Goal: Transaction & Acquisition: Book appointment/travel/reservation

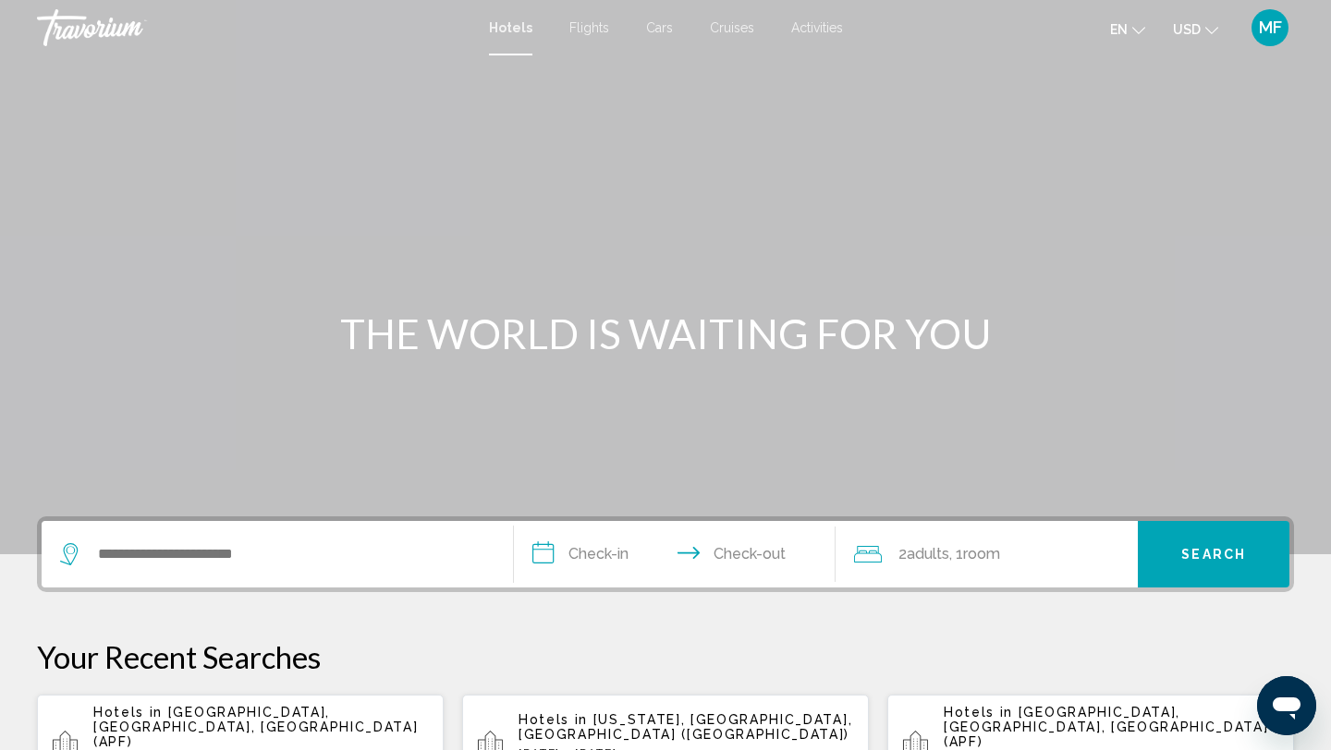
click at [601, 21] on span "Flights" at bounding box center [589, 27] width 40 height 15
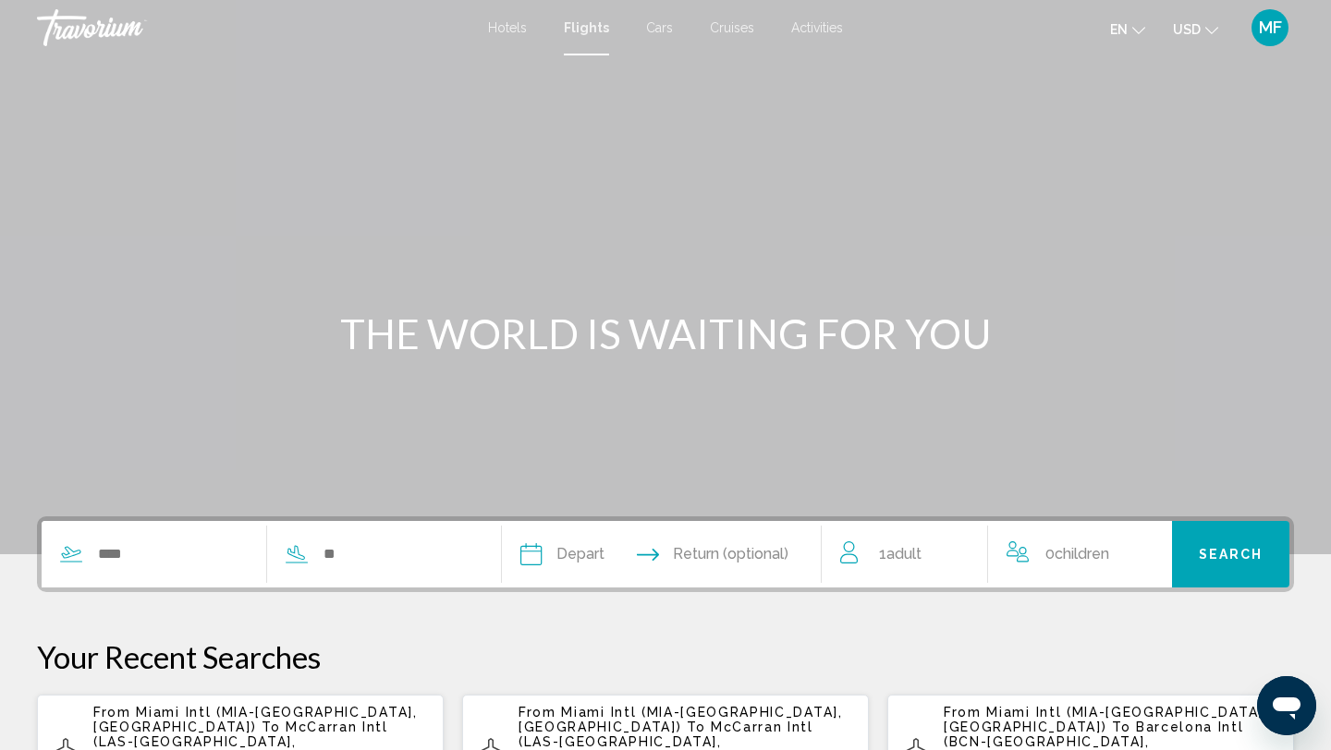
click at [647, 32] on span "Cars" at bounding box center [659, 27] width 27 height 15
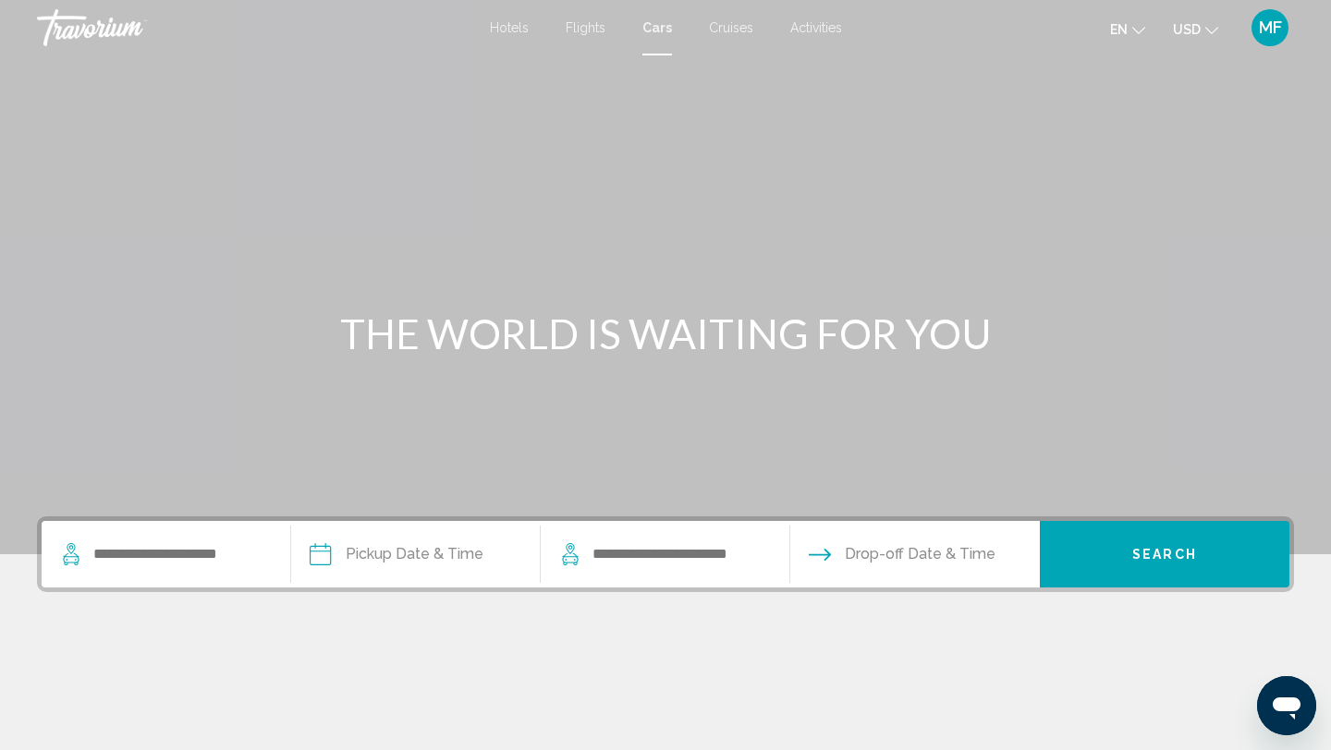
click at [730, 30] on span "Cruises" at bounding box center [731, 27] width 44 height 15
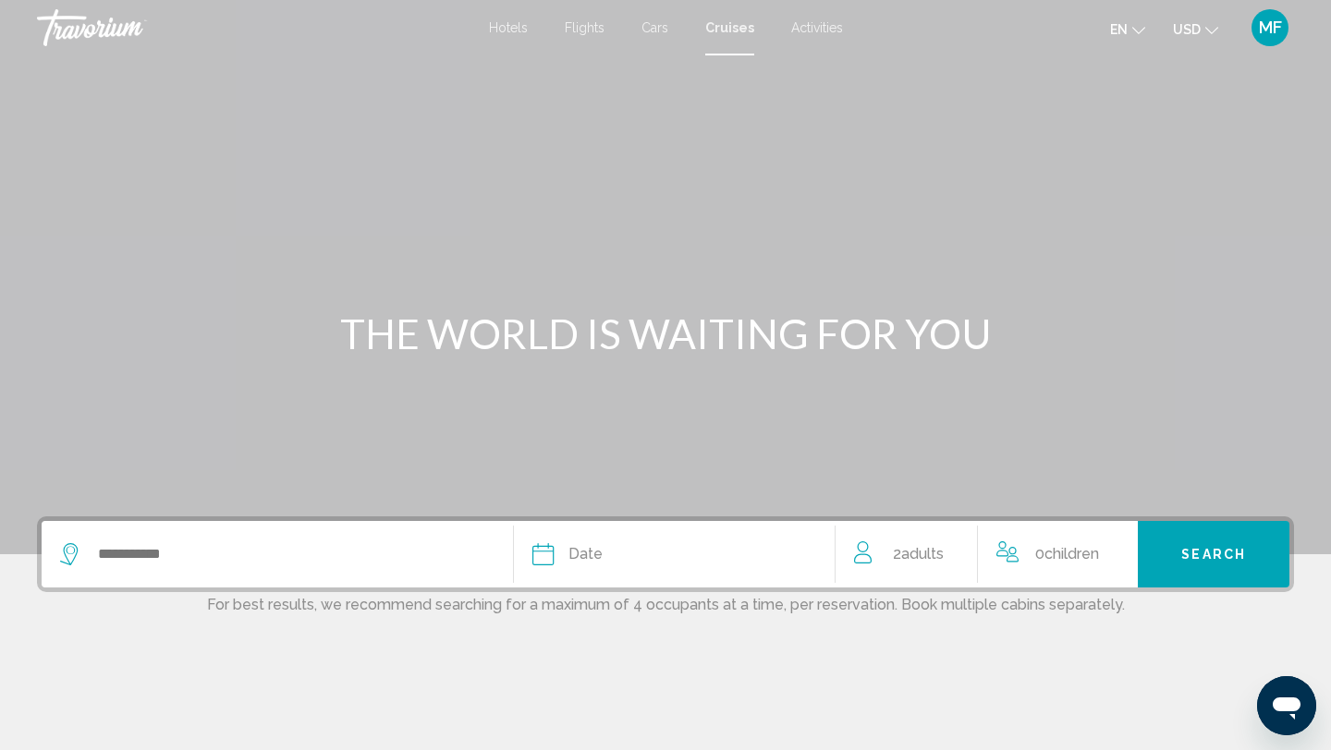
click at [816, 31] on span "Activities" at bounding box center [817, 27] width 52 height 15
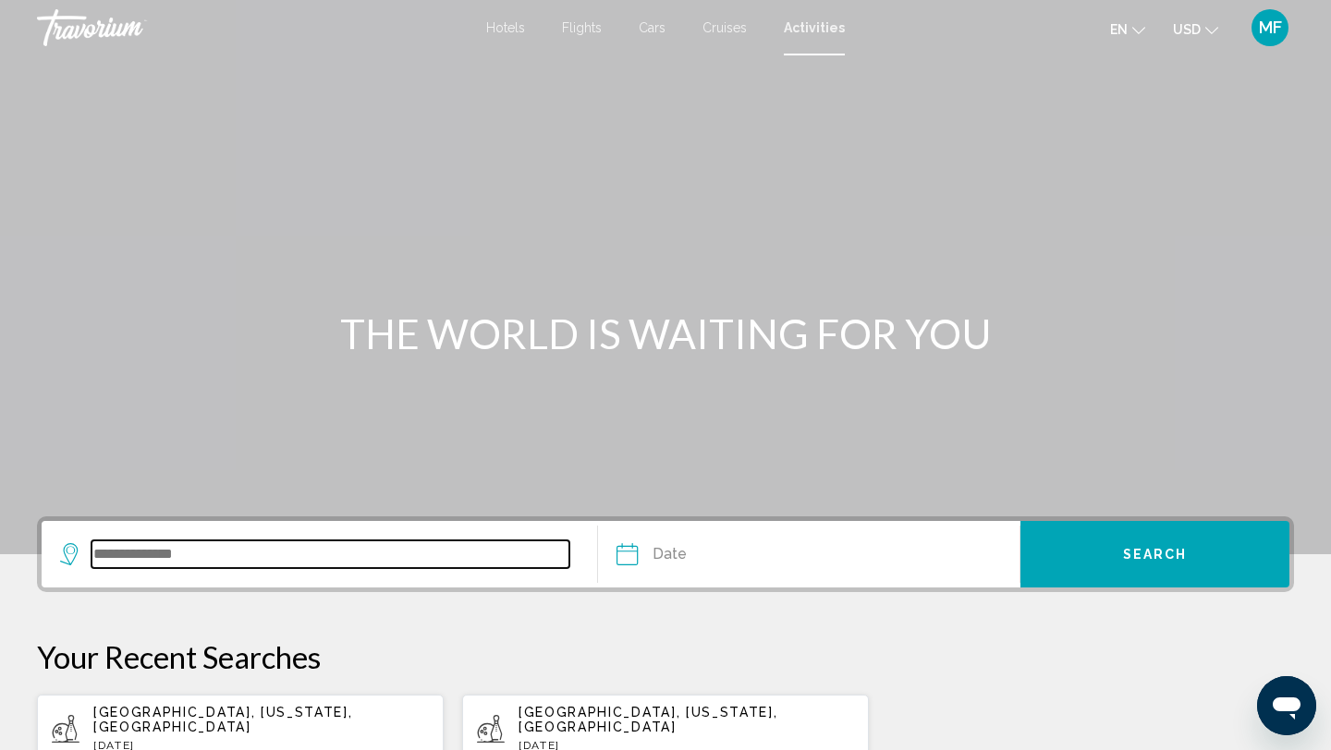
click at [301, 565] on input "Search widget" at bounding box center [330, 555] width 478 height 28
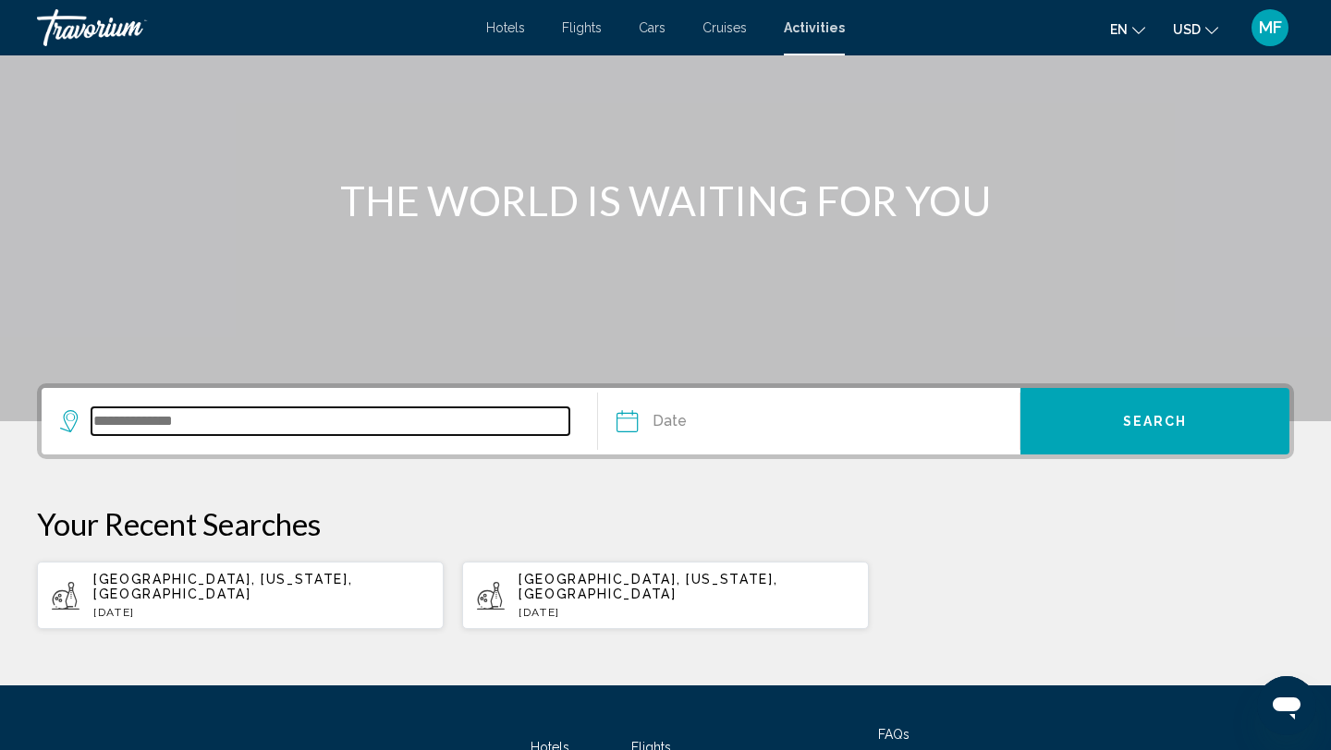
scroll to position [280, 0]
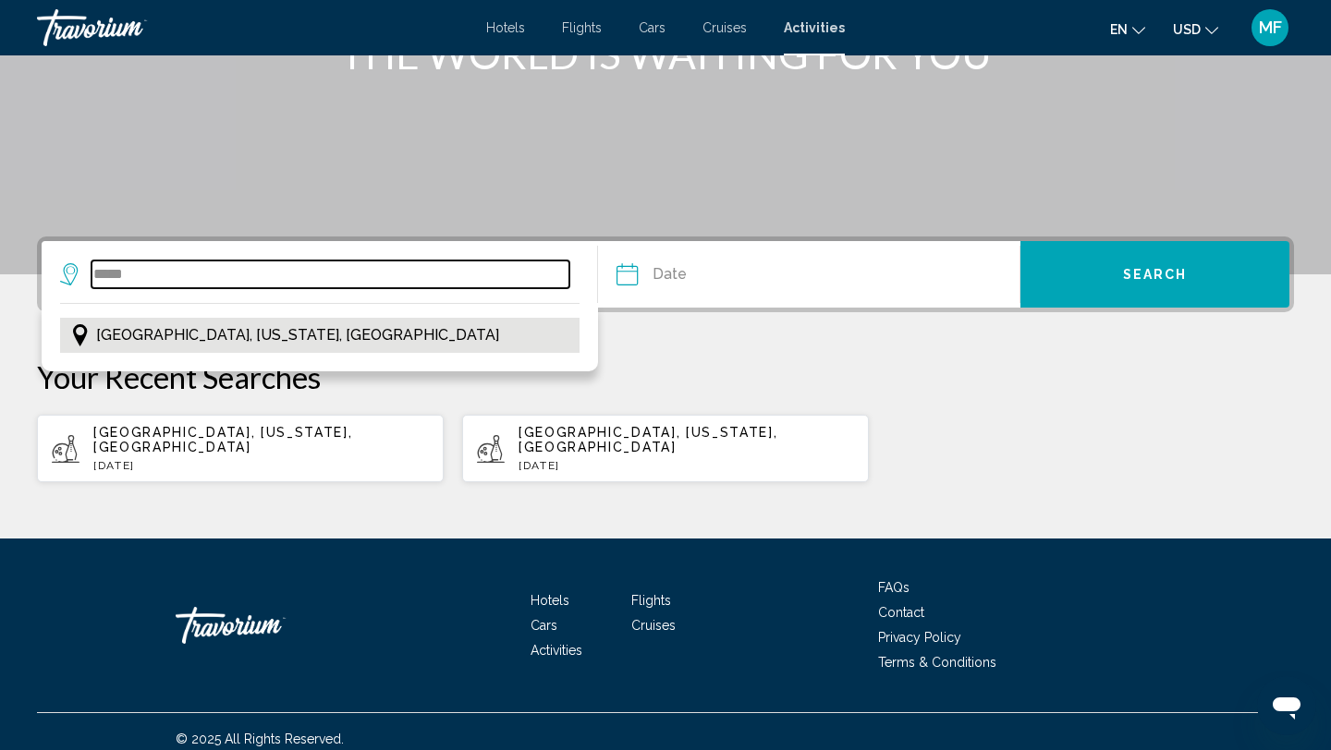
type input "*****"
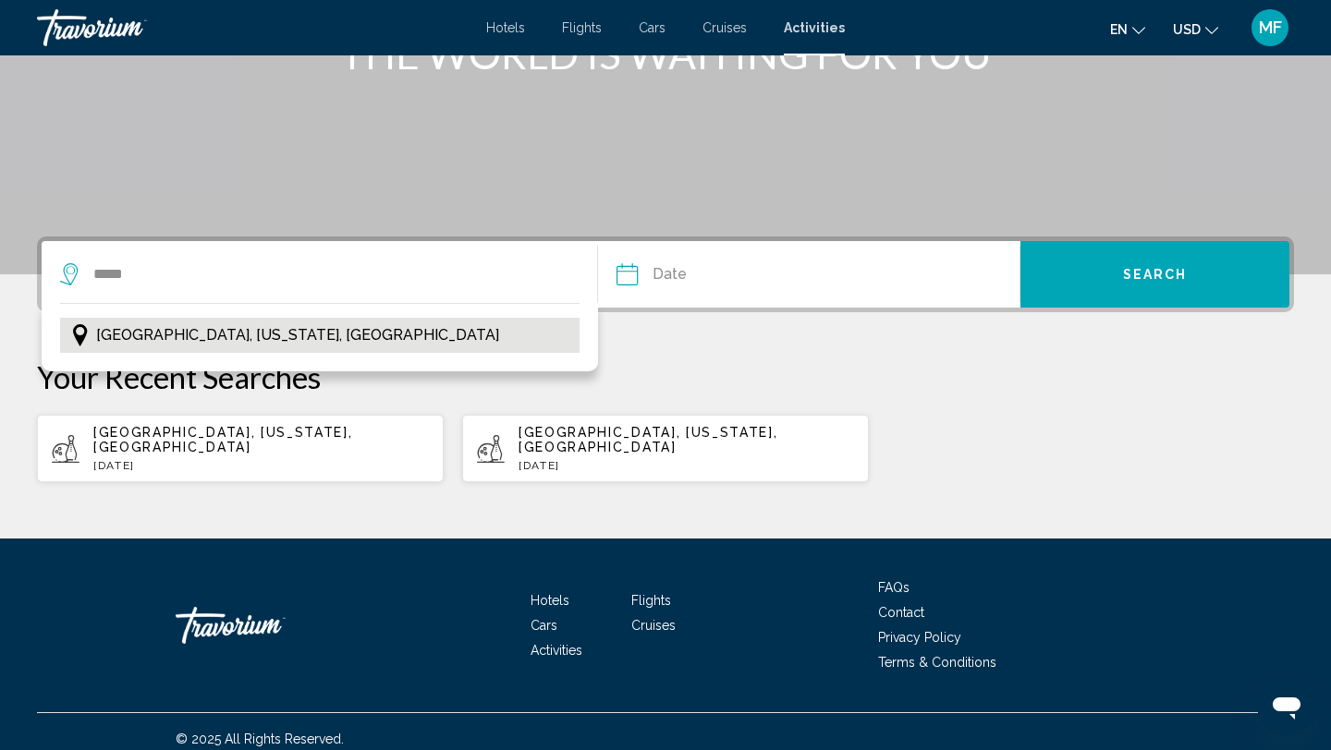
click at [447, 352] on div "Miami, Florida, USA" at bounding box center [319, 340] width 519 height 44
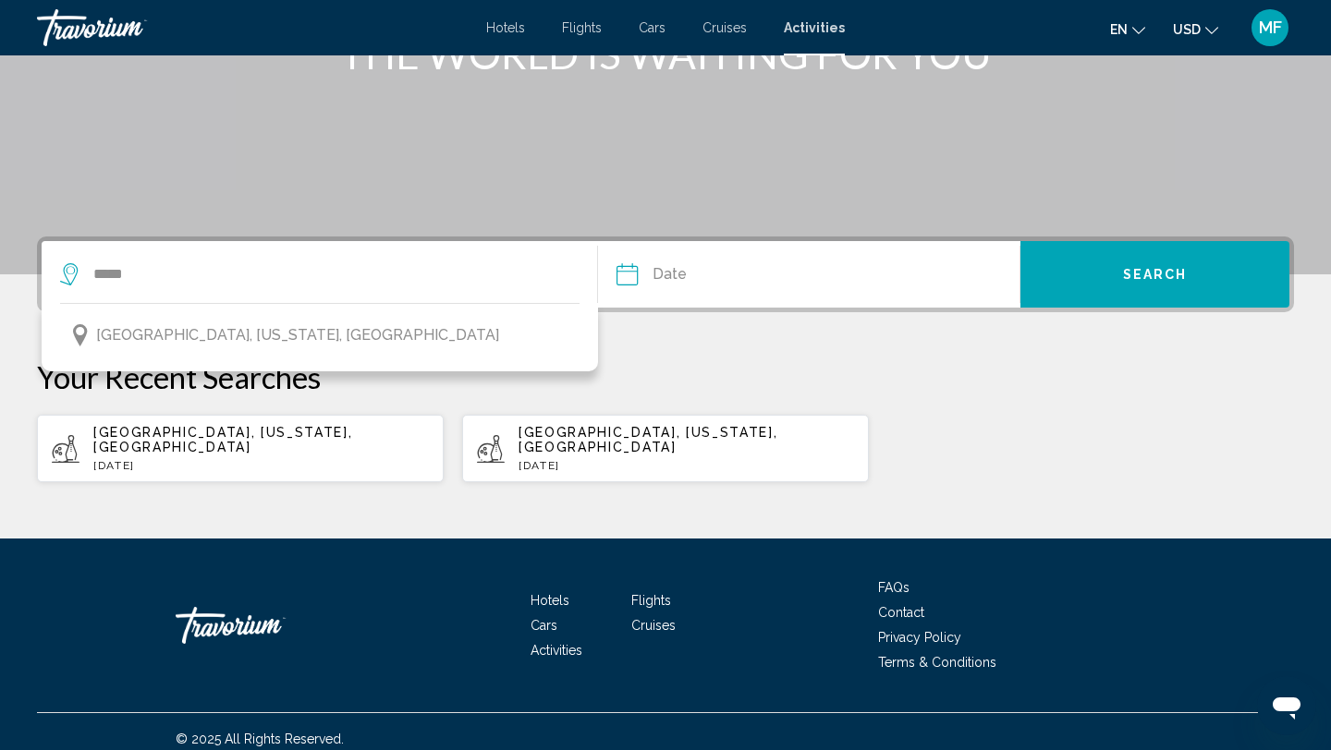
click at [714, 287] on input "Date" at bounding box center [716, 277] width 209 height 72
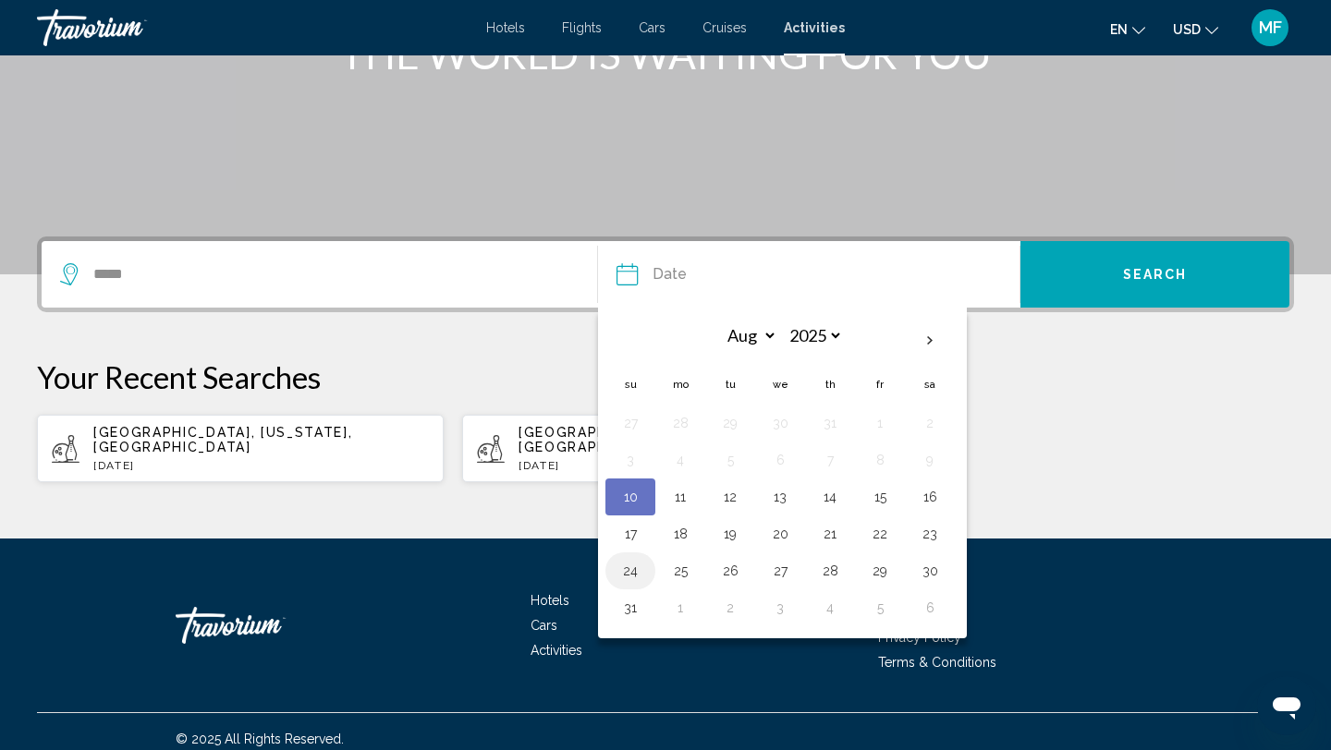
click at [633, 570] on button "24" at bounding box center [631, 571] width 30 height 26
type input "**********"
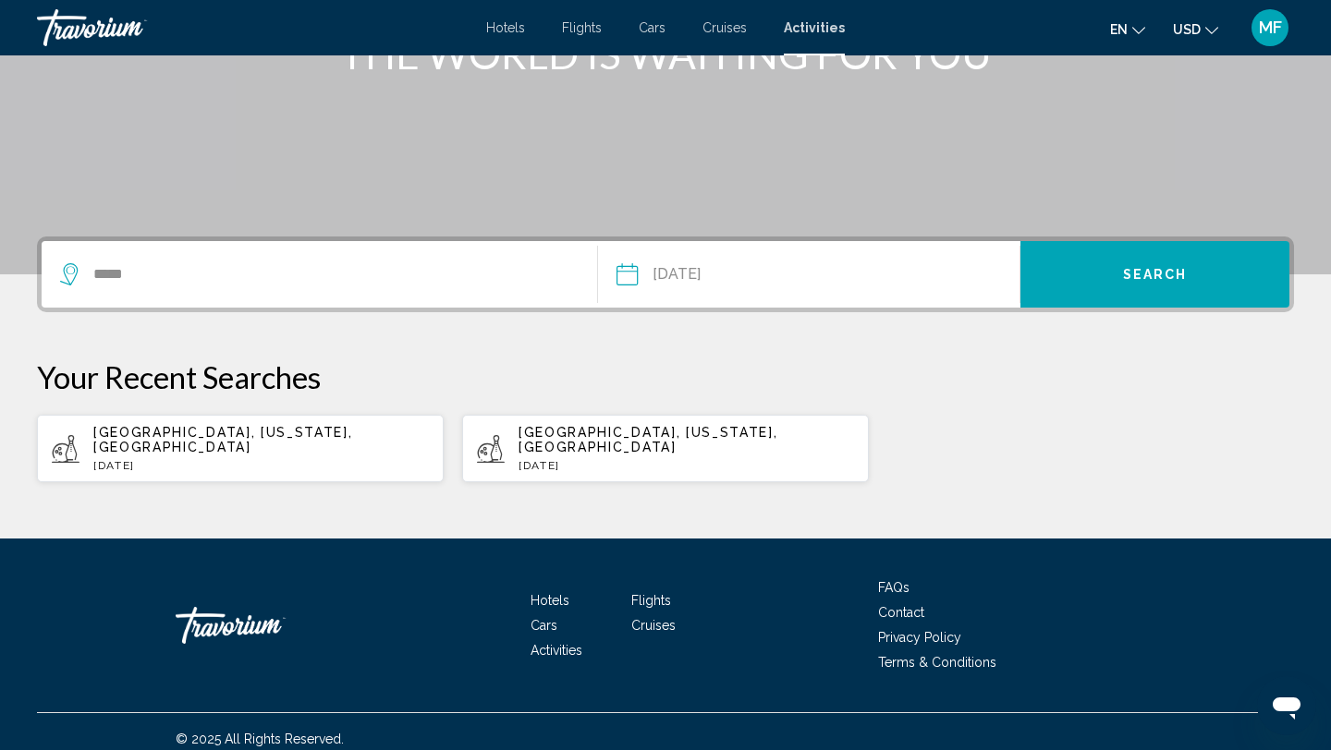
click at [1255, 270] on button "Search" at bounding box center [1154, 274] width 269 height 67
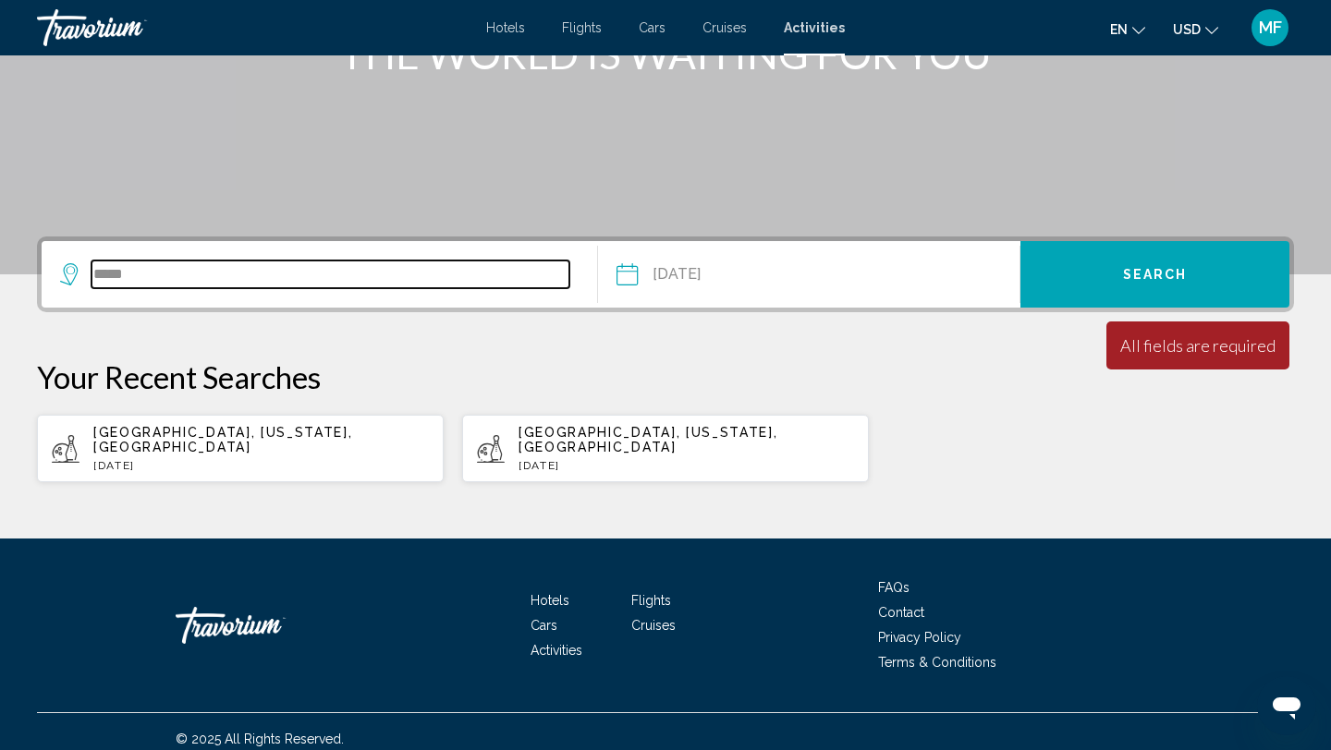
click at [496, 279] on input "*****" at bounding box center [330, 275] width 478 height 28
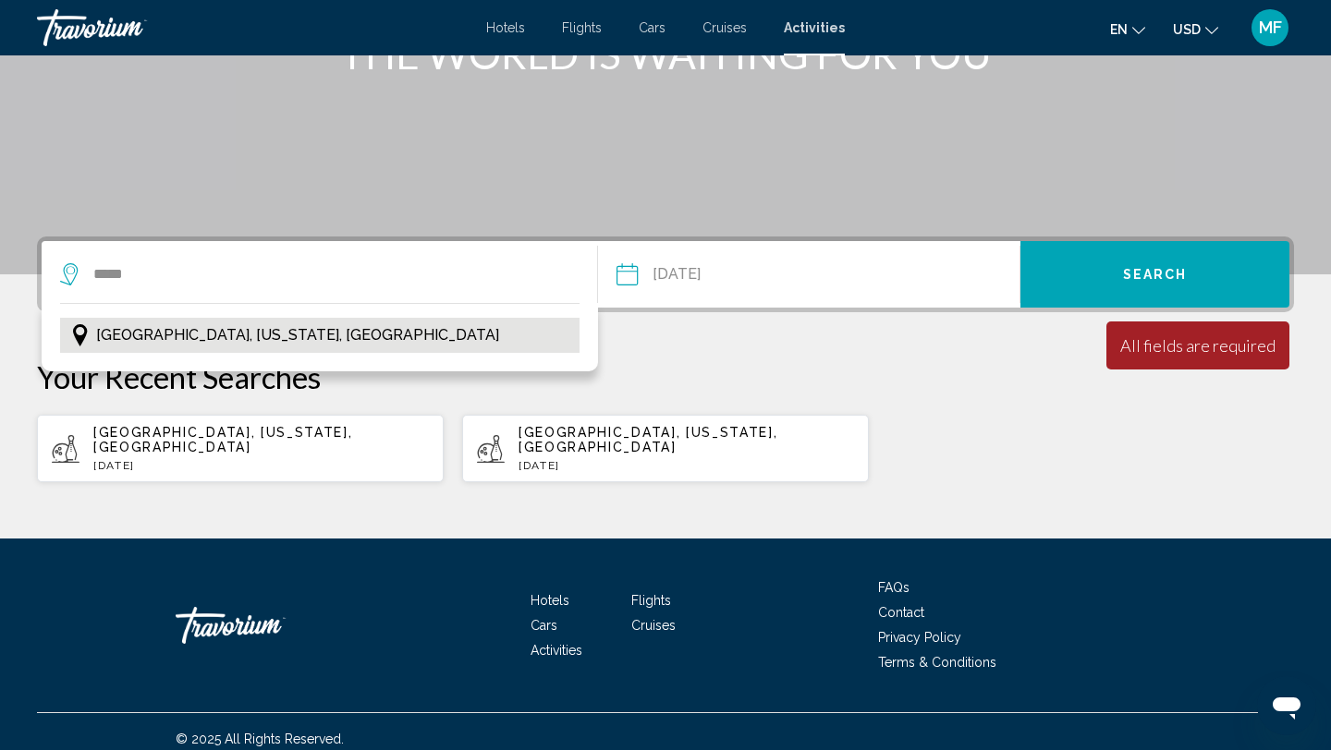
click at [443, 334] on button "Miami, Florida, USA" at bounding box center [319, 335] width 519 height 35
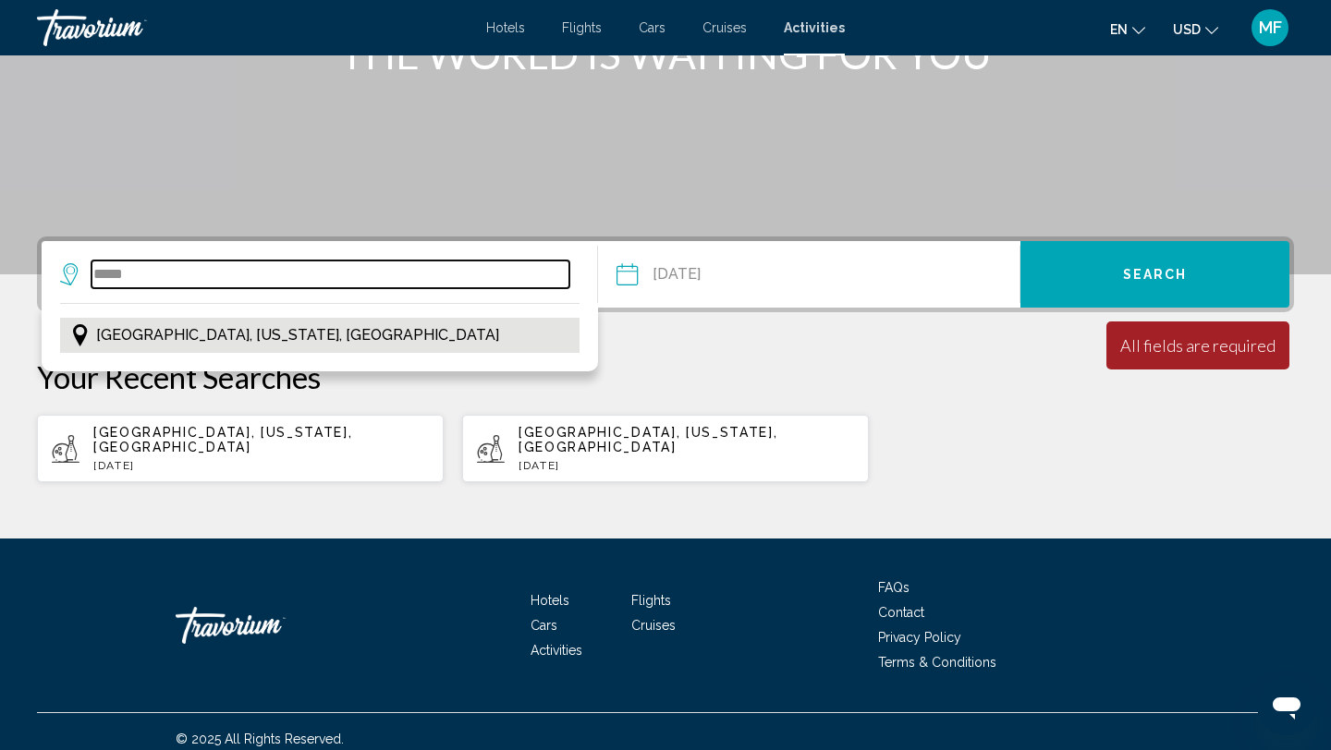
type input "**********"
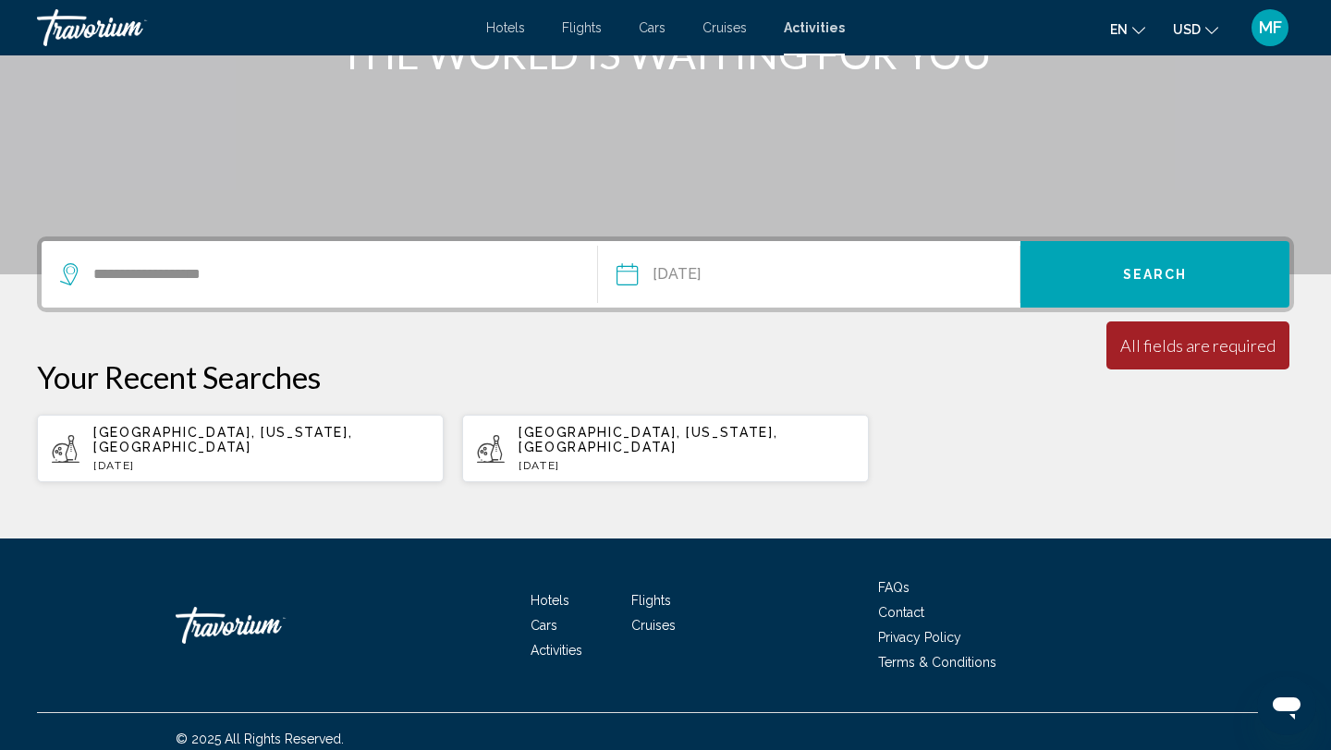
click at [1184, 271] on span "Search" at bounding box center [1155, 275] width 65 height 15
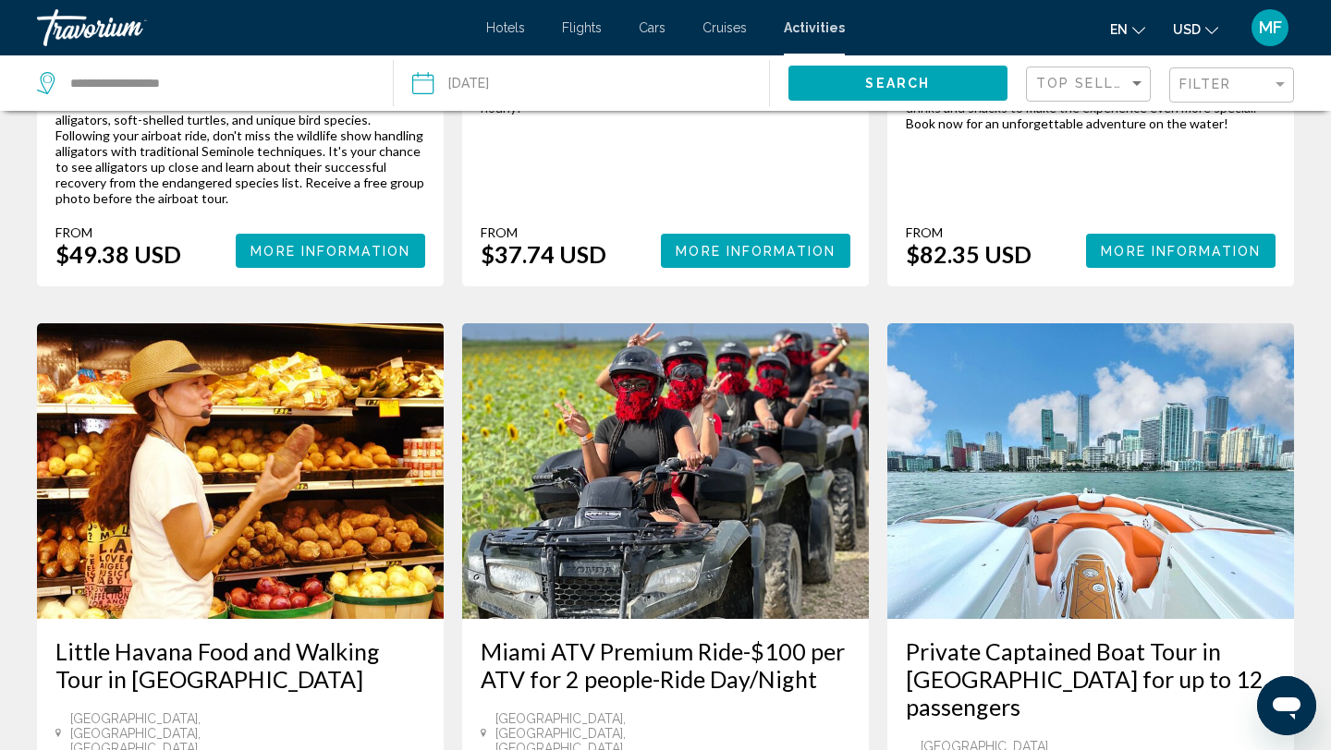
scroll to position [2514, 0]
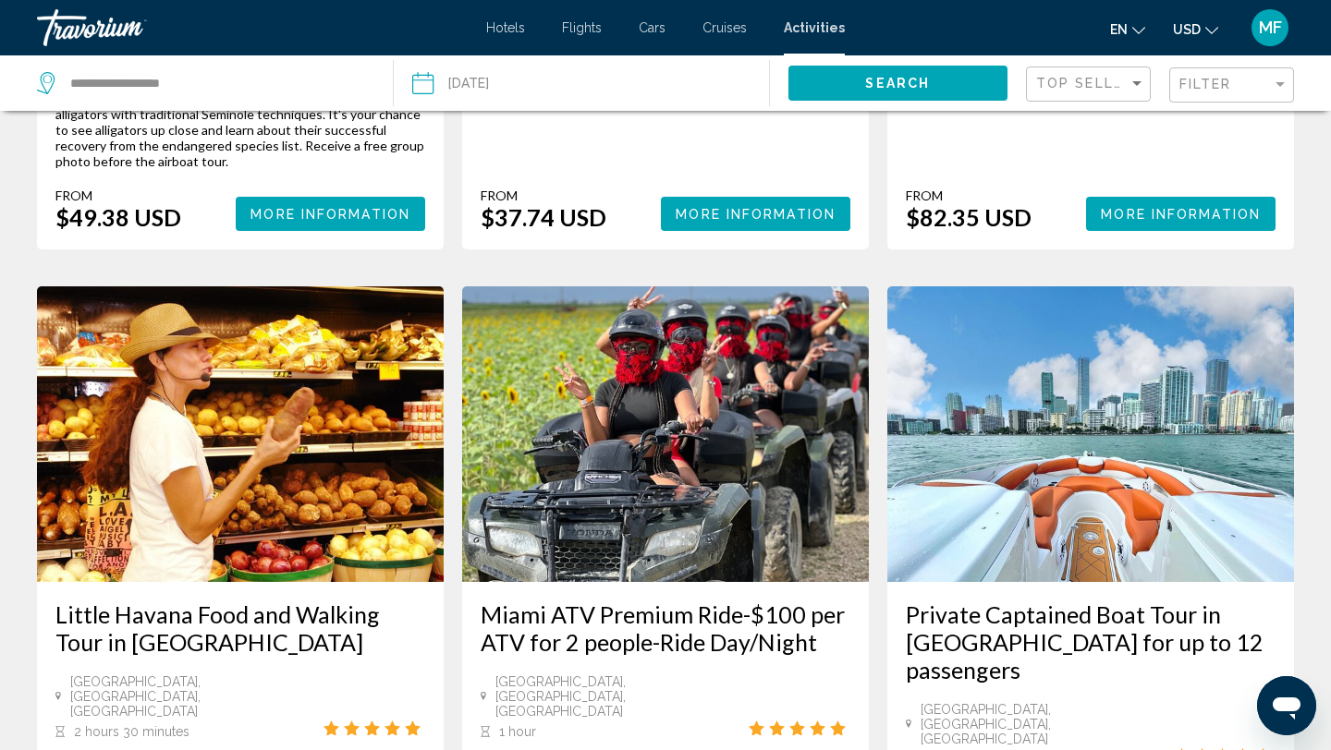
click at [518, 24] on span "Hotels" at bounding box center [505, 27] width 39 height 15
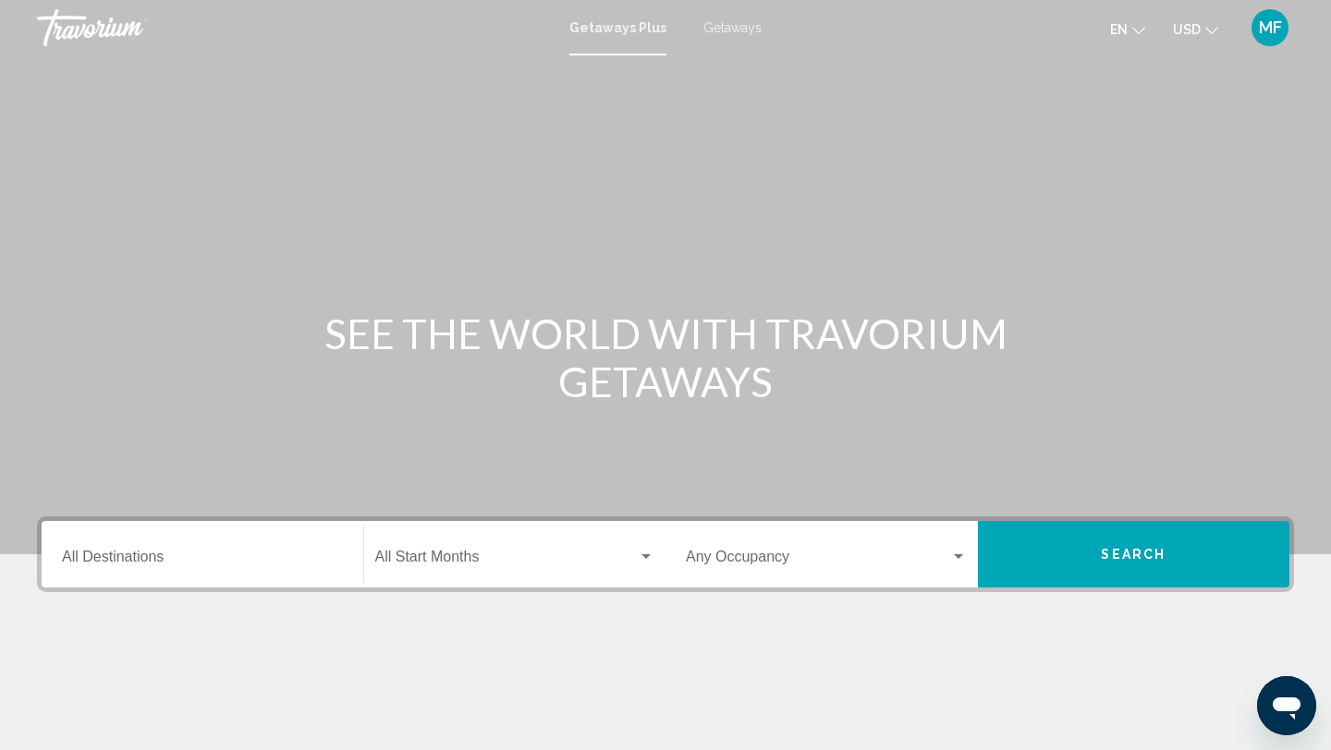
click at [199, 567] on input "Destination All Destinations" at bounding box center [202, 561] width 281 height 17
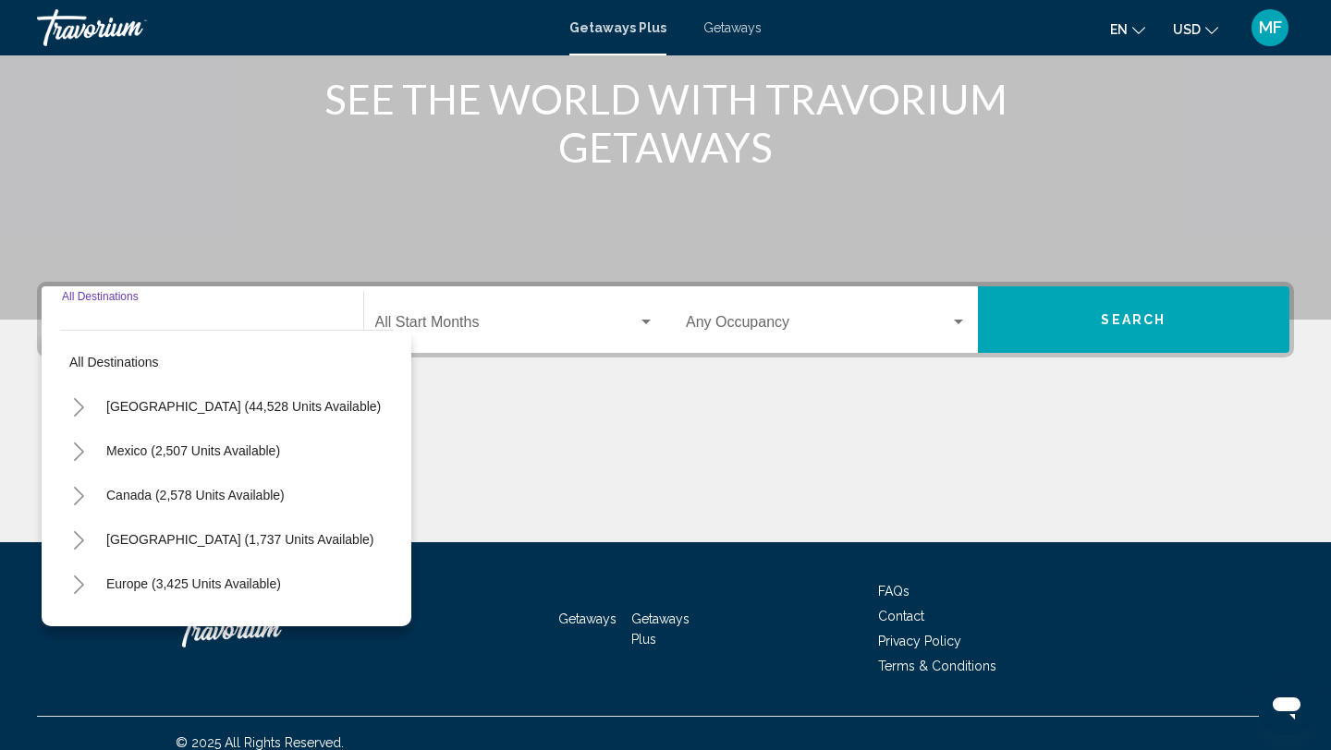
scroll to position [253, 0]
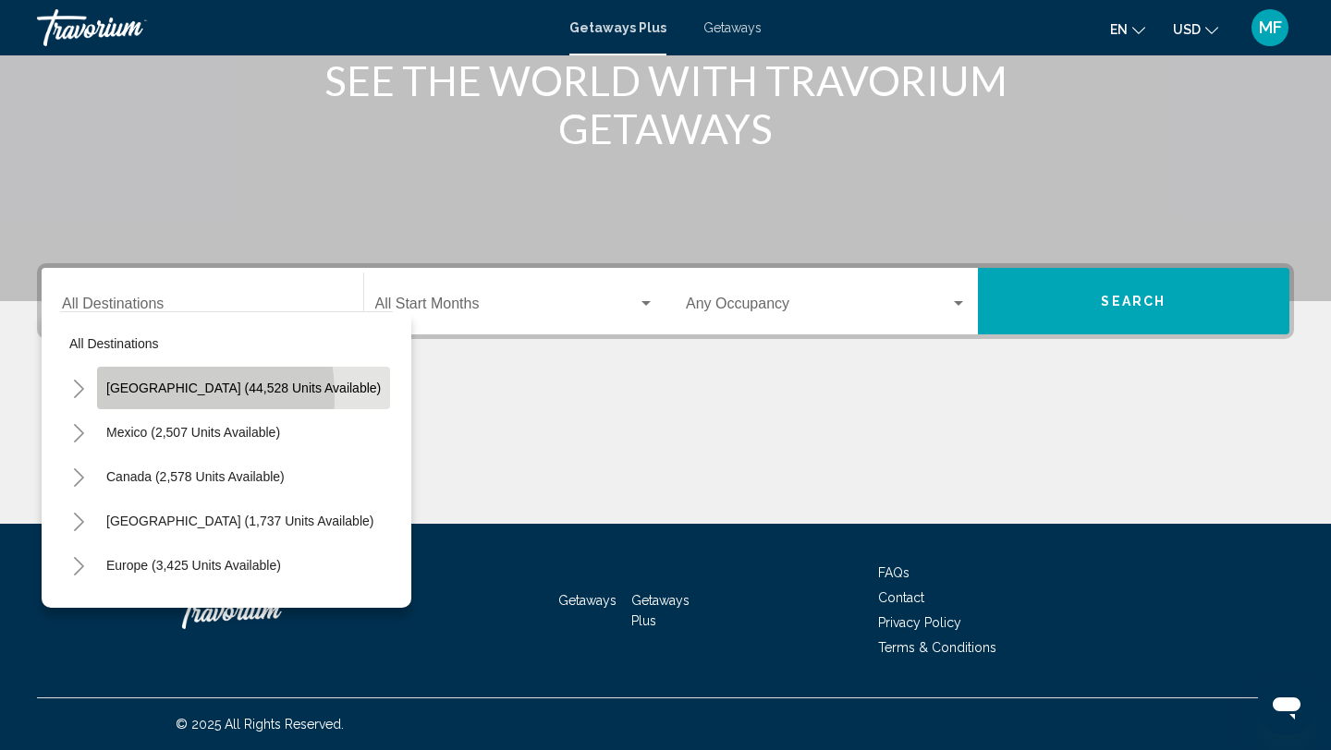
click at [120, 396] on button "[GEOGRAPHIC_DATA] (44,528 units available)" at bounding box center [243, 388] width 293 height 43
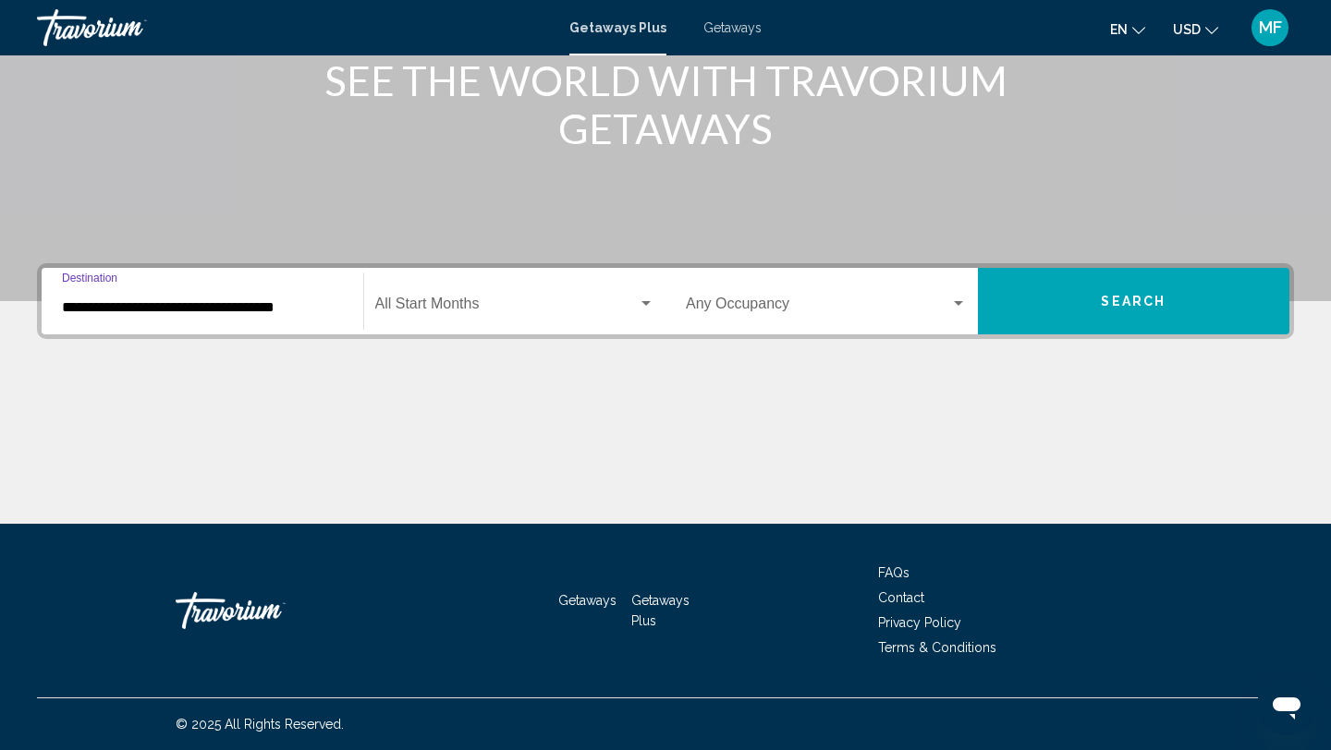
click at [146, 332] on mat-form-field "**********" at bounding box center [202, 302] width 303 height 66
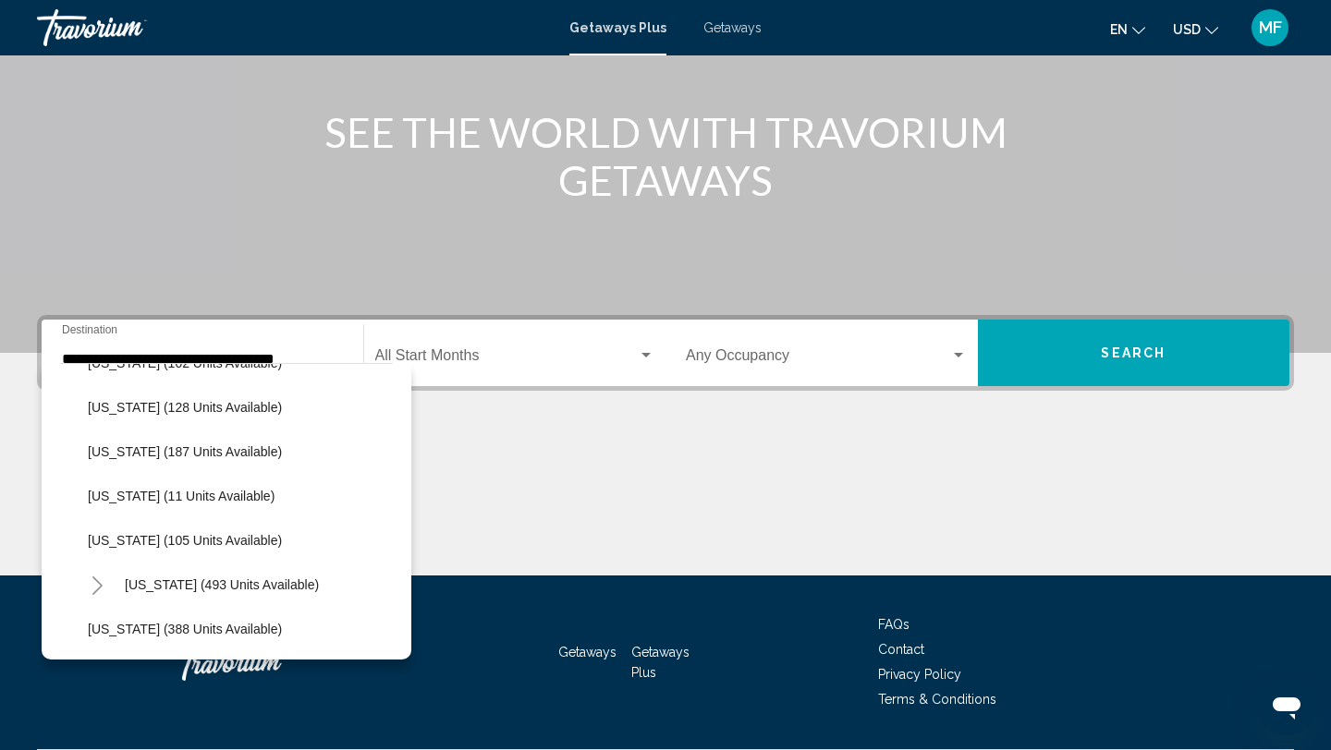
scroll to position [561, 0]
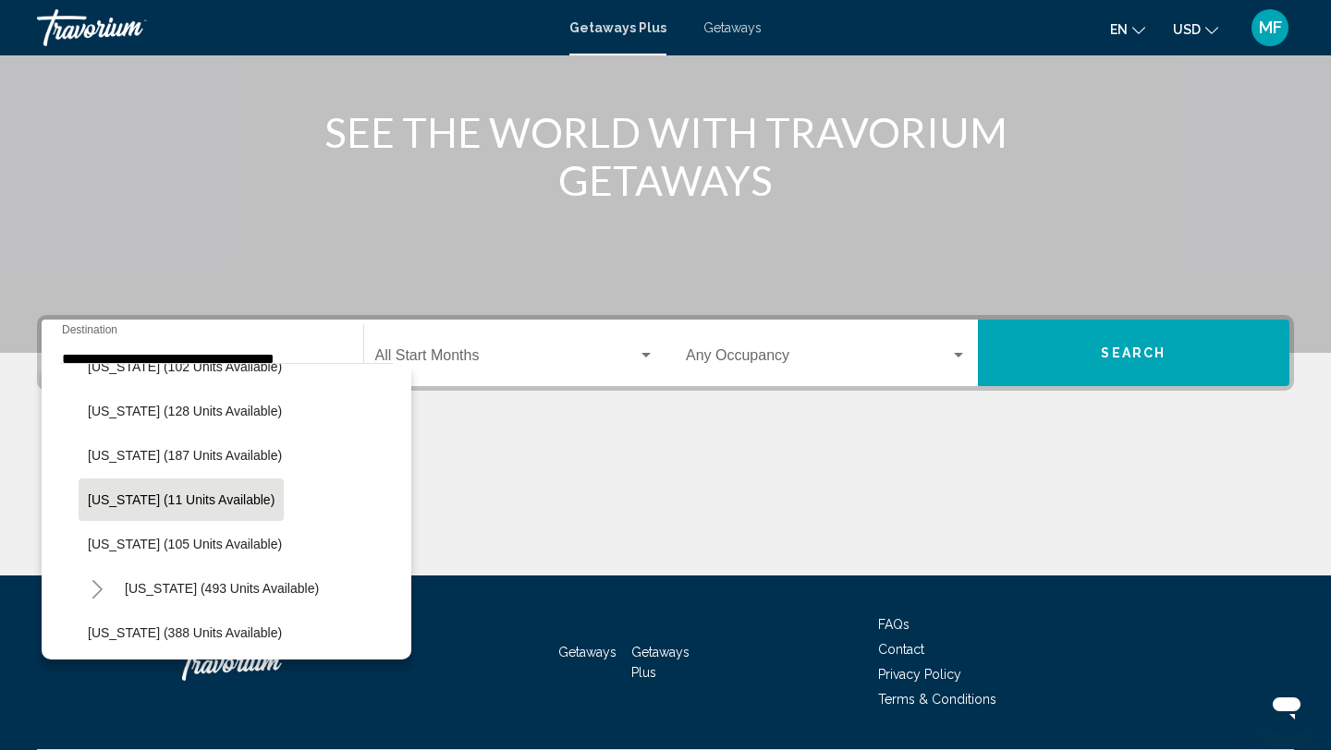
click at [155, 493] on span "[US_STATE] (11 units available)" at bounding box center [181, 500] width 187 height 15
type input "**********"
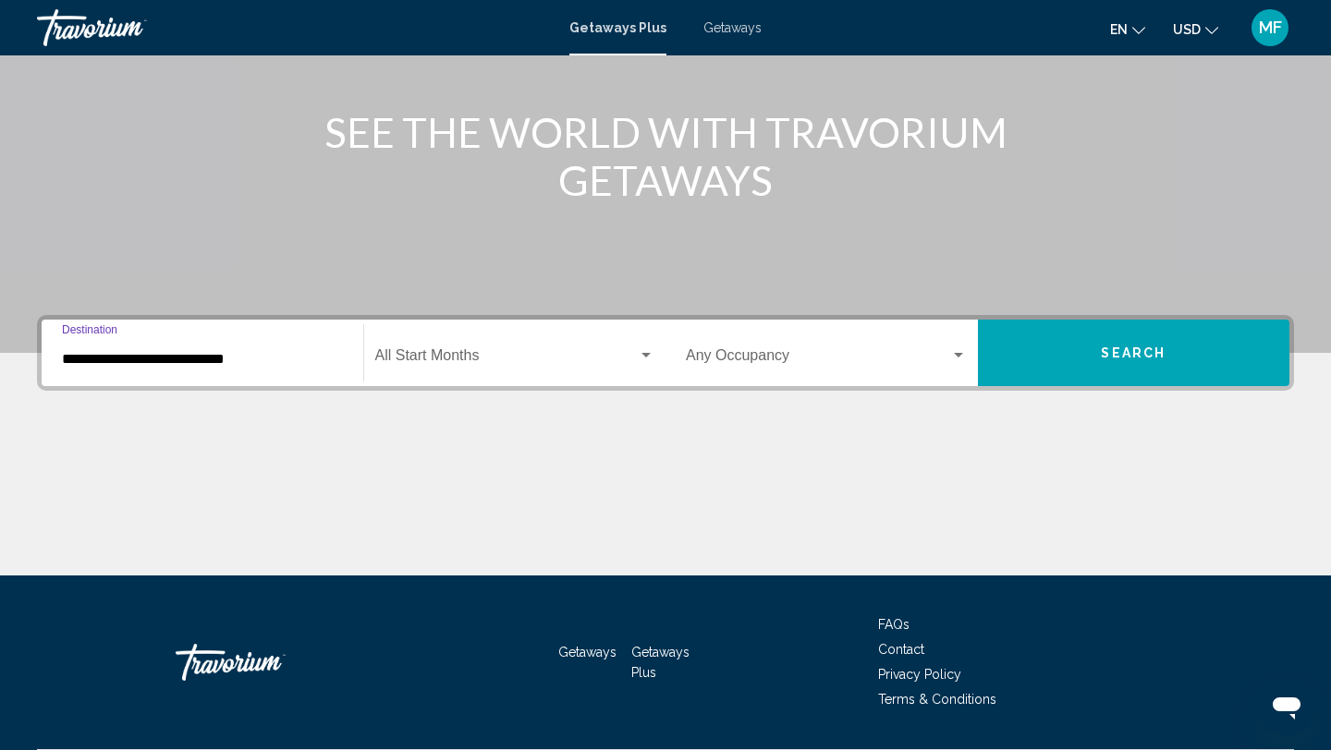
scroll to position [253, 0]
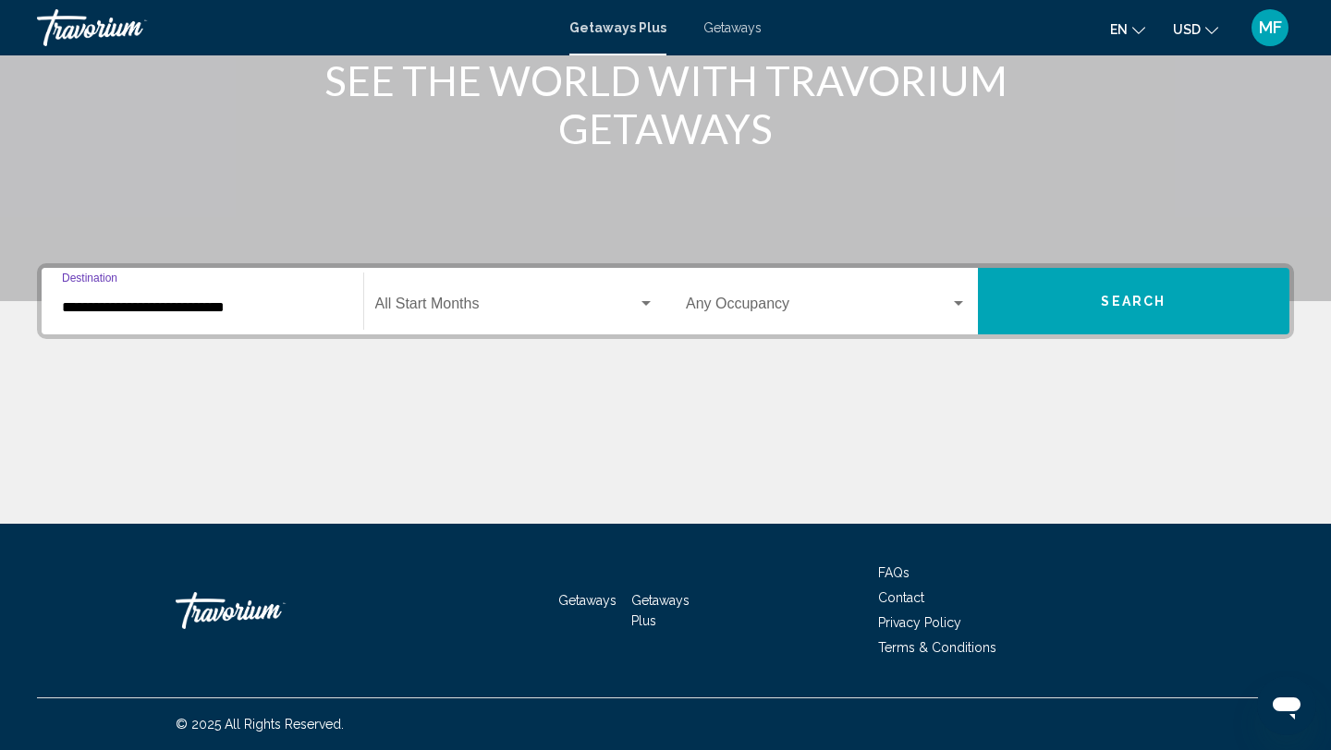
click at [478, 296] on div "Start Month All Start Months" at bounding box center [515, 302] width 280 height 58
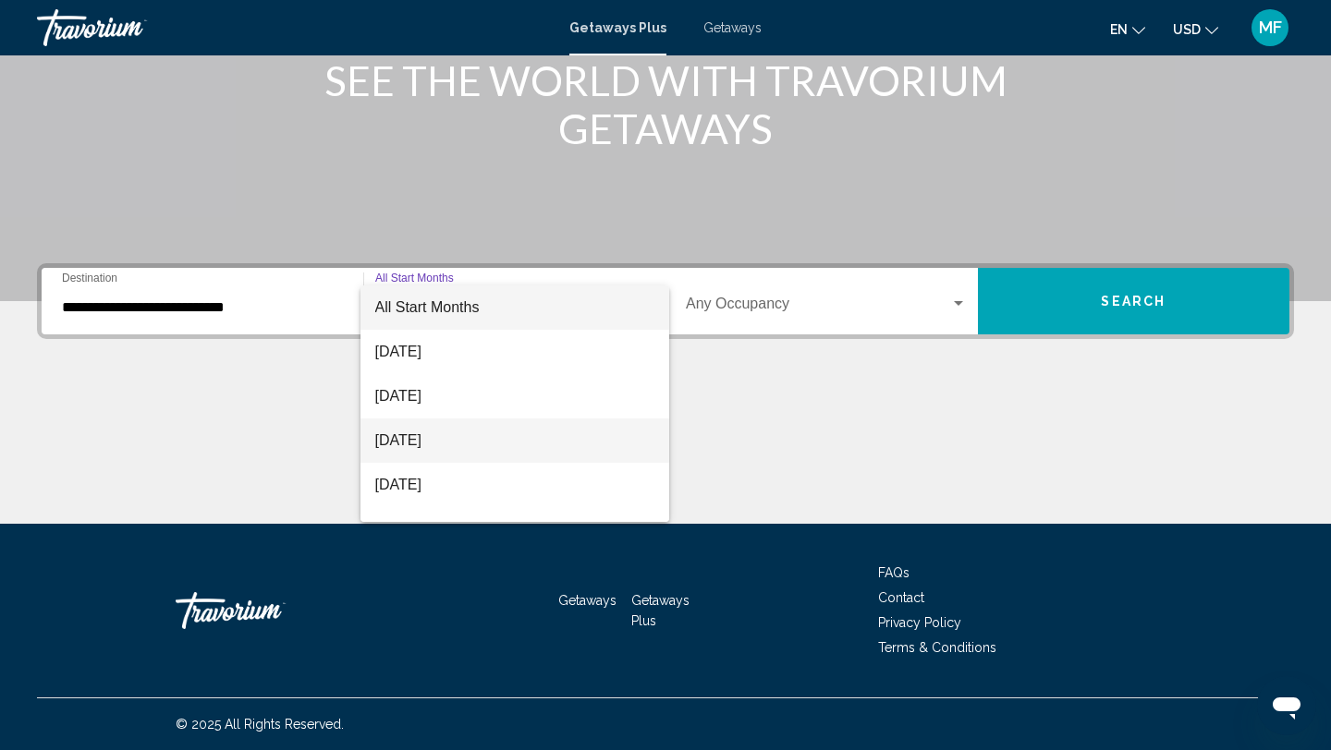
click at [422, 434] on span "[DATE]" at bounding box center [515, 441] width 280 height 44
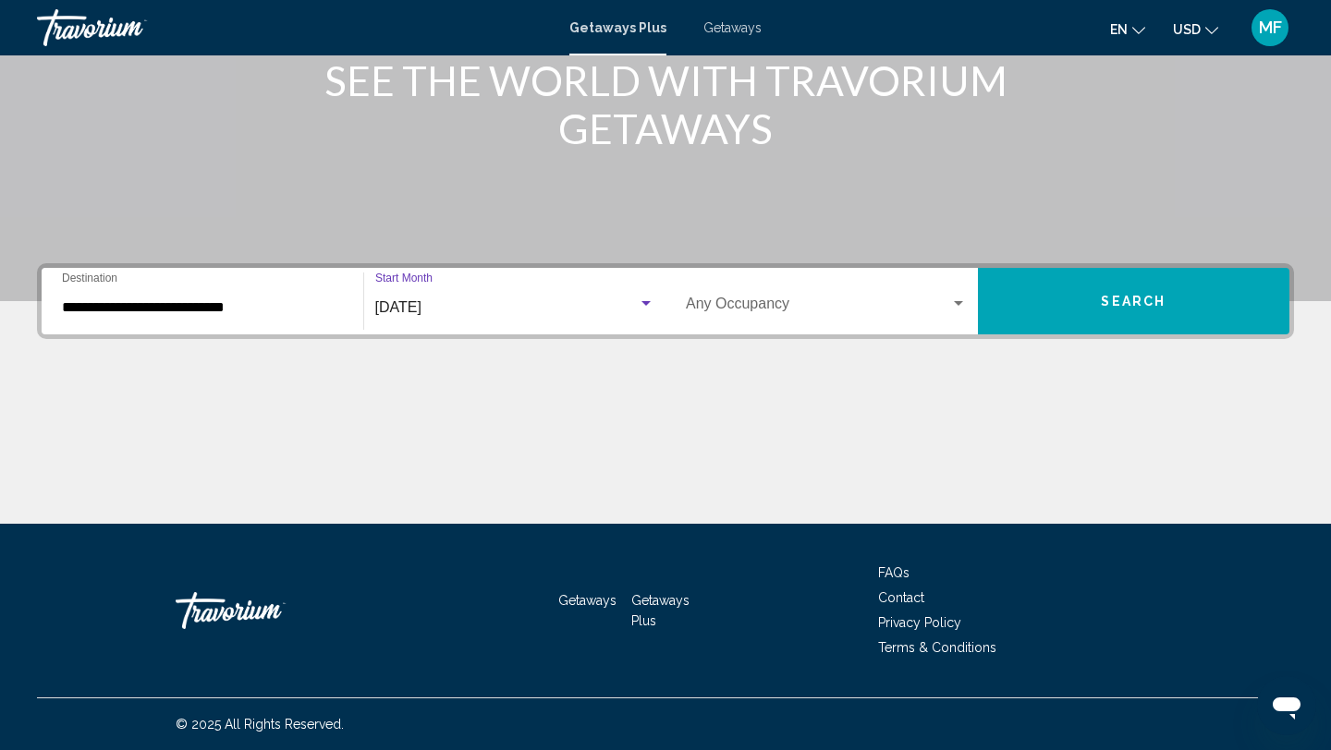
click at [887, 293] on div "Occupancy Any Occupancy" at bounding box center [826, 302] width 281 height 58
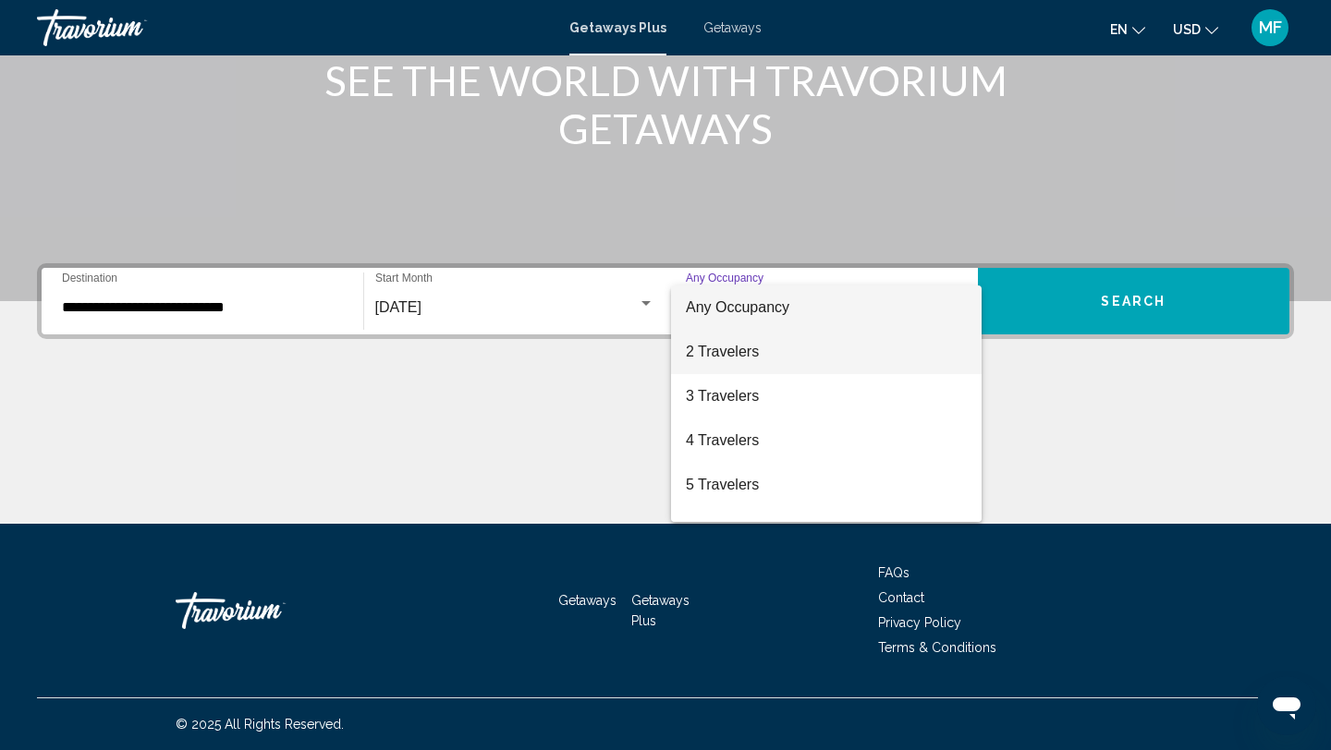
click at [760, 358] on span "2 Travelers" at bounding box center [826, 352] width 281 height 44
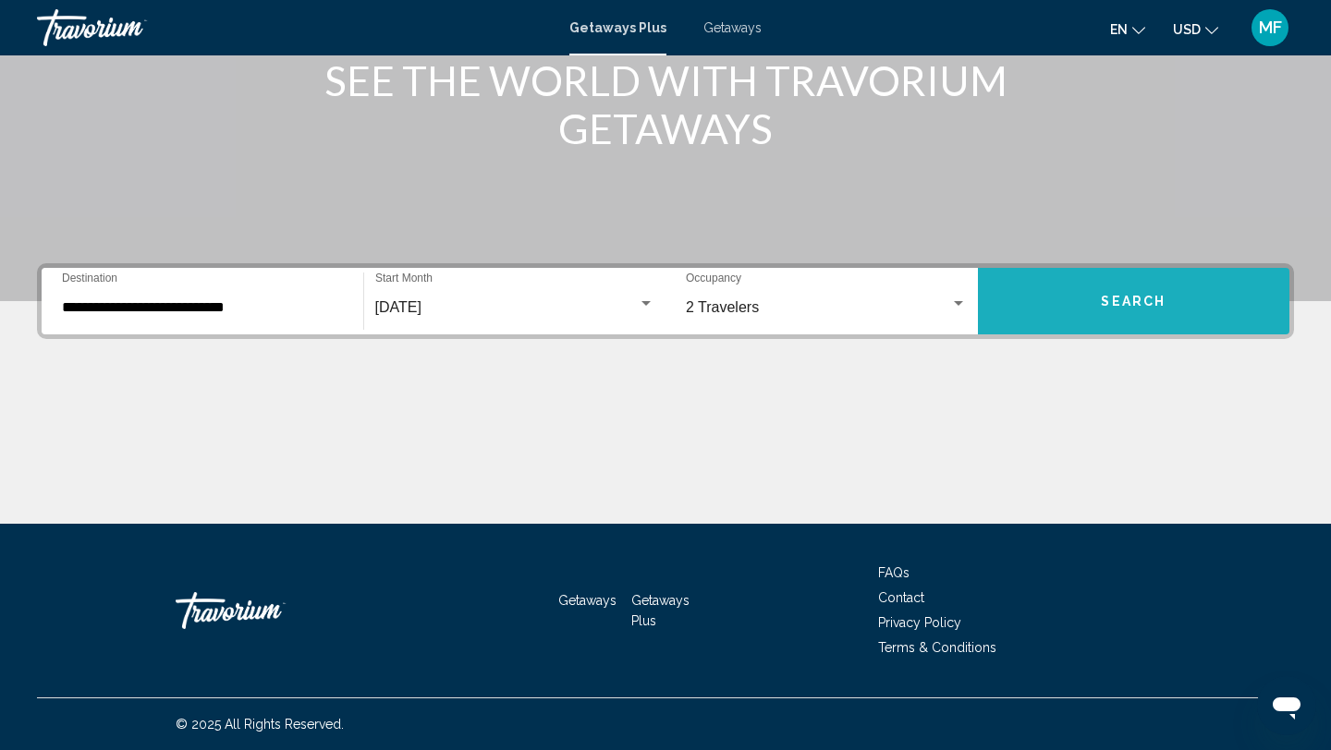
click at [1035, 304] on button "Search" at bounding box center [1134, 301] width 312 height 67
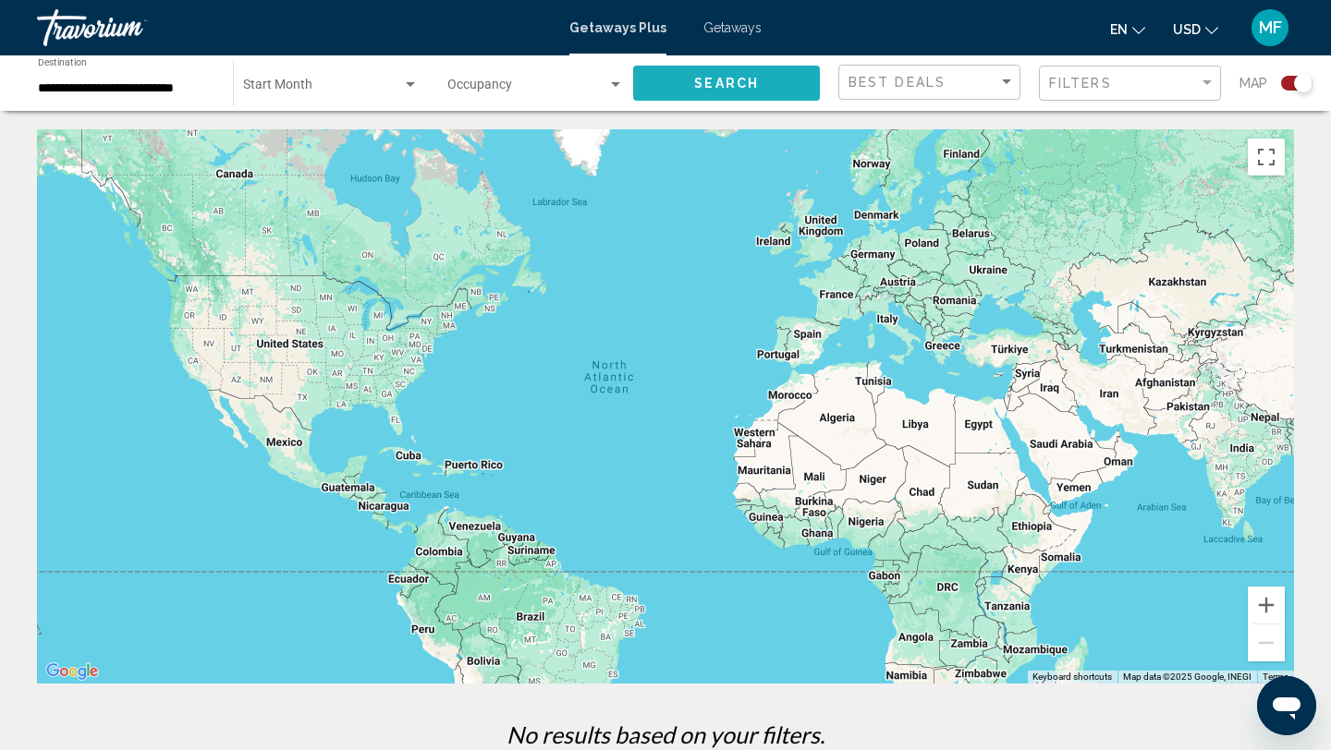
click at [709, 95] on button "Search" at bounding box center [726, 83] width 187 height 34
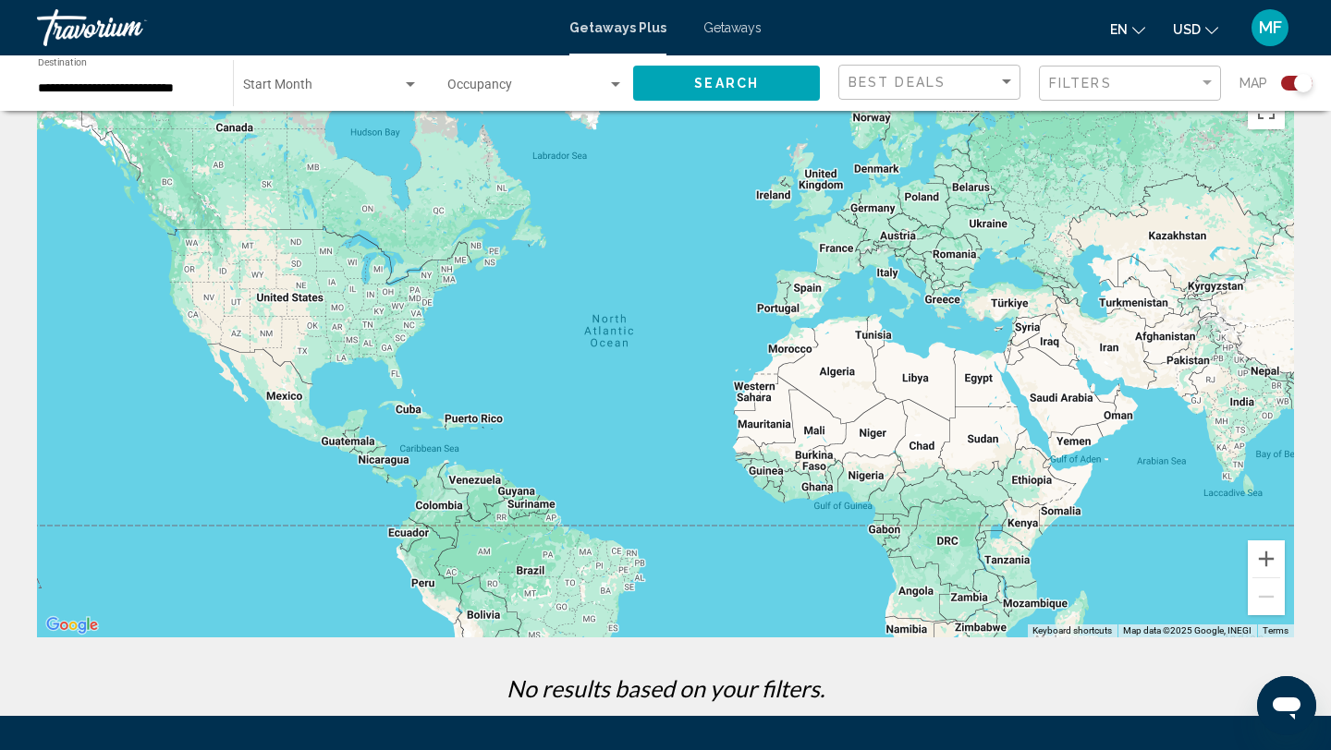
scroll to position [48, 0]
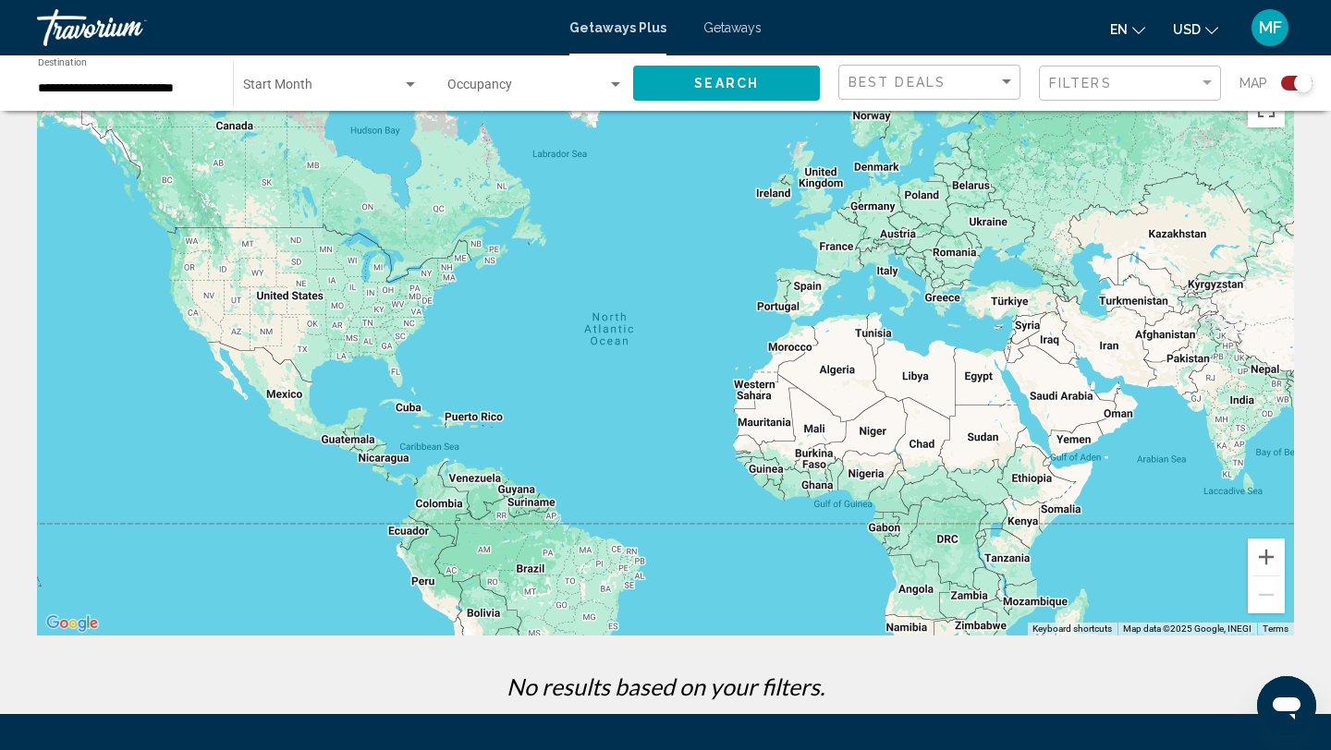
click at [151, 90] on input "**********" at bounding box center [126, 88] width 177 height 15
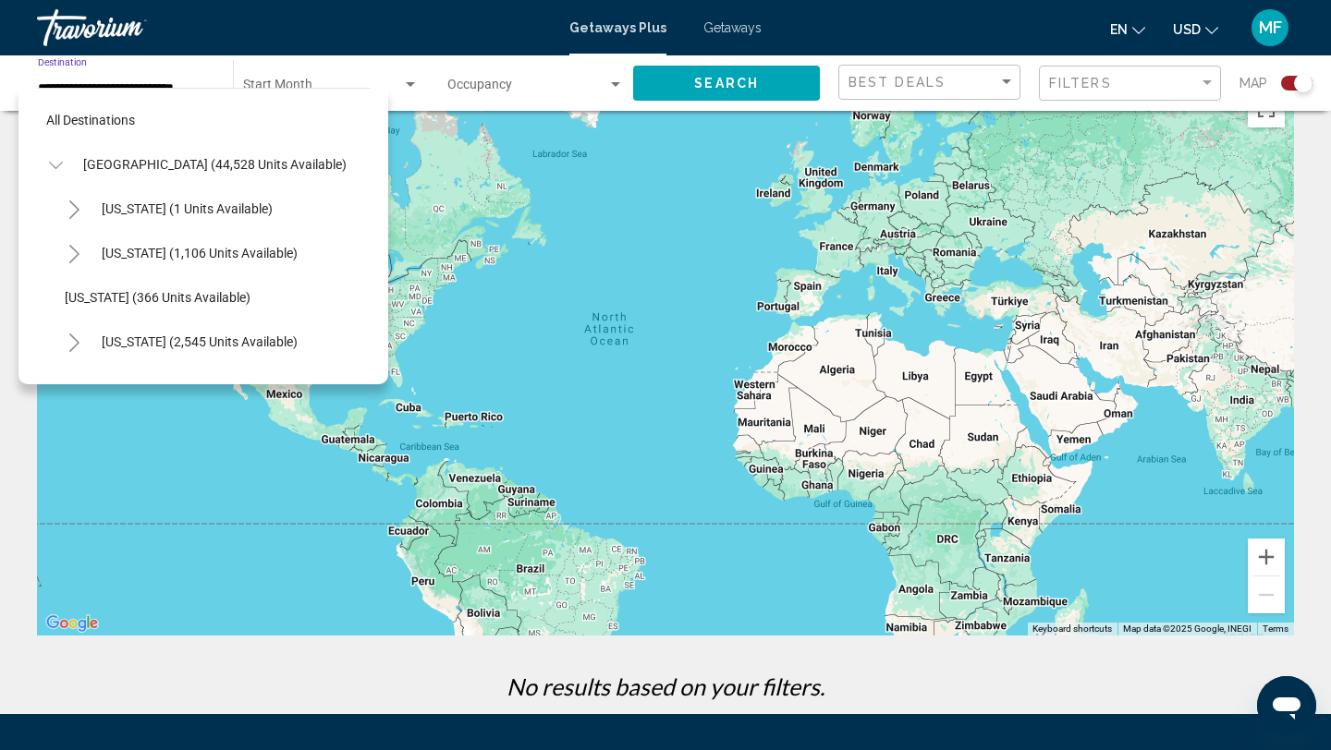
scroll to position [554, 0]
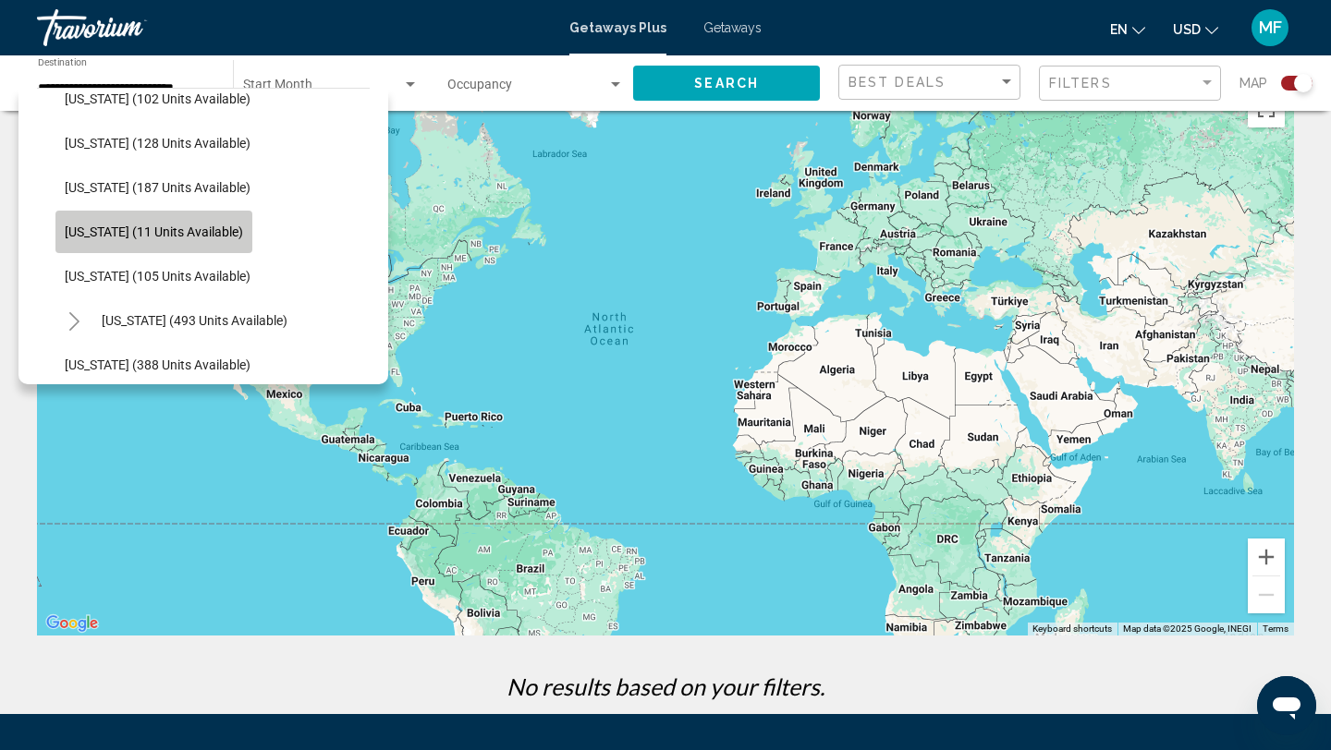
click at [203, 229] on span "Kentucky (11 units available)" at bounding box center [154, 232] width 178 height 15
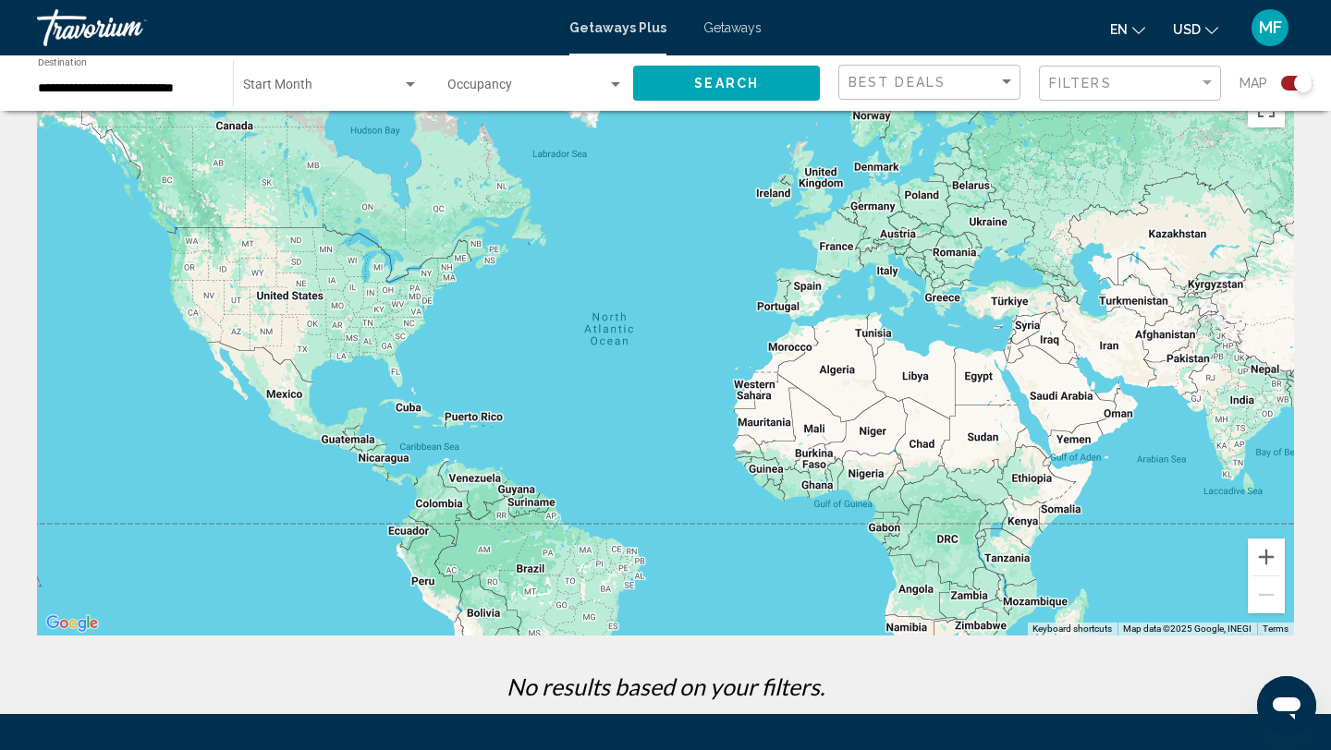
click at [394, 79] on div "Start Month All Start Months" at bounding box center [331, 83] width 176 height 51
click at [362, 90] on span "All Start Months" at bounding box center [331, 88] width 176 height 39
click at [395, 79] on div "Start Month All Start Months" at bounding box center [331, 83] width 176 height 51
click at [530, 79] on div at bounding box center [665, 375] width 1331 height 750
click at [691, 82] on button "Search" at bounding box center [726, 83] width 187 height 34
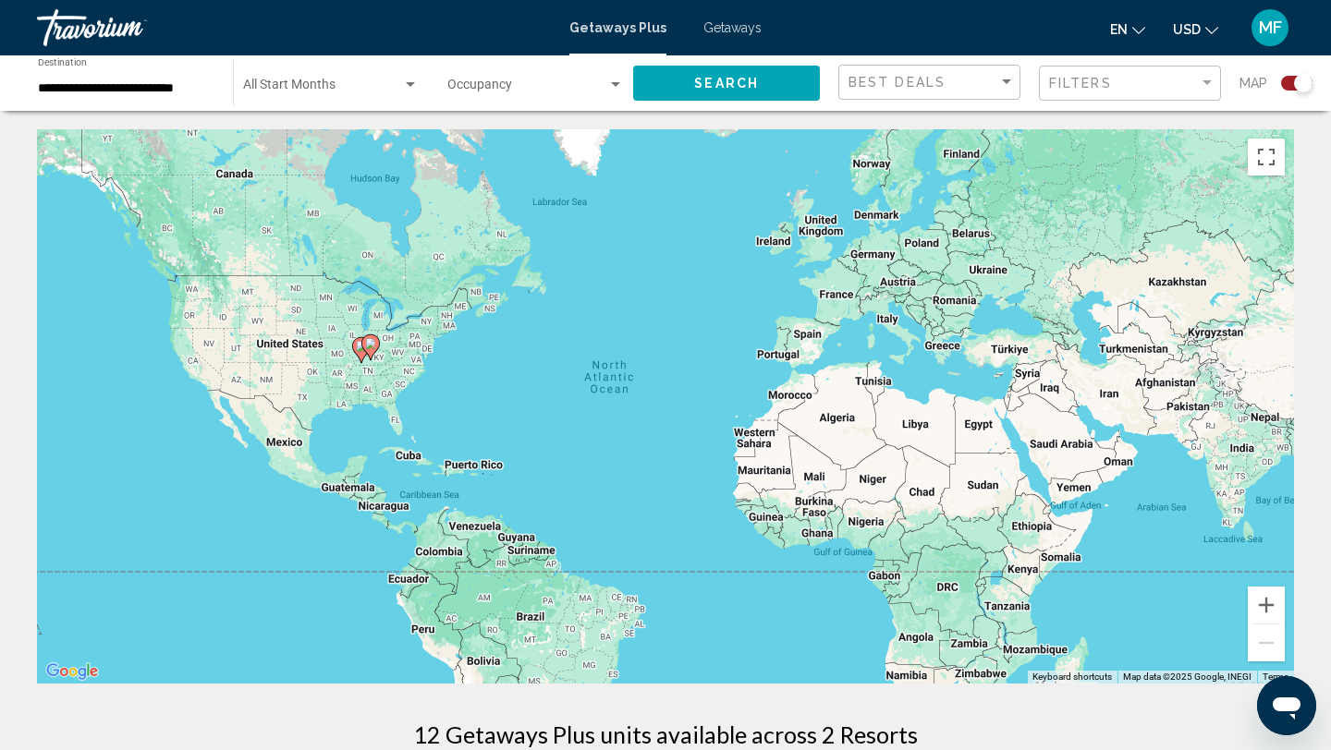
click at [372, 353] on icon "Main content" at bounding box center [370, 347] width 17 height 24
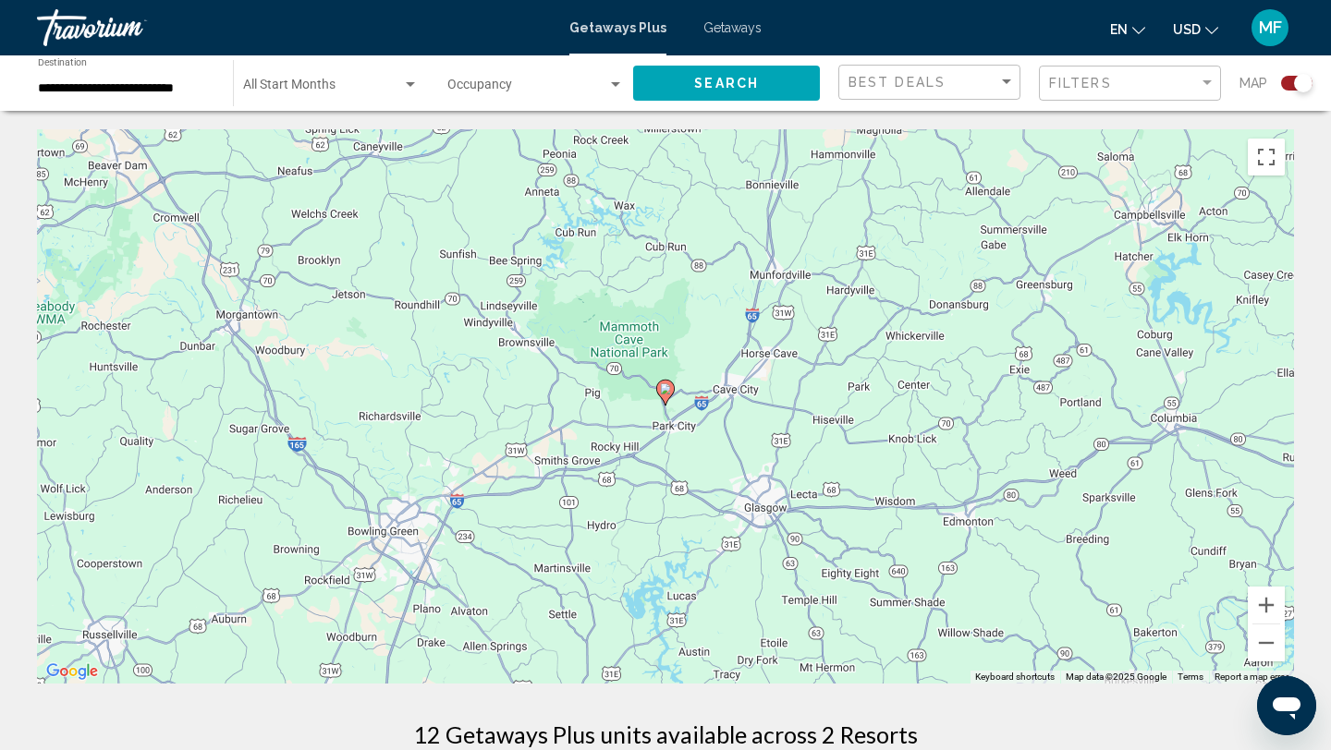
click at [665, 392] on image "Main content" at bounding box center [665, 389] width 11 height 11
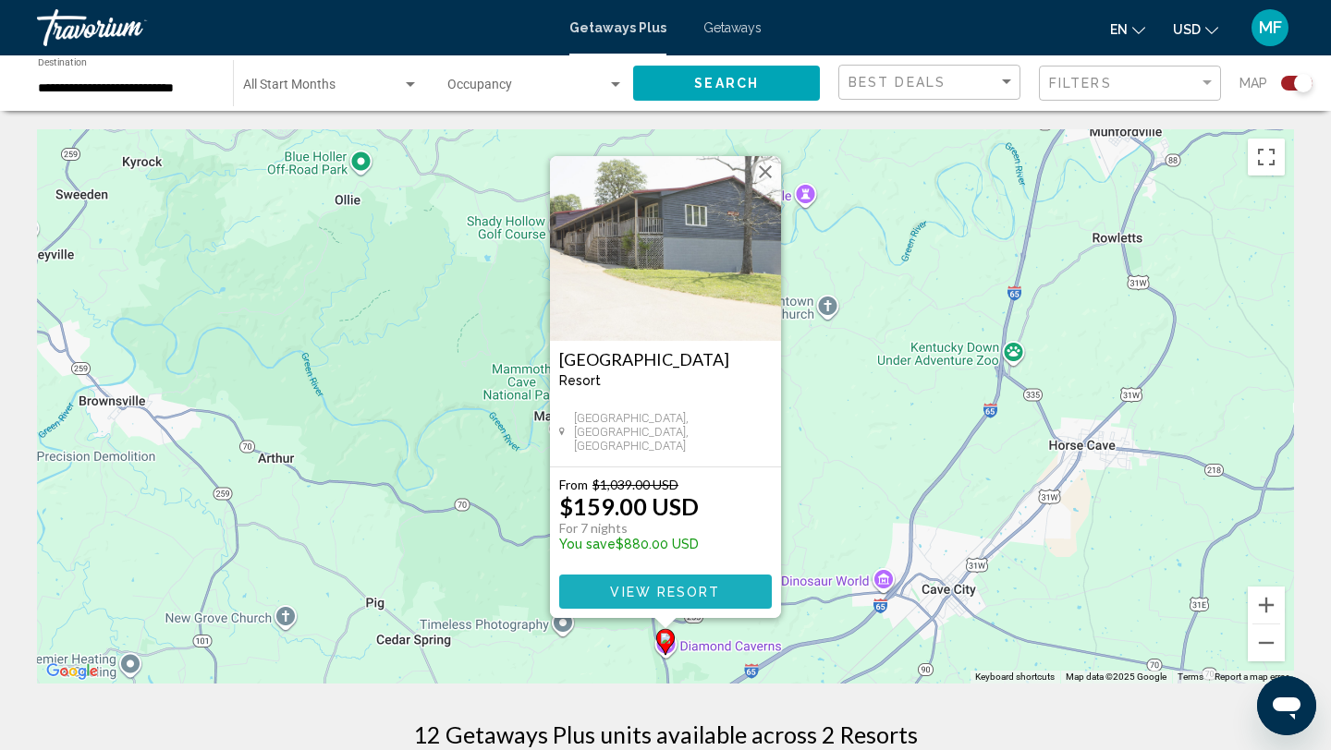
click at [678, 591] on span "View Resort" at bounding box center [665, 592] width 110 height 15
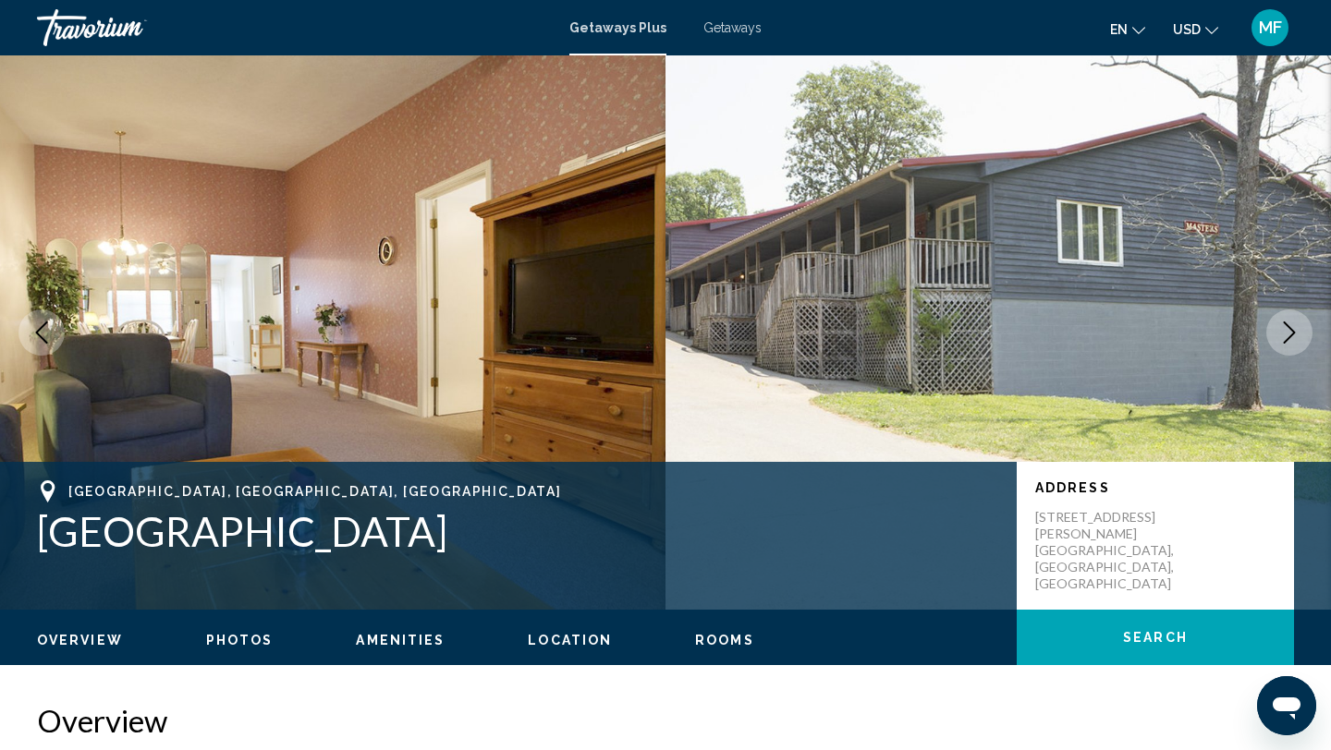
click at [1289, 332] on icon "Next image" at bounding box center [1289, 333] width 22 height 22
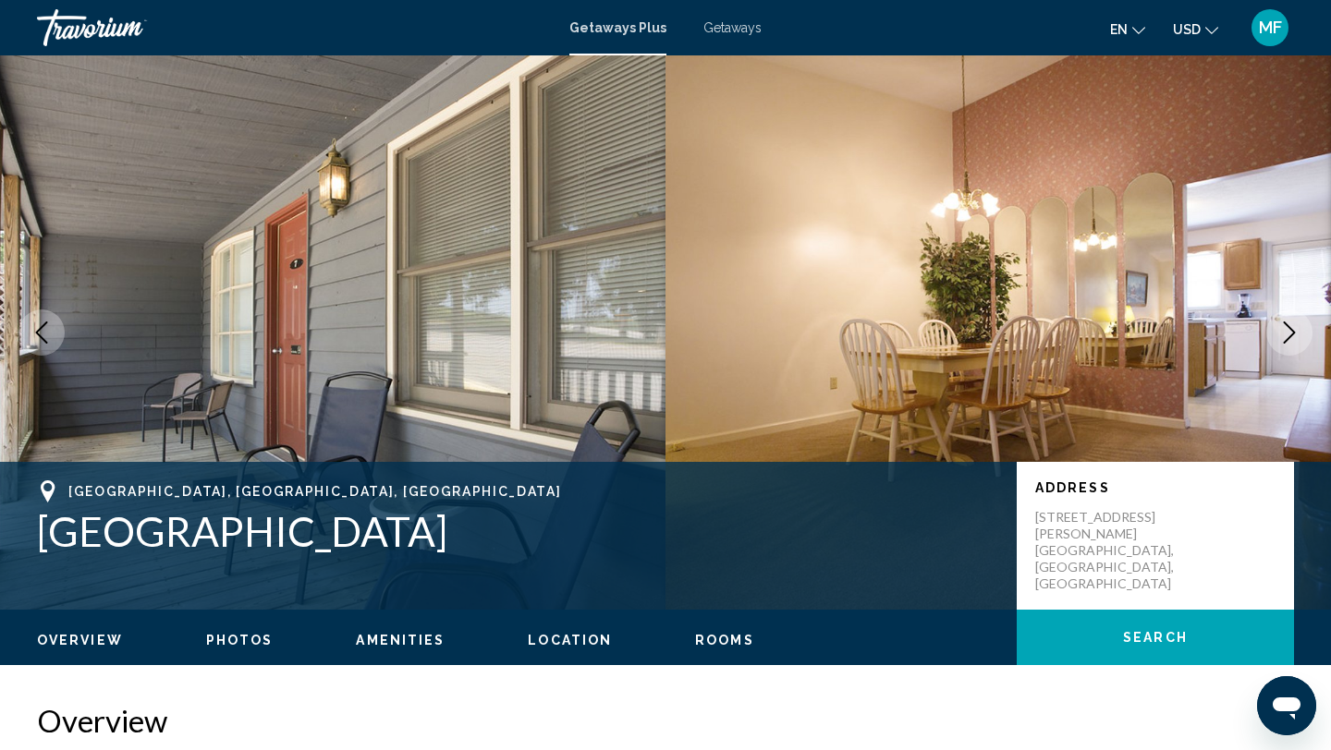
click at [1289, 332] on icon "Next image" at bounding box center [1289, 333] width 22 height 22
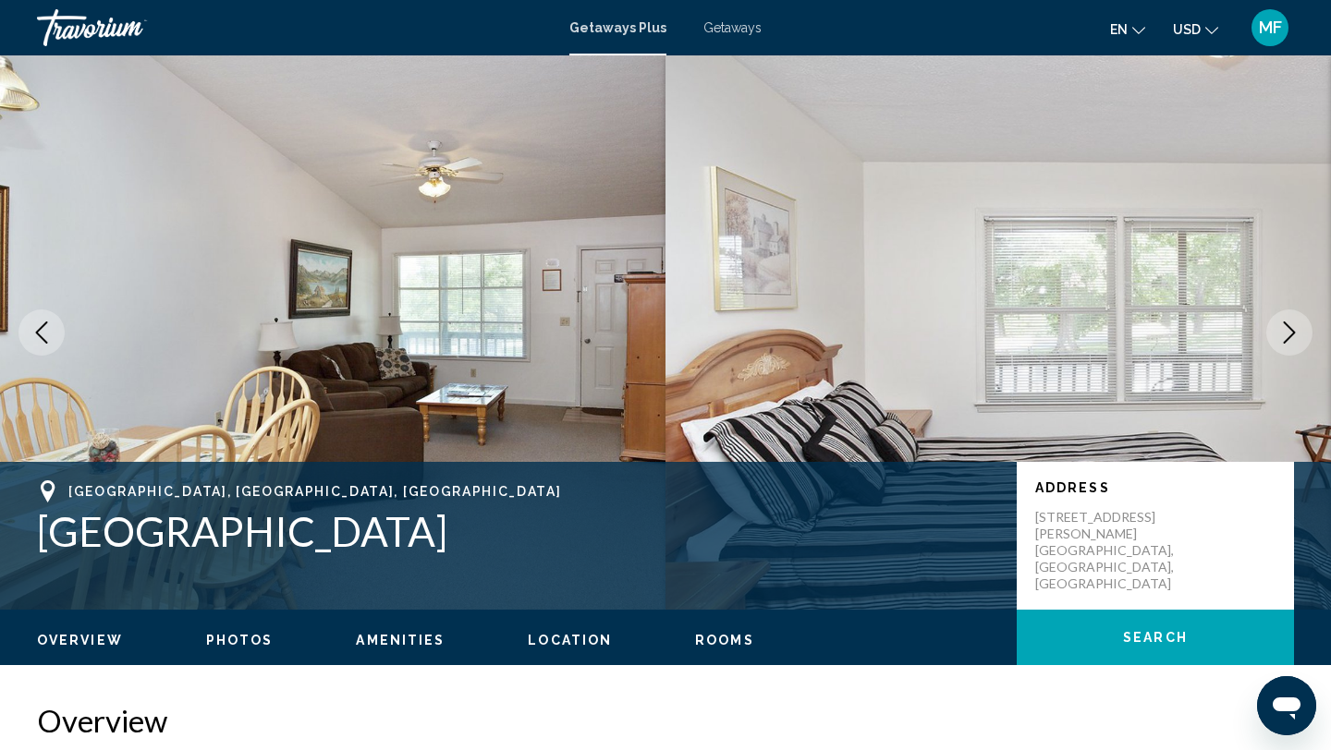
click at [1289, 332] on icon "Next image" at bounding box center [1289, 333] width 22 height 22
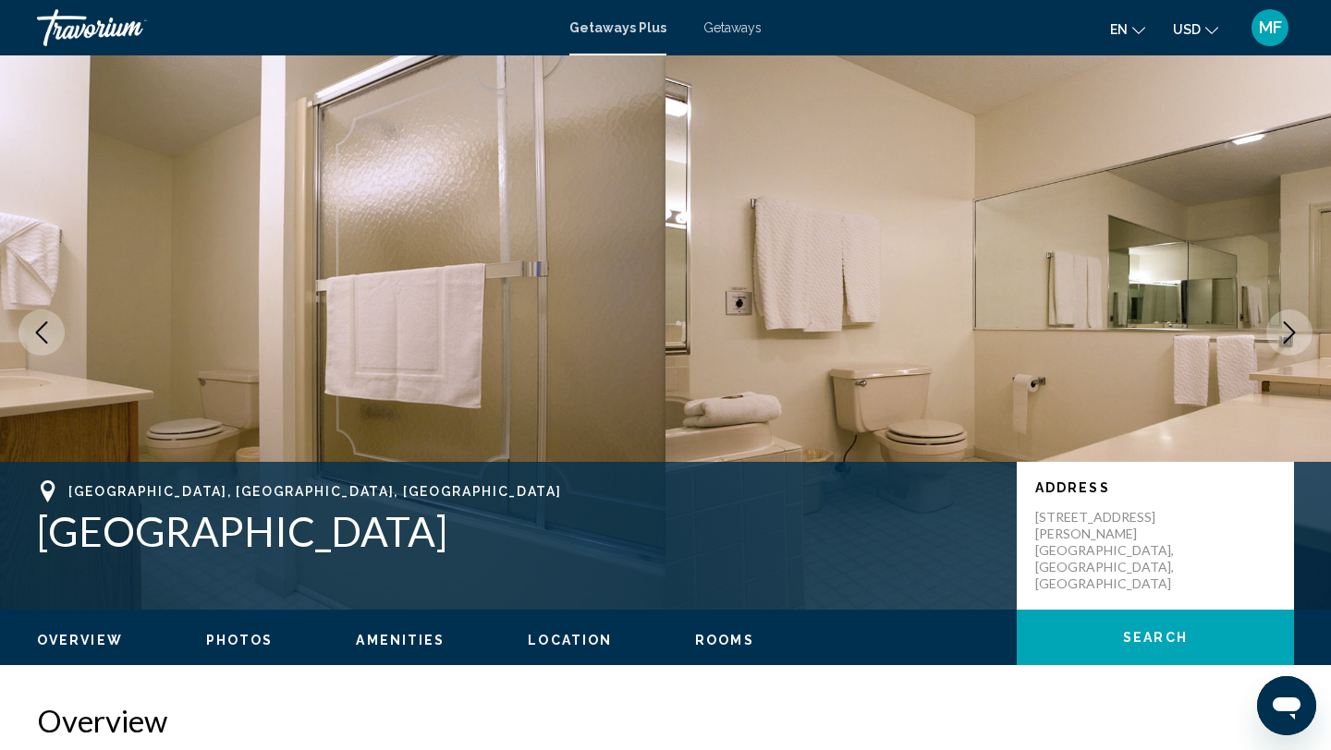
click at [1289, 332] on icon "Next image" at bounding box center [1289, 333] width 22 height 22
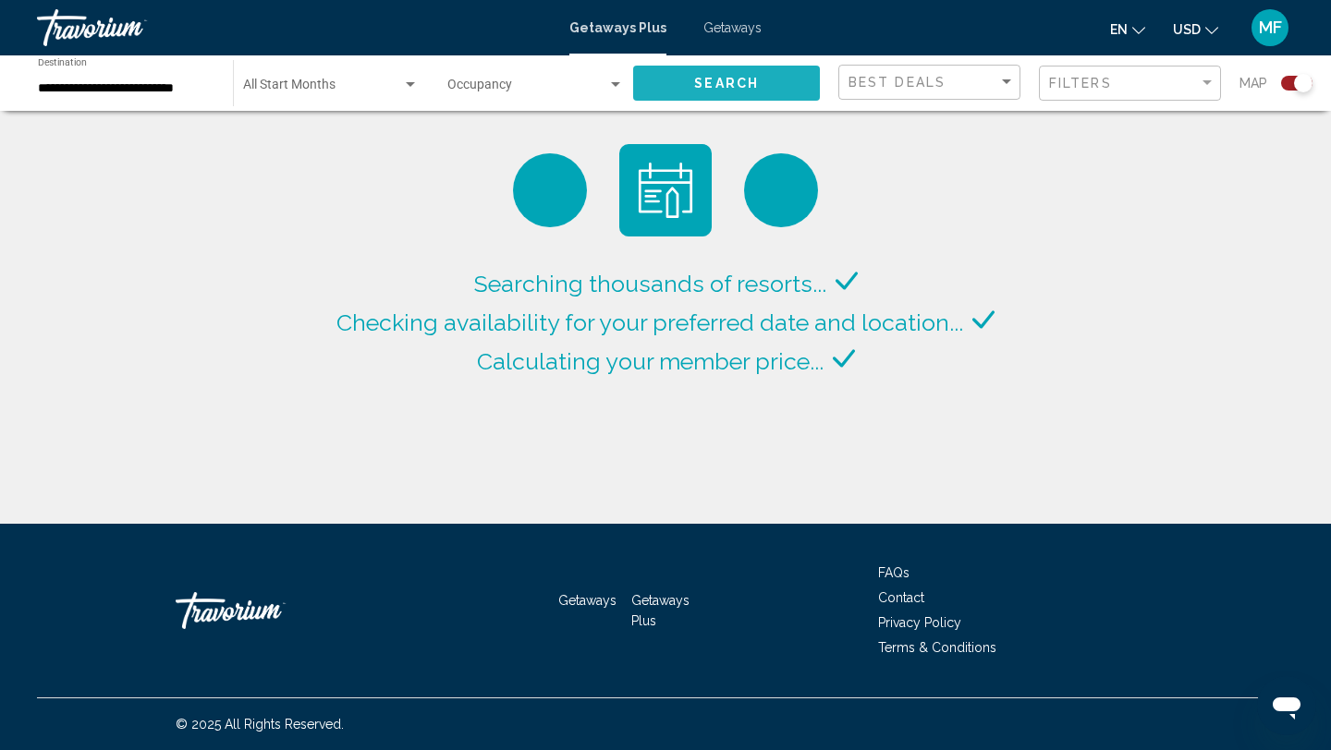
click at [728, 72] on button "Search" at bounding box center [726, 83] width 187 height 34
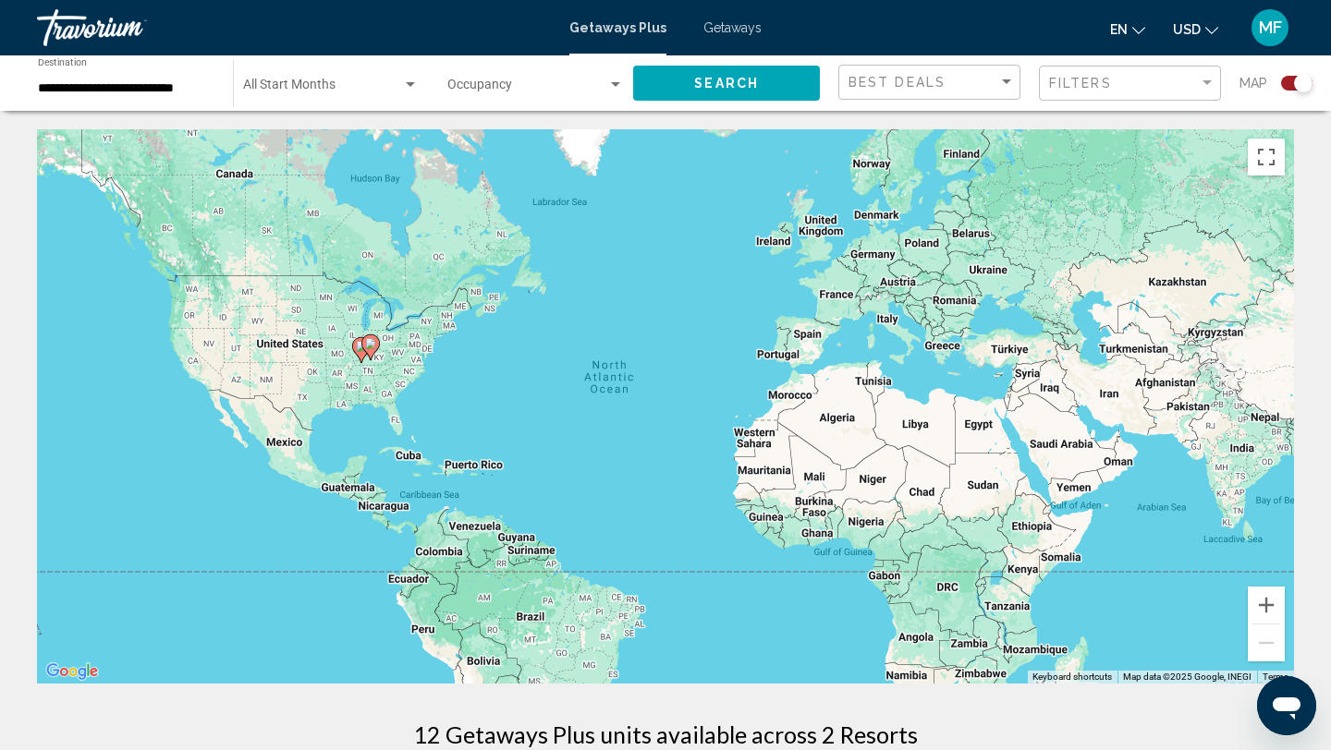
click at [361, 352] on gmp-advanced-marker "Main content" at bounding box center [370, 348] width 18 height 28
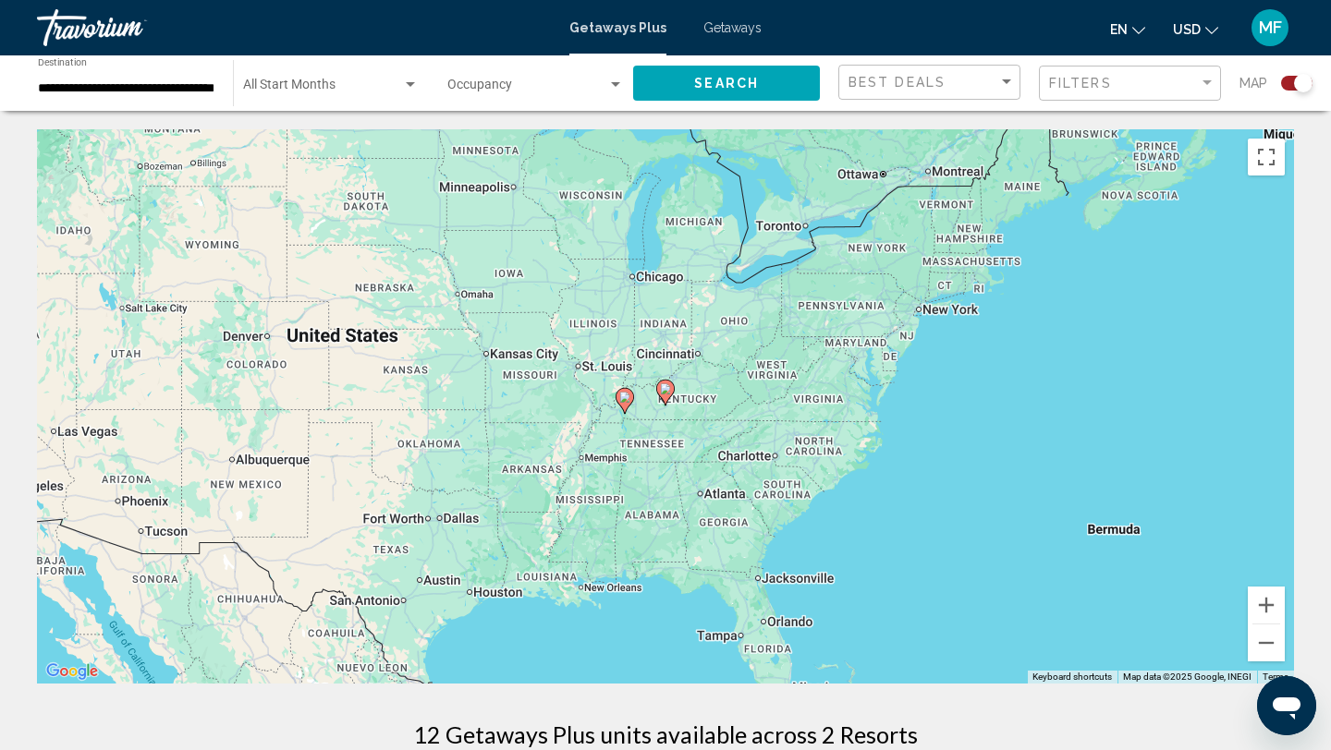
click at [628, 404] on icon "Main content" at bounding box center [624, 401] width 17 height 24
type input "**********"
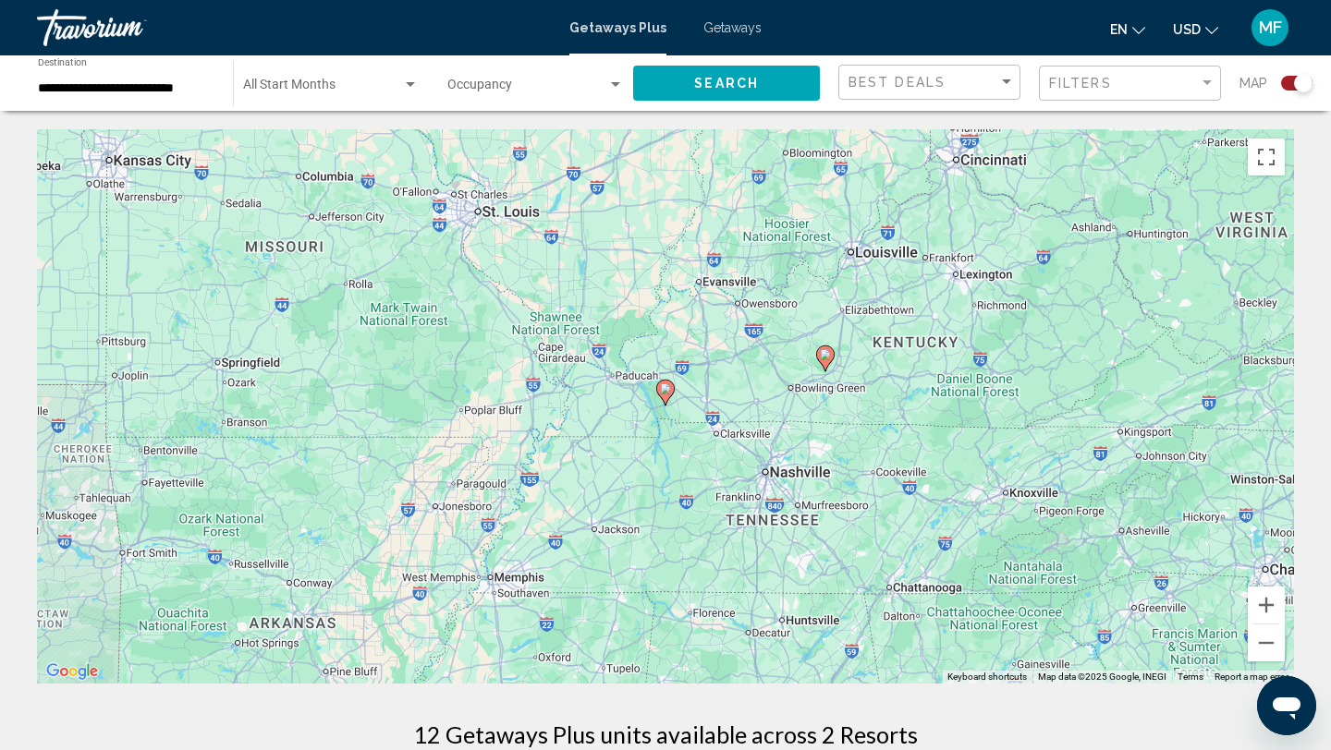
click at [666, 396] on icon "Main content" at bounding box center [665, 393] width 17 height 24
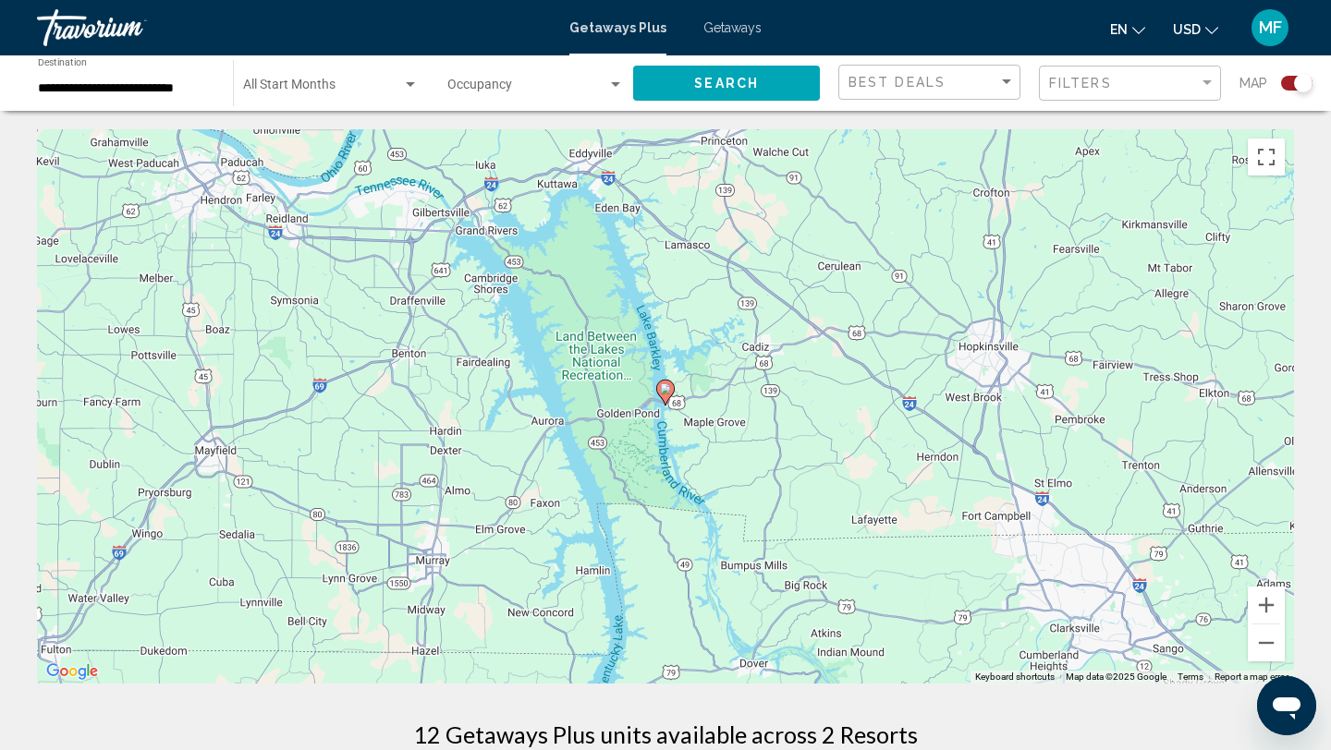
click at [665, 389] on image "Main content" at bounding box center [665, 389] width 11 height 11
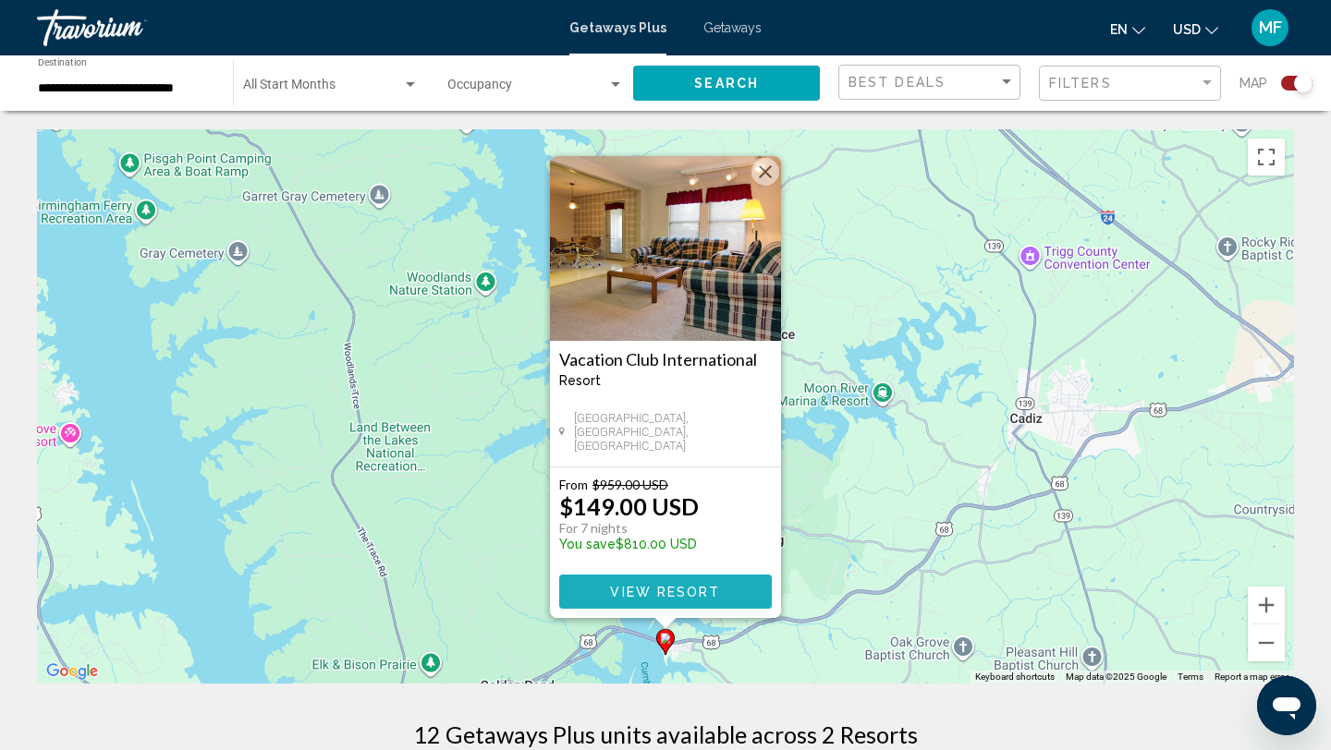
click at [697, 582] on button "View Resort" at bounding box center [665, 592] width 213 height 34
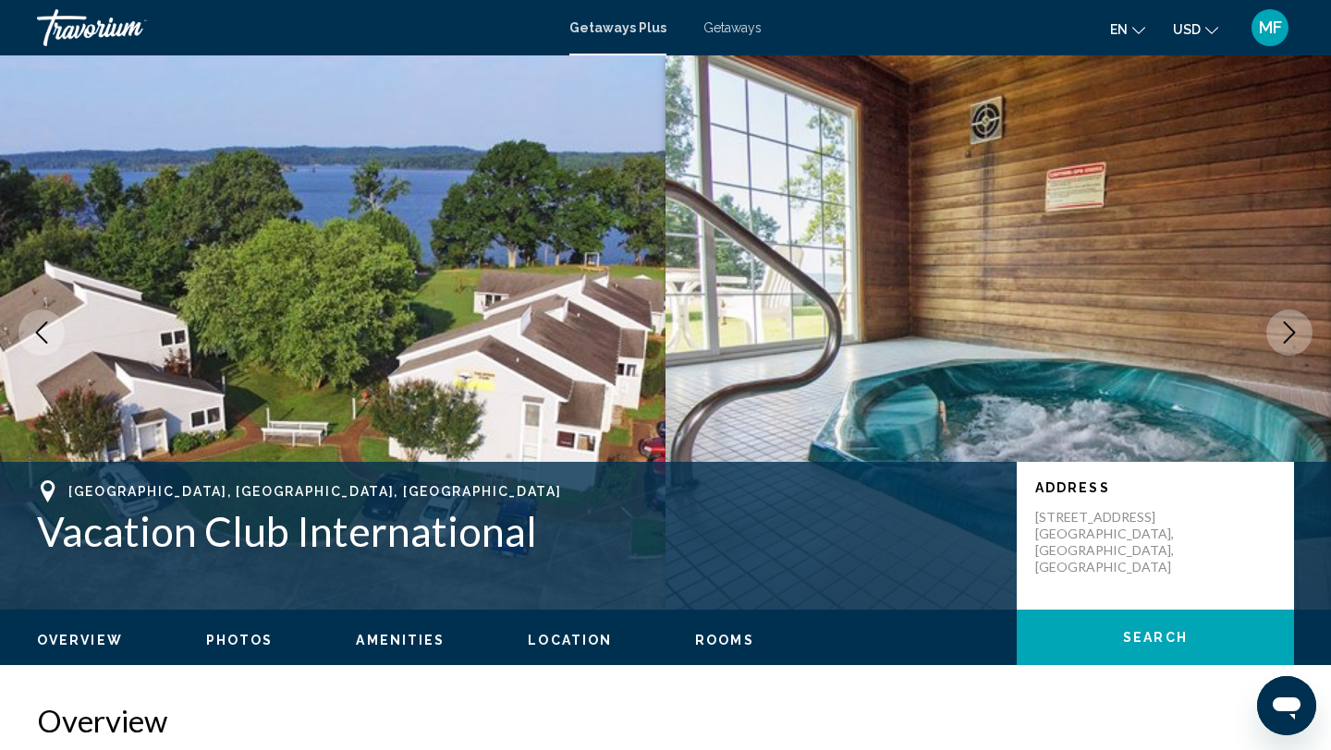
click at [1299, 338] on icon "Next image" at bounding box center [1289, 333] width 22 height 22
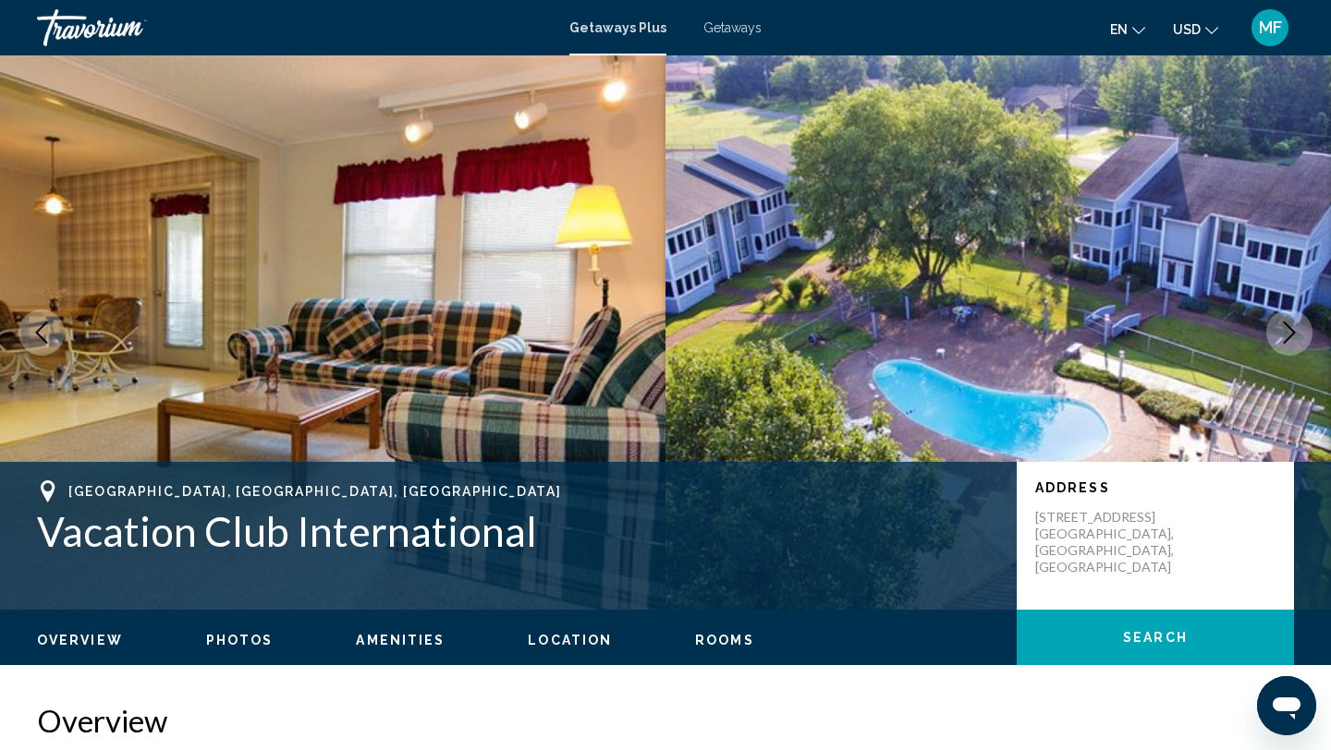
click at [1296, 339] on icon "Next image" at bounding box center [1289, 333] width 22 height 22
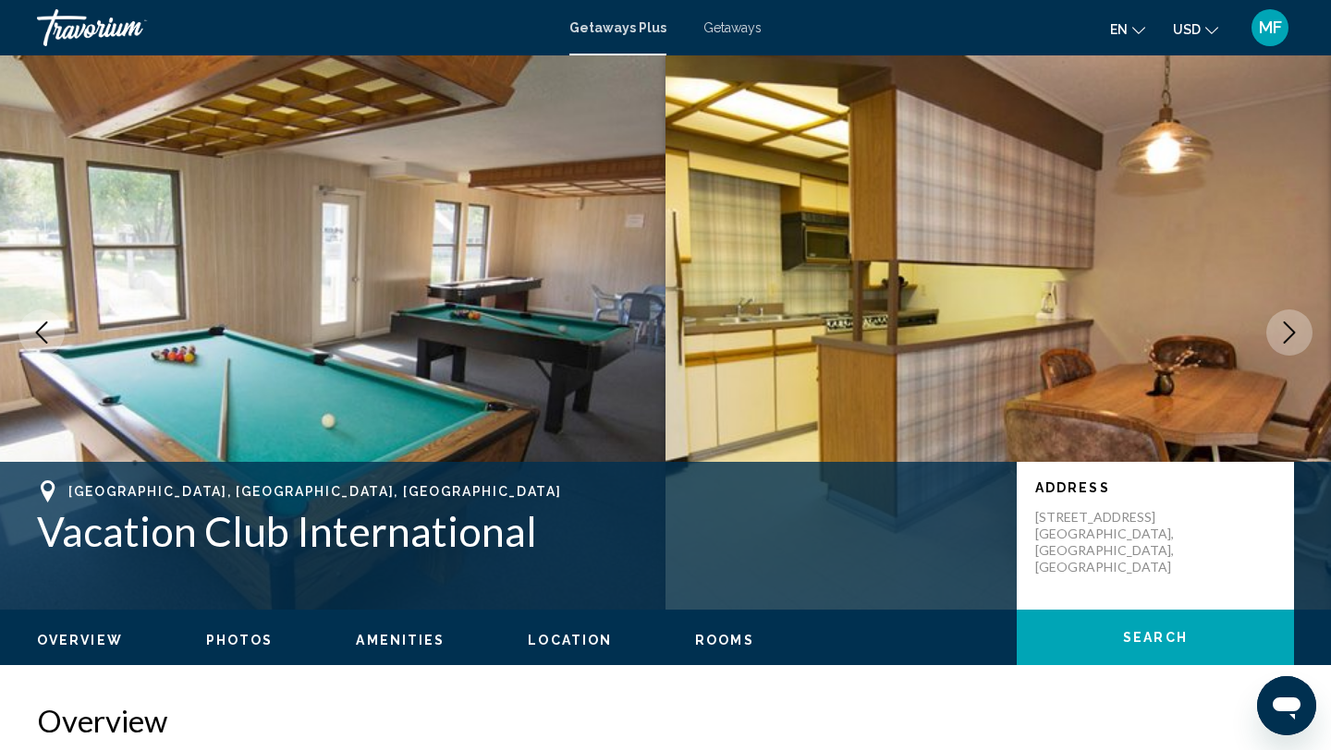
click at [1296, 339] on icon "Next image" at bounding box center [1289, 333] width 22 height 22
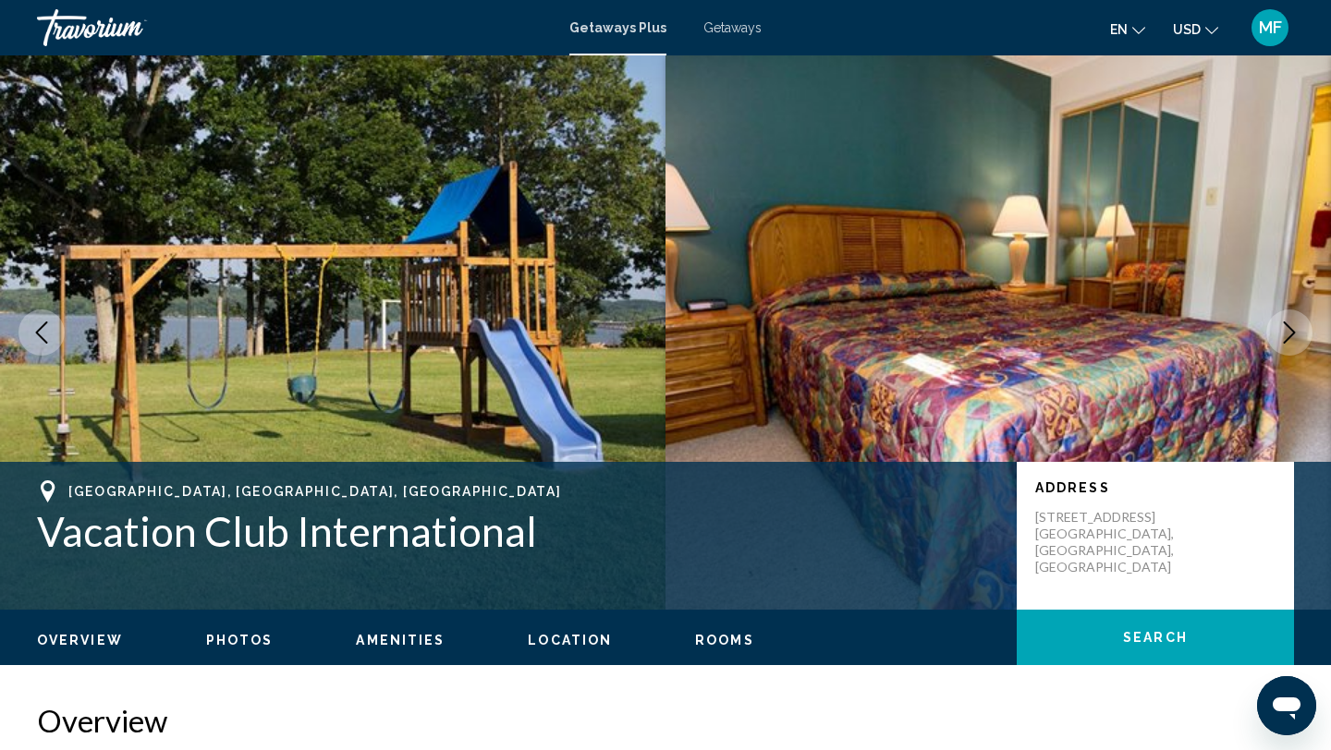
click at [1296, 339] on icon "Next image" at bounding box center [1289, 333] width 22 height 22
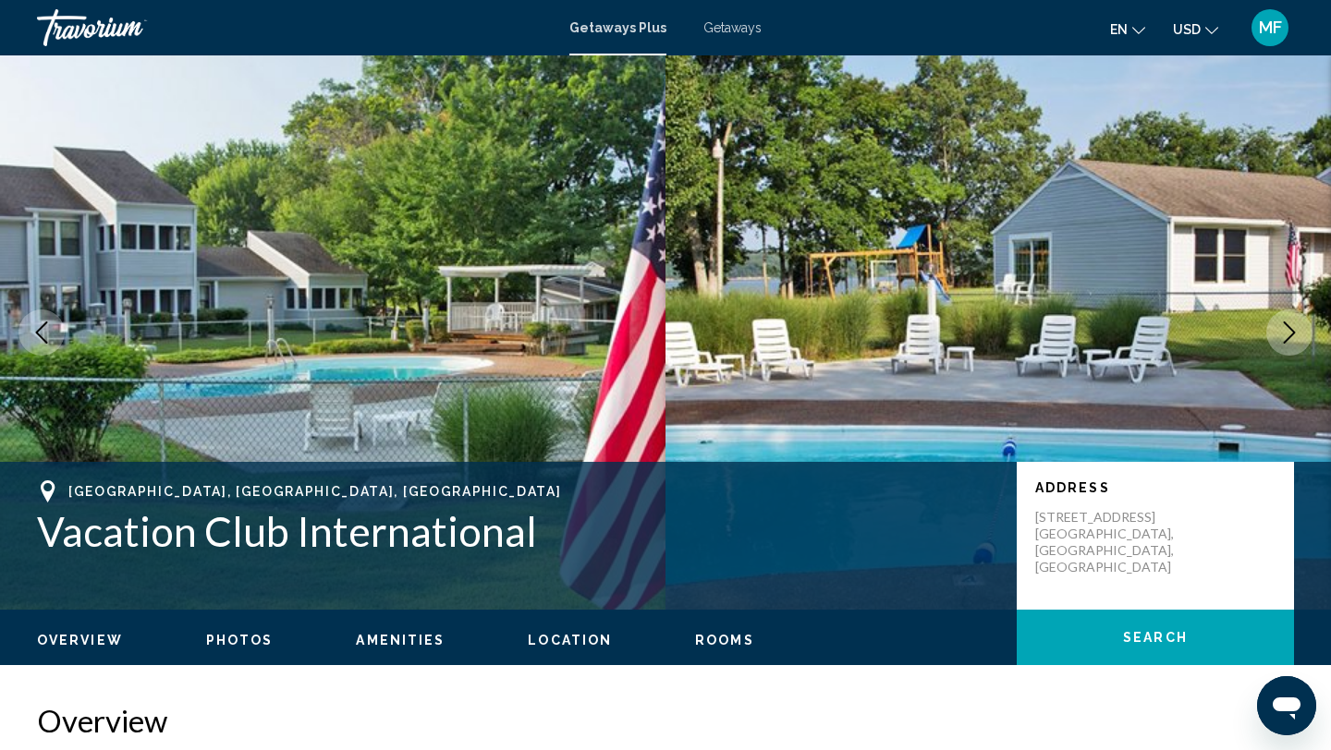
click at [1296, 339] on icon "Next image" at bounding box center [1289, 333] width 22 height 22
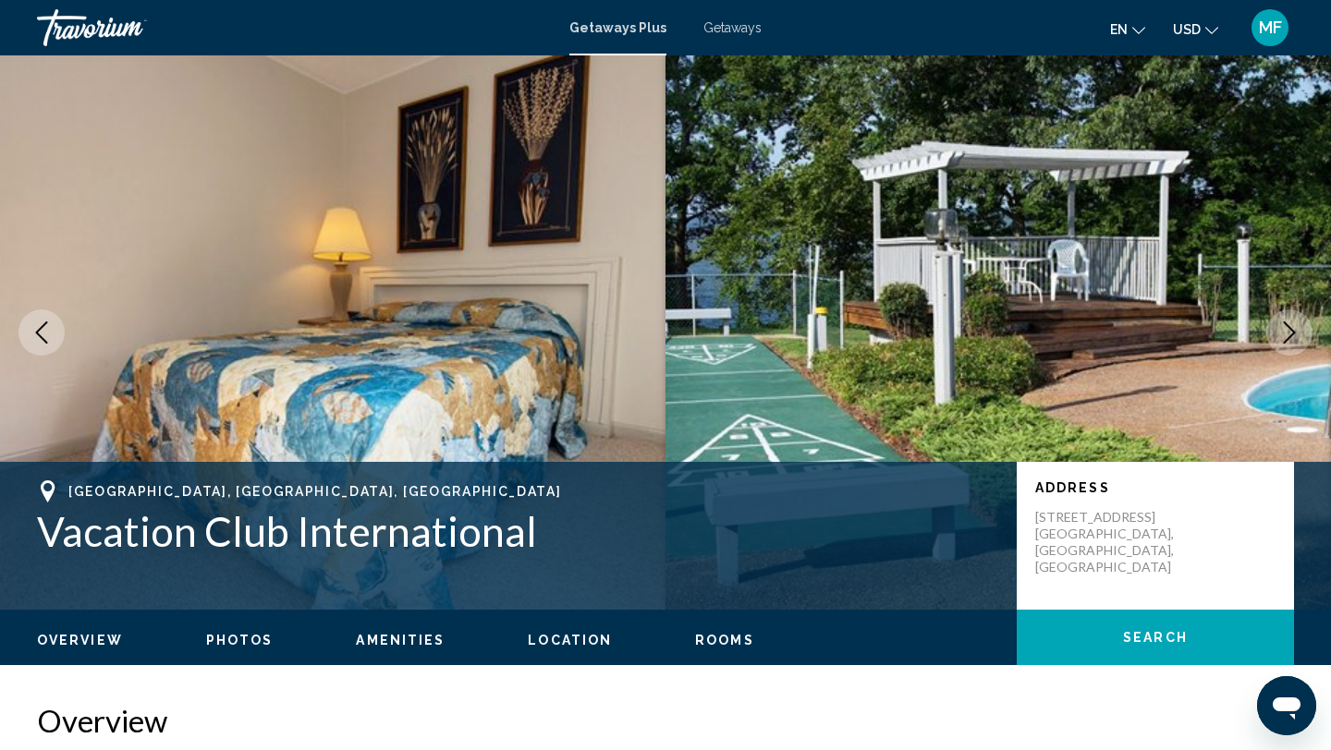
click at [1296, 339] on icon "Next image" at bounding box center [1289, 333] width 22 height 22
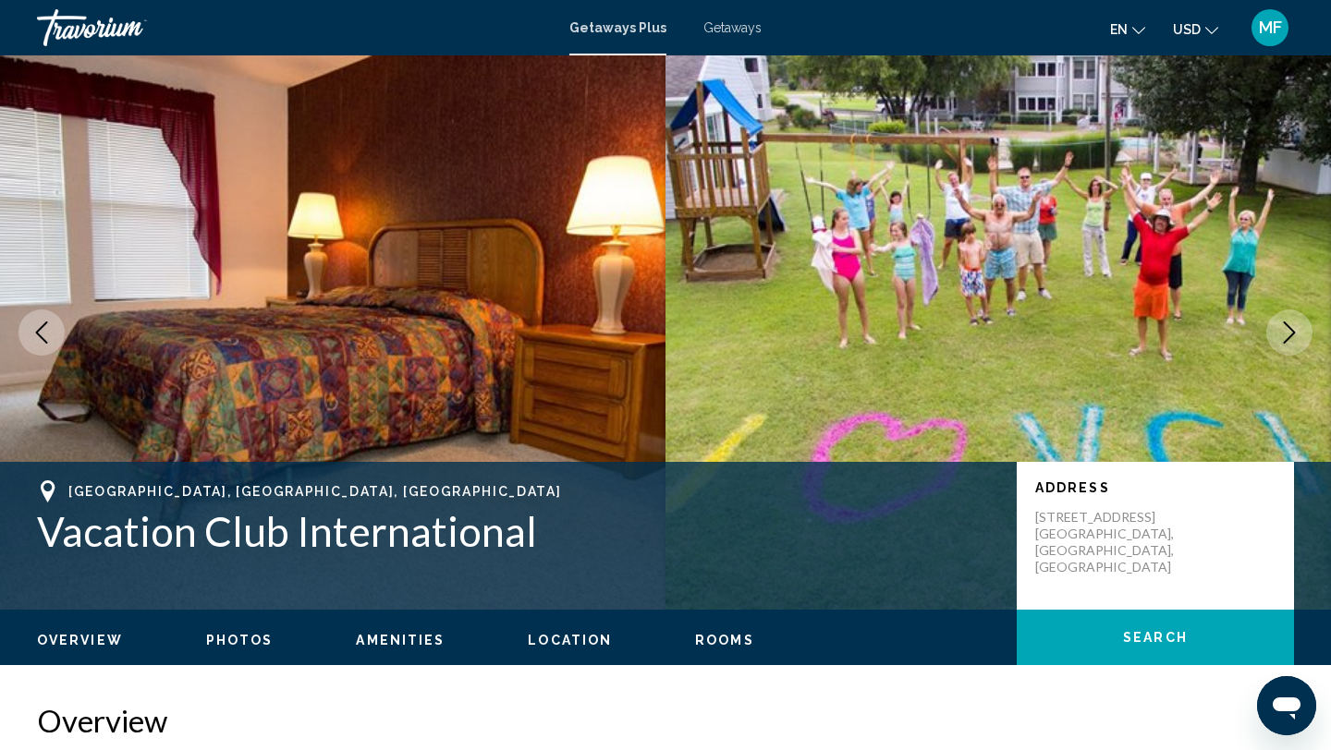
click at [1296, 339] on icon "Next image" at bounding box center [1289, 333] width 22 height 22
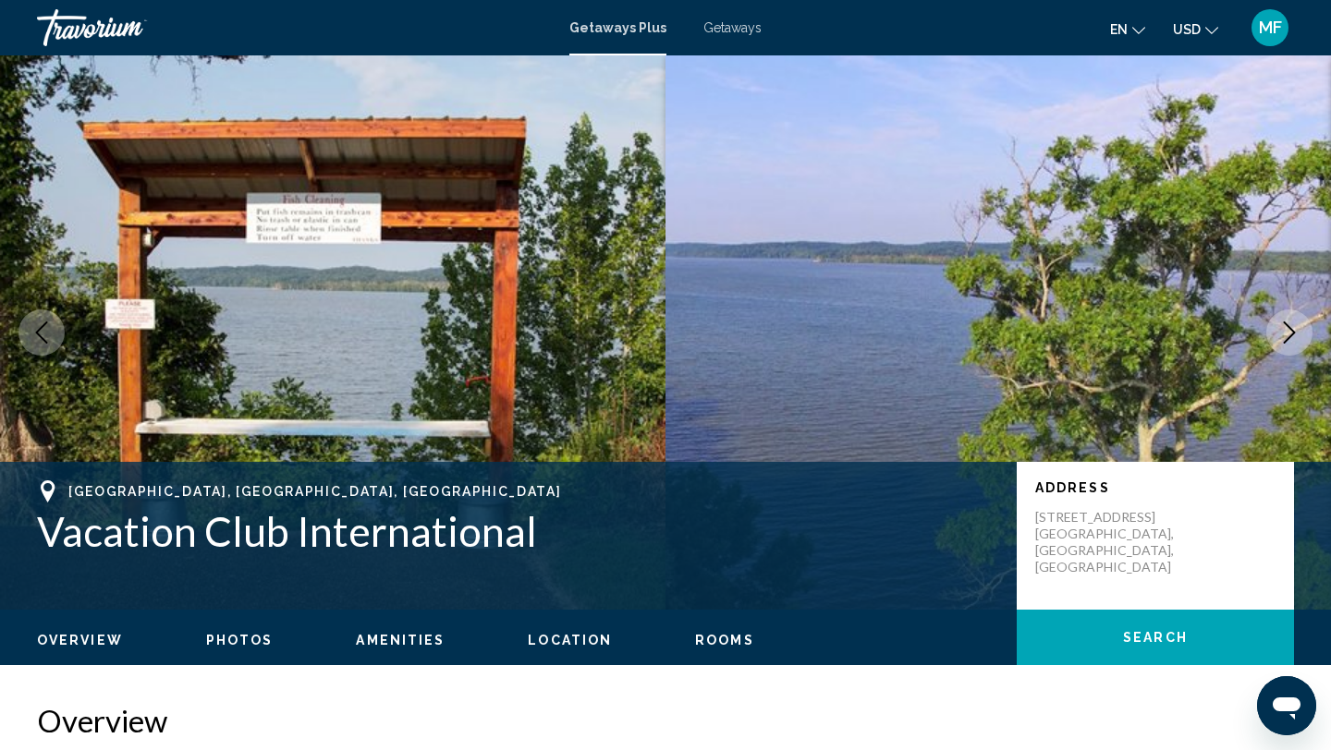
click at [1296, 339] on icon "Next image" at bounding box center [1289, 333] width 22 height 22
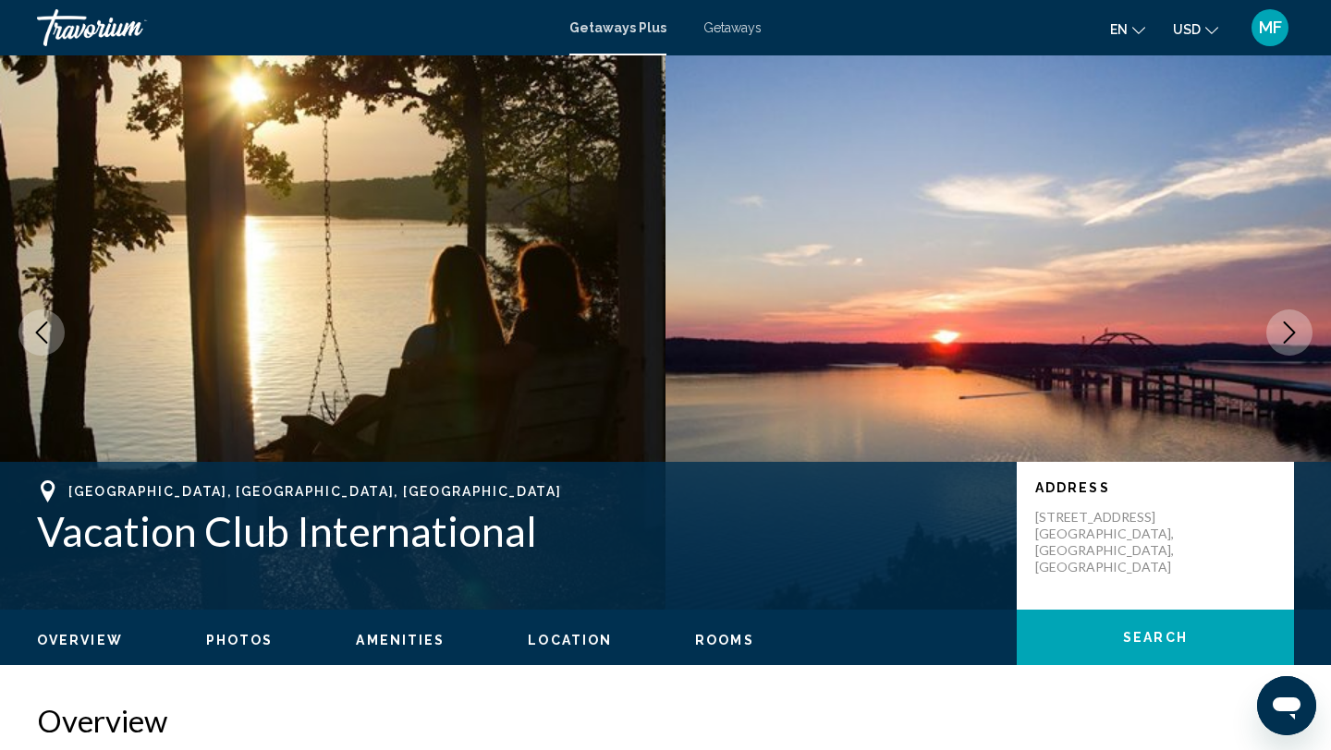
click at [1296, 339] on icon "Next image" at bounding box center [1289, 333] width 22 height 22
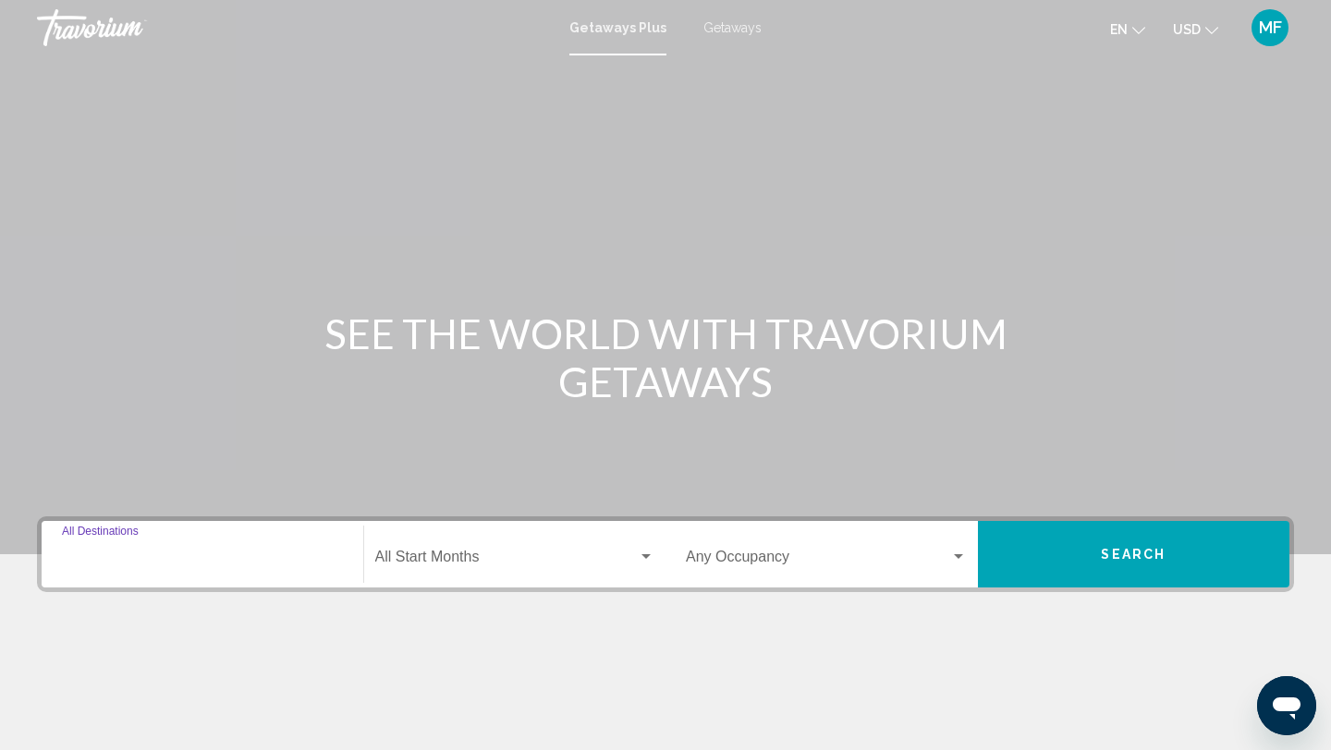
click at [156, 562] on input "Destination All Destinations" at bounding box center [202, 561] width 281 height 17
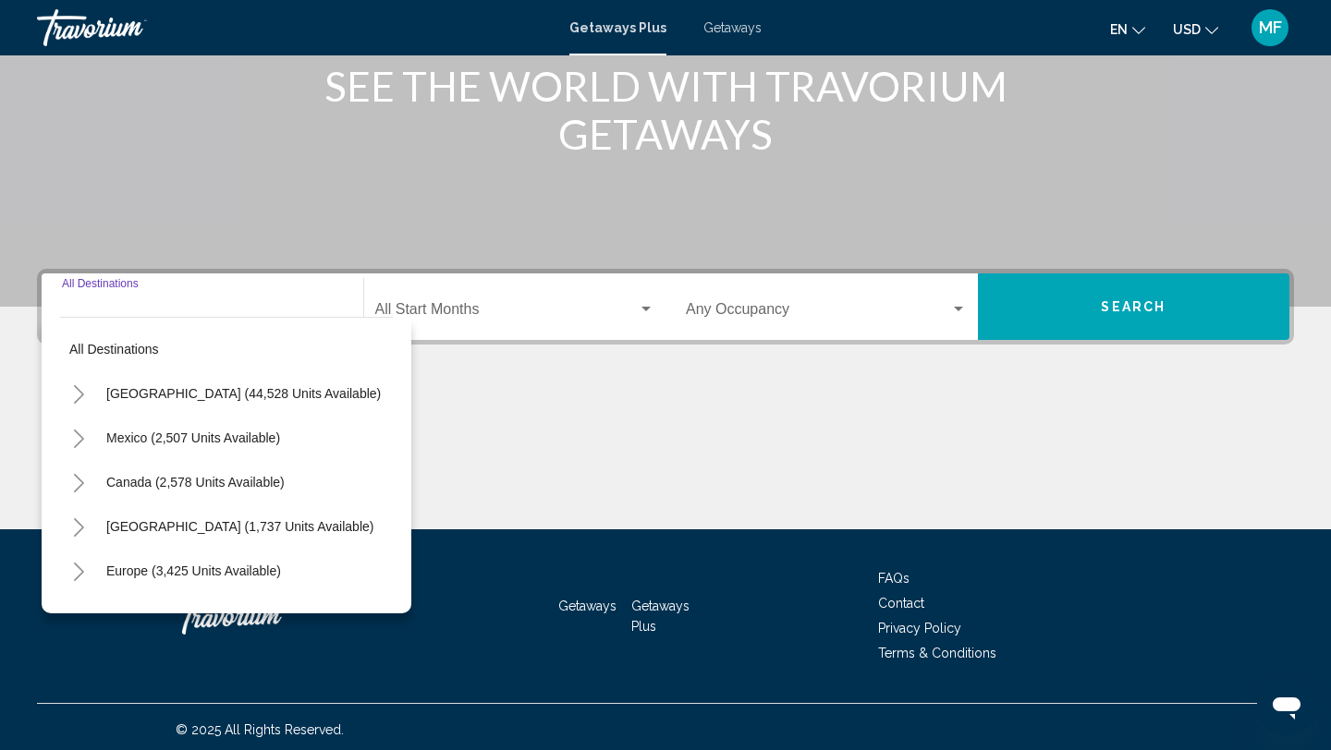
scroll to position [253, 0]
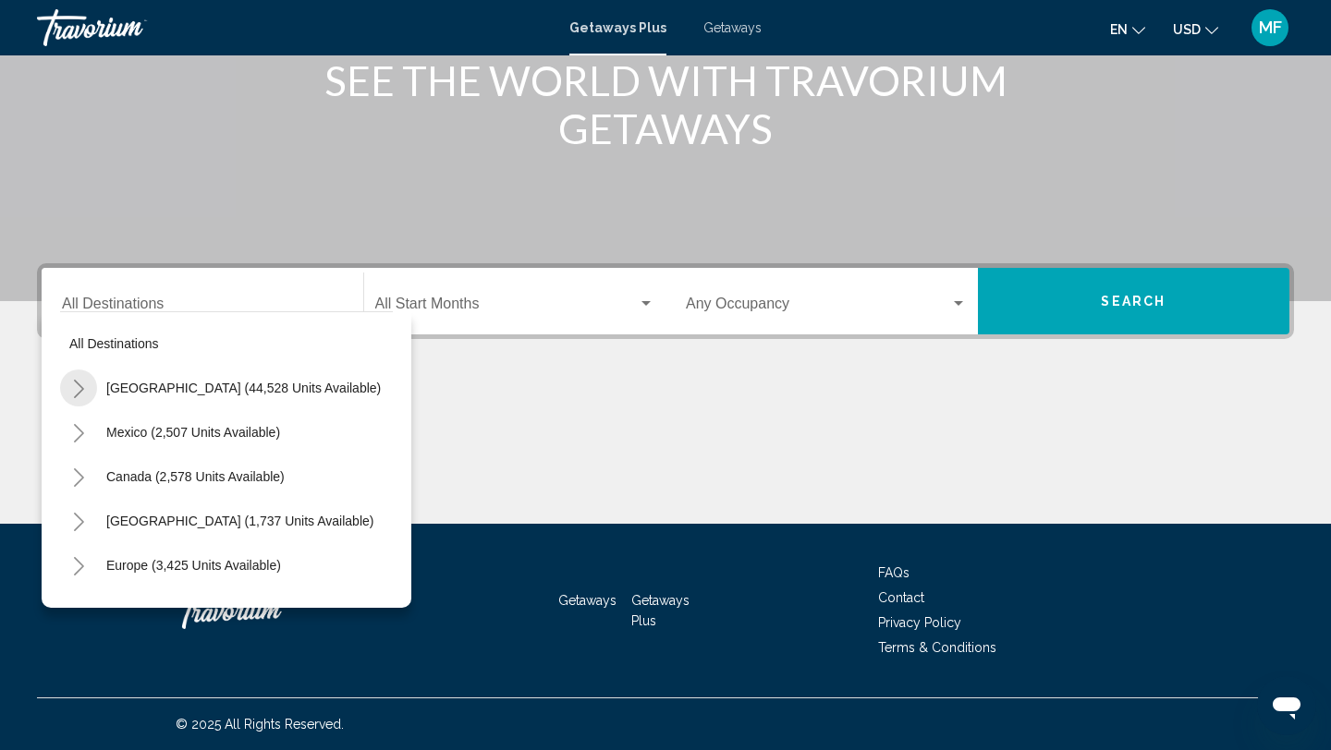
click at [70, 390] on button "Toggle United States (44,528 units available)" at bounding box center [78, 388] width 37 height 37
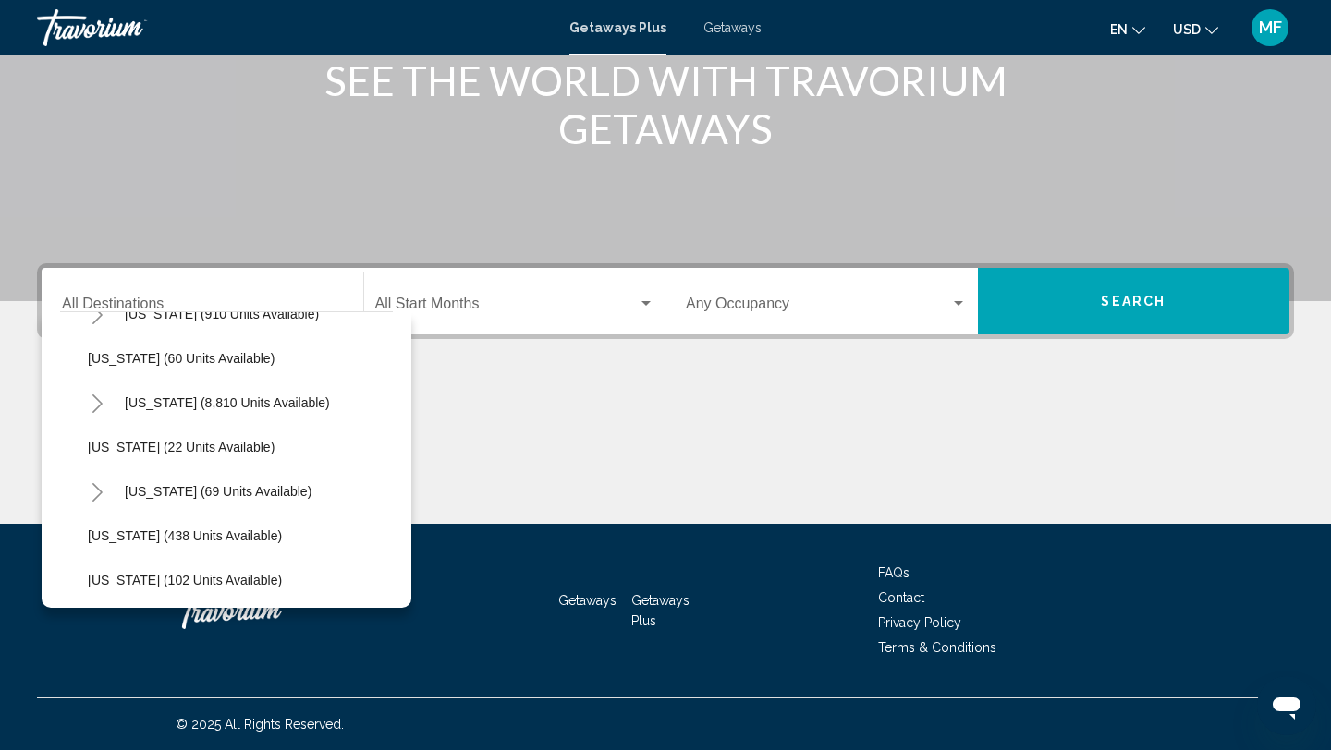
scroll to position [259, 0]
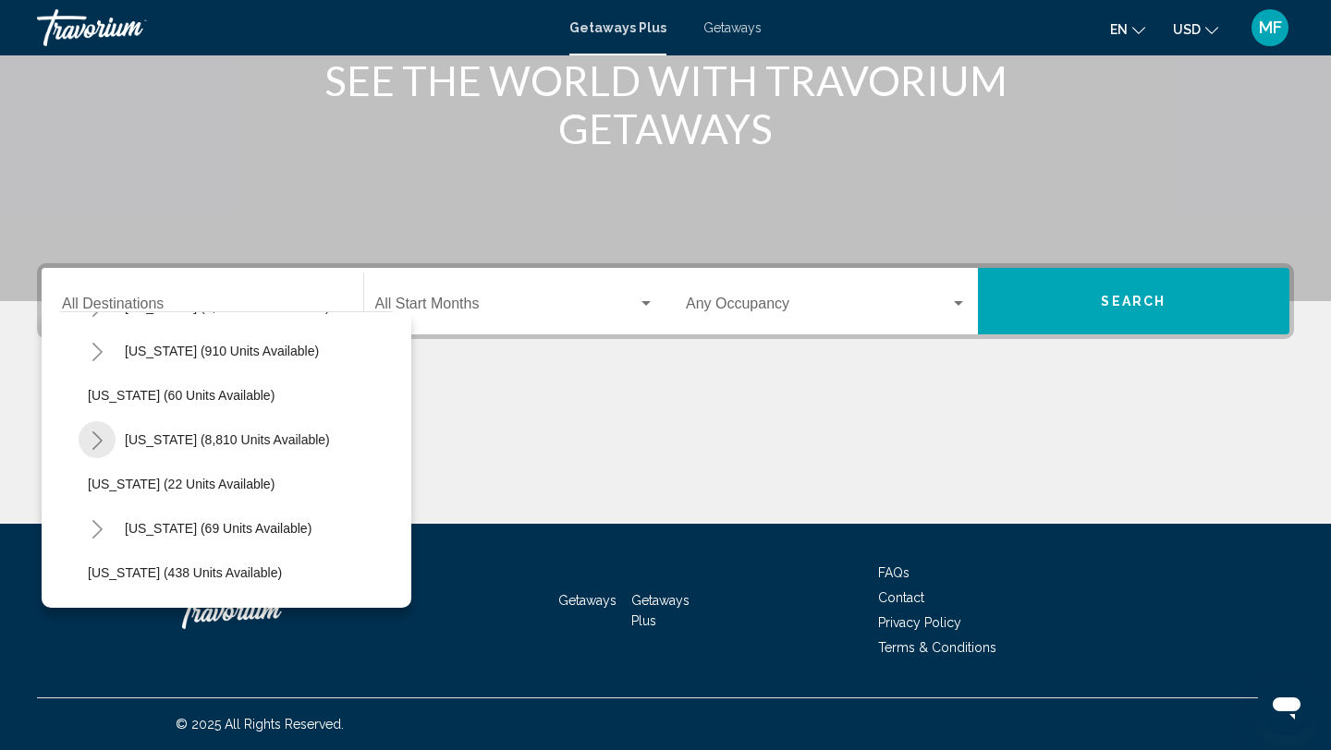
click at [104, 429] on button "Toggle Florida (8,810 units available)" at bounding box center [97, 439] width 37 height 37
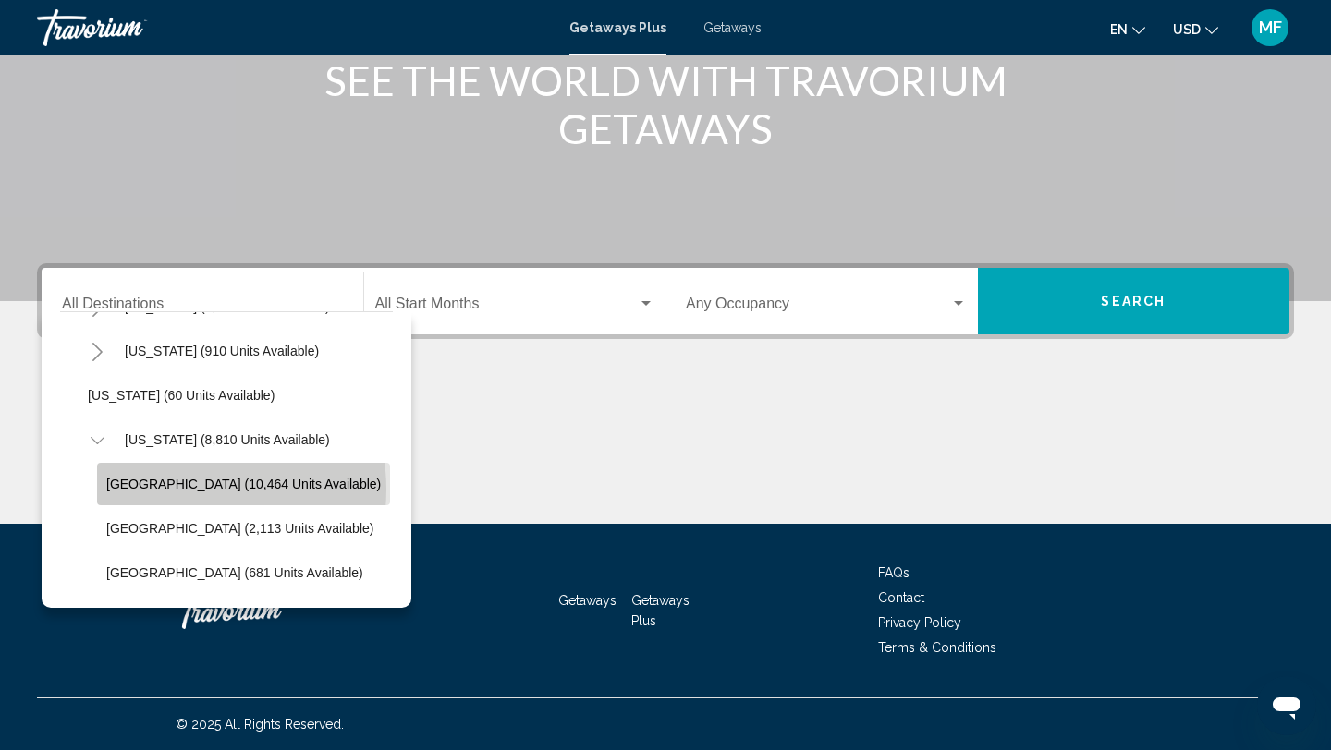
click at [175, 490] on span "Orlando & Disney Area (10,464 units available)" at bounding box center [243, 484] width 274 height 15
type input "**********"
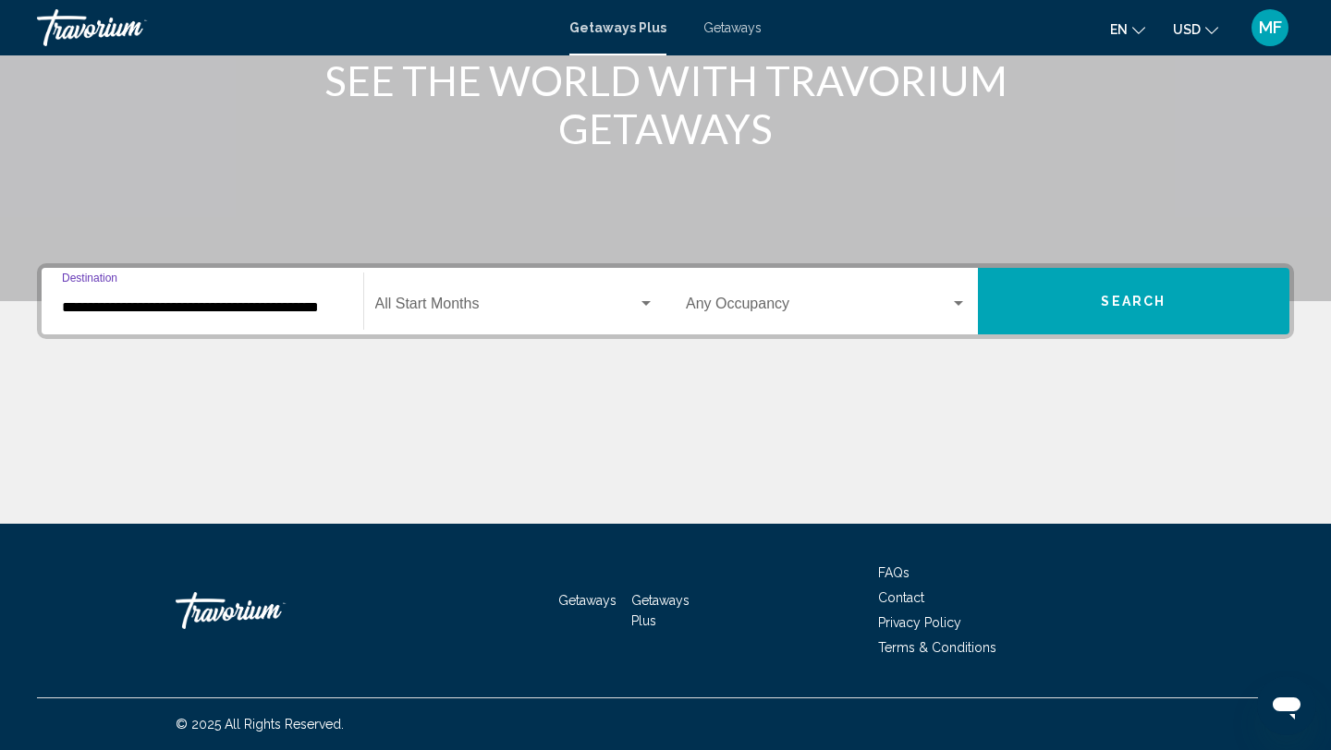
click at [579, 288] on div "Start Month All Start Months" at bounding box center [515, 302] width 280 height 58
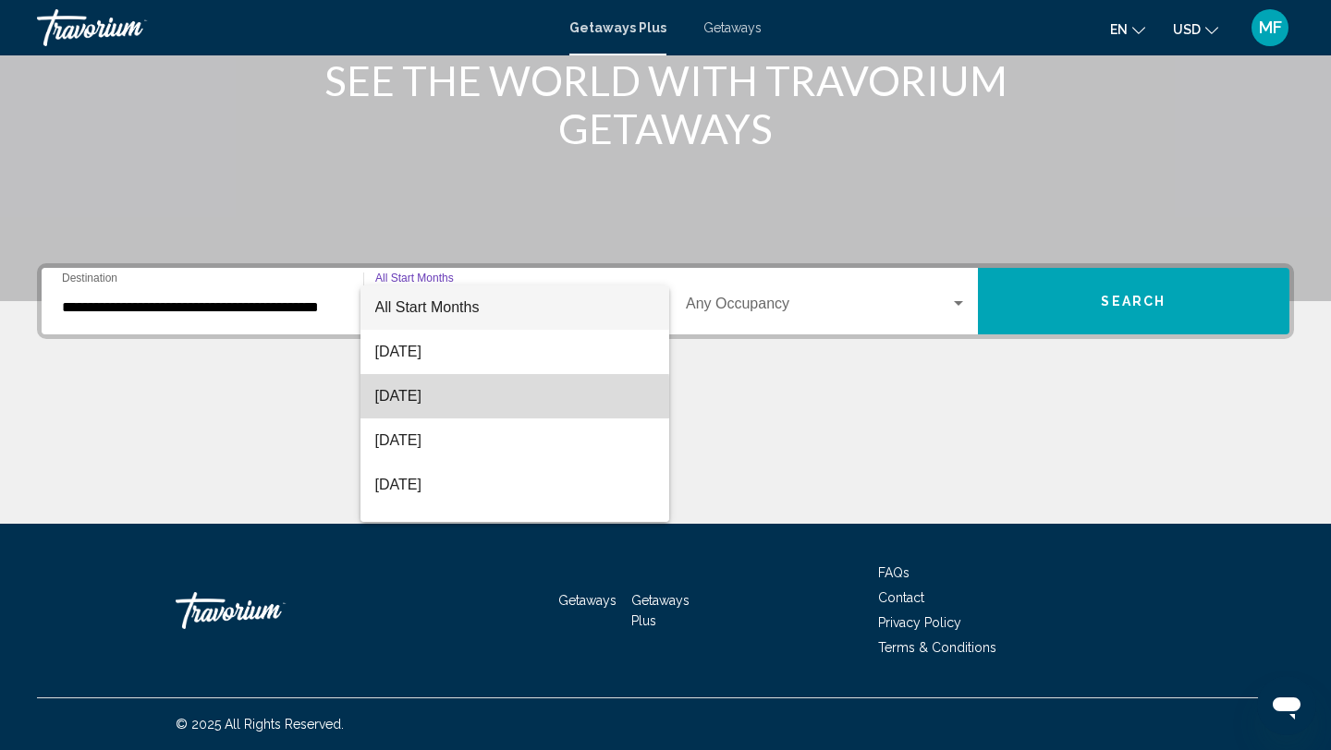
click at [449, 398] on span "[DATE]" at bounding box center [515, 396] width 280 height 44
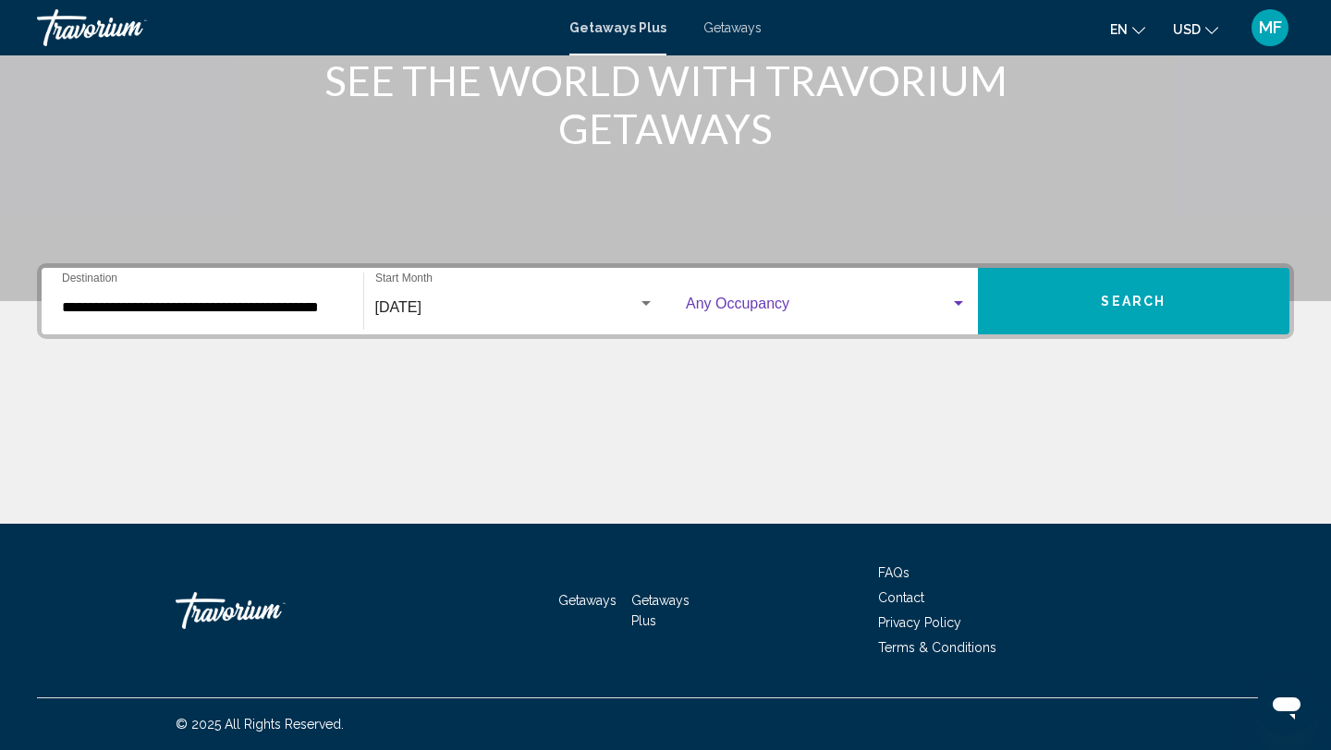
click at [955, 305] on div "Search widget" at bounding box center [958, 303] width 9 height 5
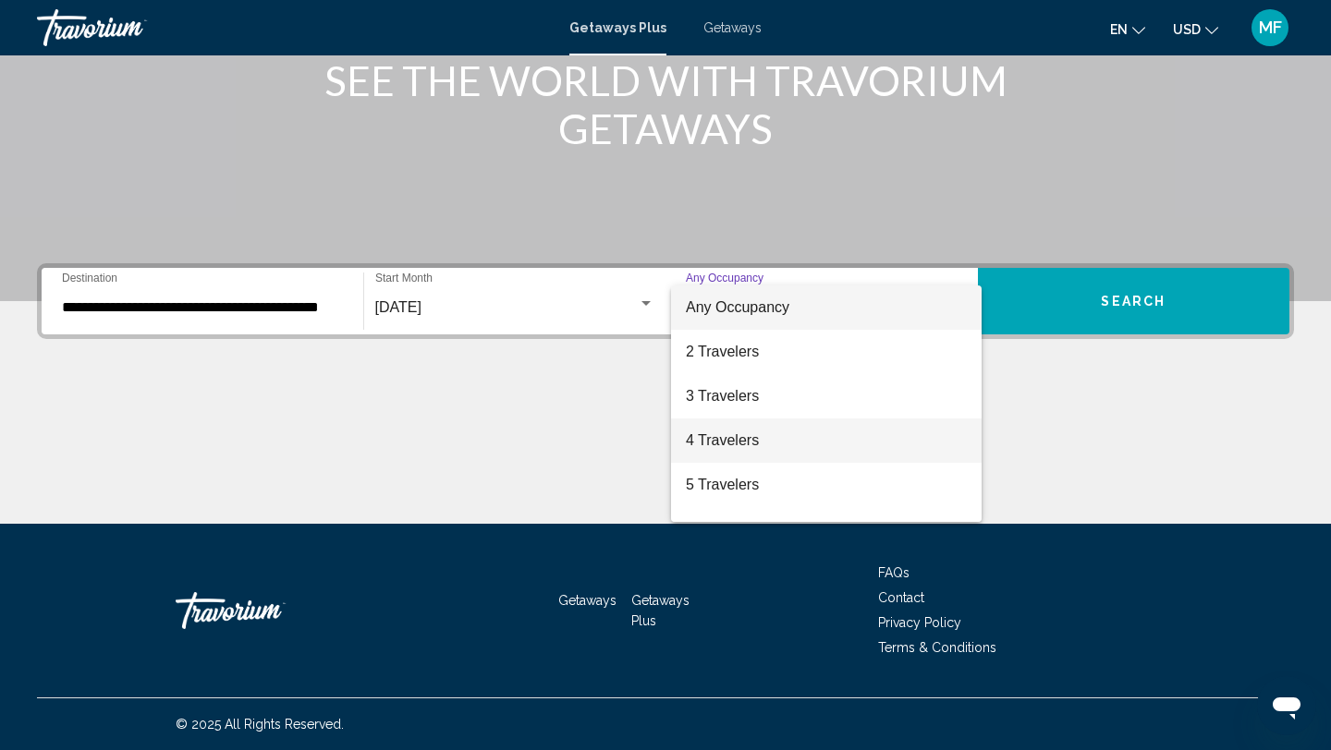
click at [753, 444] on span "4 Travelers" at bounding box center [826, 441] width 281 height 44
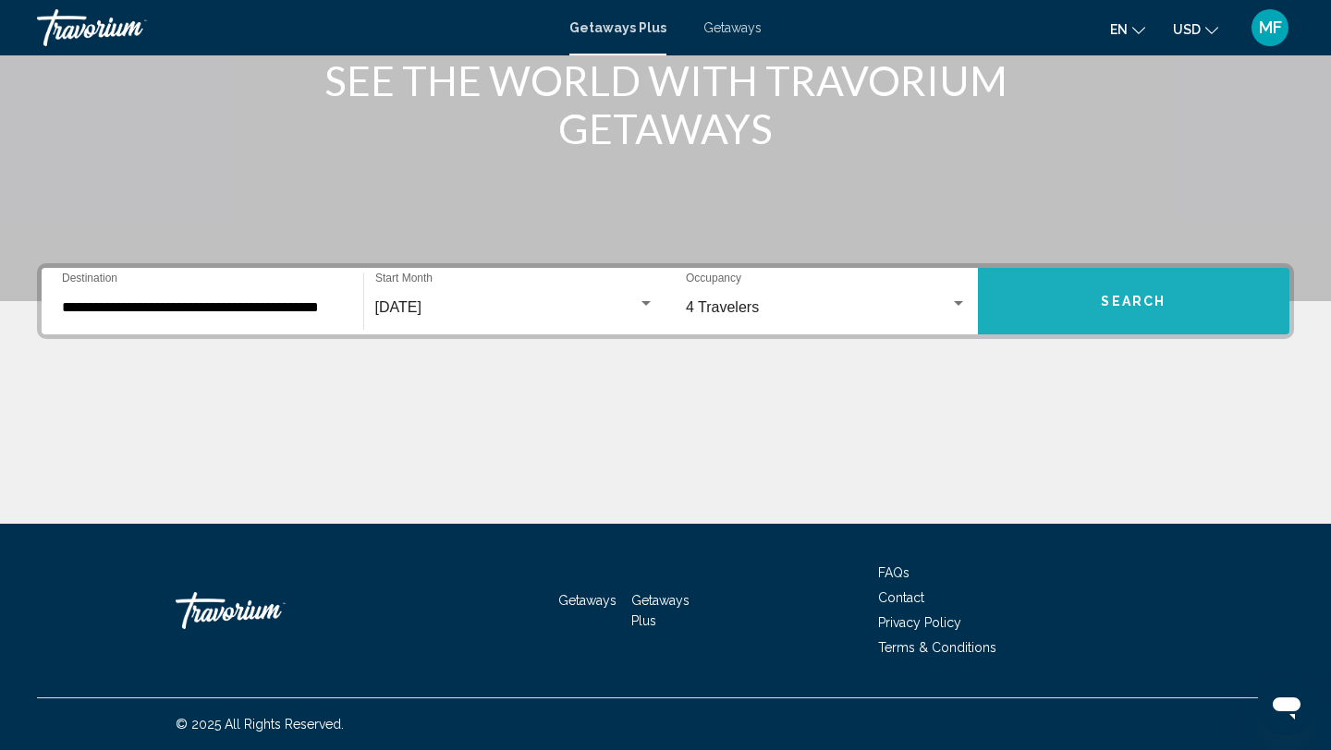
click at [1186, 306] on button "Search" at bounding box center [1134, 301] width 312 height 67
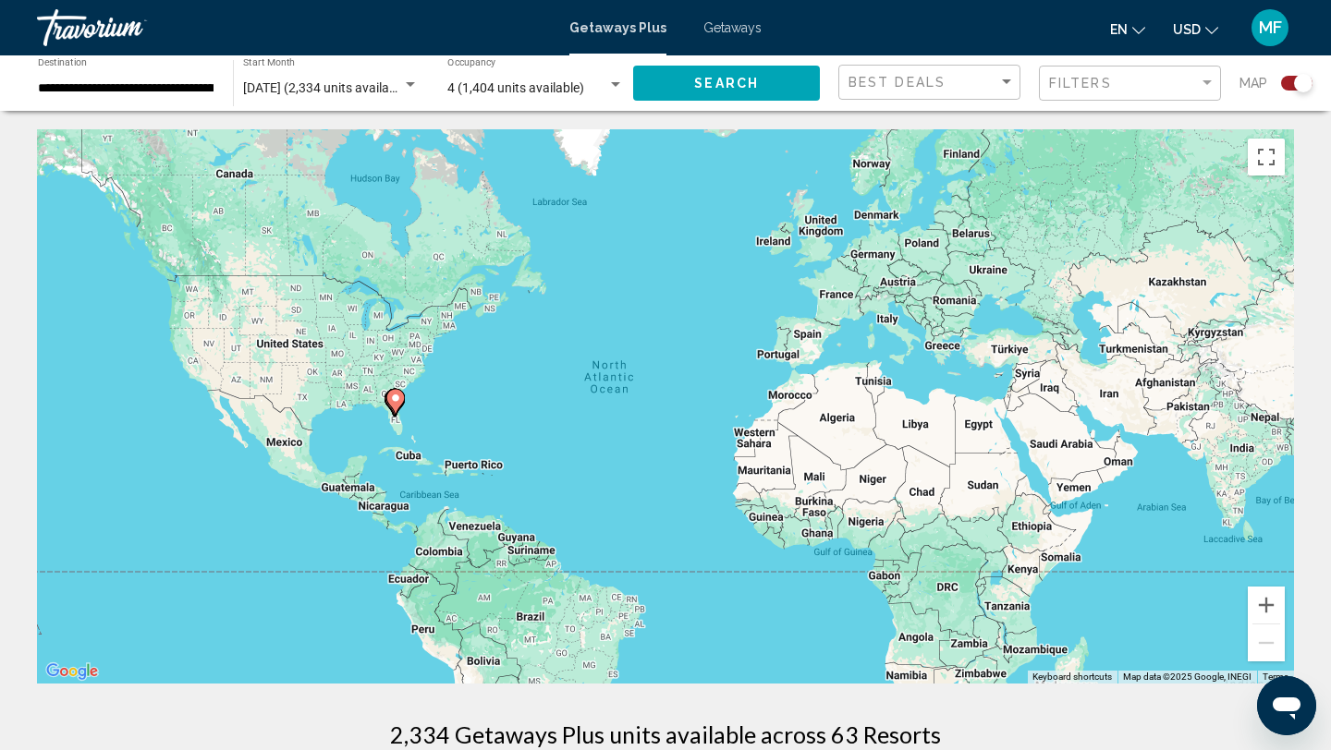
click at [396, 396] on image "Main content" at bounding box center [395, 398] width 11 height 11
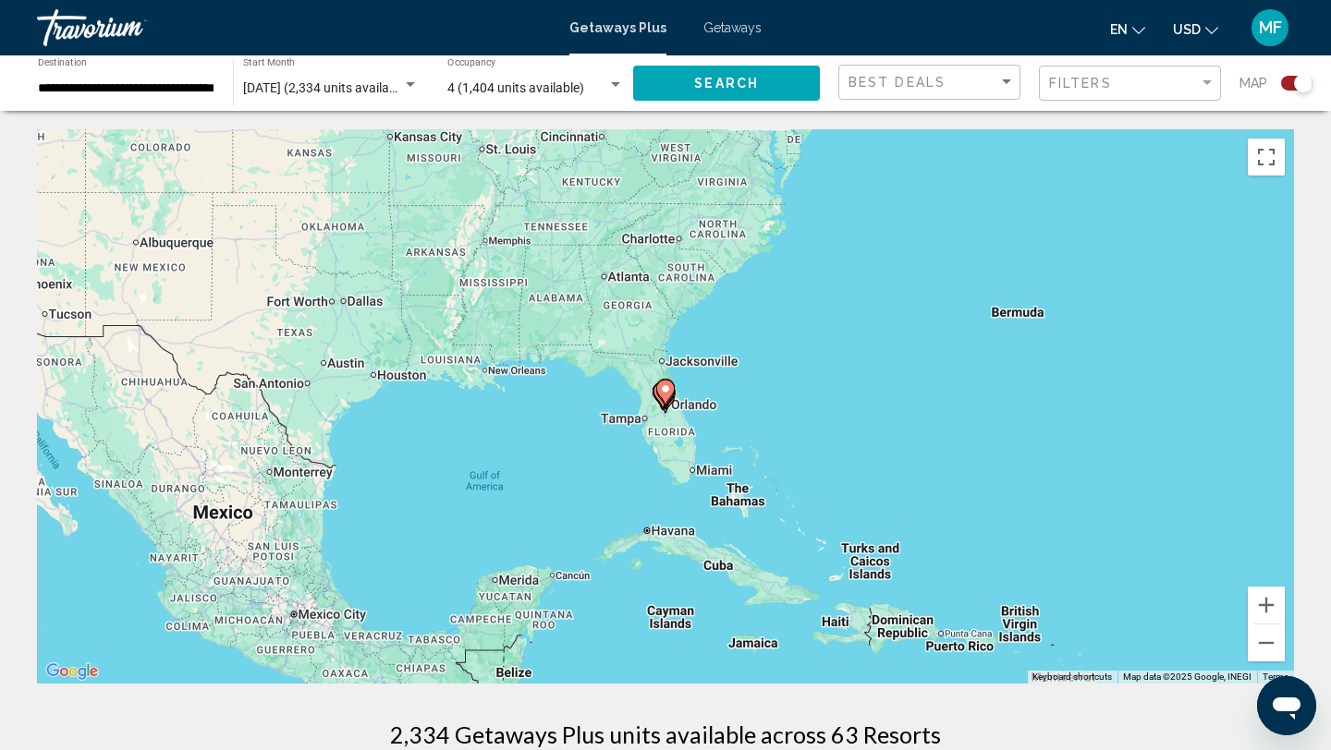
click at [665, 398] on icon "Main content" at bounding box center [665, 393] width 17 height 24
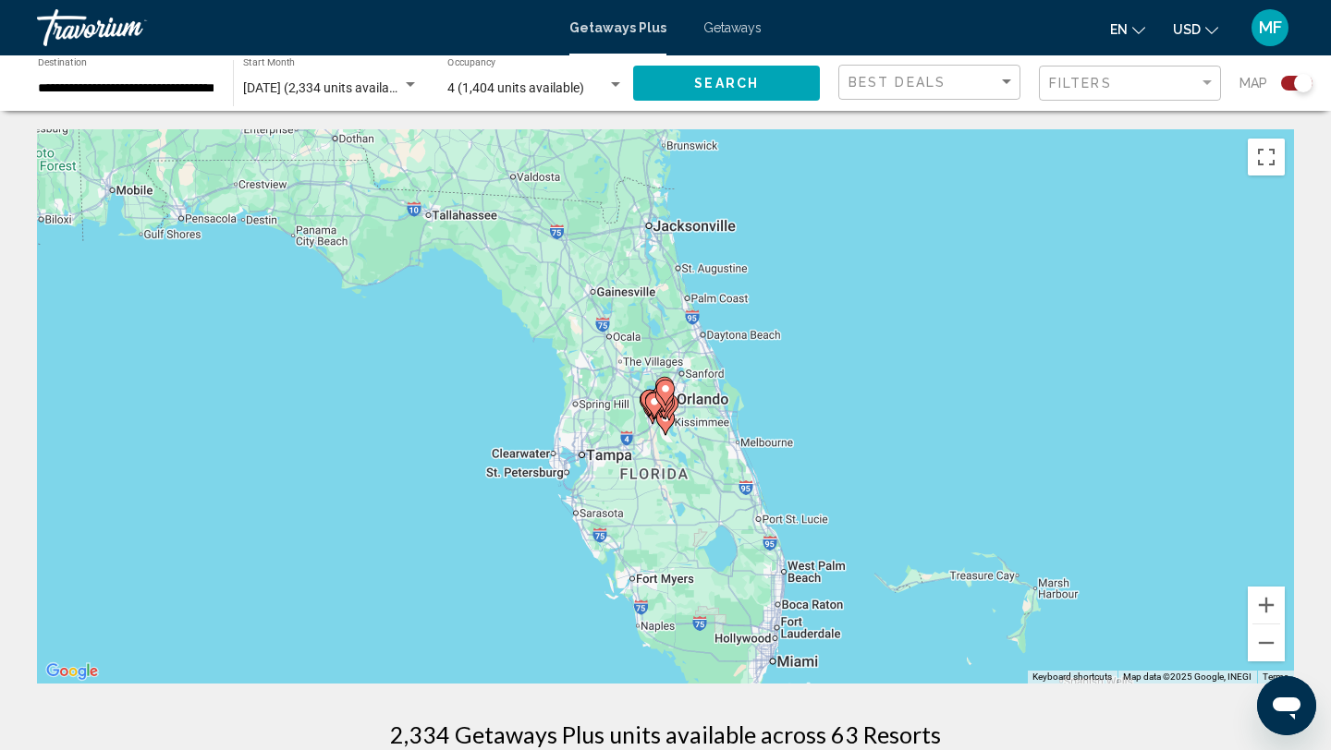
click at [664, 390] on image "Main content" at bounding box center [665, 389] width 11 height 11
type input "**********"
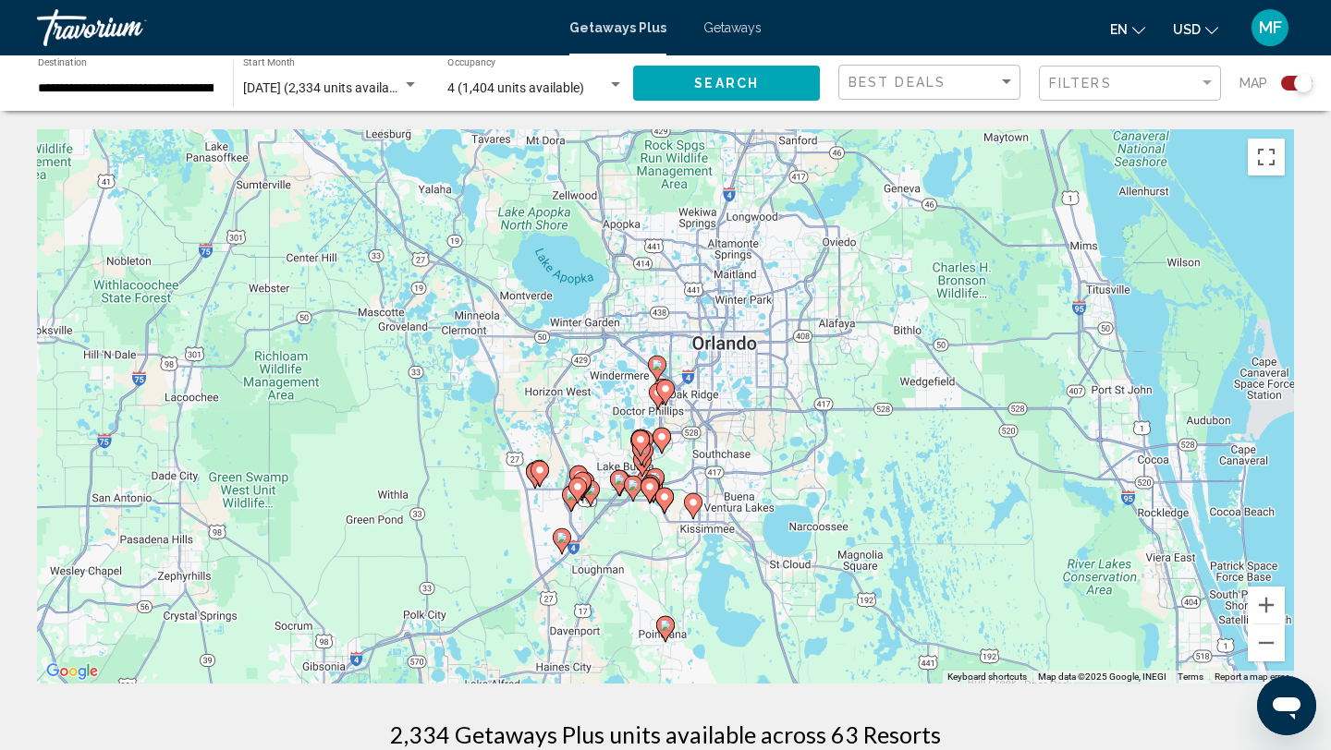
click at [657, 364] on image "Main content" at bounding box center [657, 365] width 11 height 11
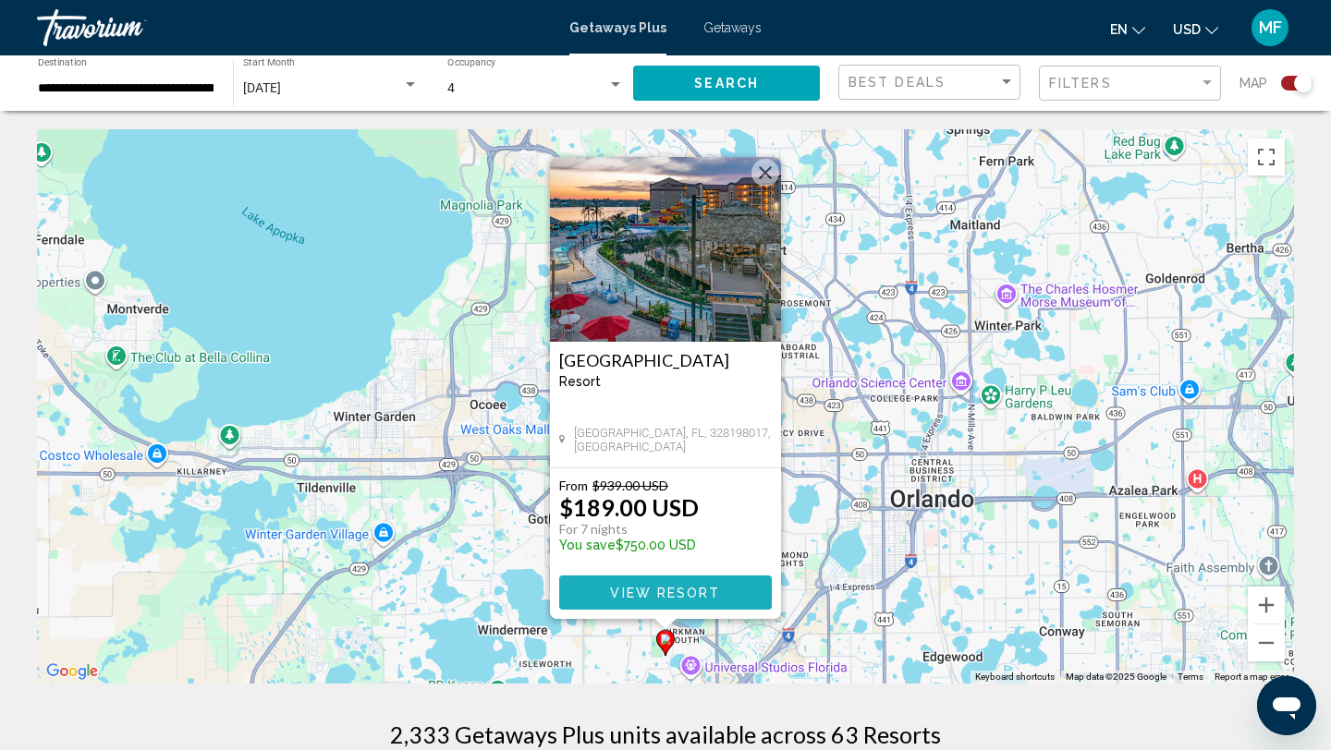
click at [680, 592] on span "View Resort" at bounding box center [665, 593] width 110 height 15
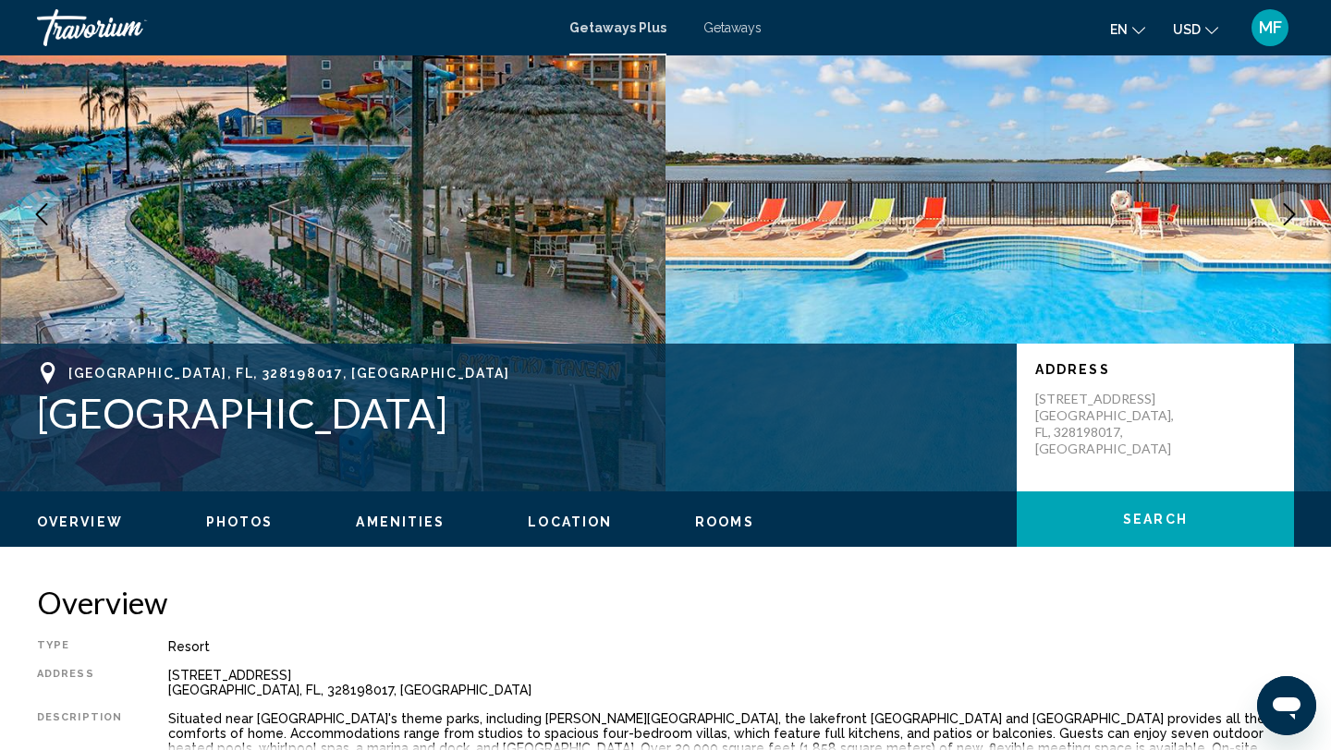
scroll to position [148, 0]
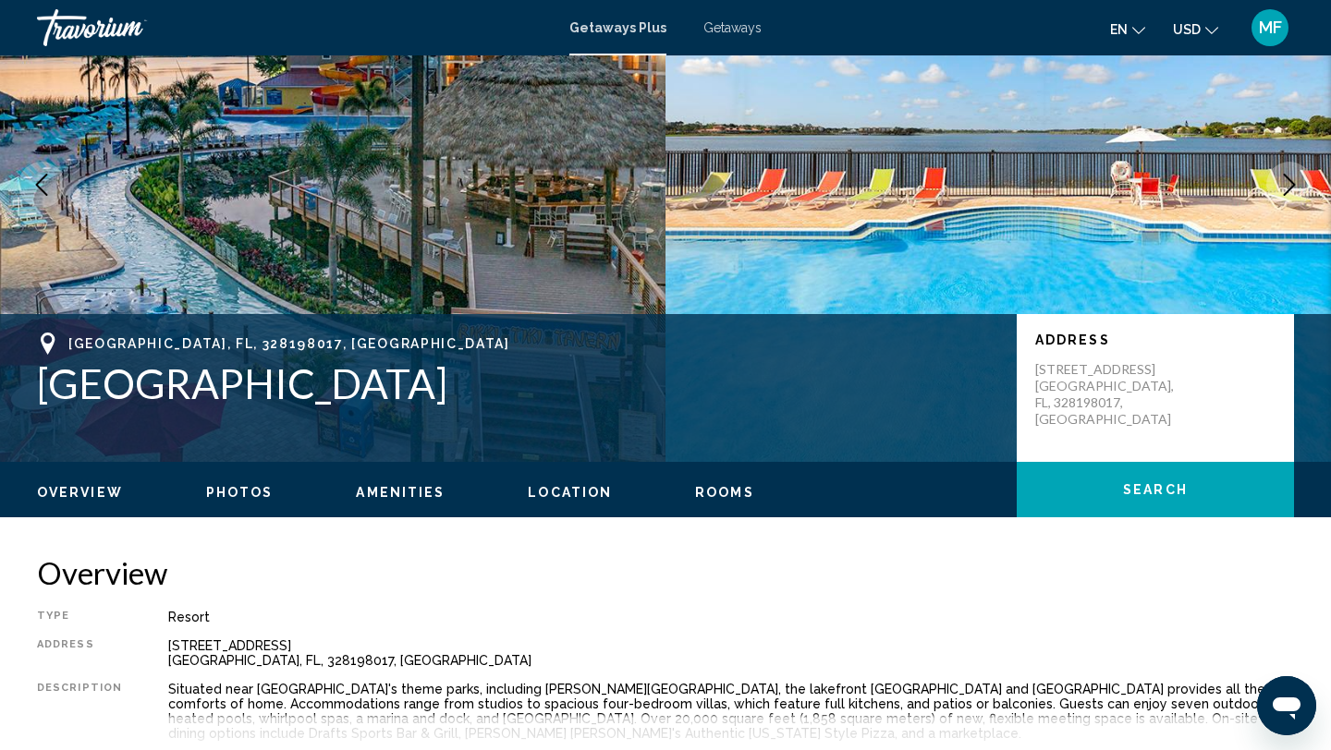
click at [219, 493] on span "Photos" at bounding box center [239, 492] width 67 height 15
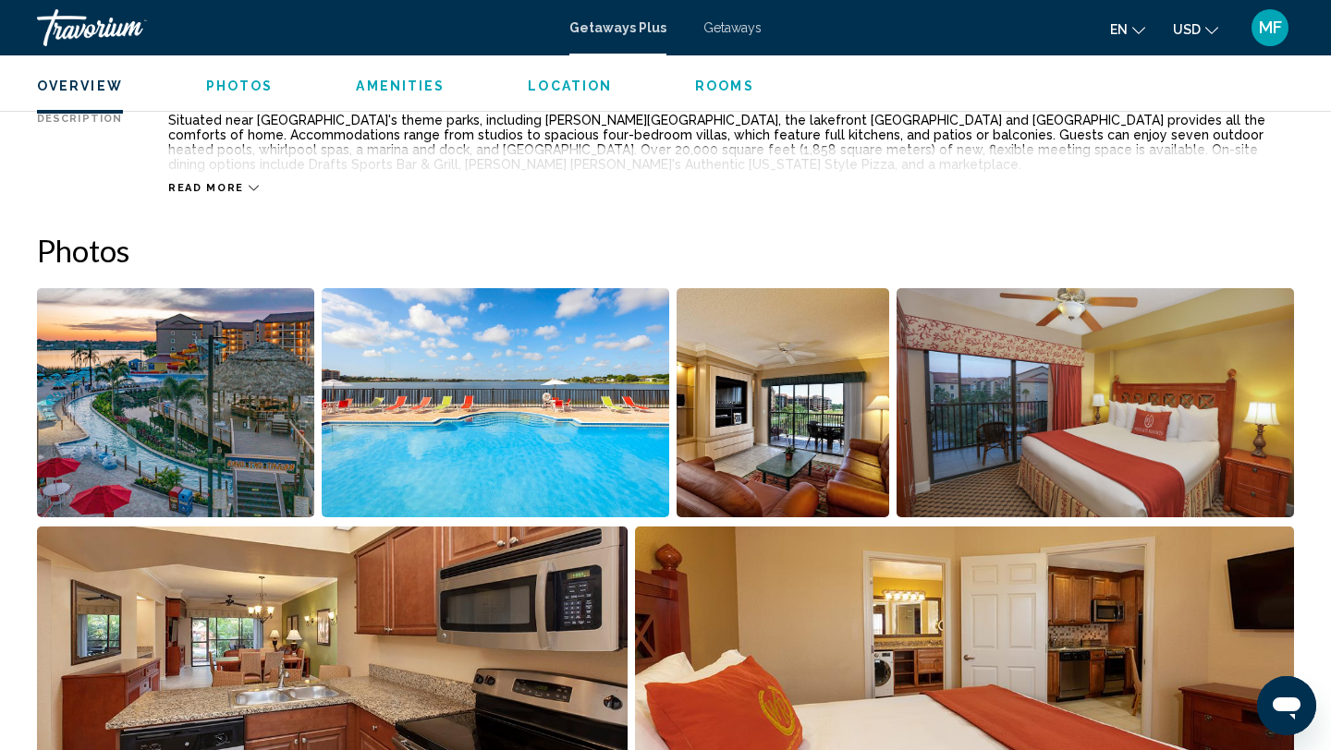
scroll to position [838, 0]
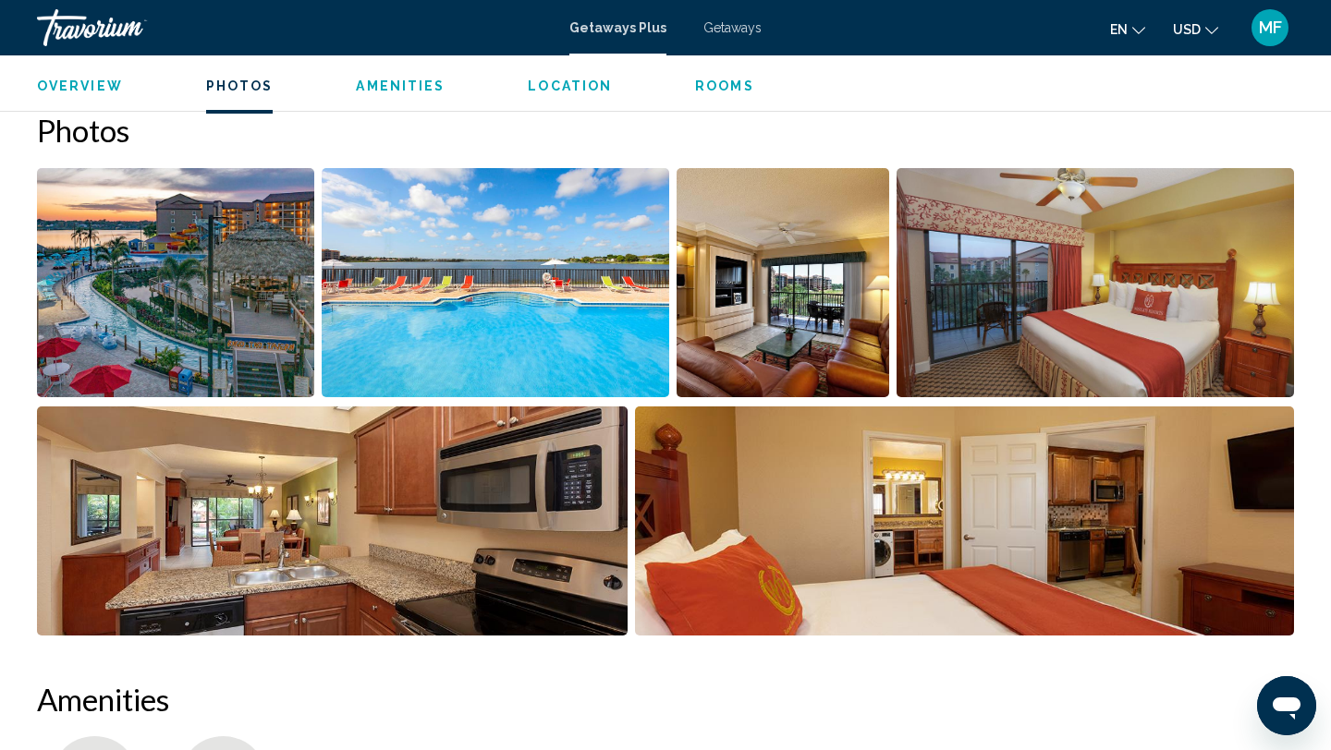
click at [257, 349] on img "Open full-screen image slider" at bounding box center [175, 282] width 277 height 229
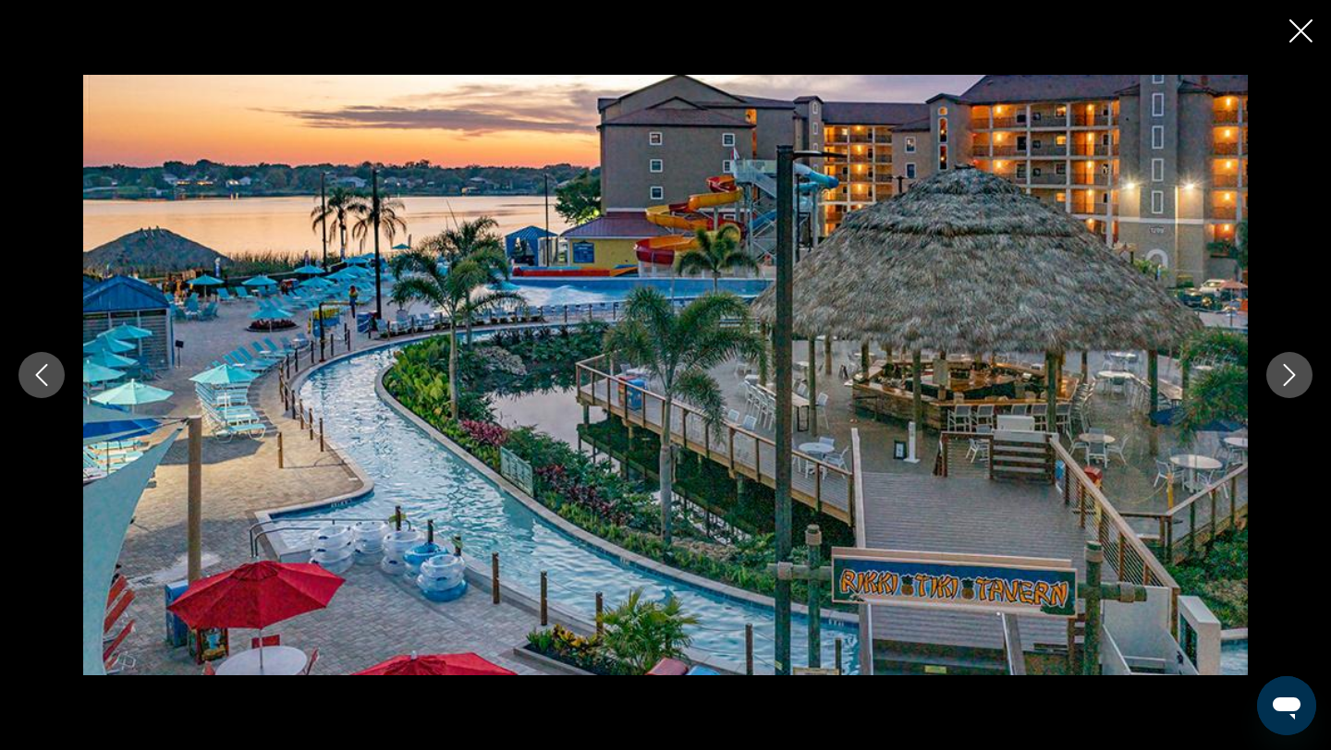
click at [1296, 21] on icon "Close slideshow" at bounding box center [1300, 30] width 23 height 23
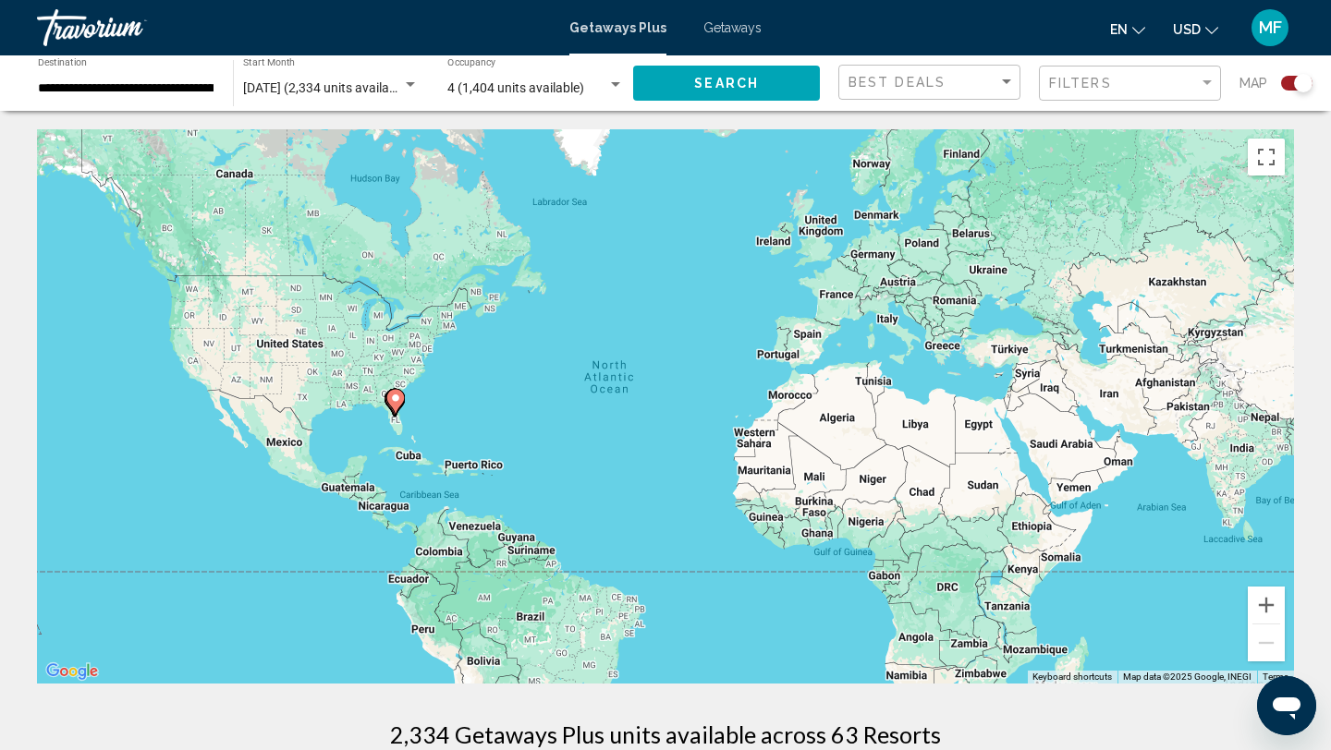
click at [395, 405] on icon "Main content" at bounding box center [395, 402] width 17 height 24
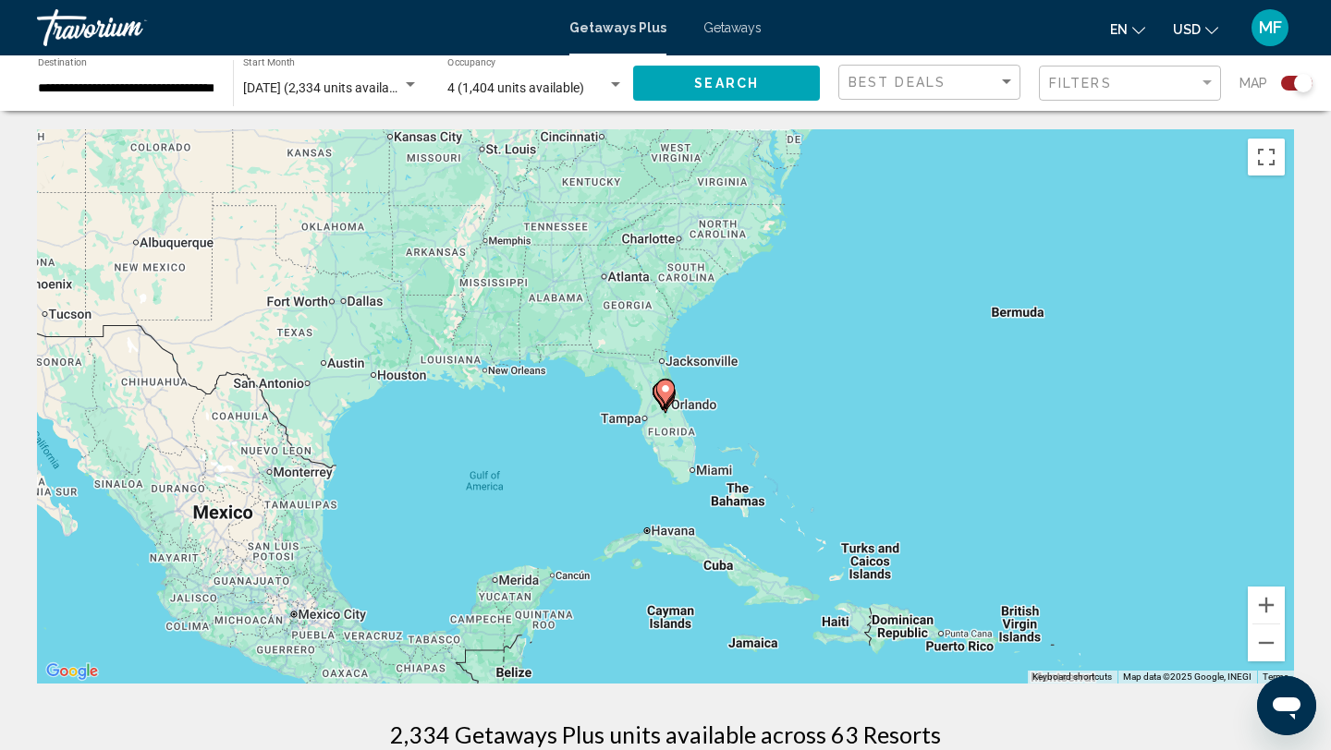
click at [665, 384] on image "Main content" at bounding box center [665, 389] width 11 height 11
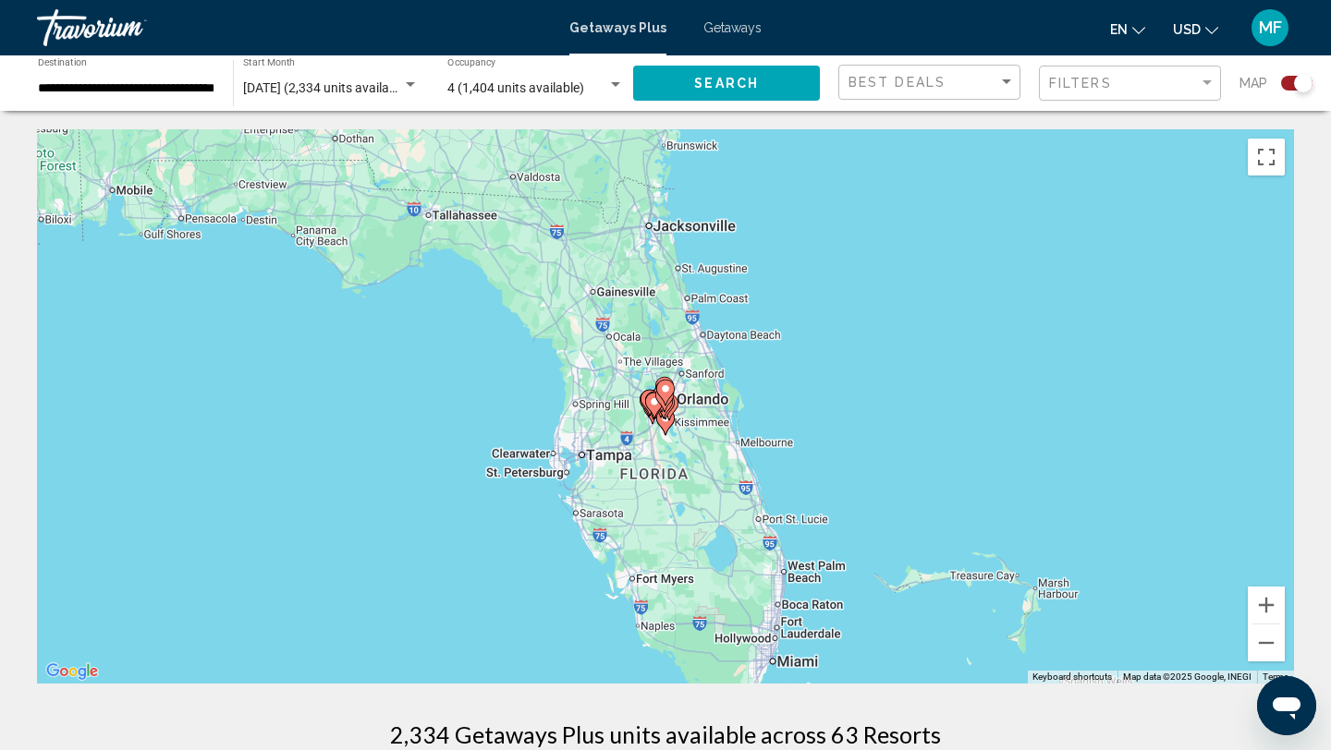
click at [665, 414] on icon "Main content" at bounding box center [663, 406] width 18 height 26
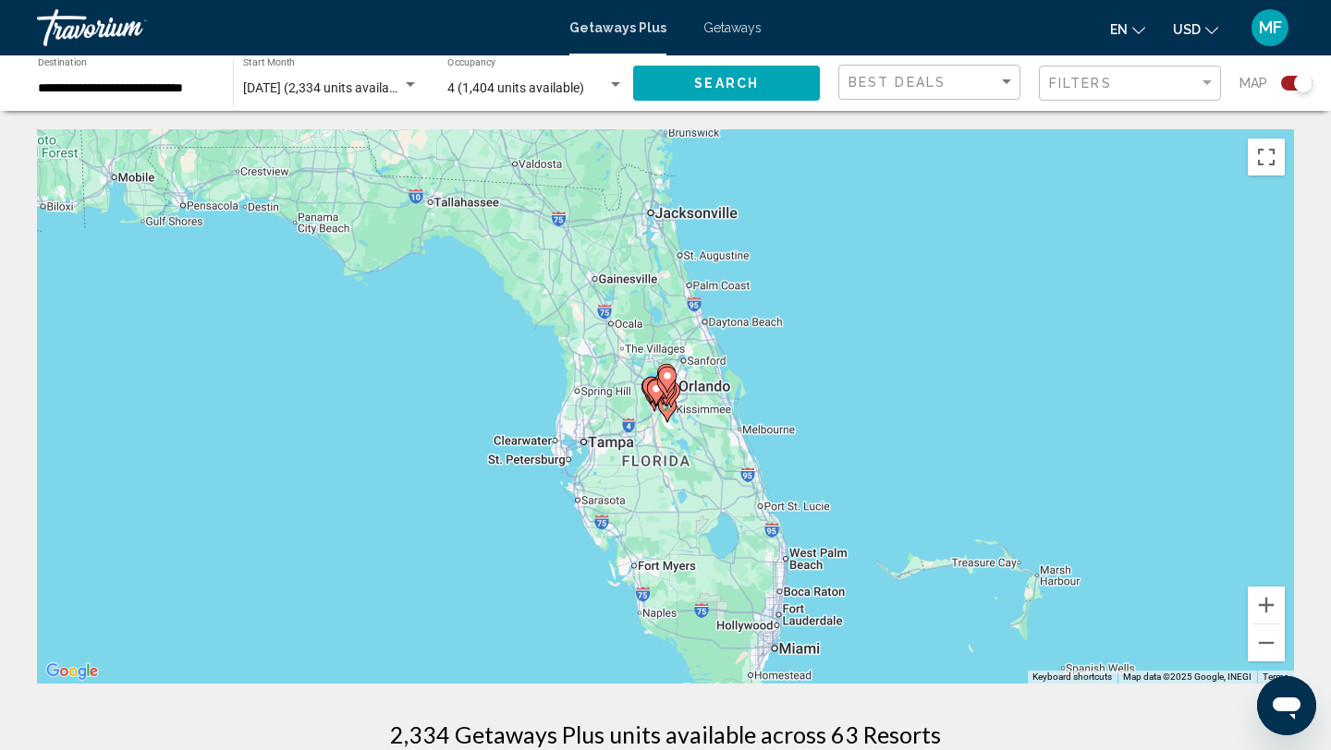
click at [665, 387] on icon "Main content" at bounding box center [667, 380] width 18 height 26
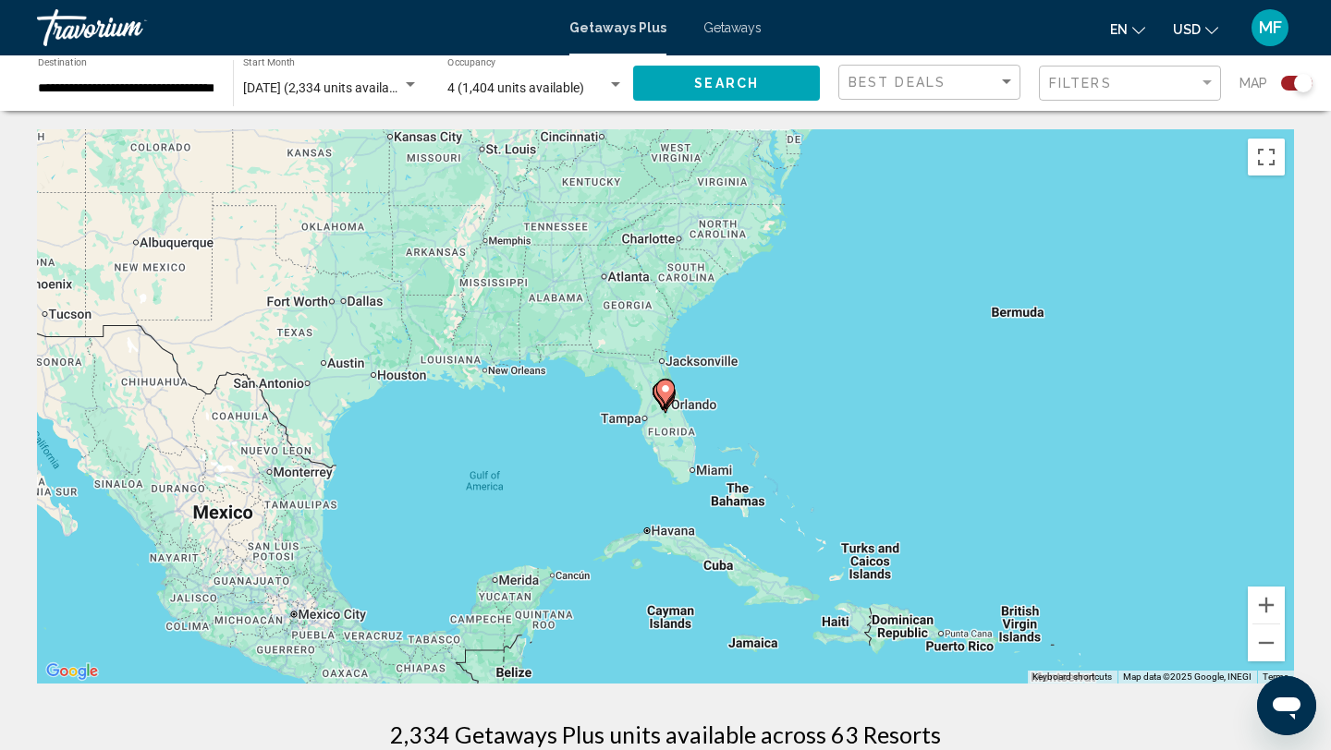
click at [665, 387] on image "Main content" at bounding box center [665, 389] width 11 height 11
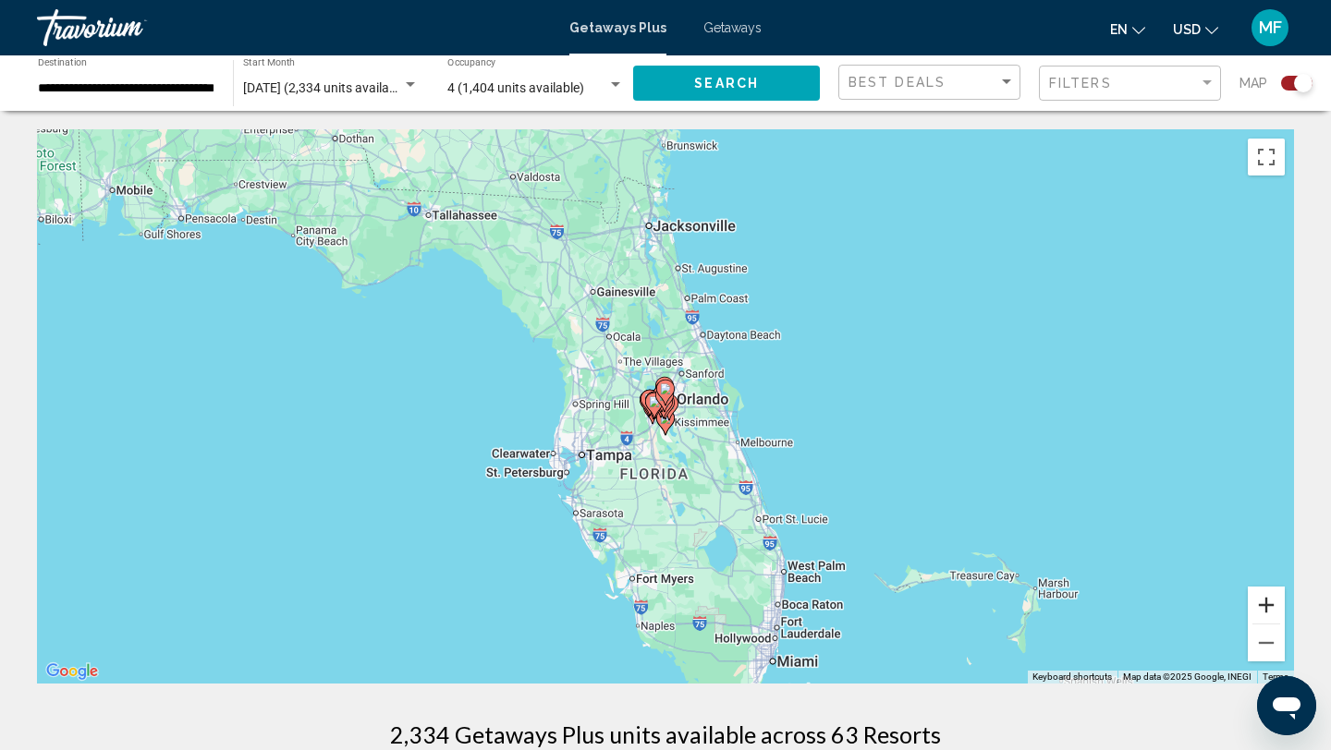
click at [1282, 606] on button "Zoom in" at bounding box center [1266, 605] width 37 height 37
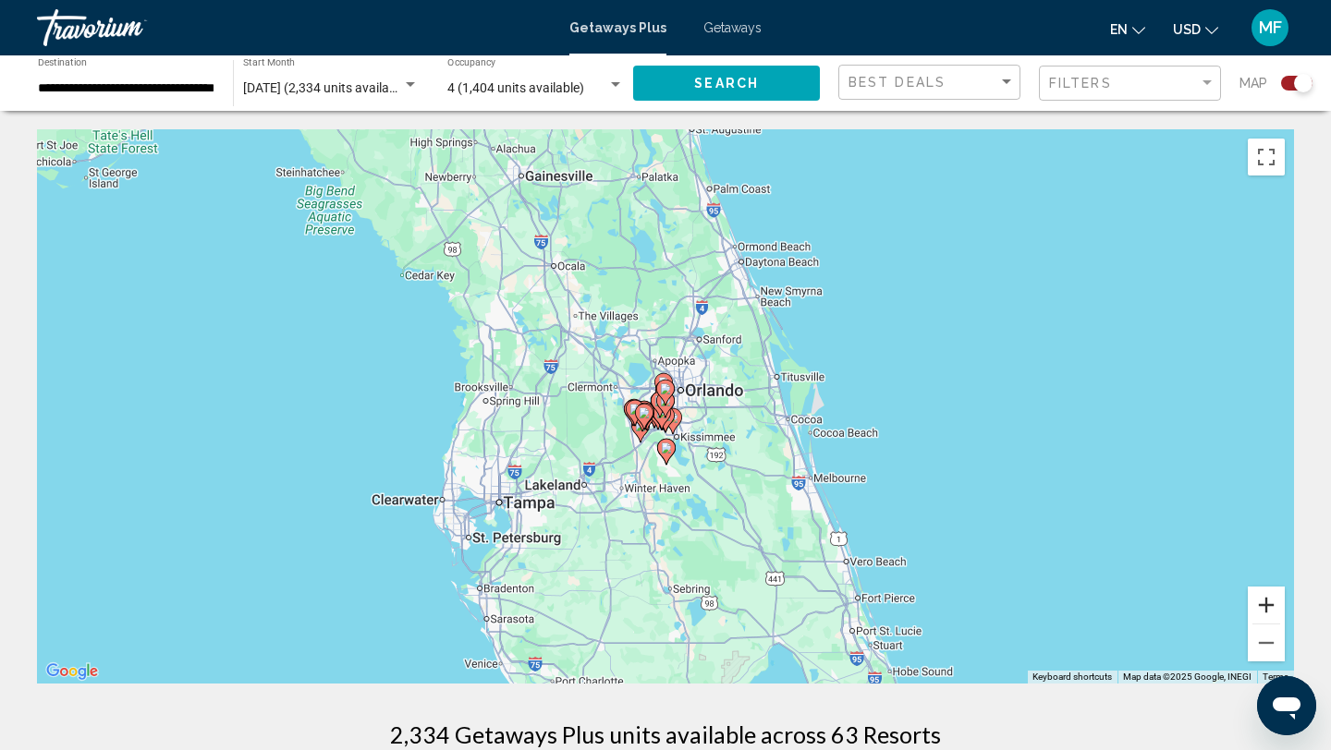
click at [1282, 606] on button "Zoom in" at bounding box center [1266, 605] width 37 height 37
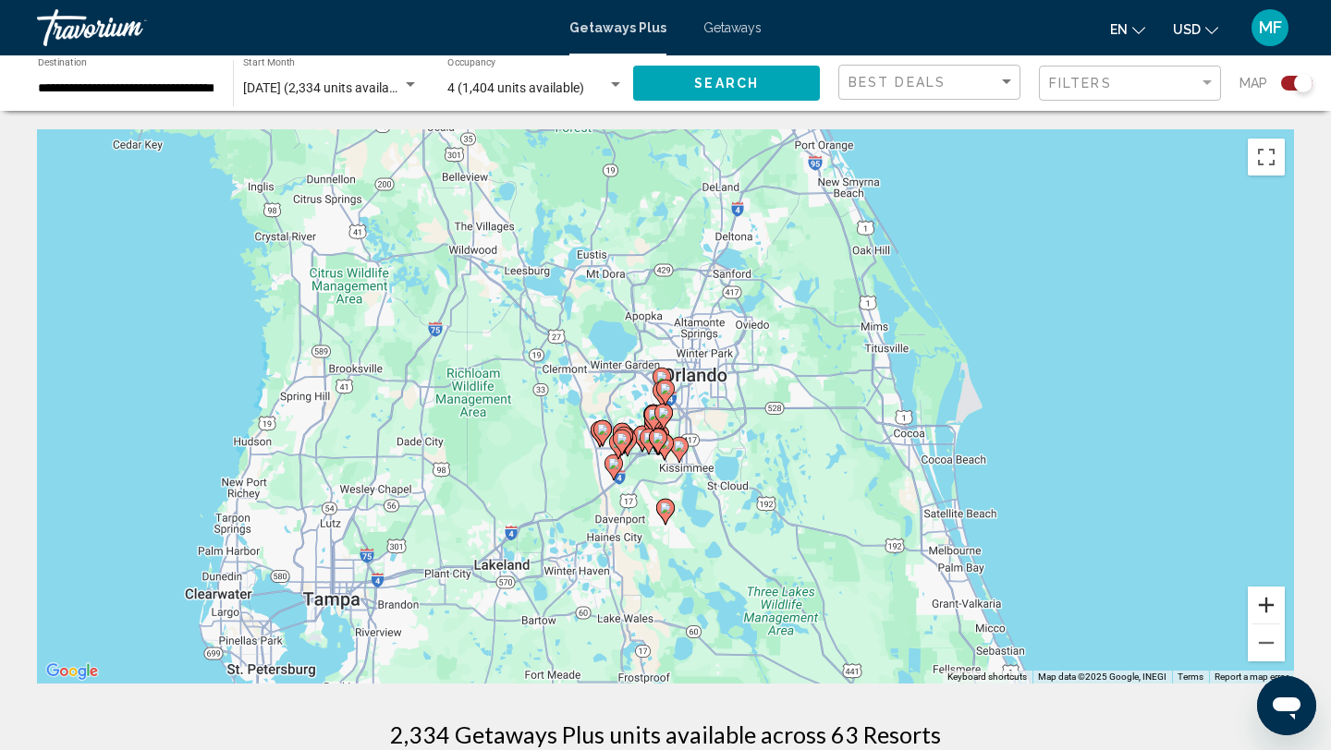
click at [1283, 605] on button "Zoom in" at bounding box center [1266, 605] width 37 height 37
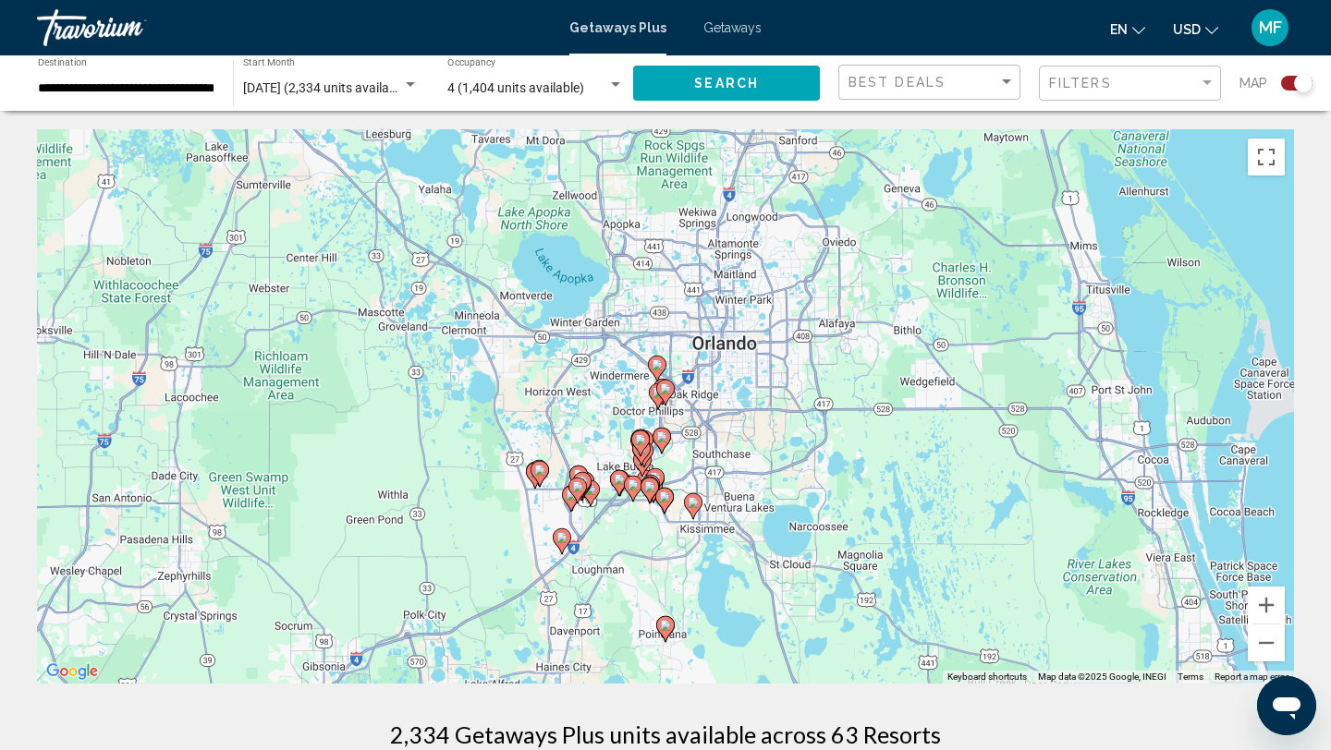
click at [663, 442] on image "Main content" at bounding box center [661, 437] width 11 height 11
type input "**********"
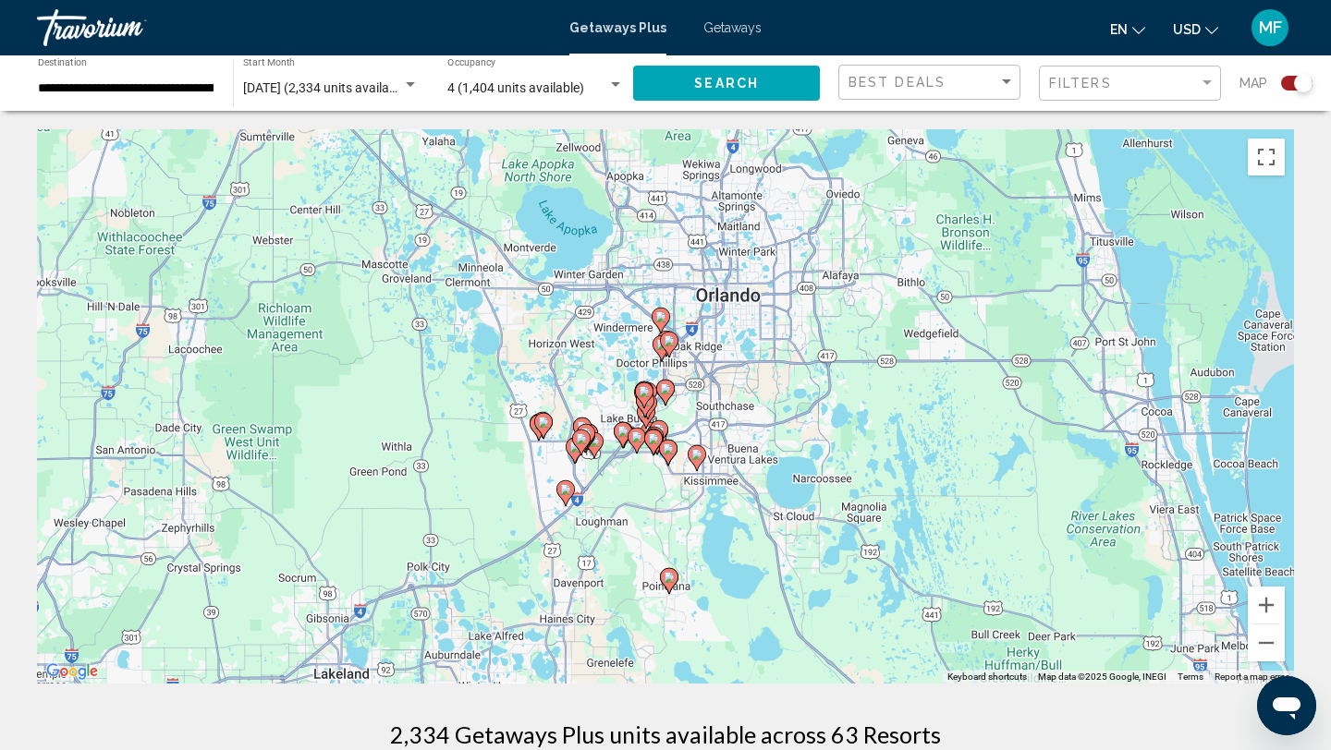
click at [670, 396] on icon "Main content" at bounding box center [665, 393] width 17 height 24
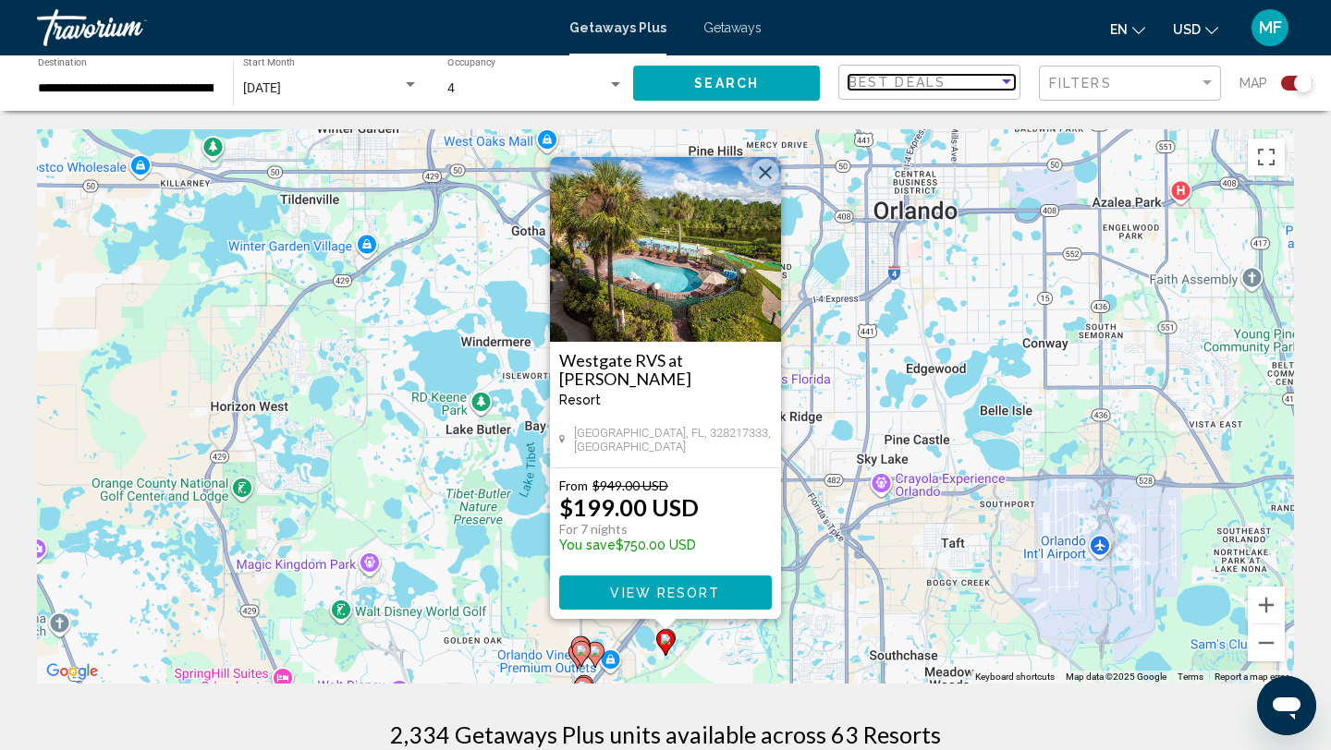
click at [1008, 81] on div "Sort by" at bounding box center [1006, 81] width 9 height 5
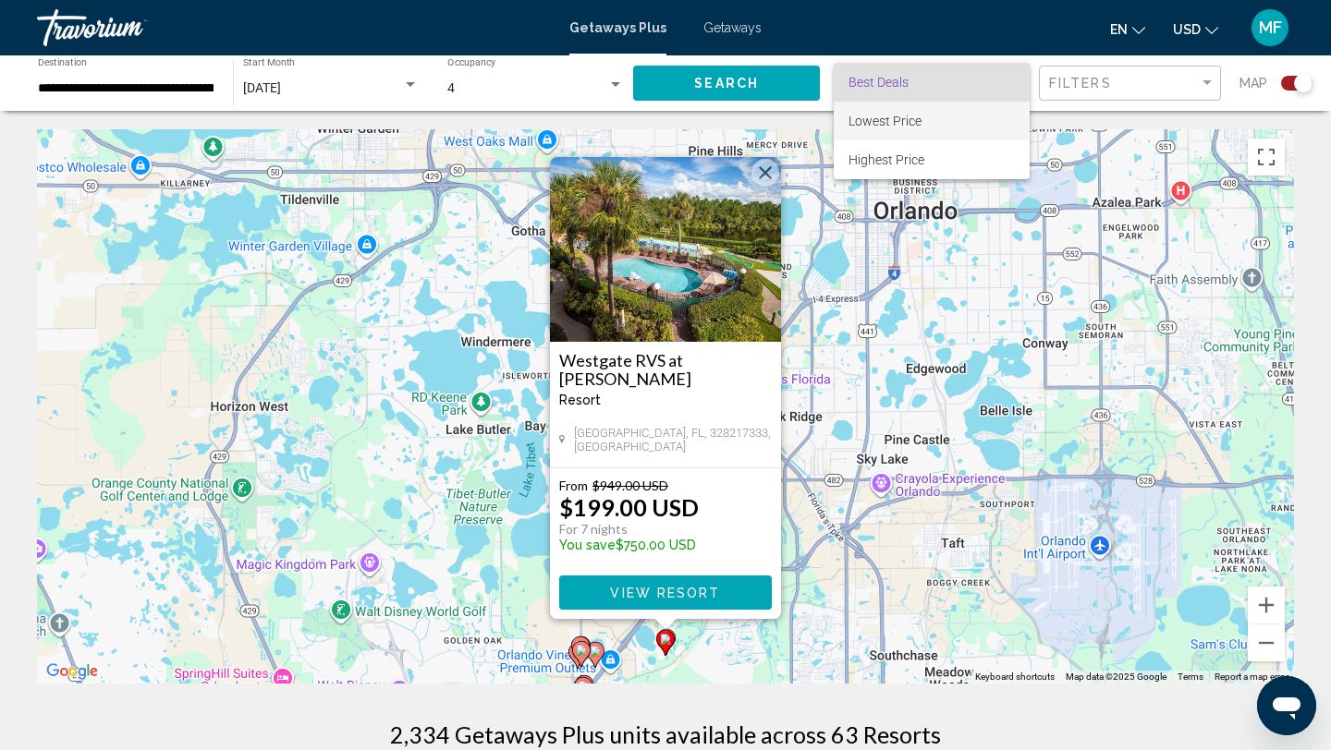
click at [942, 117] on span "Lowest Price" at bounding box center [931, 121] width 166 height 39
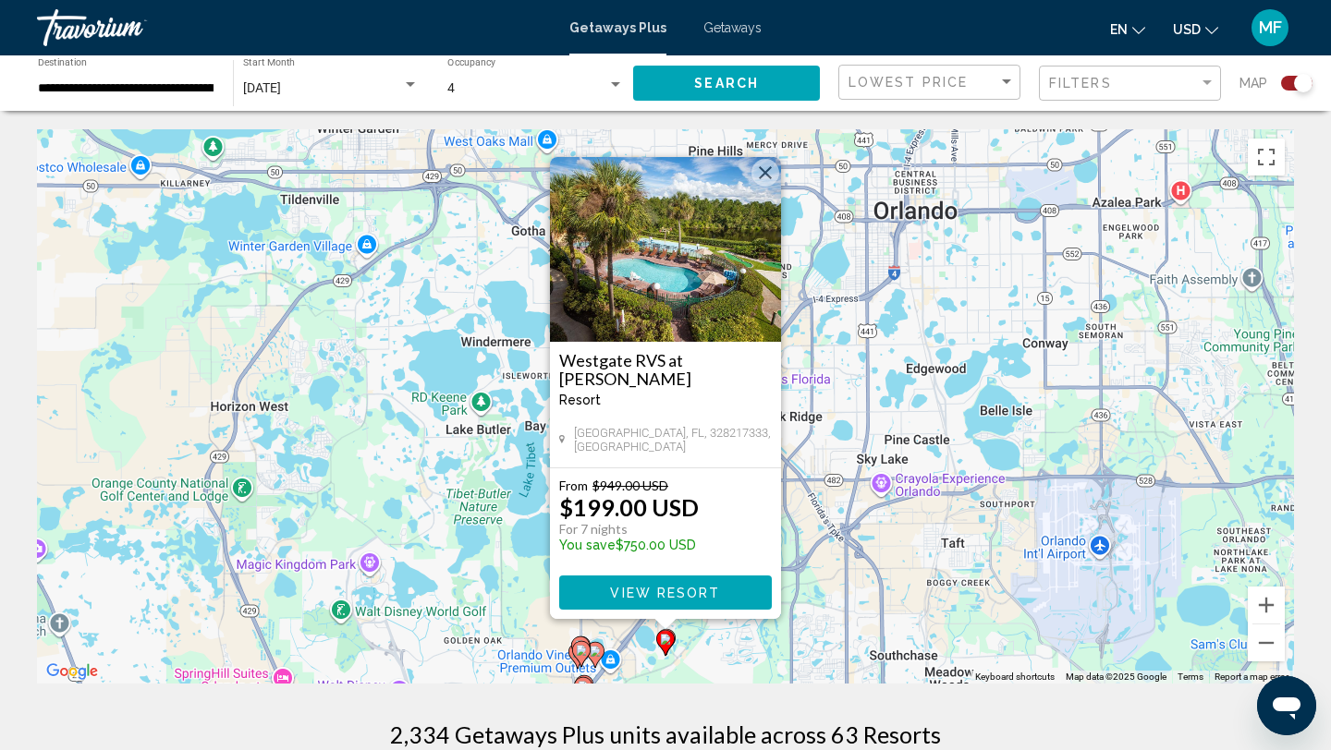
click at [1299, 83] on div "Search widget" at bounding box center [1303, 83] width 18 height 18
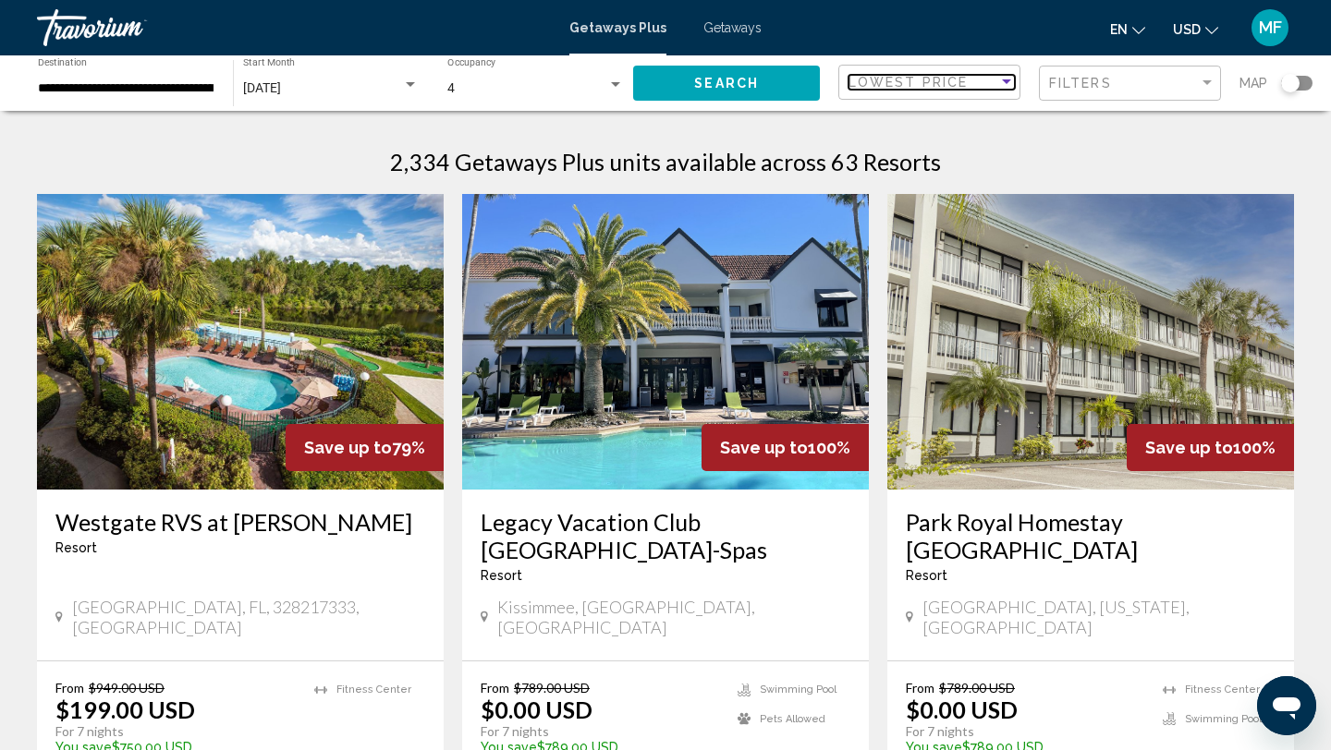
click at [942, 78] on span "Lowest Price" at bounding box center [907, 82] width 119 height 15
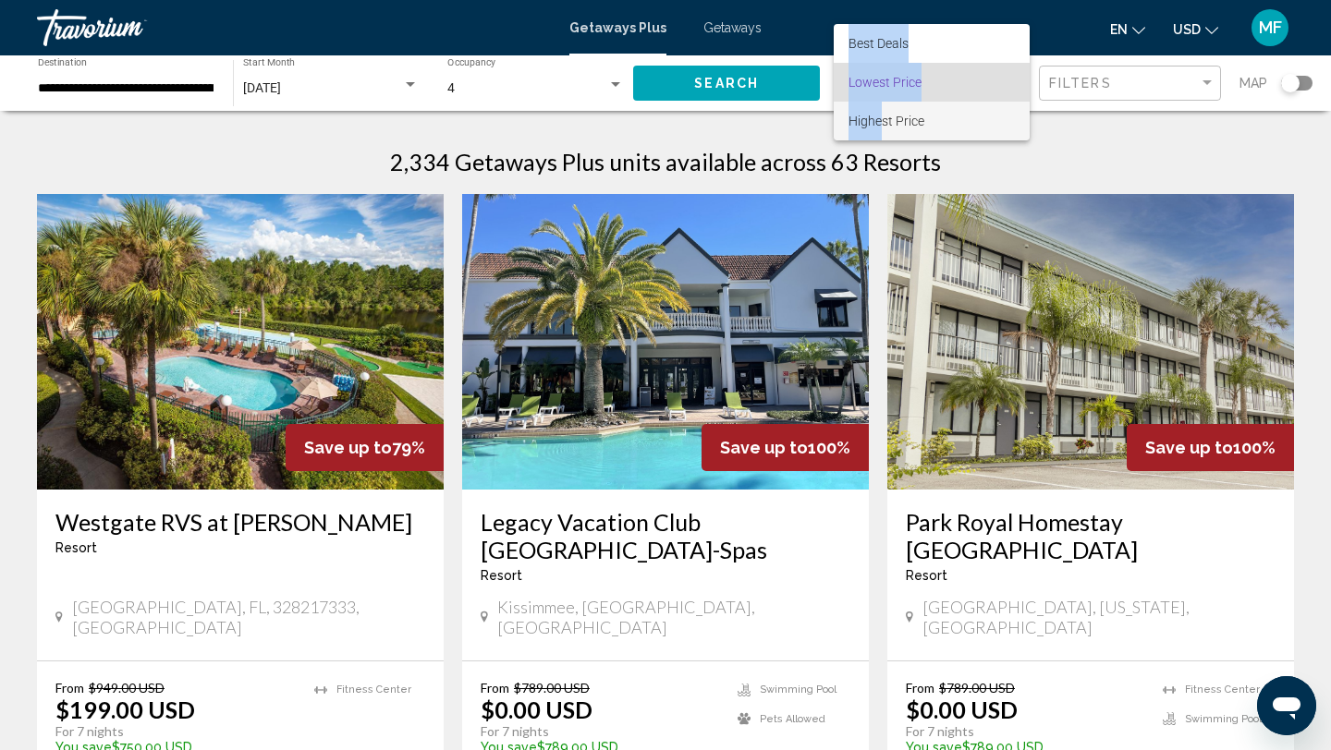
drag, startPoint x: 878, startPoint y: 123, endPoint x: 897, endPoint y: 184, distance: 64.0
click at [897, 184] on div "Best Deals Lowest Price Highest Price" at bounding box center [665, 375] width 1331 height 750
click at [933, 70] on span "Lowest Price" at bounding box center [931, 82] width 166 height 39
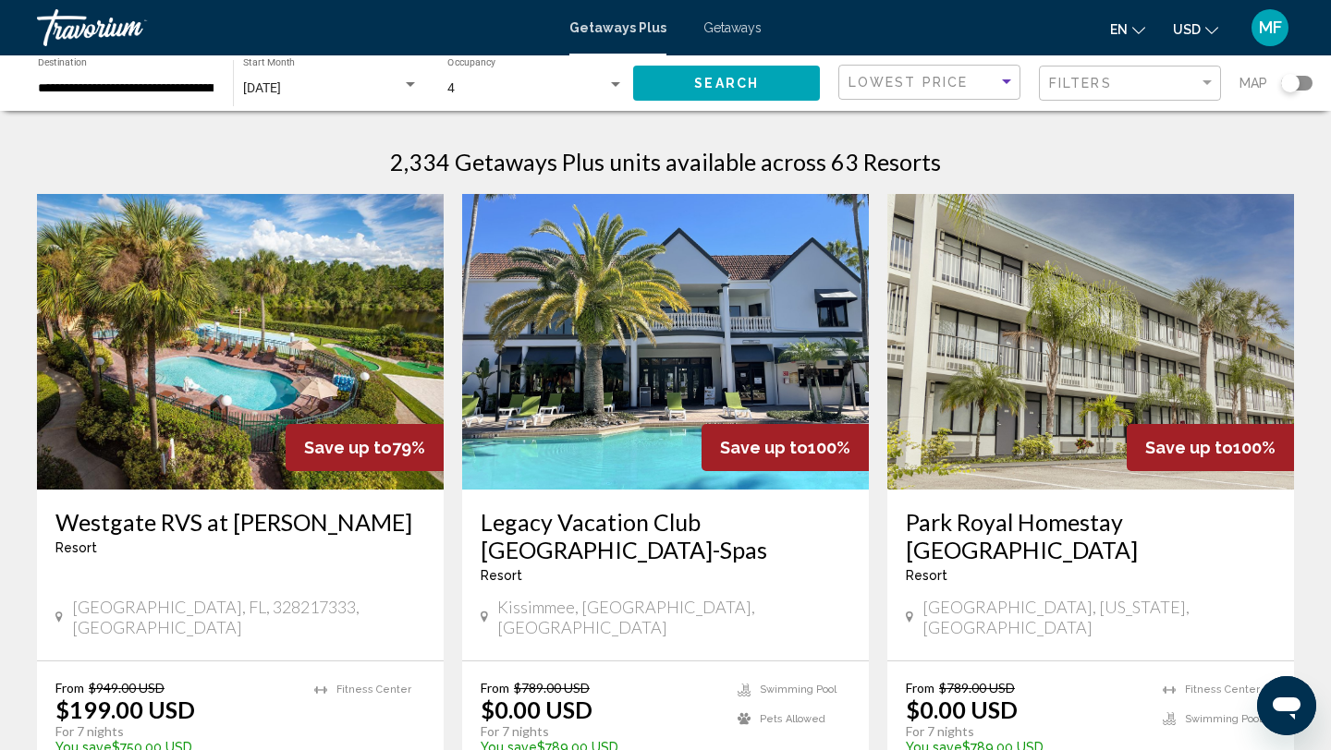
click at [952, 149] on div "2,334 Getaways Plus units available across 63 Resorts" at bounding box center [665, 162] width 1257 height 28
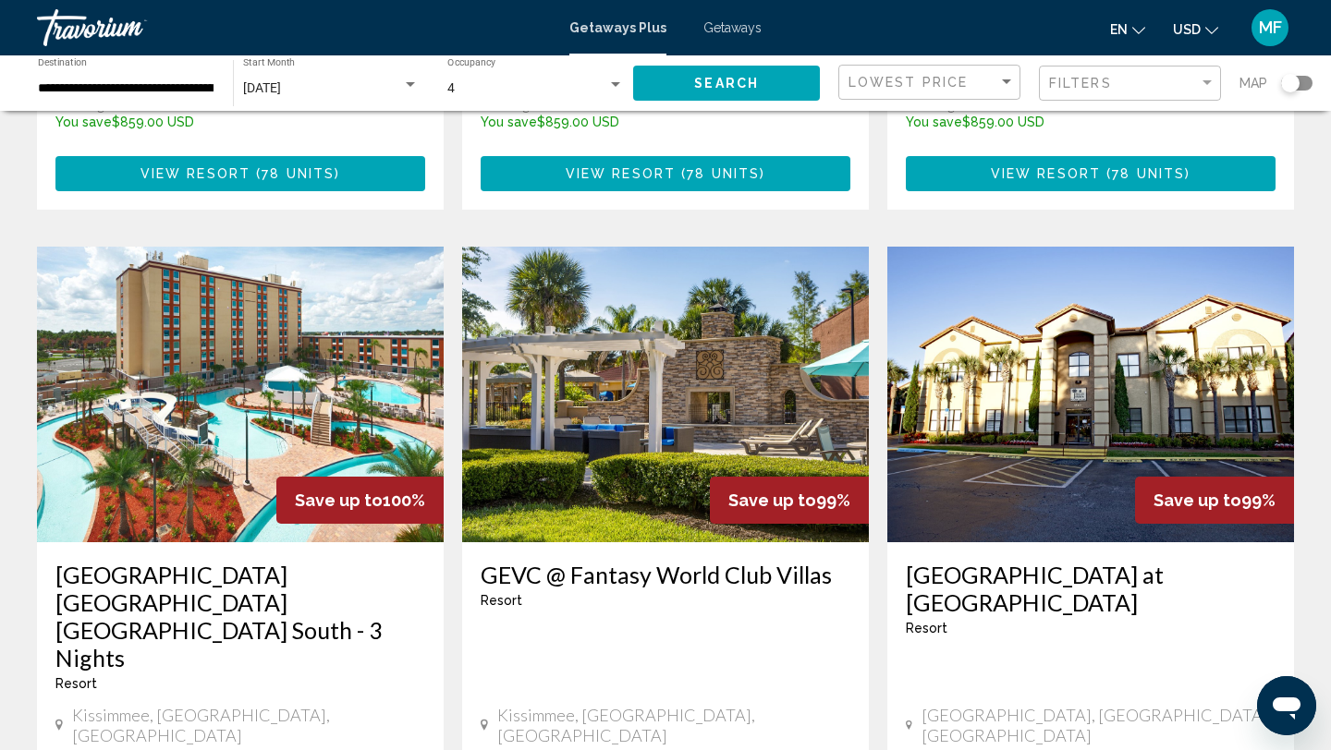
scroll to position [1294, 0]
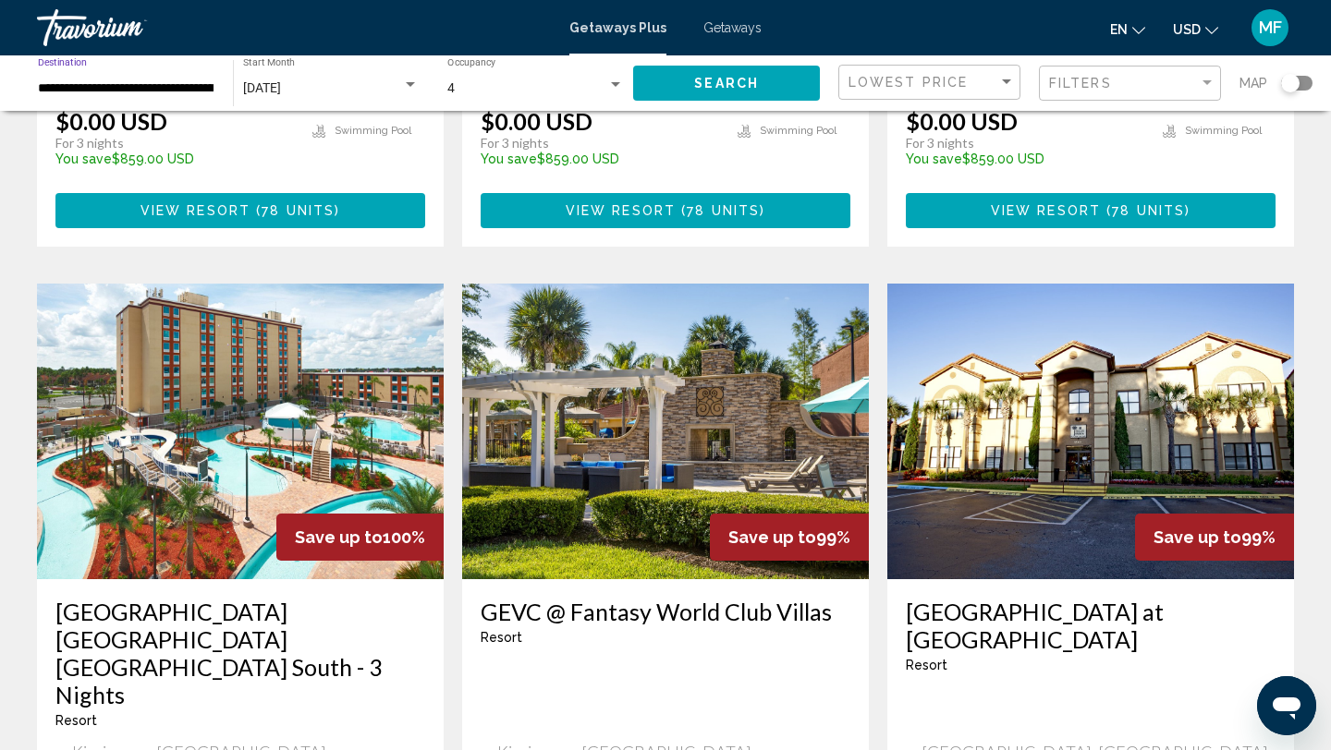
click at [196, 81] on input "**********" at bounding box center [126, 88] width 177 height 15
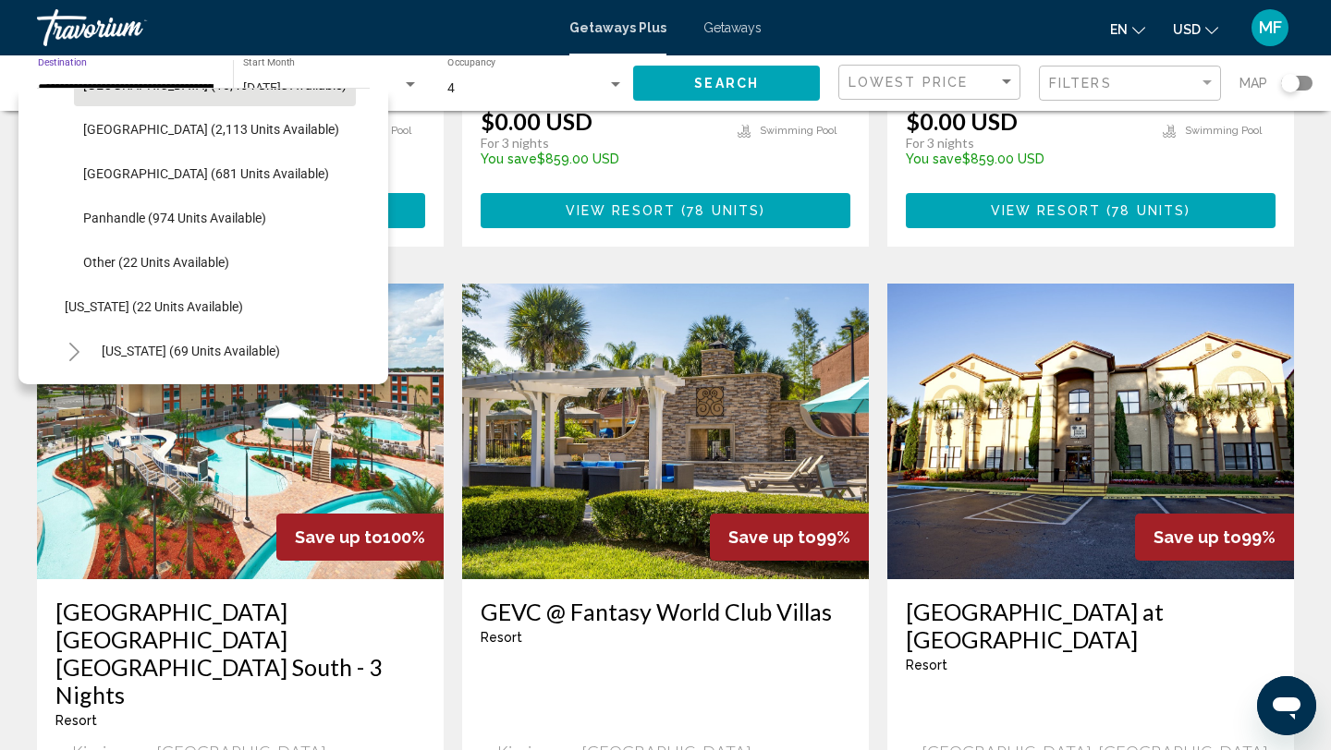
scroll to position [0, 0]
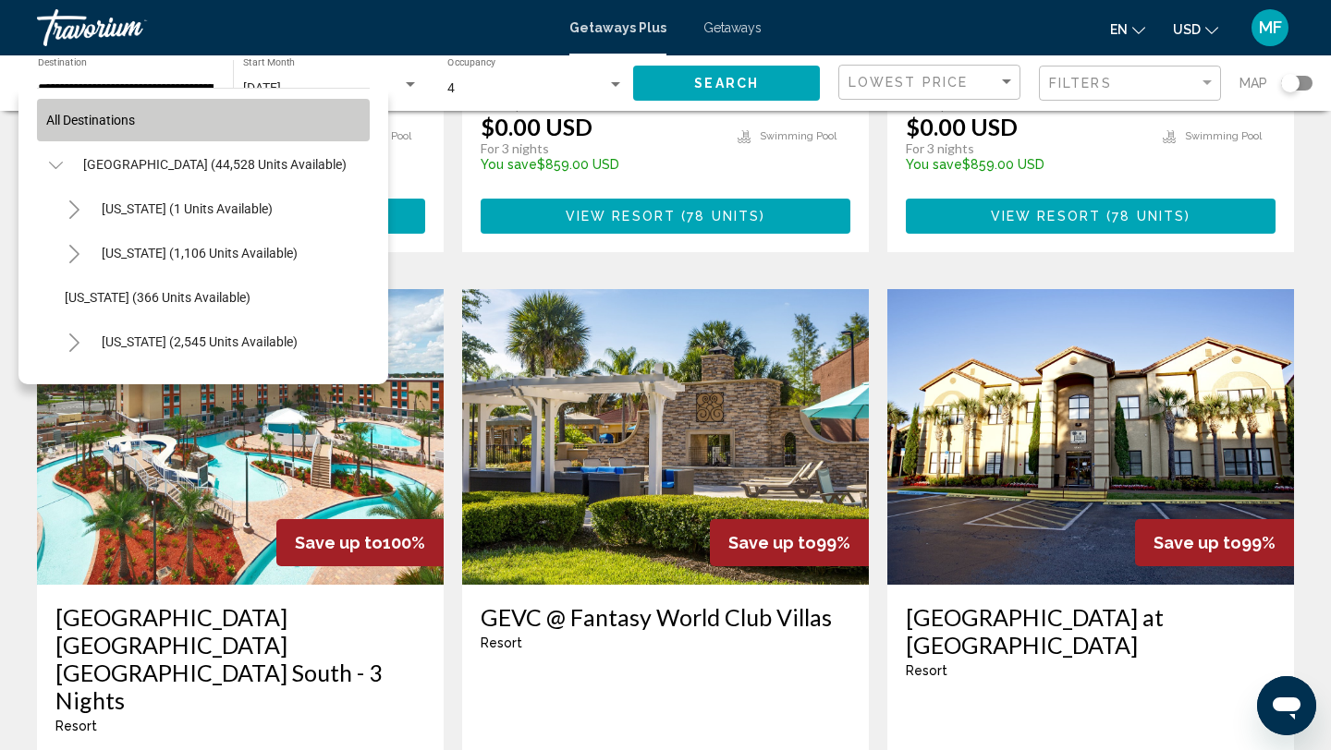
click at [125, 118] on span "All destinations" at bounding box center [90, 120] width 89 height 15
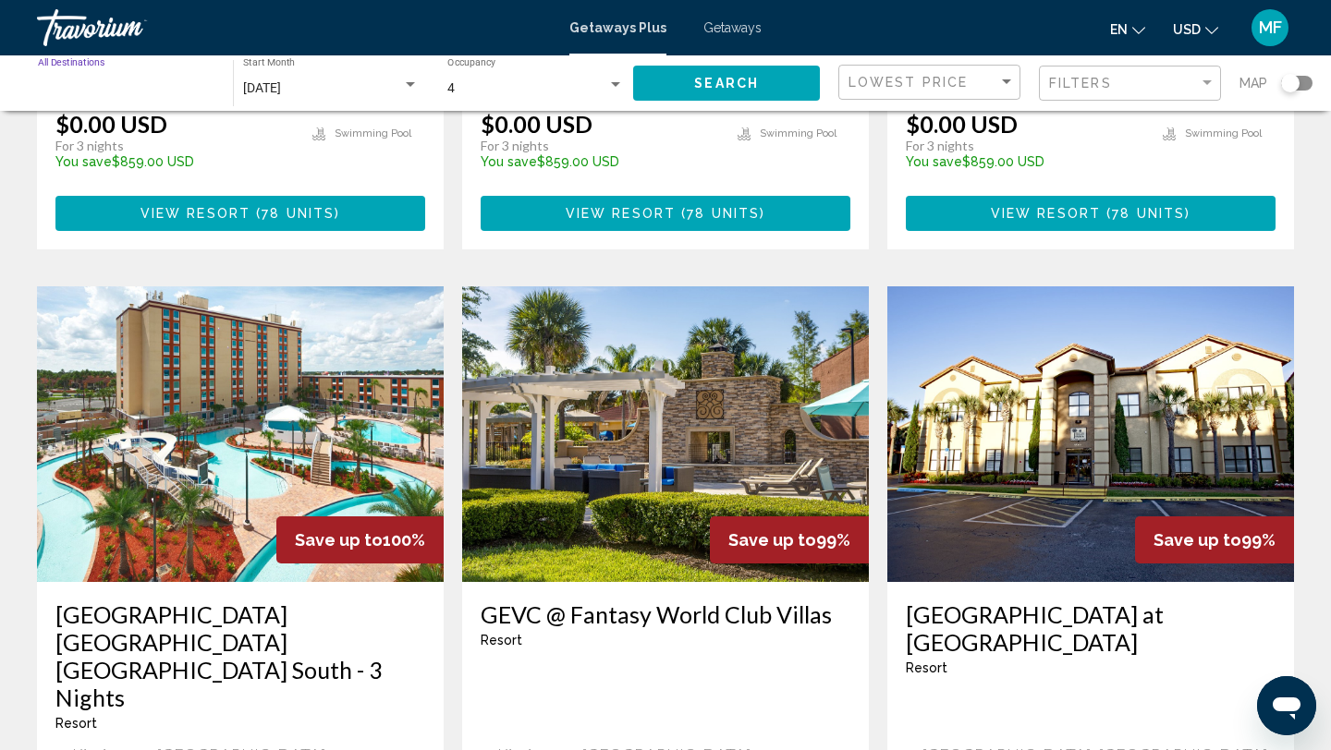
click at [117, 86] on input "Destination All Destinations" at bounding box center [126, 88] width 177 height 15
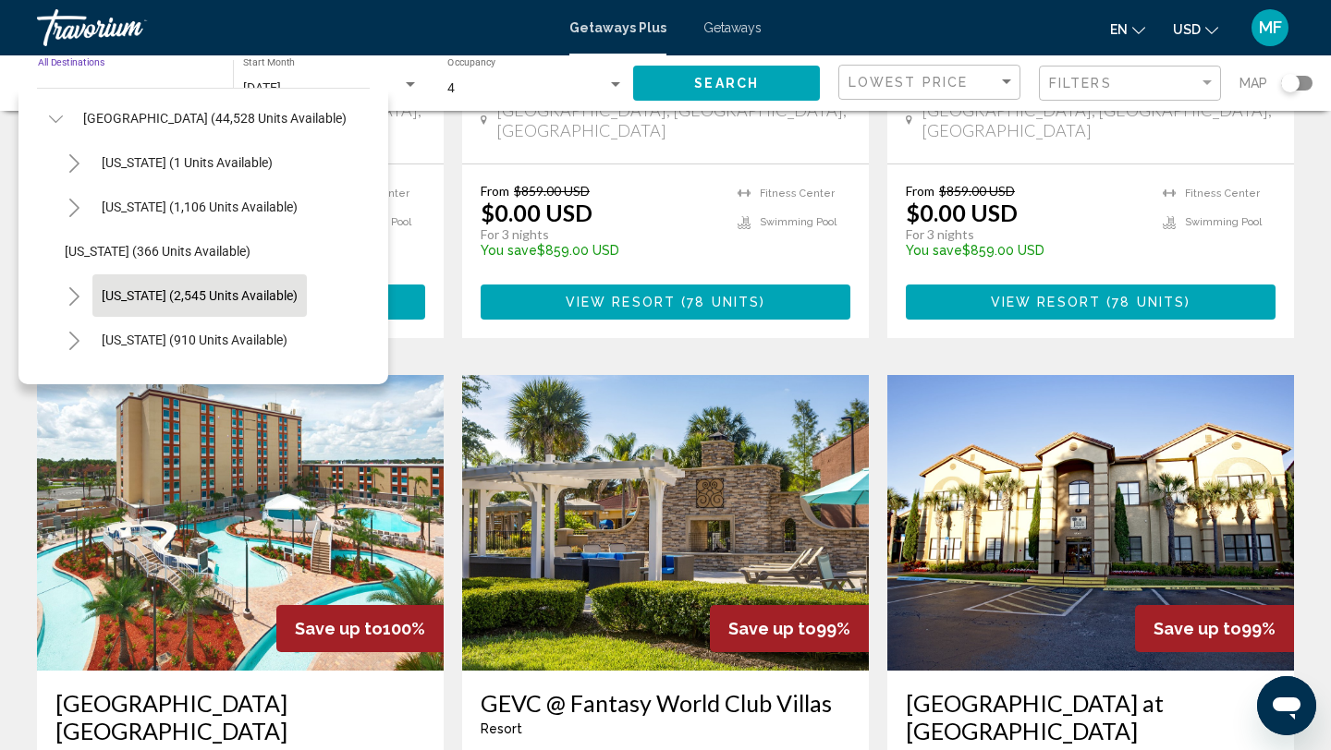
scroll to position [43, 0]
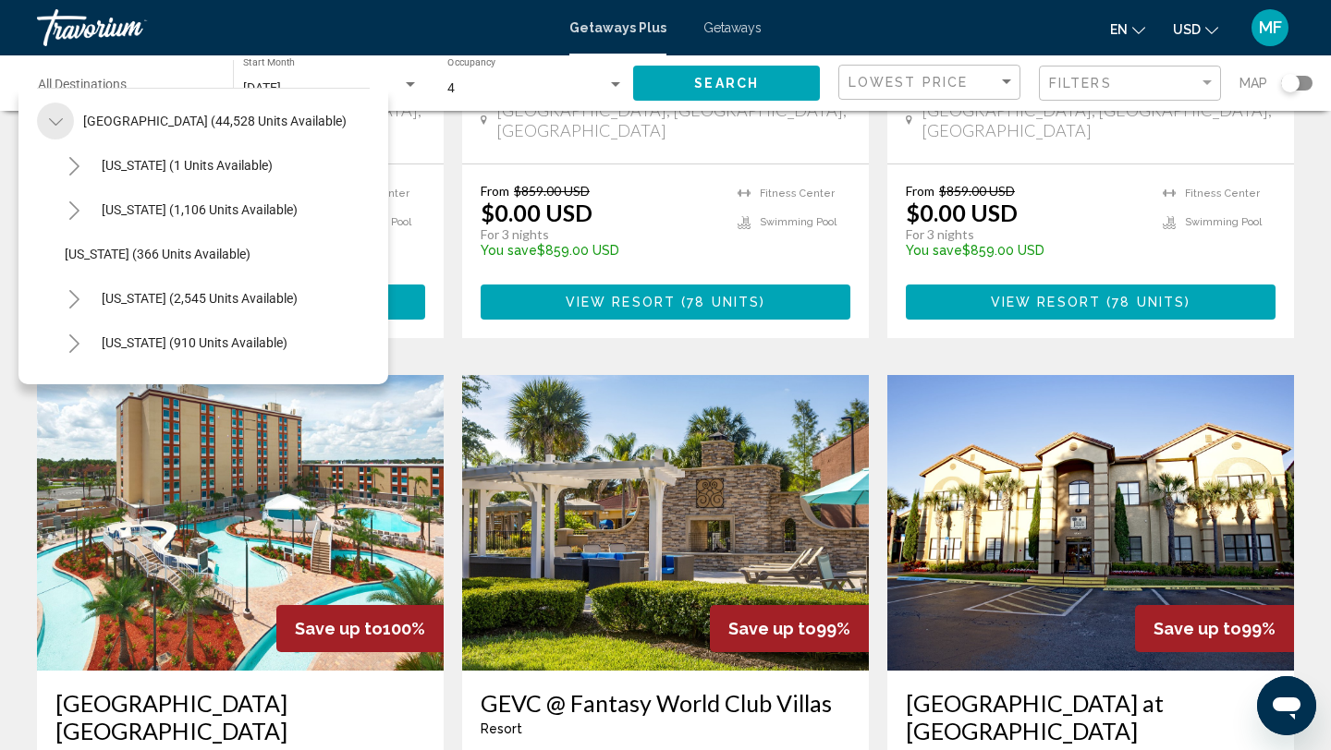
click at [53, 122] on icon "Toggle United States (44,528 units available)" at bounding box center [55, 121] width 14 height 7
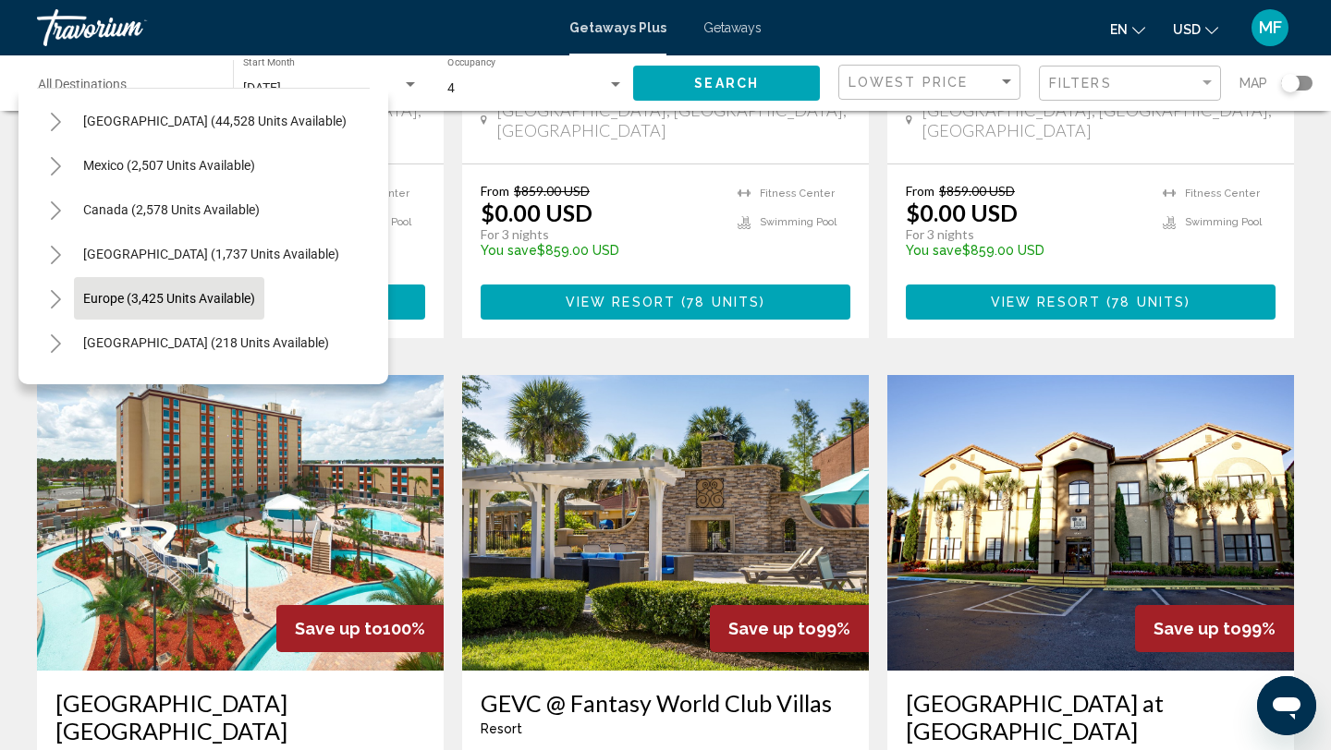
click at [96, 281] on button "Europe (3,425 units available)" at bounding box center [169, 298] width 190 height 43
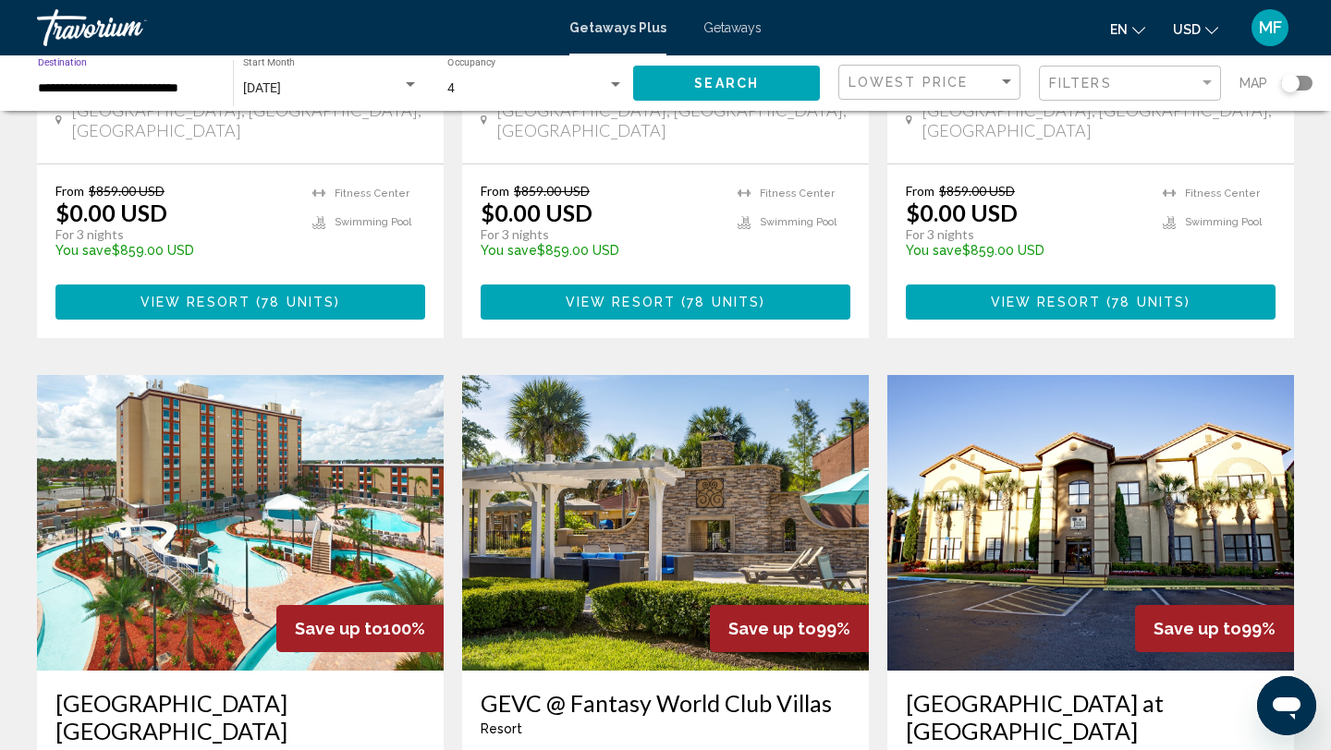
click at [87, 83] on input "**********" at bounding box center [126, 88] width 177 height 15
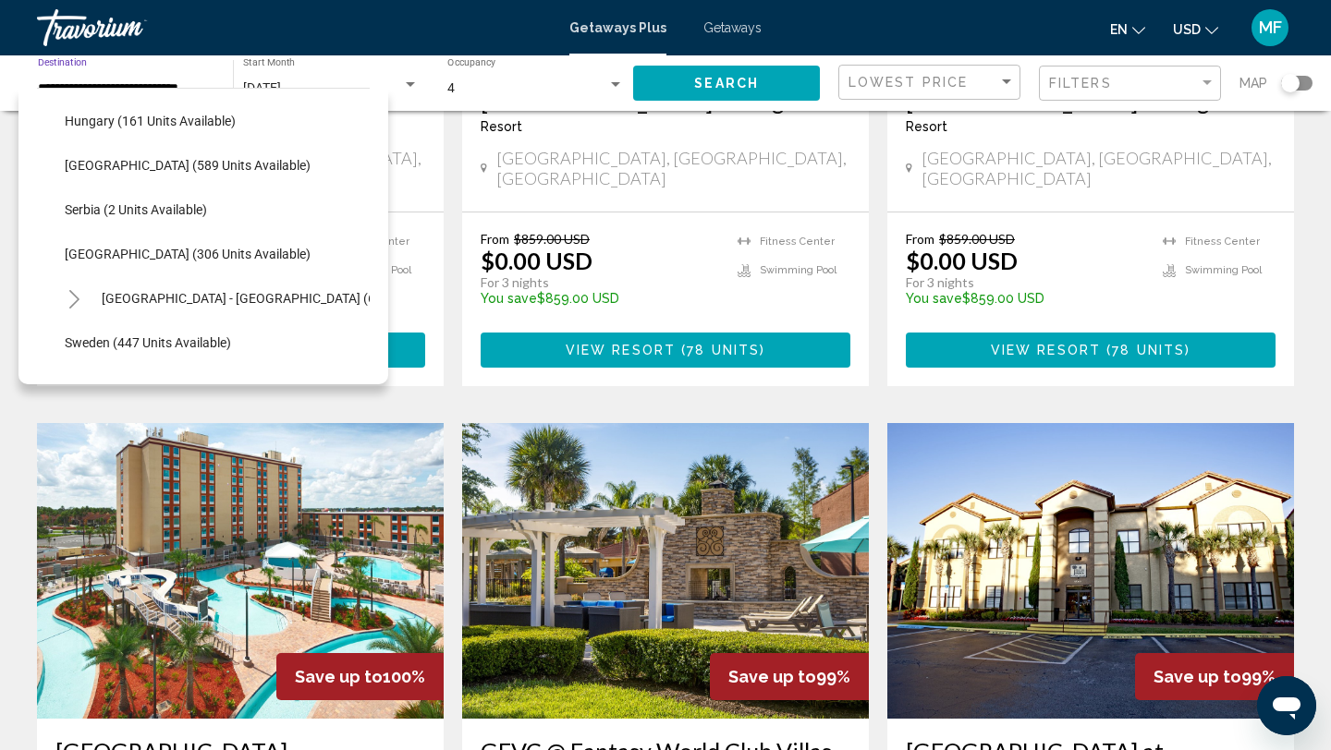
scroll to position [602, 0]
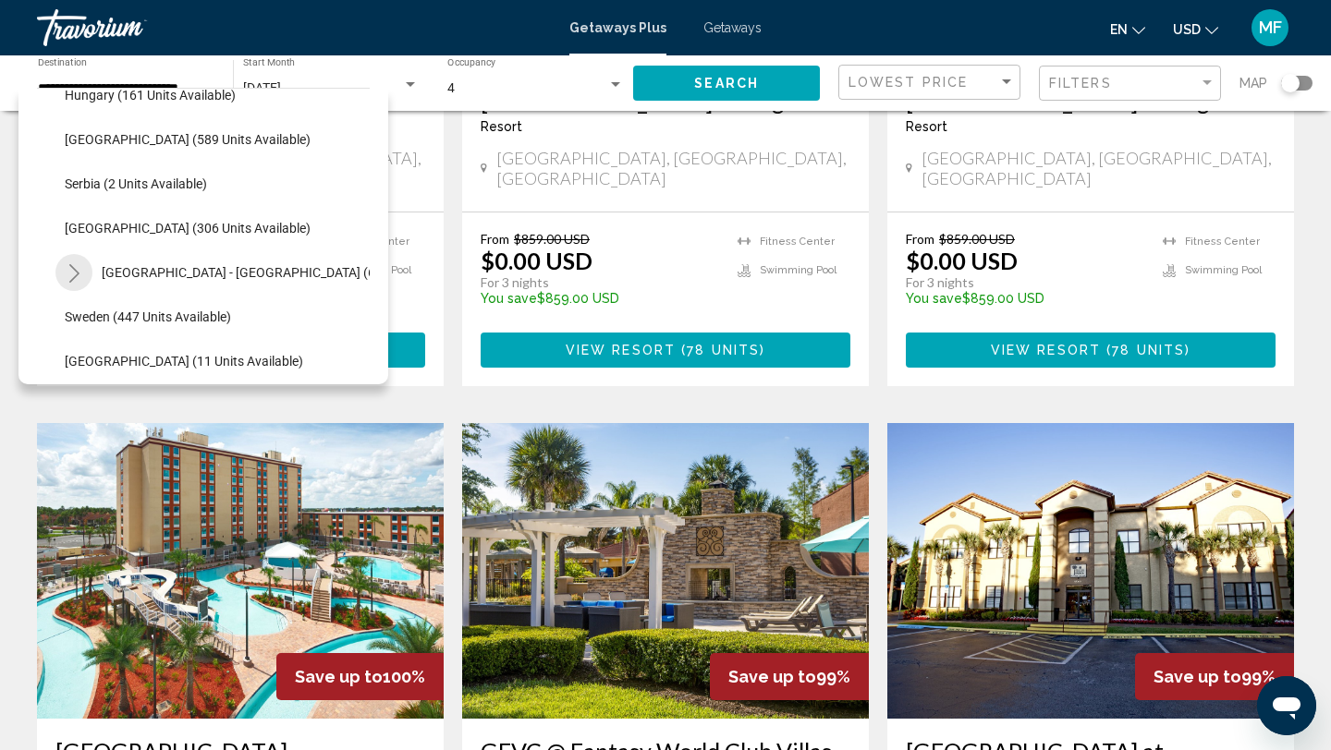
click at [79, 275] on icon "Toggle Spain - Canary Islands (65 units available)" at bounding box center [74, 273] width 14 height 18
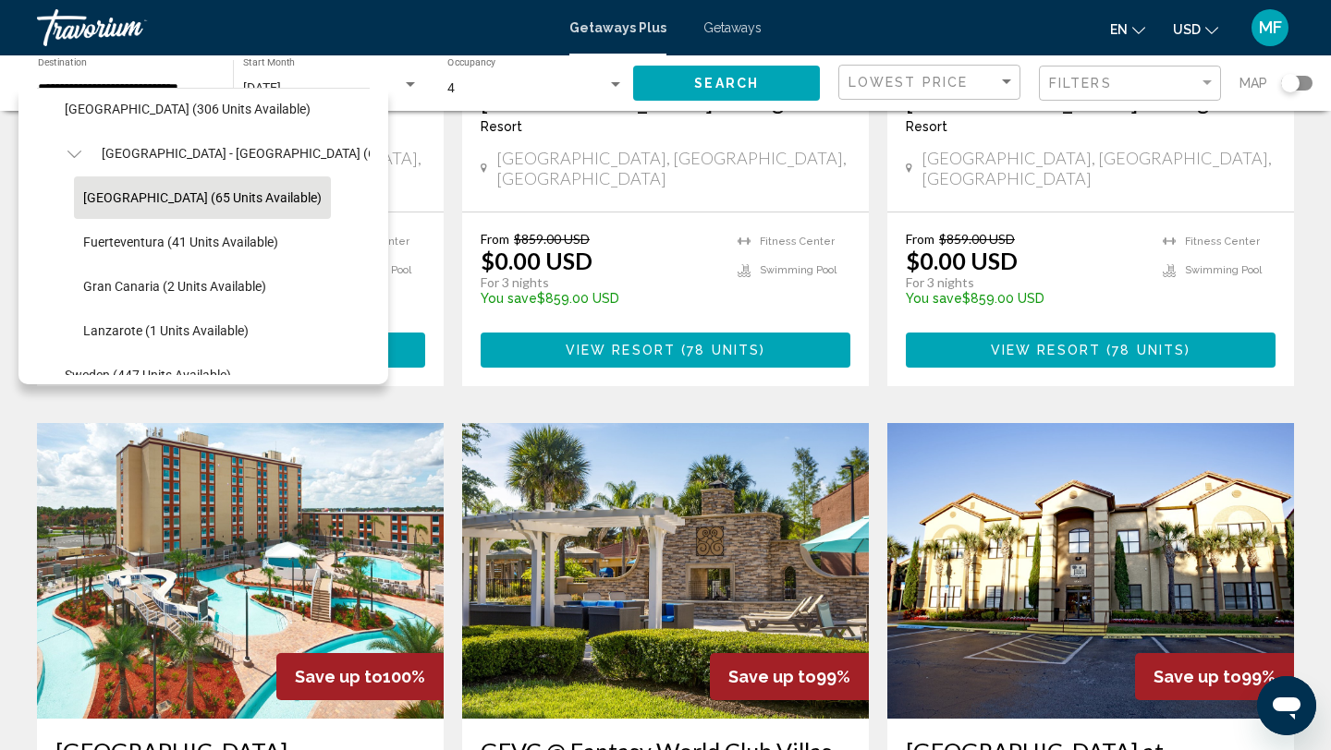
scroll to position [722, 0]
click at [153, 200] on span "Tenerife (65 units available)" at bounding box center [202, 196] width 238 height 15
type input "**********"
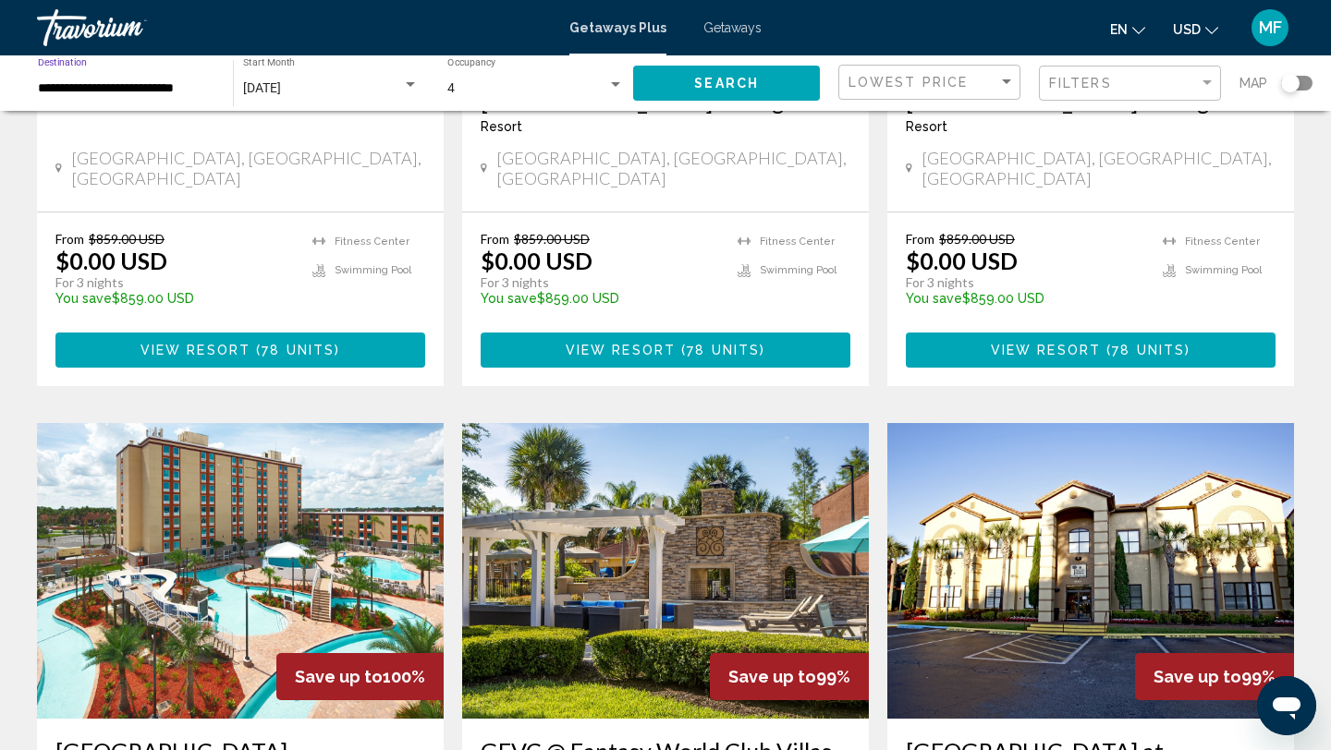
click at [408, 81] on div "Search widget" at bounding box center [410, 85] width 17 height 15
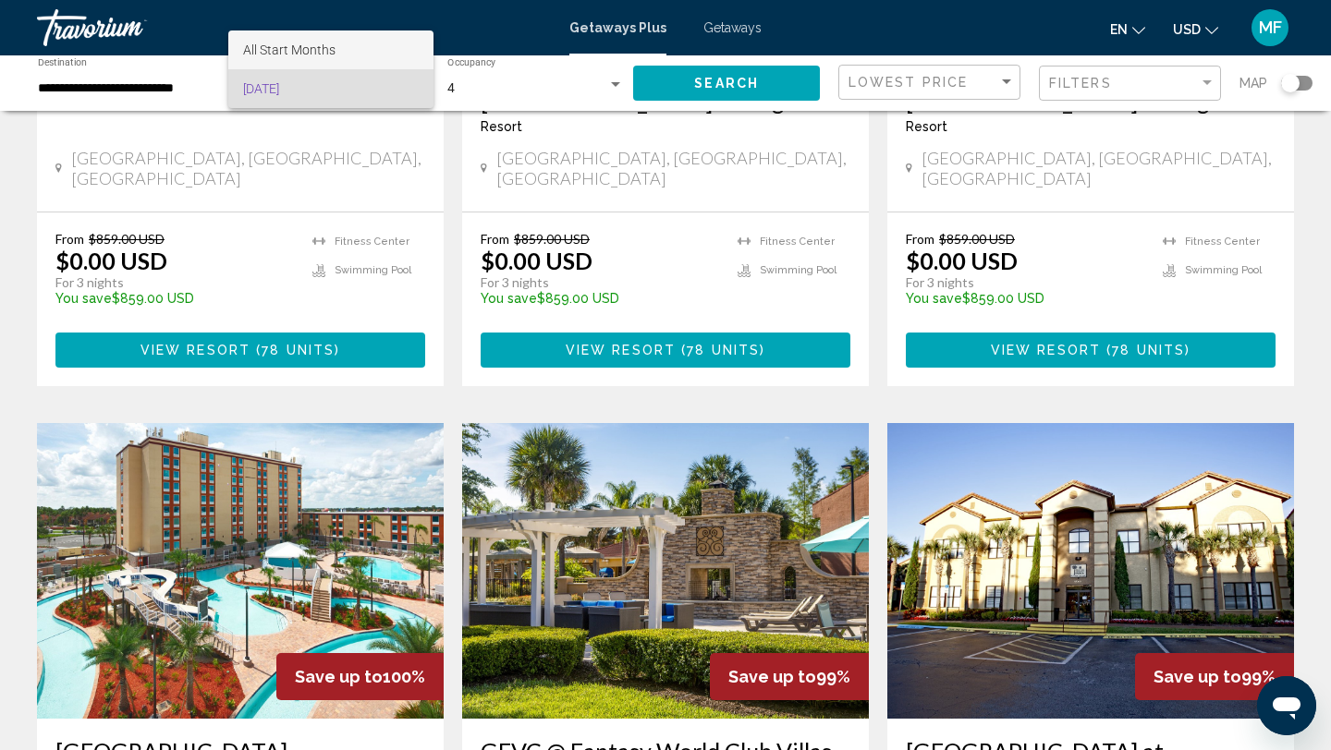
click at [398, 52] on span "All Start Months" at bounding box center [331, 49] width 176 height 39
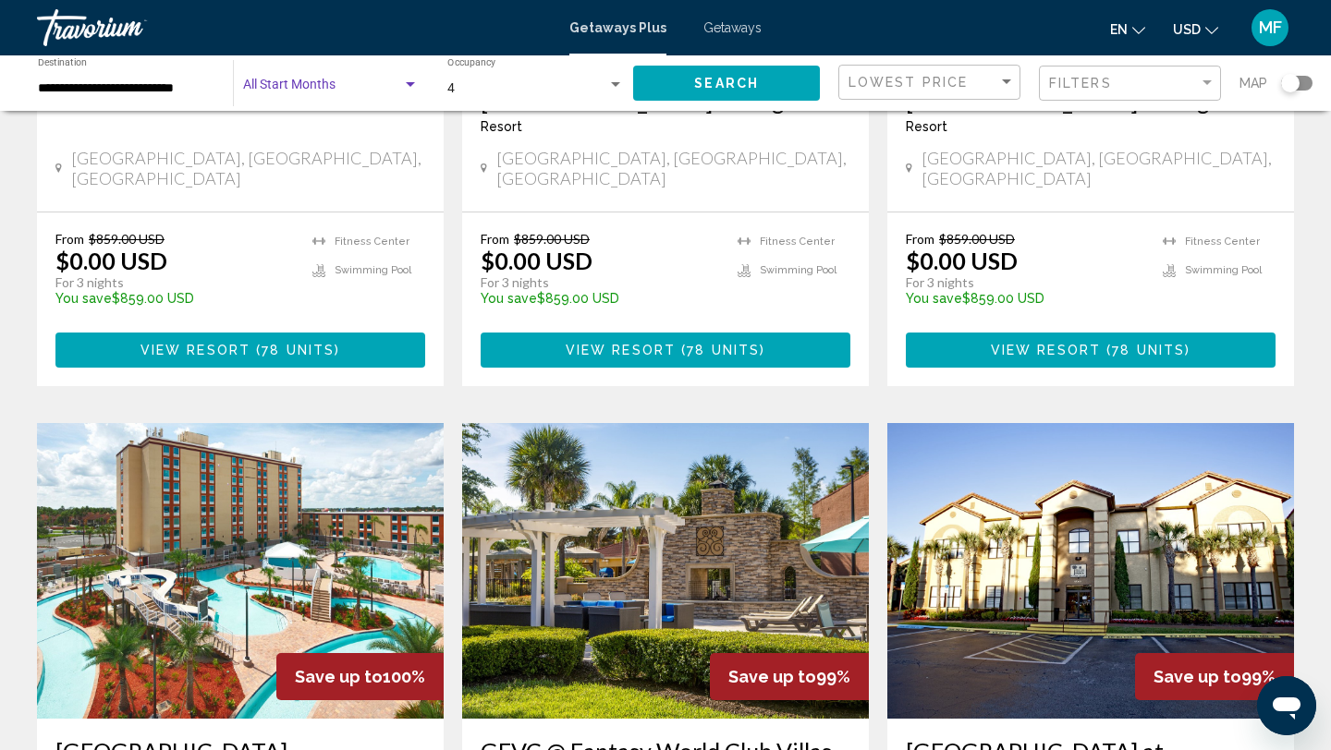
click at [618, 80] on div "Search widget" at bounding box center [615, 85] width 17 height 15
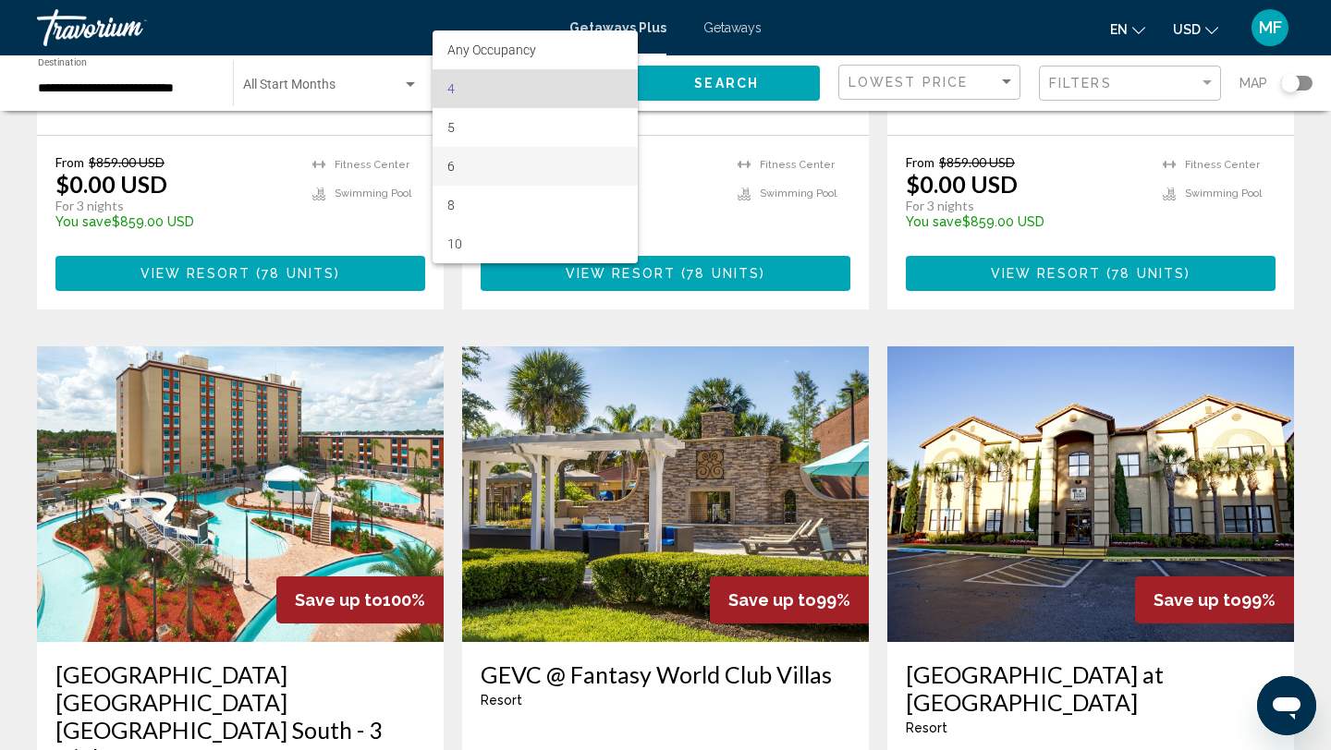
scroll to position [1225, 0]
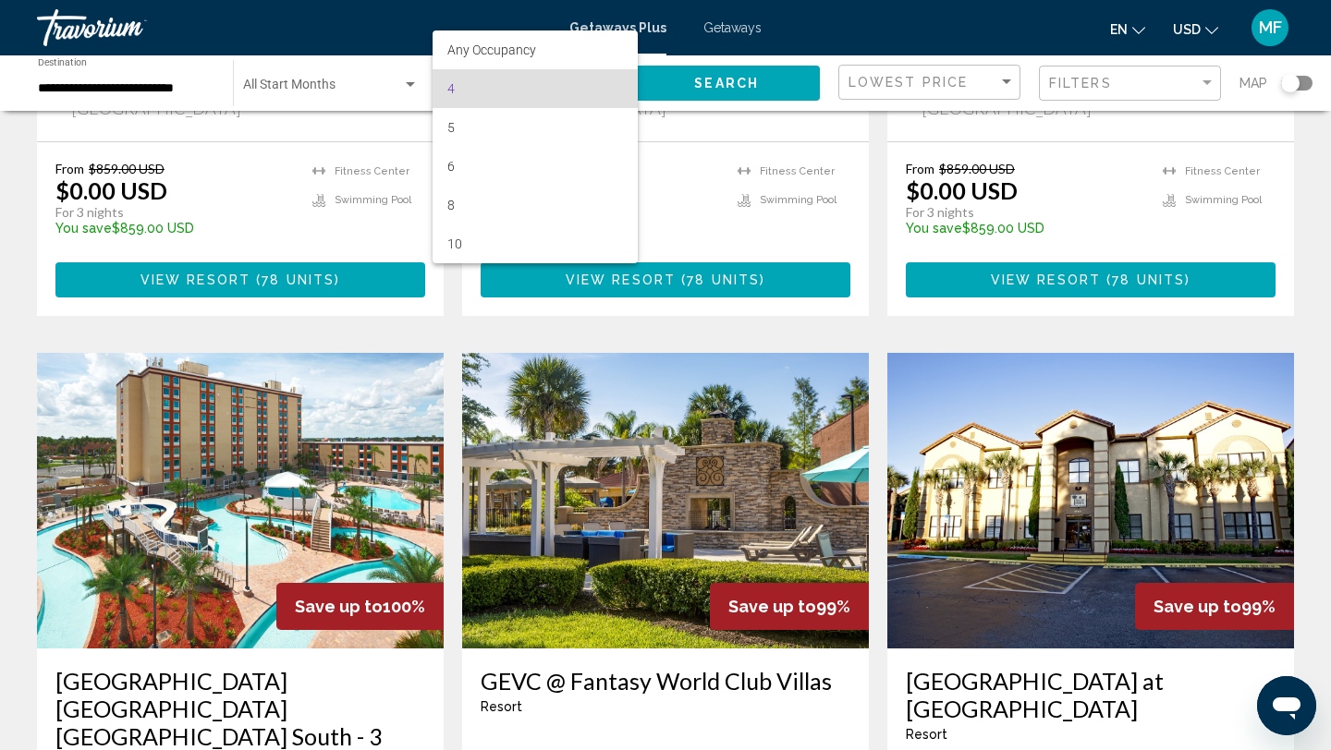
click at [537, 83] on span "4" at bounding box center [535, 88] width 177 height 39
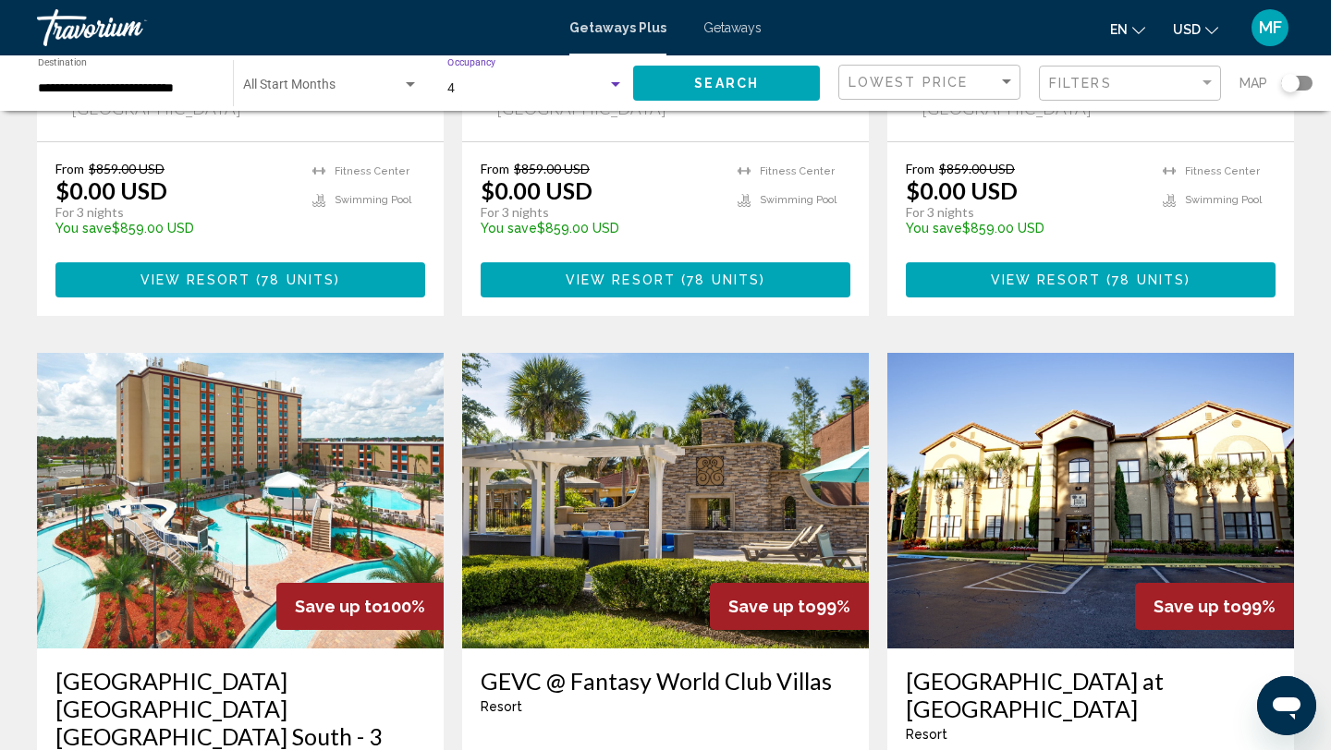
click at [537, 86] on div "4" at bounding box center [527, 88] width 160 height 15
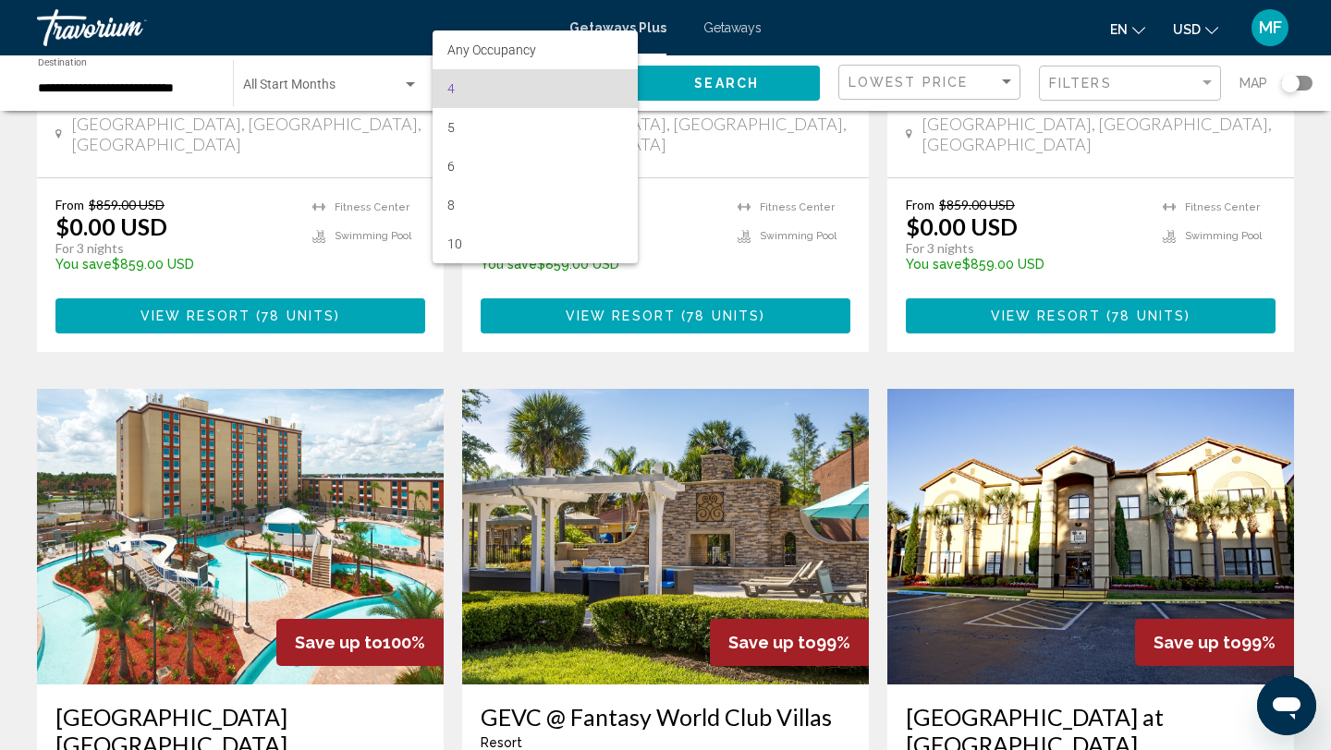
scroll to position [1190, 0]
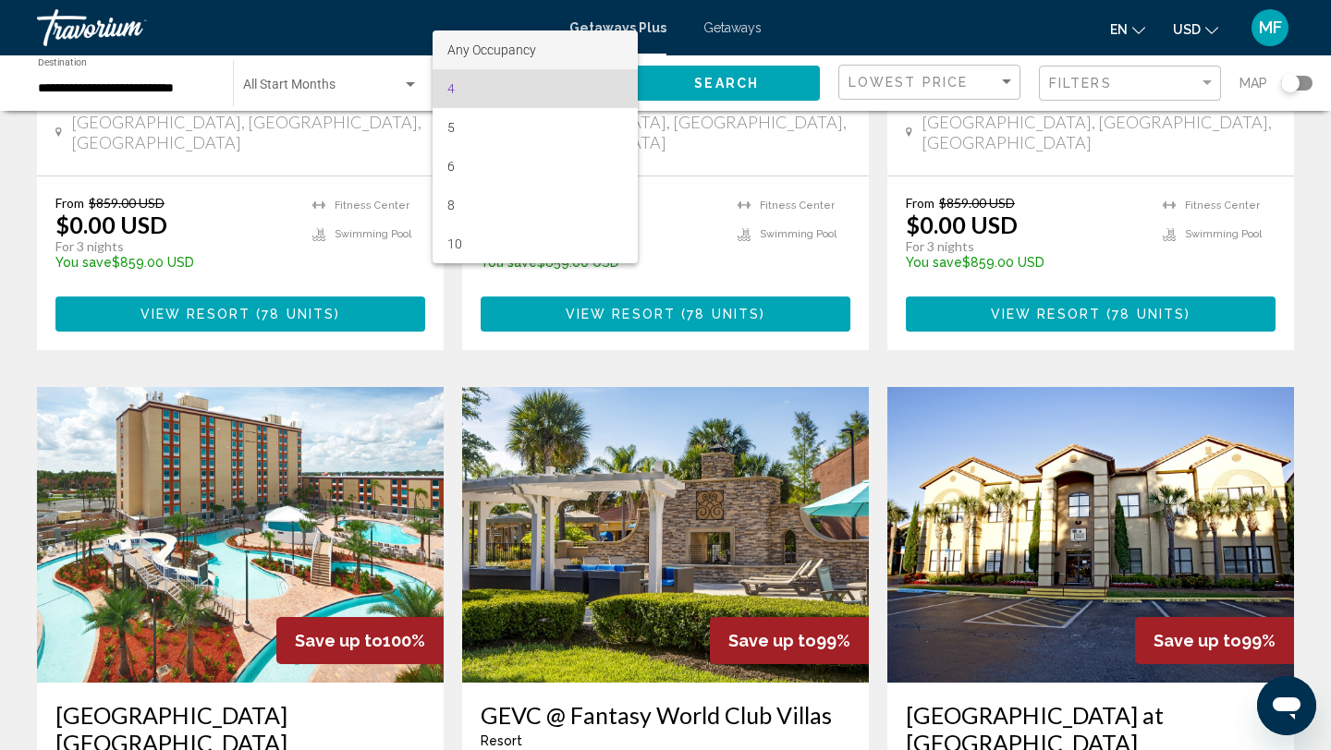
click at [712, 75] on div at bounding box center [665, 375] width 1331 height 750
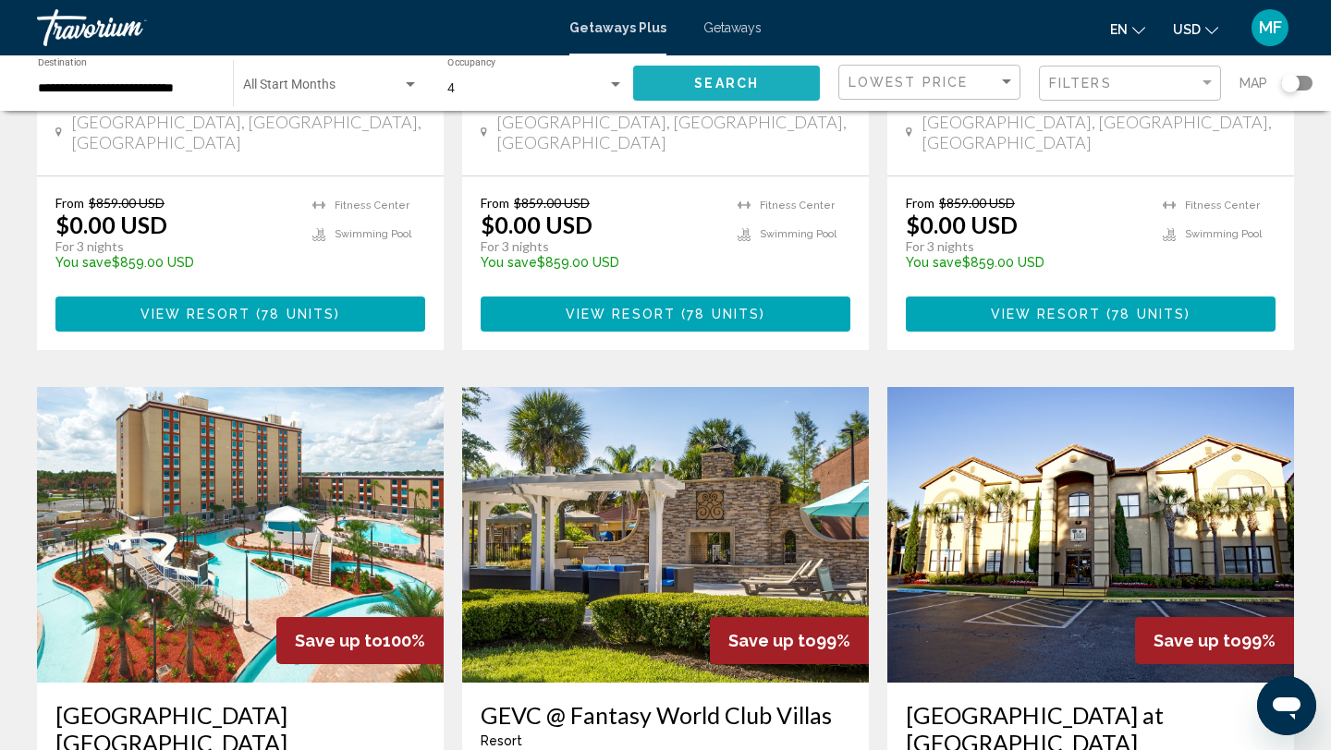
click at [713, 77] on span "Search" at bounding box center [726, 84] width 65 height 15
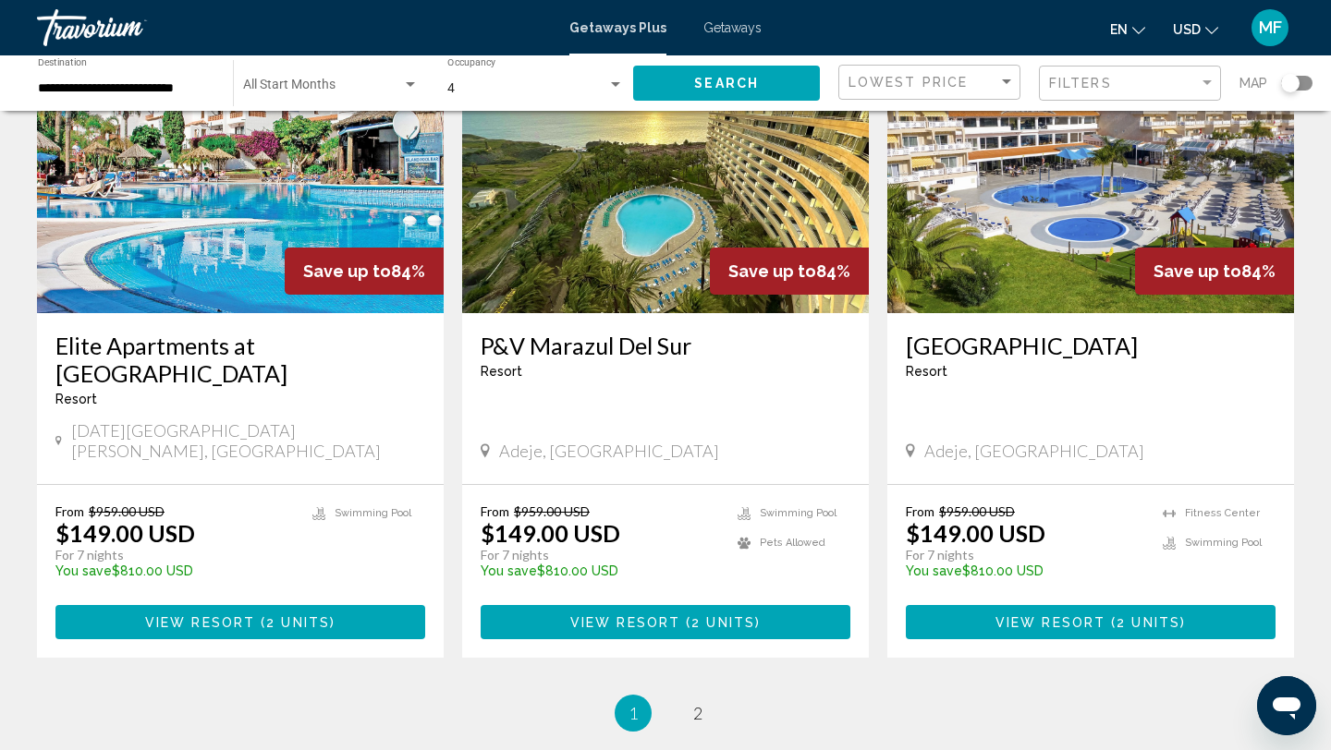
scroll to position [2125, 0]
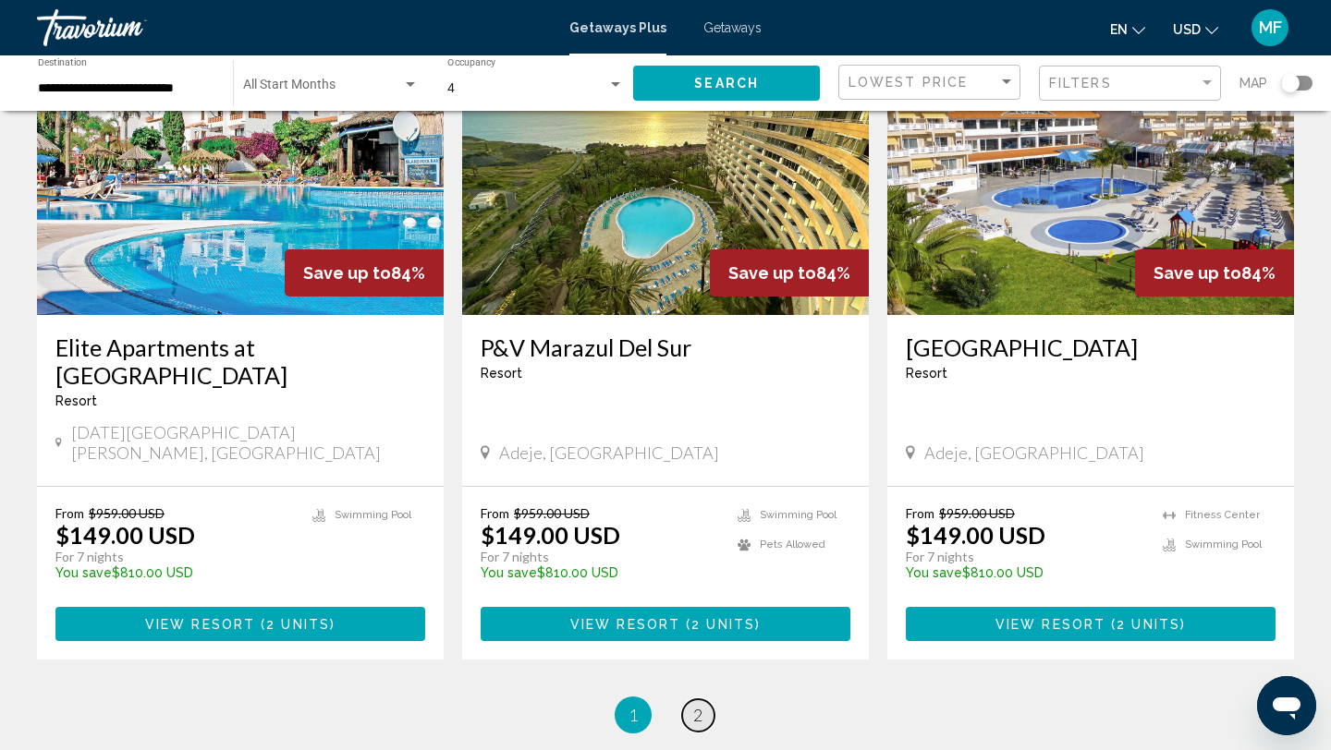
click at [689, 700] on link "page 2" at bounding box center [698, 716] width 32 height 32
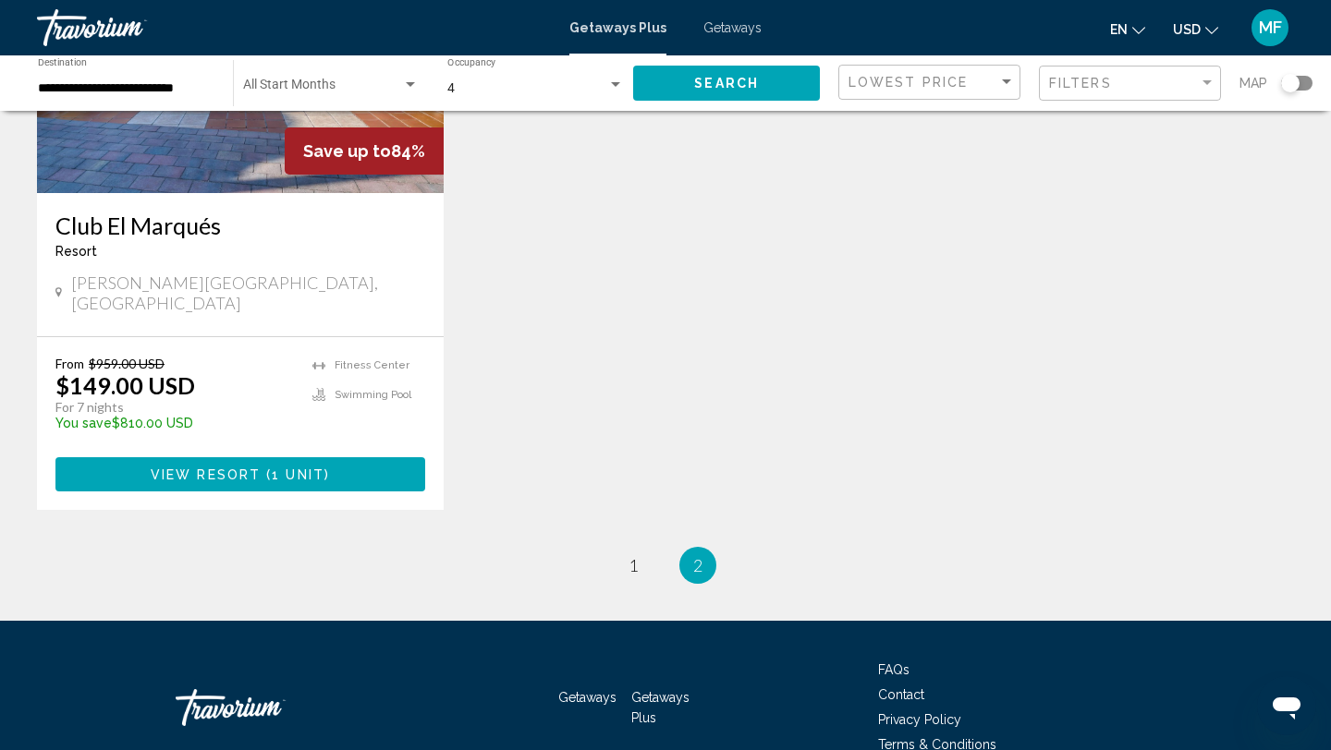
scroll to position [302, 0]
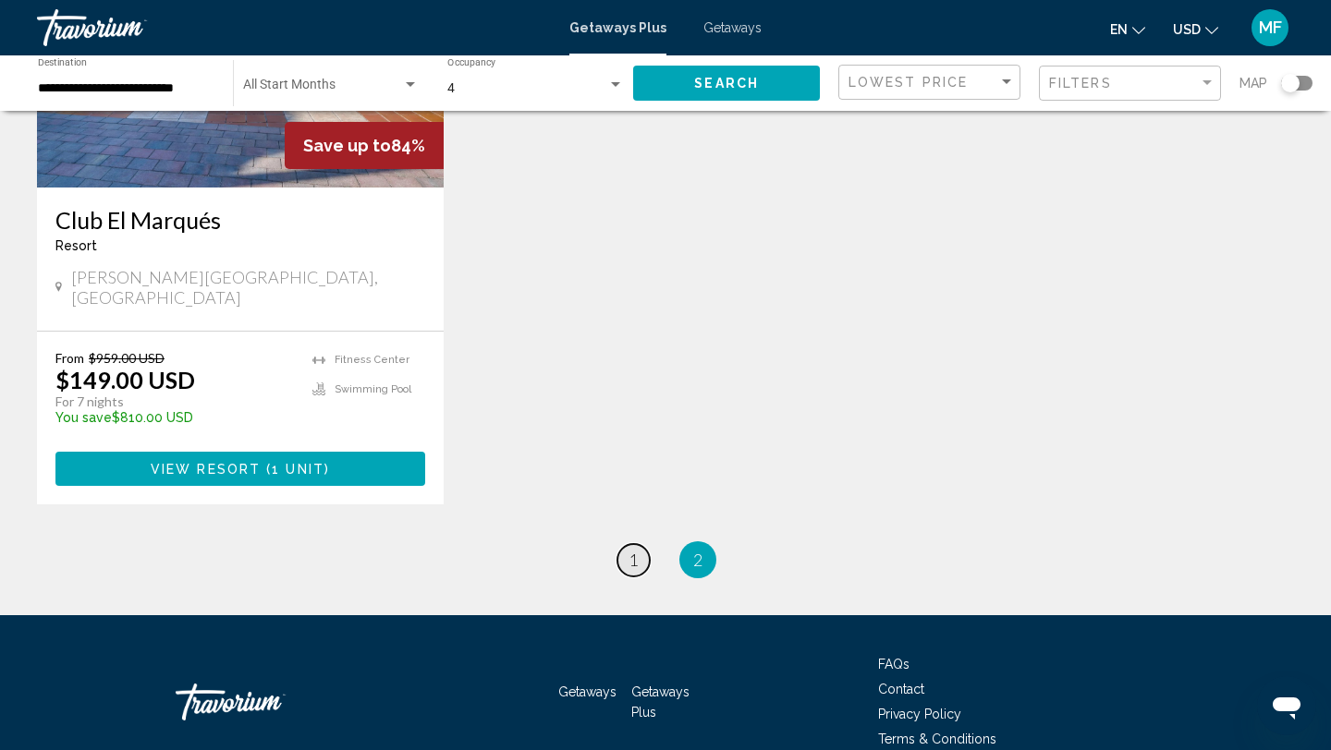
click at [629, 550] on span "1" at bounding box center [632, 560] width 9 height 20
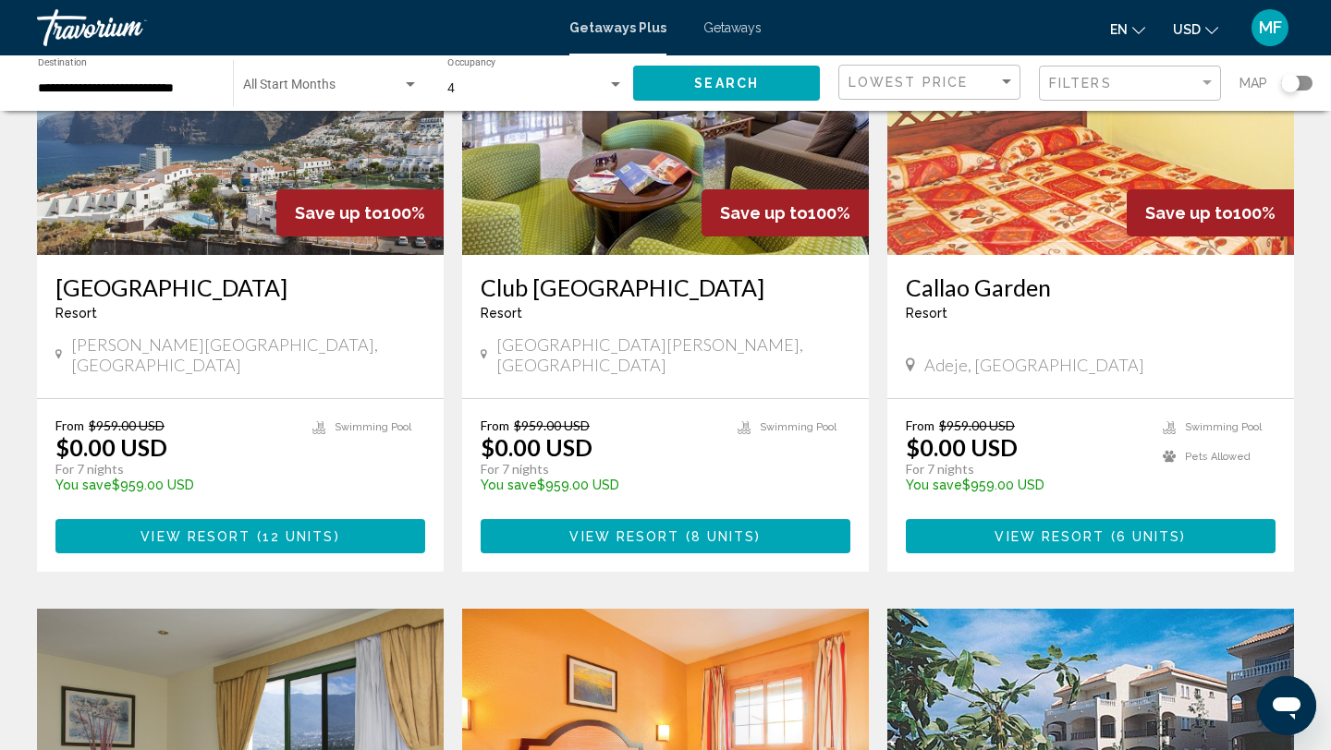
scroll to position [256, 0]
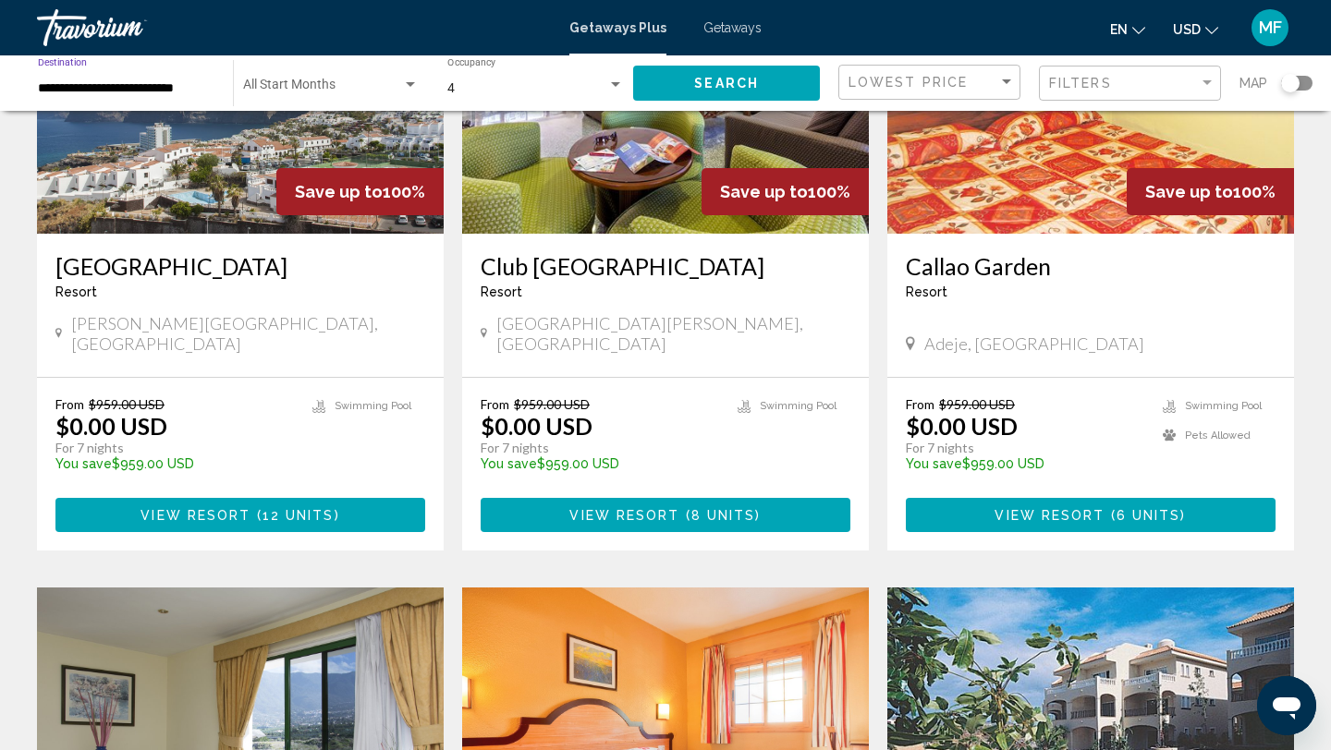
click at [176, 84] on input "**********" at bounding box center [126, 88] width 177 height 15
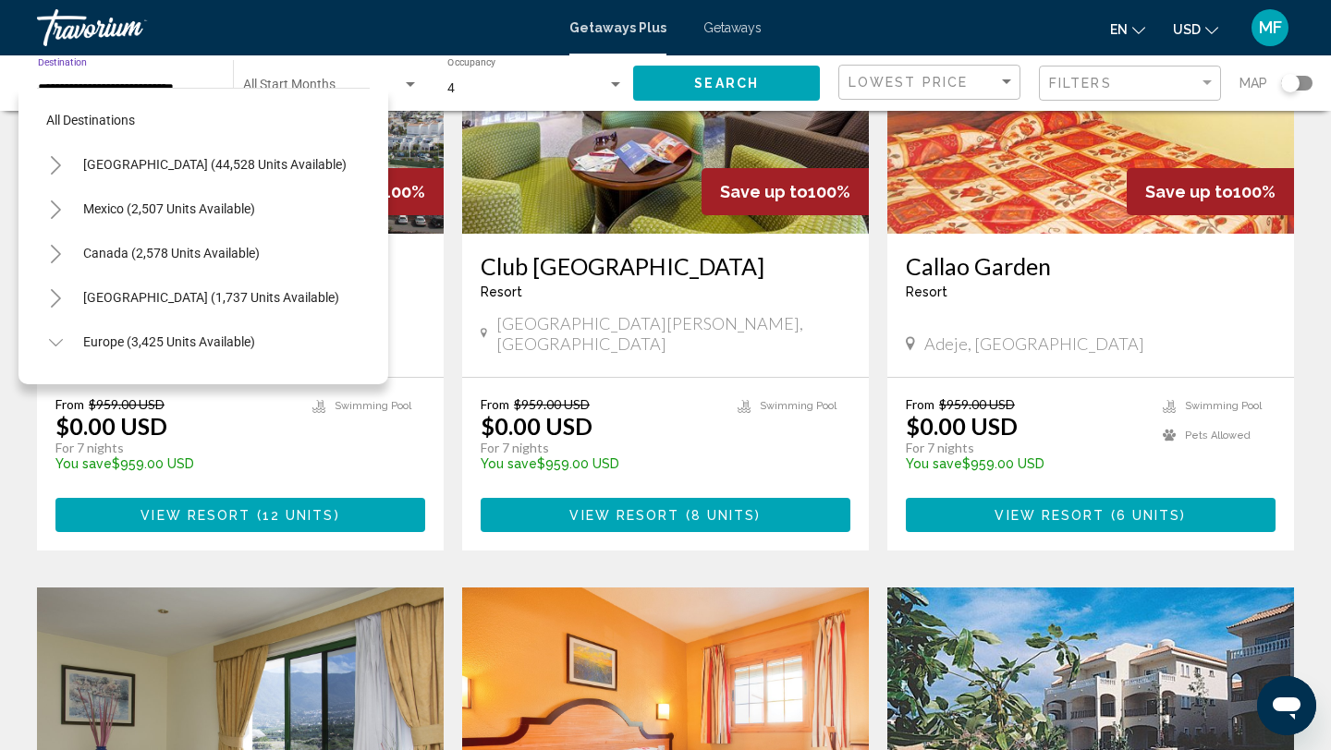
scroll to position [687, 0]
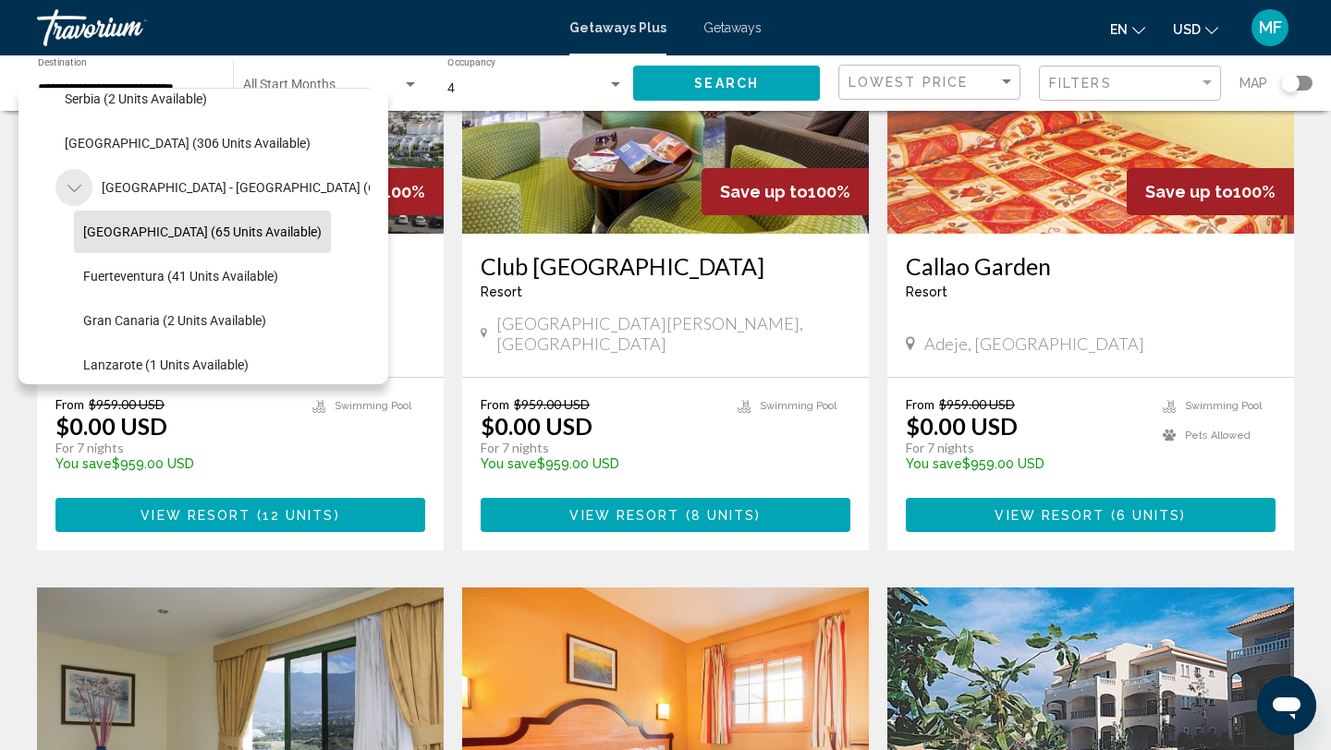
click at [79, 180] on icon "Toggle Spain - Canary Islands (65 units available)" at bounding box center [74, 188] width 14 height 18
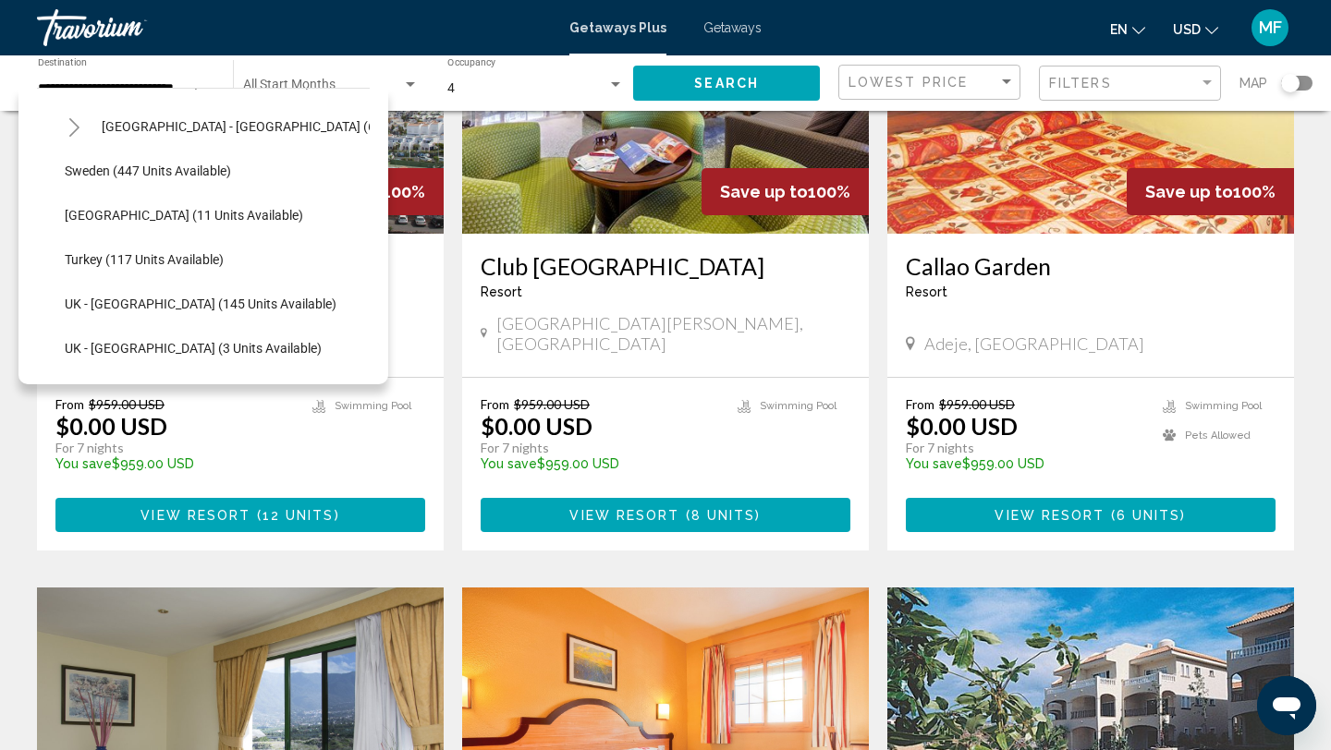
scroll to position [754, 0]
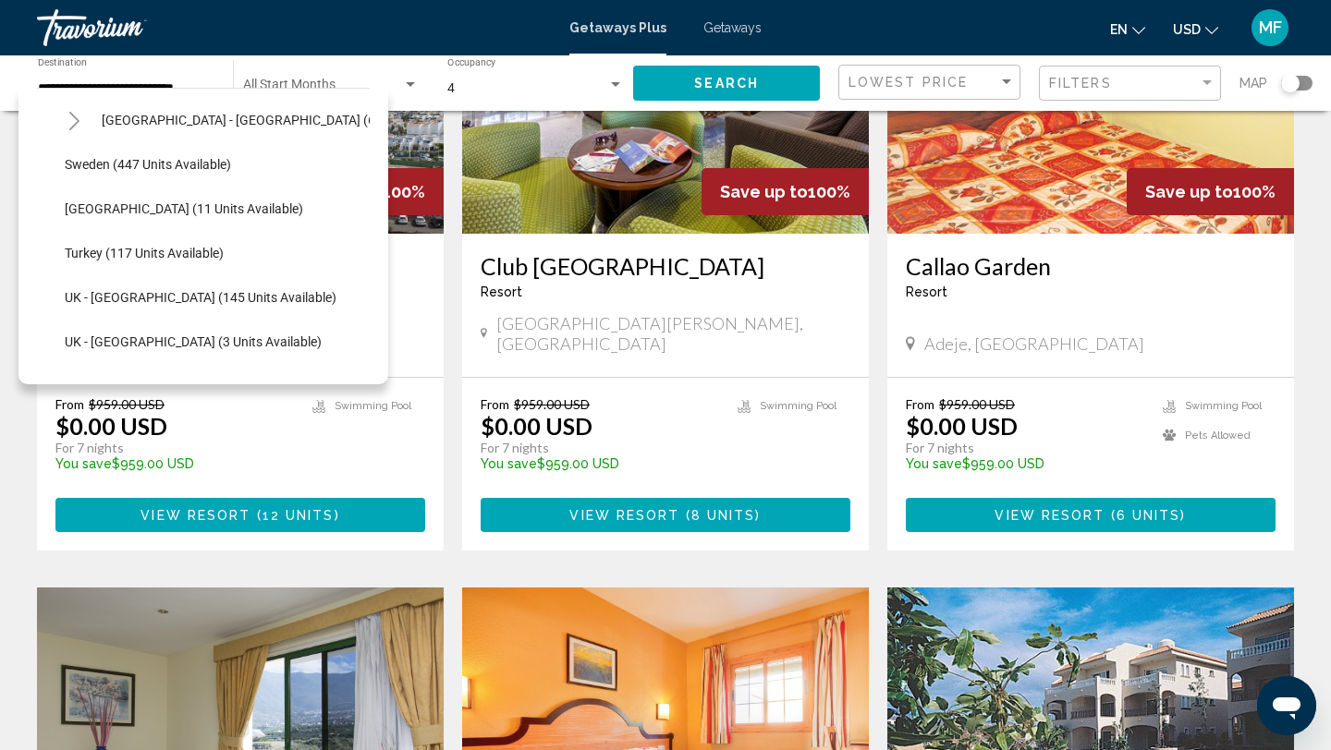
click at [81, 77] on div "**********" at bounding box center [126, 83] width 177 height 51
click at [70, 116] on icon "Toggle Spain - Canary Islands (65 units available)" at bounding box center [74, 121] width 14 height 18
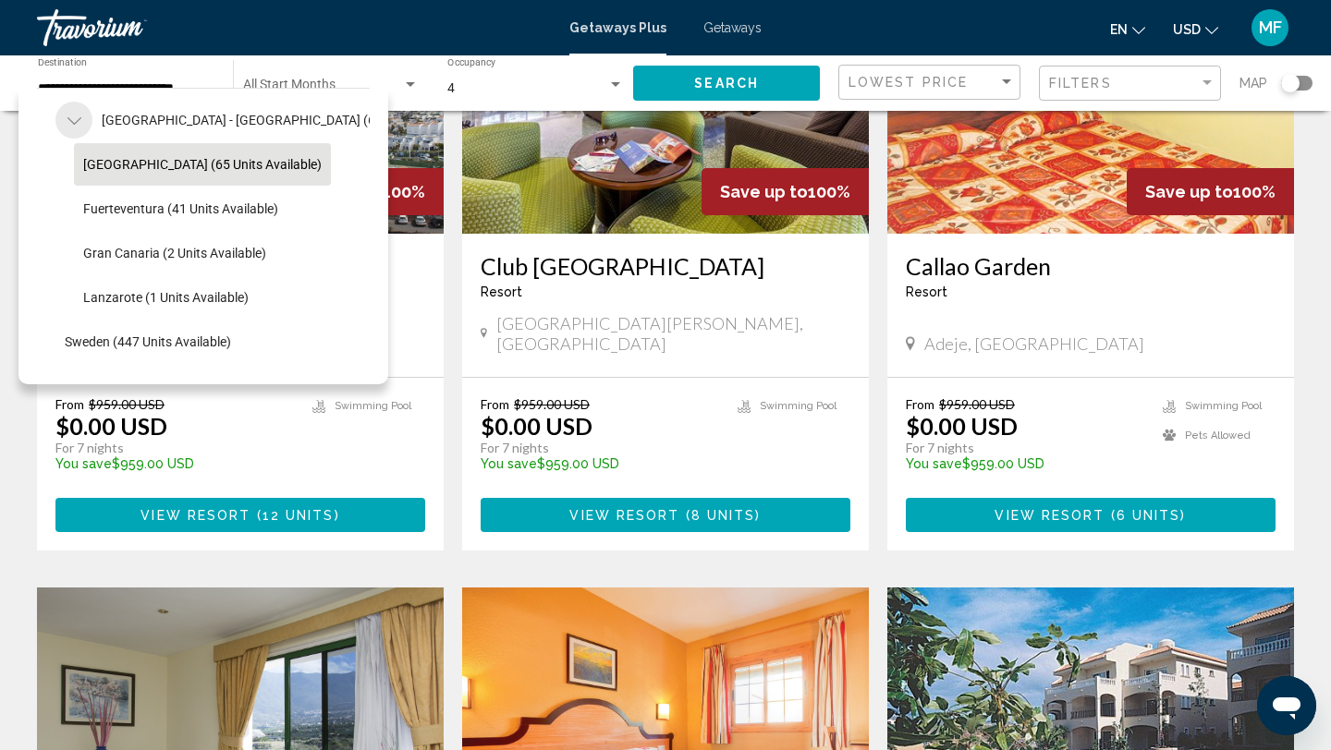
click at [74, 120] on icon "Toggle Spain - Canary Islands (65 units available)" at bounding box center [74, 121] width 14 height 18
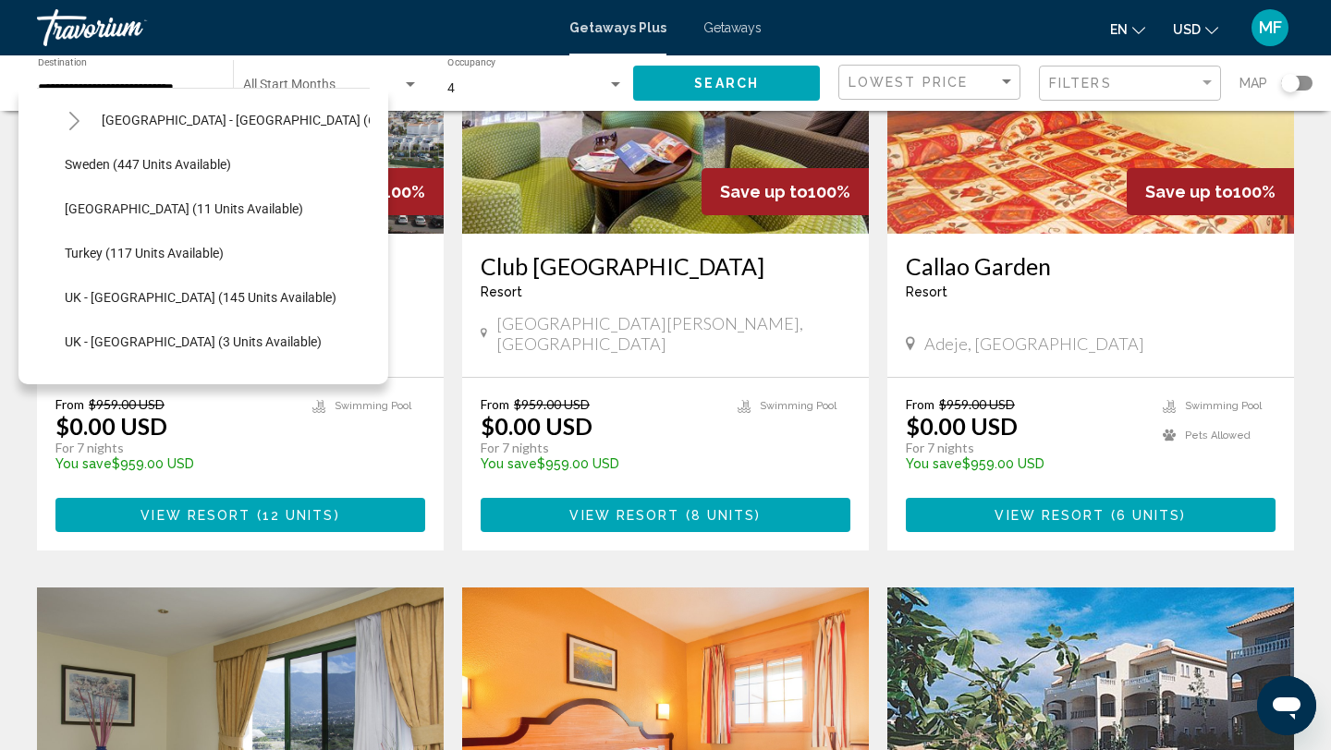
click at [212, 72] on div "**********" at bounding box center [126, 83] width 177 height 51
click at [189, 76] on div "**********" at bounding box center [126, 83] width 177 height 51
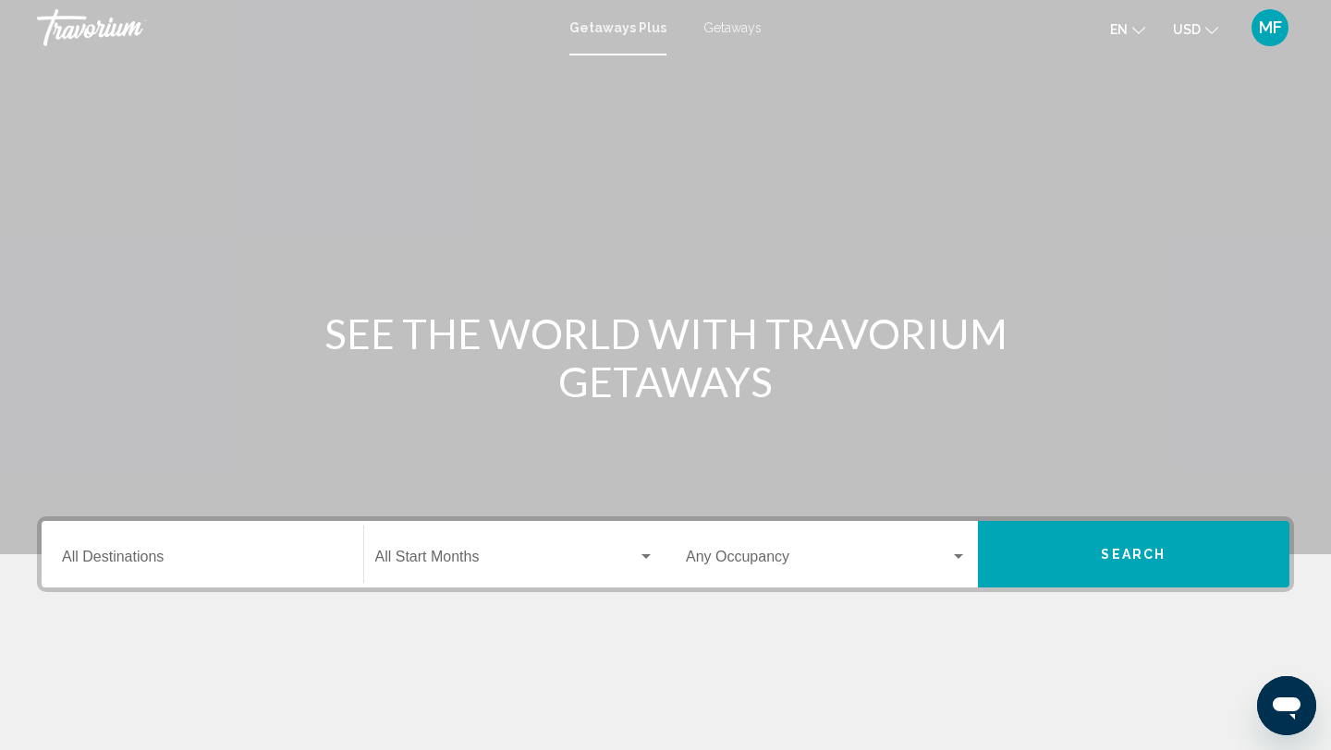
click at [167, 557] on input "Destination All Destinations" at bounding box center [202, 561] width 281 height 17
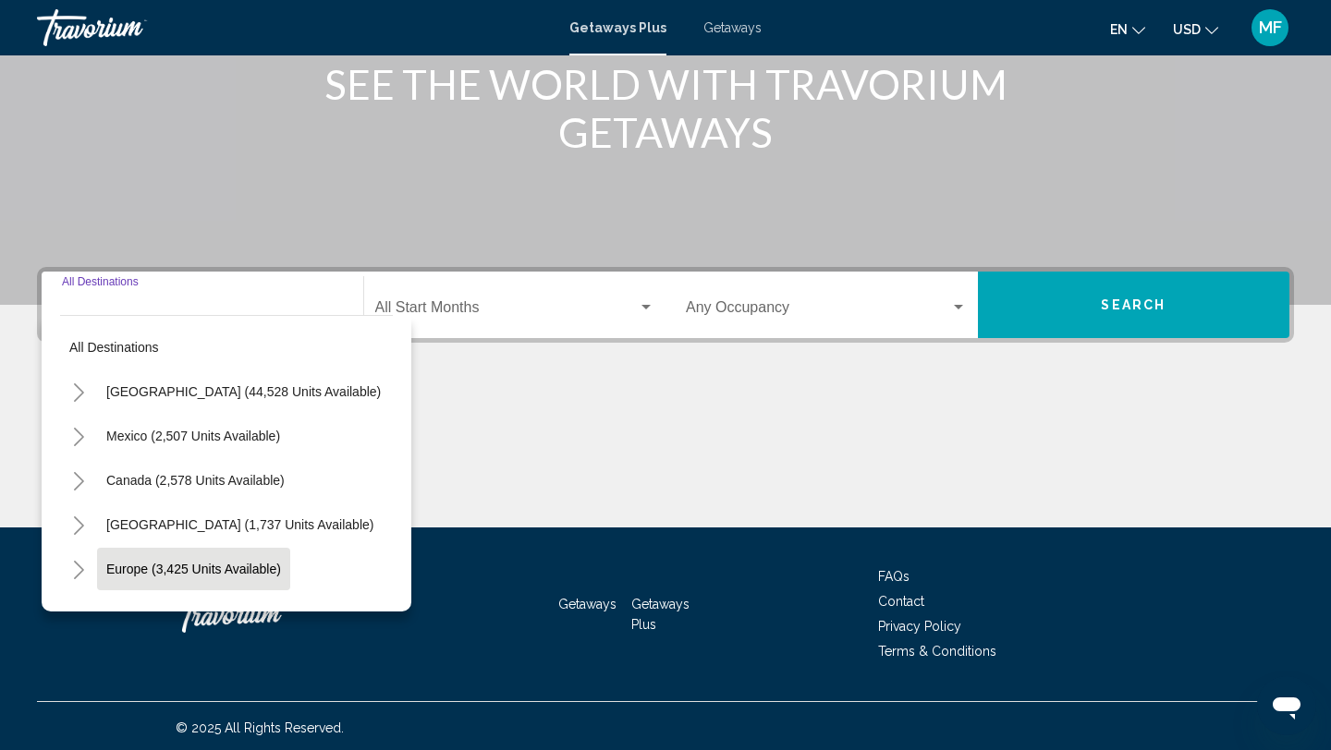
scroll to position [253, 0]
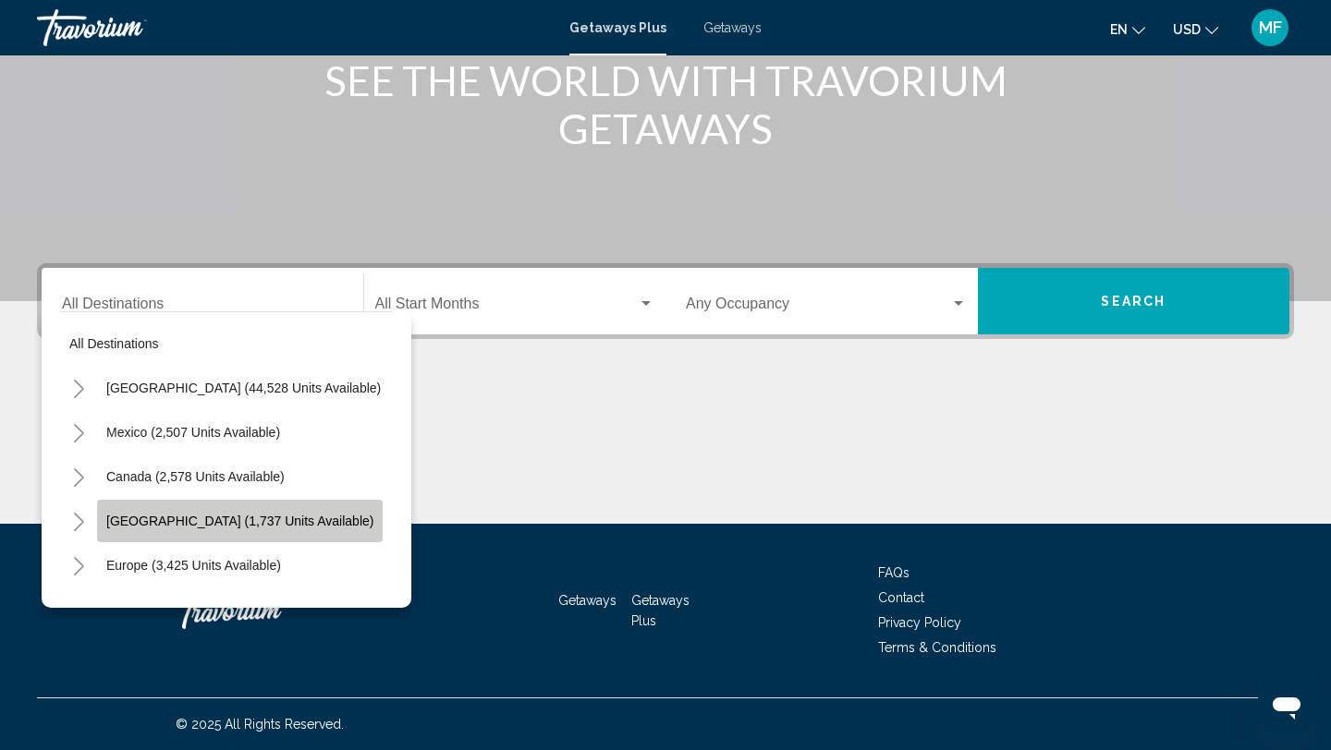
click at [168, 529] on button "[GEOGRAPHIC_DATA] (1,737 units available)" at bounding box center [240, 521] width 286 height 43
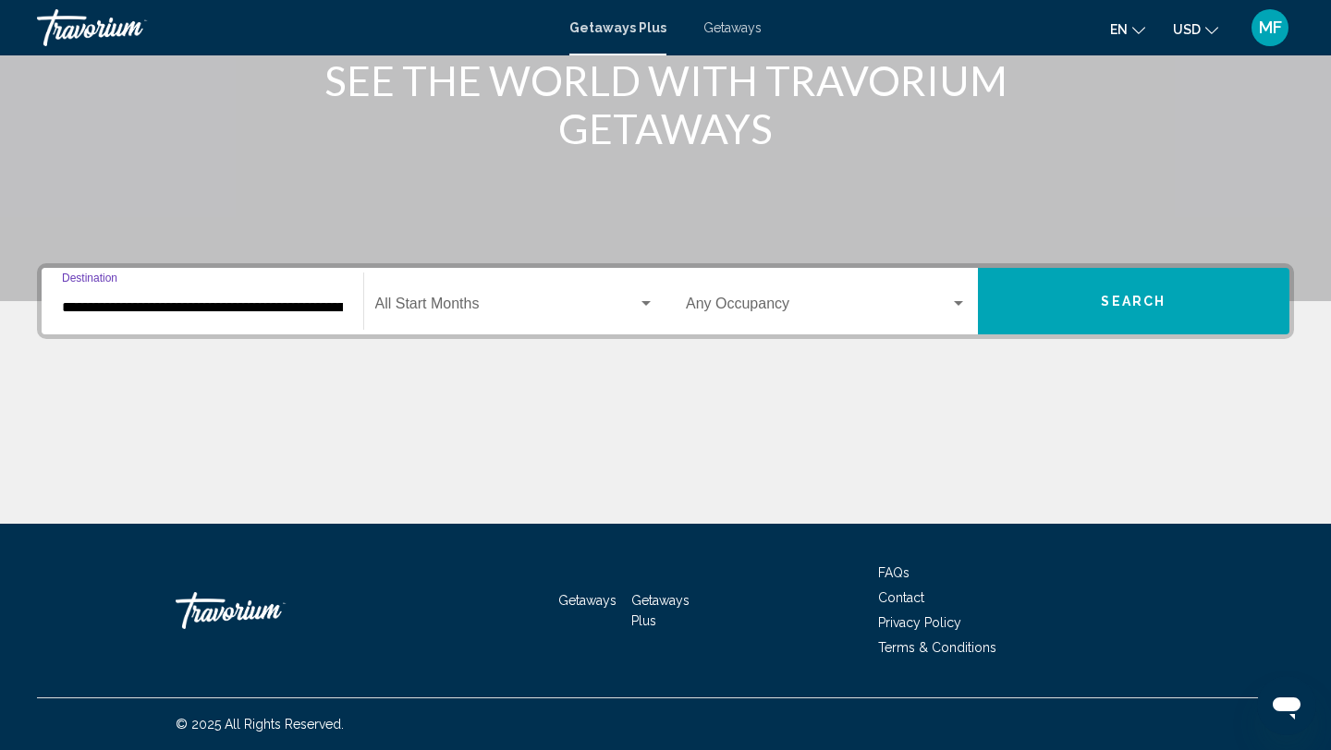
click at [126, 326] on div "**********" at bounding box center [202, 302] width 281 height 58
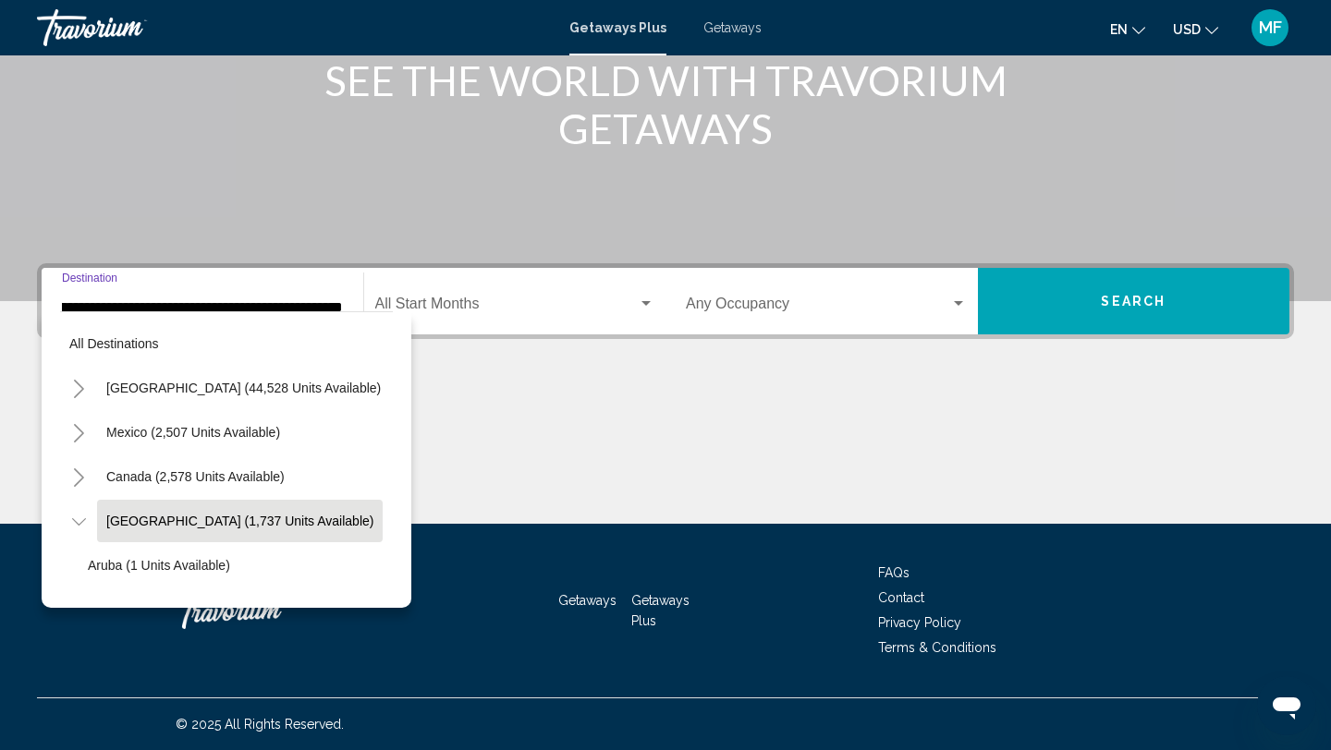
scroll to position [66, 18]
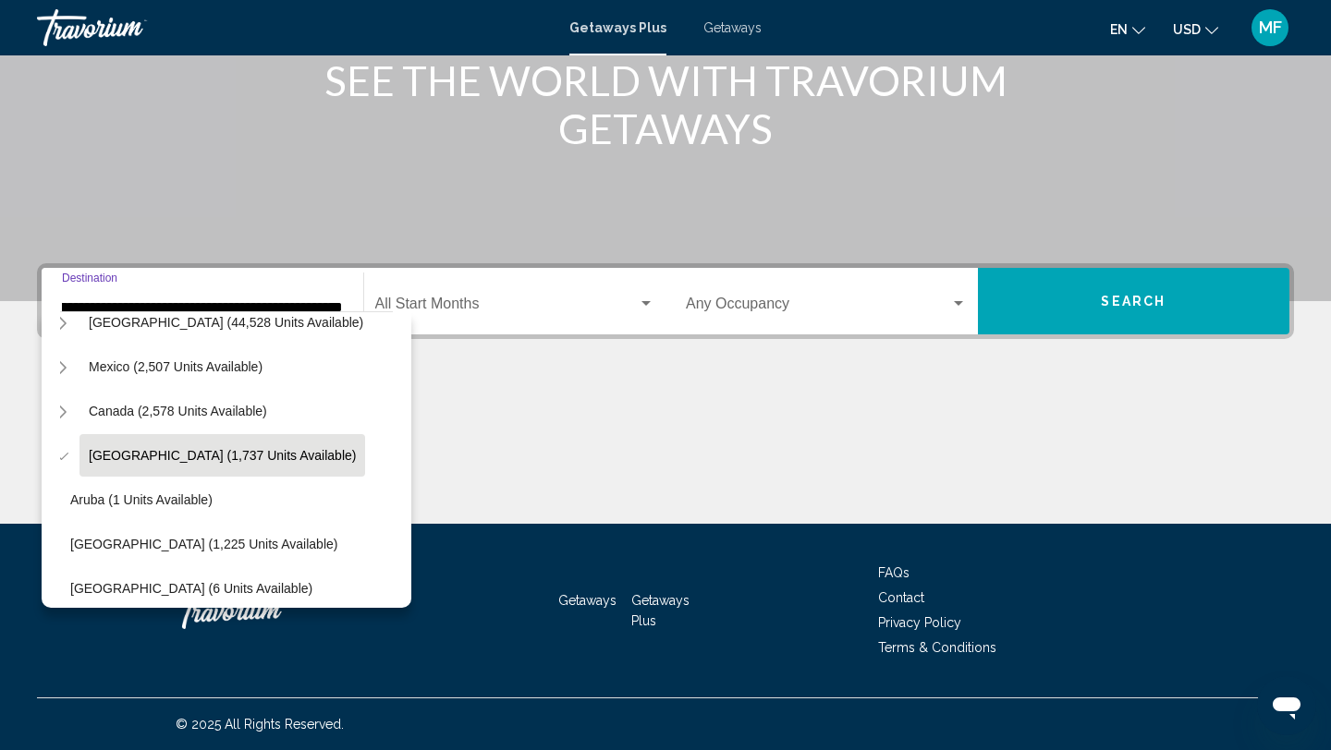
click at [126, 323] on span "[GEOGRAPHIC_DATA] (44,528 units available)" at bounding box center [226, 322] width 274 height 15
type input "**********"
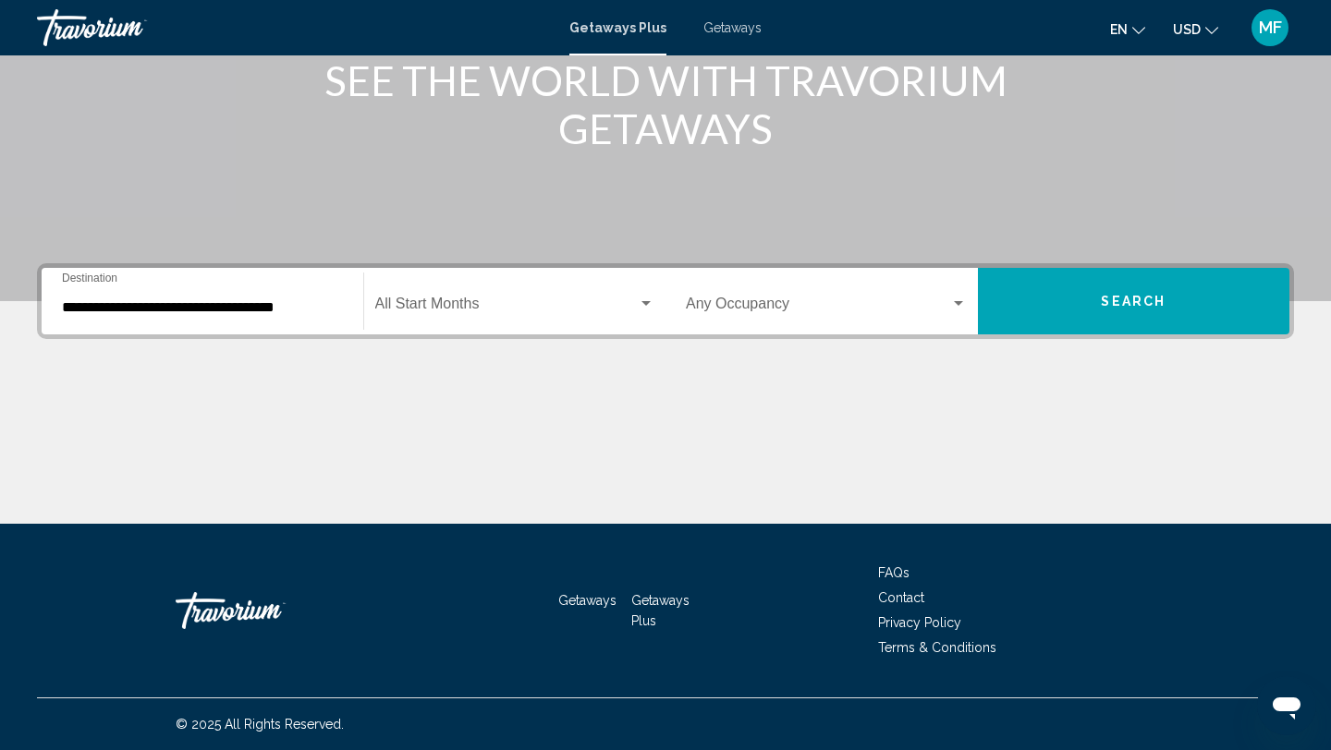
click at [126, 323] on div "**********" at bounding box center [202, 302] width 281 height 58
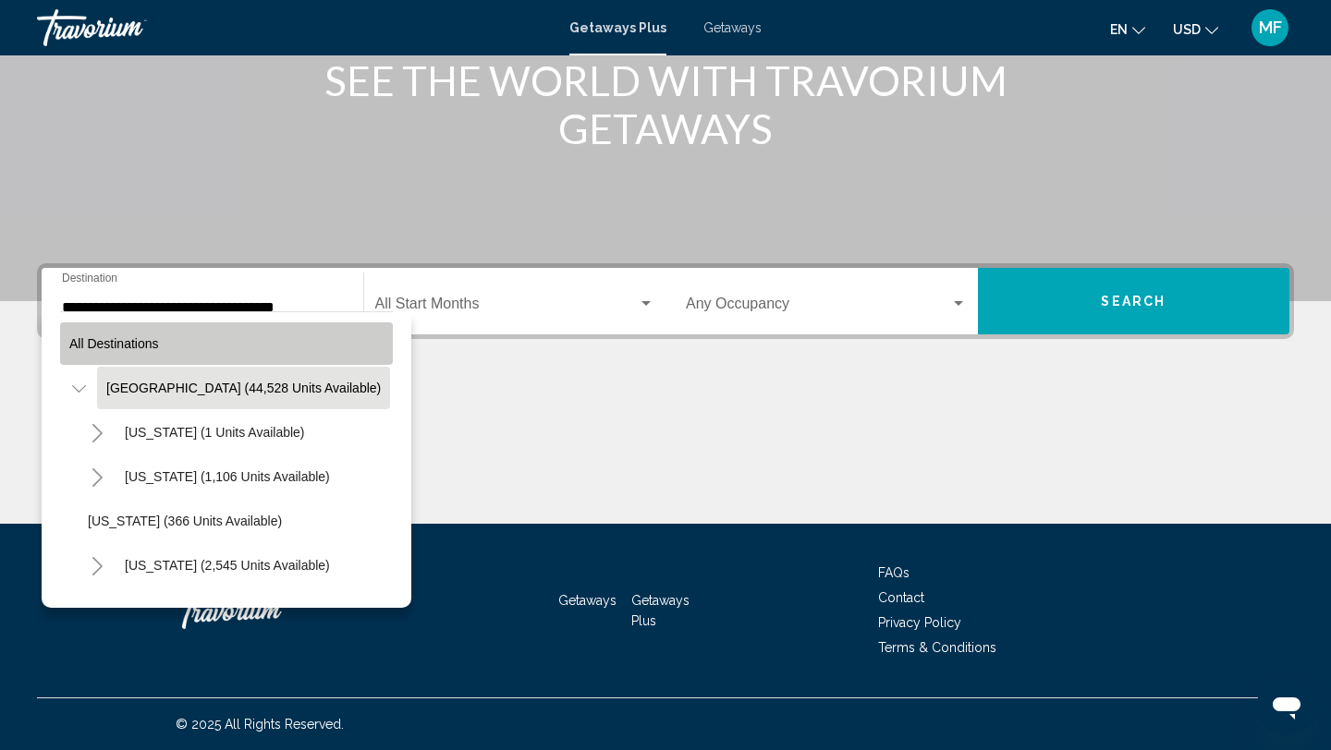
click at [96, 348] on span "All destinations" at bounding box center [114, 343] width 90 height 15
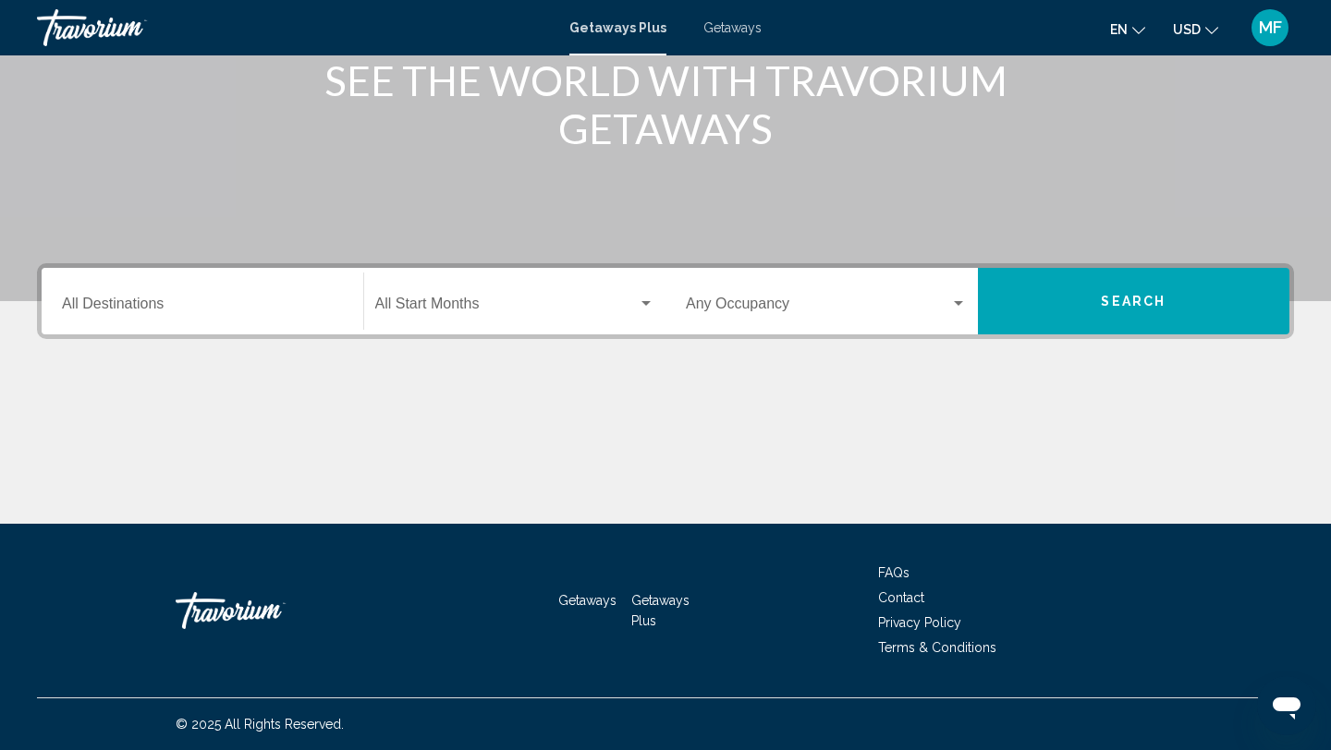
click at [105, 313] on input "Destination All Destinations" at bounding box center [202, 307] width 281 height 17
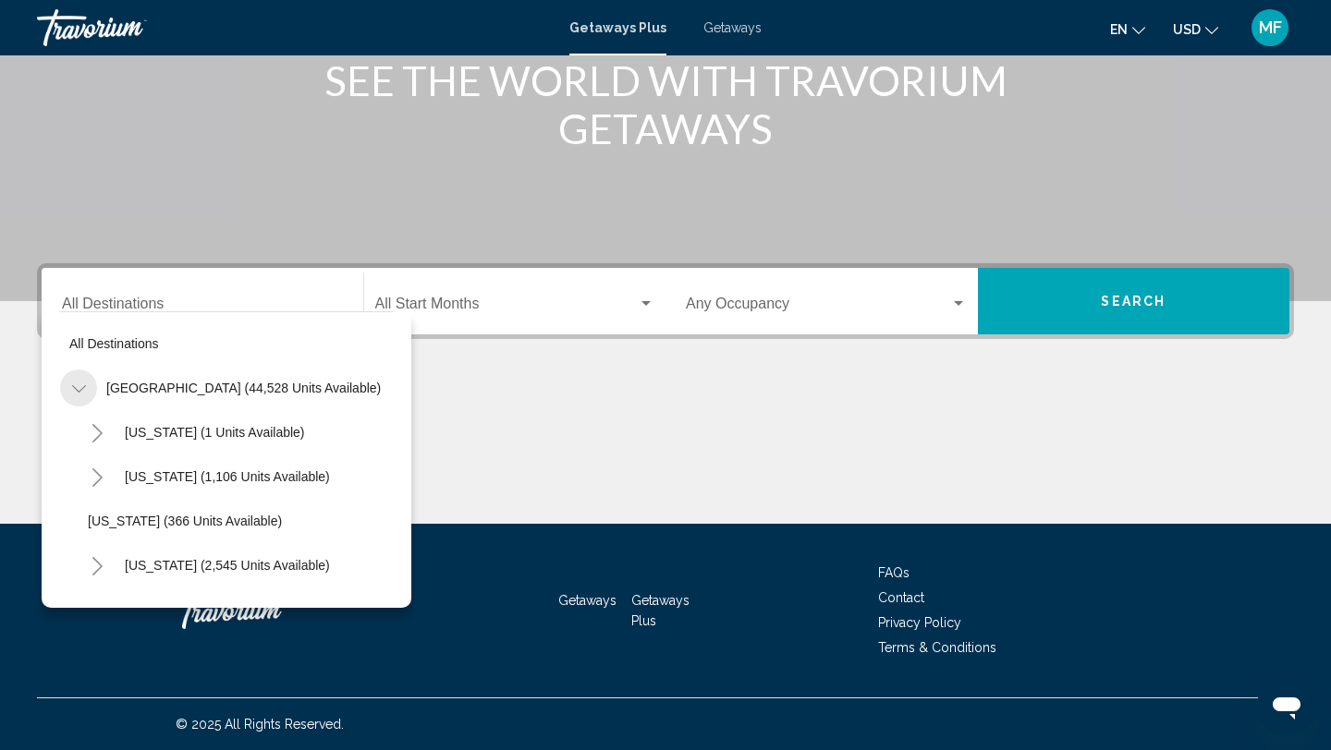
click at [79, 387] on icon "Toggle United States (44,528 units available)" at bounding box center [79, 389] width 14 height 18
click at [75, 514] on icon "Toggle Caribbean & Atlantic Islands (1,737 units available)" at bounding box center [79, 522] width 14 height 18
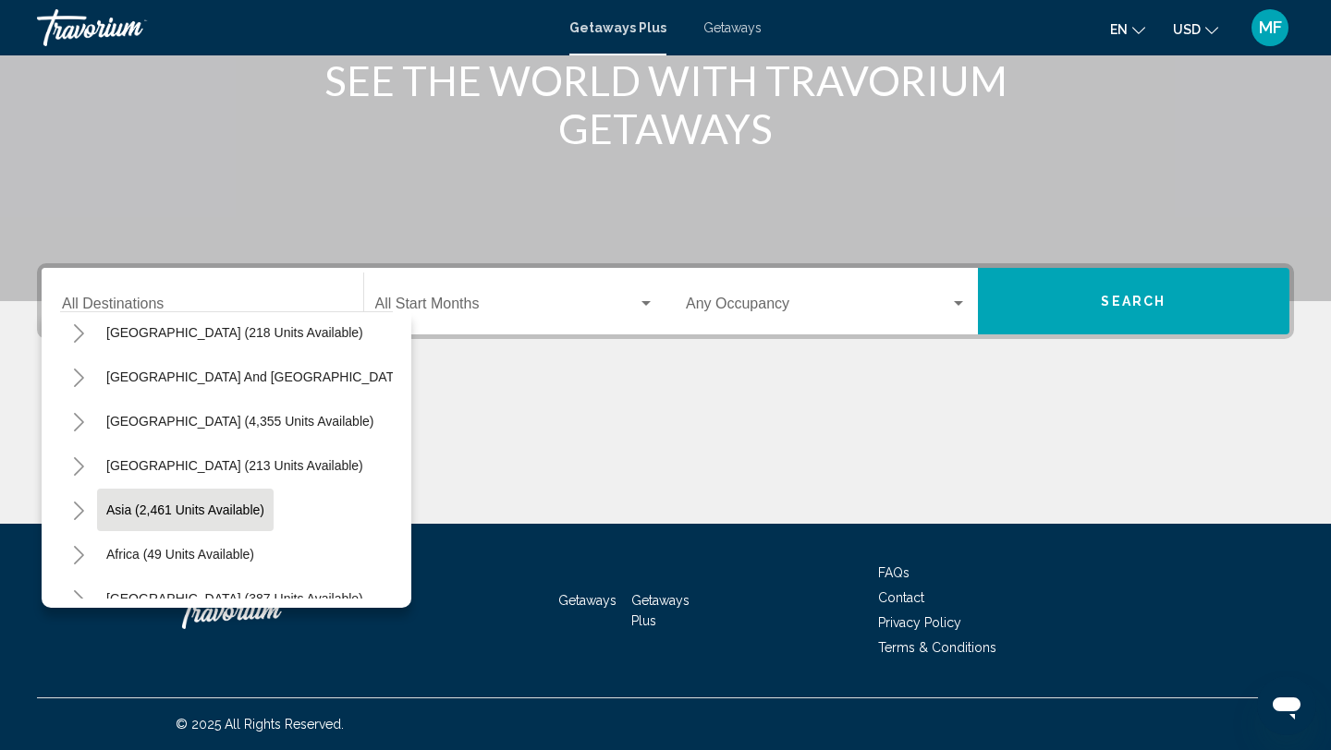
scroll to position [294, 0]
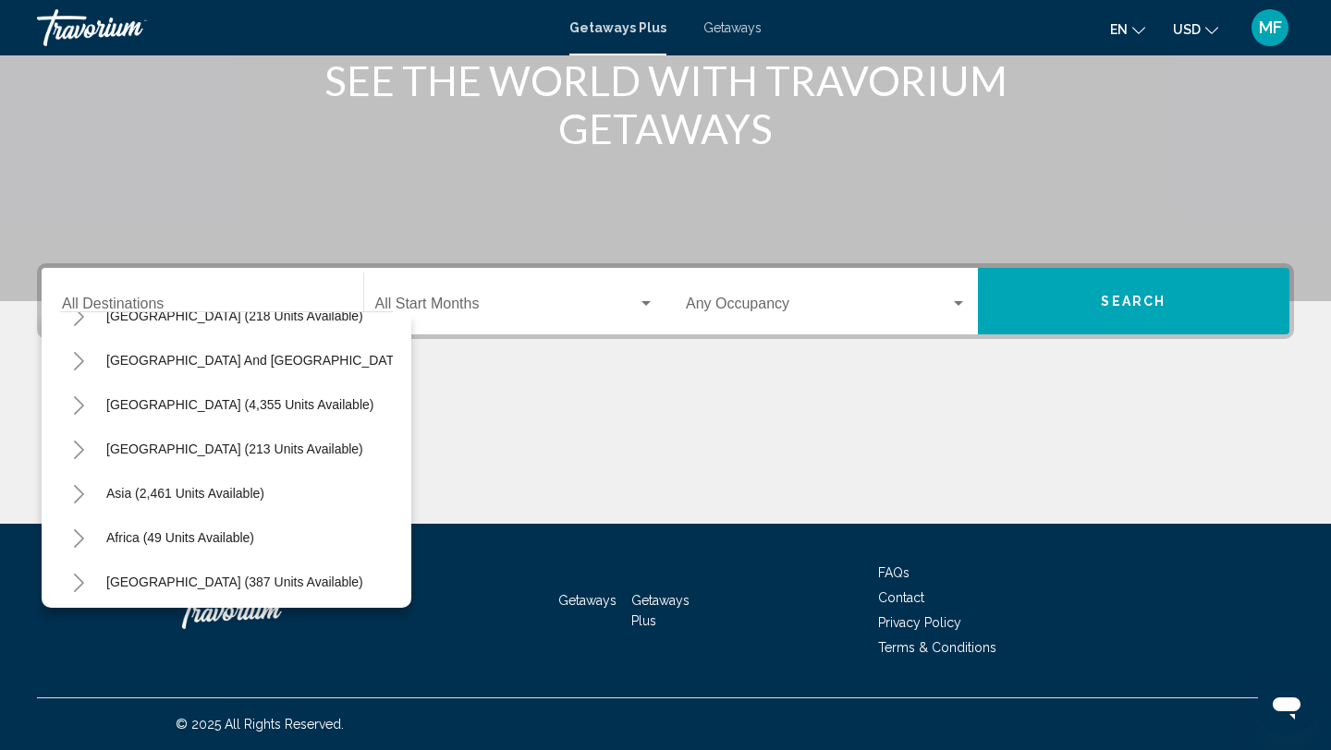
click at [76, 405] on icon "Toggle South America (4,355 units available)" at bounding box center [79, 405] width 14 height 18
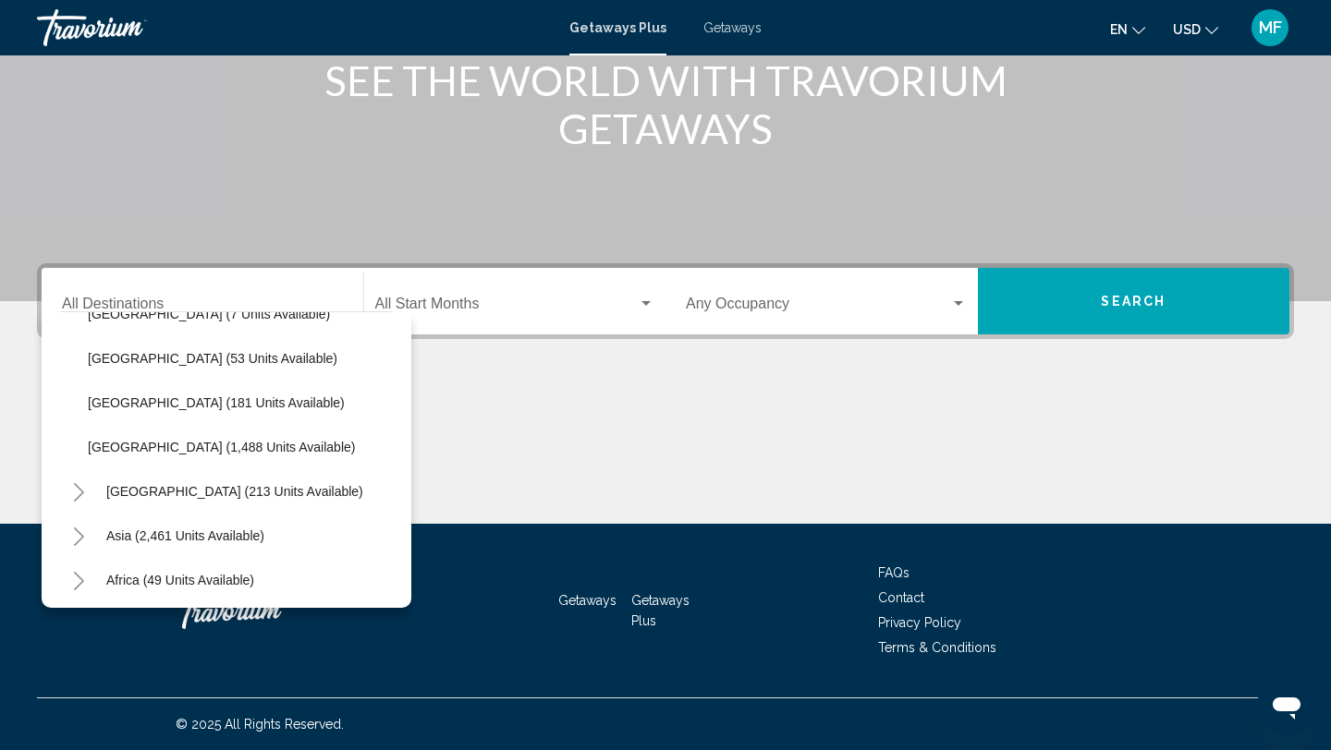
scroll to position [567, 0]
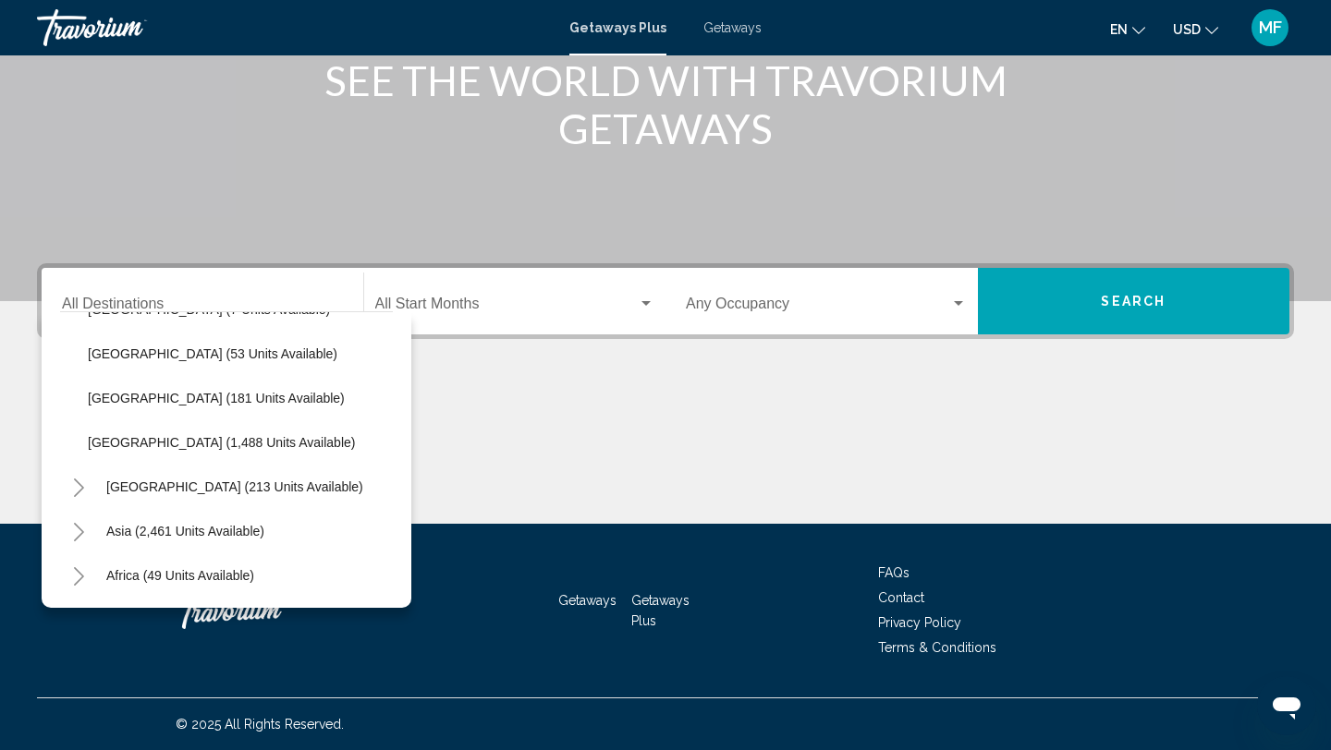
click at [79, 480] on icon "Toggle Central America (213 units available)" at bounding box center [79, 488] width 14 height 18
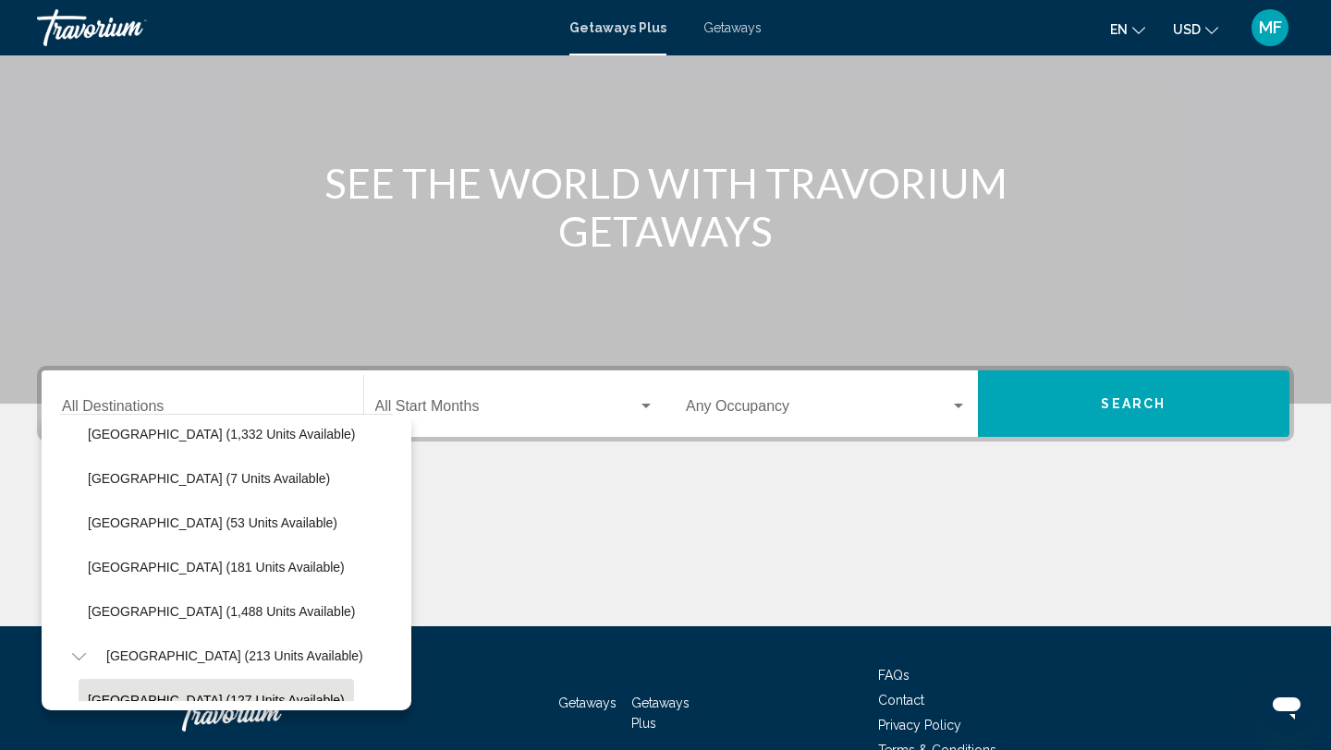
scroll to position [491, 0]
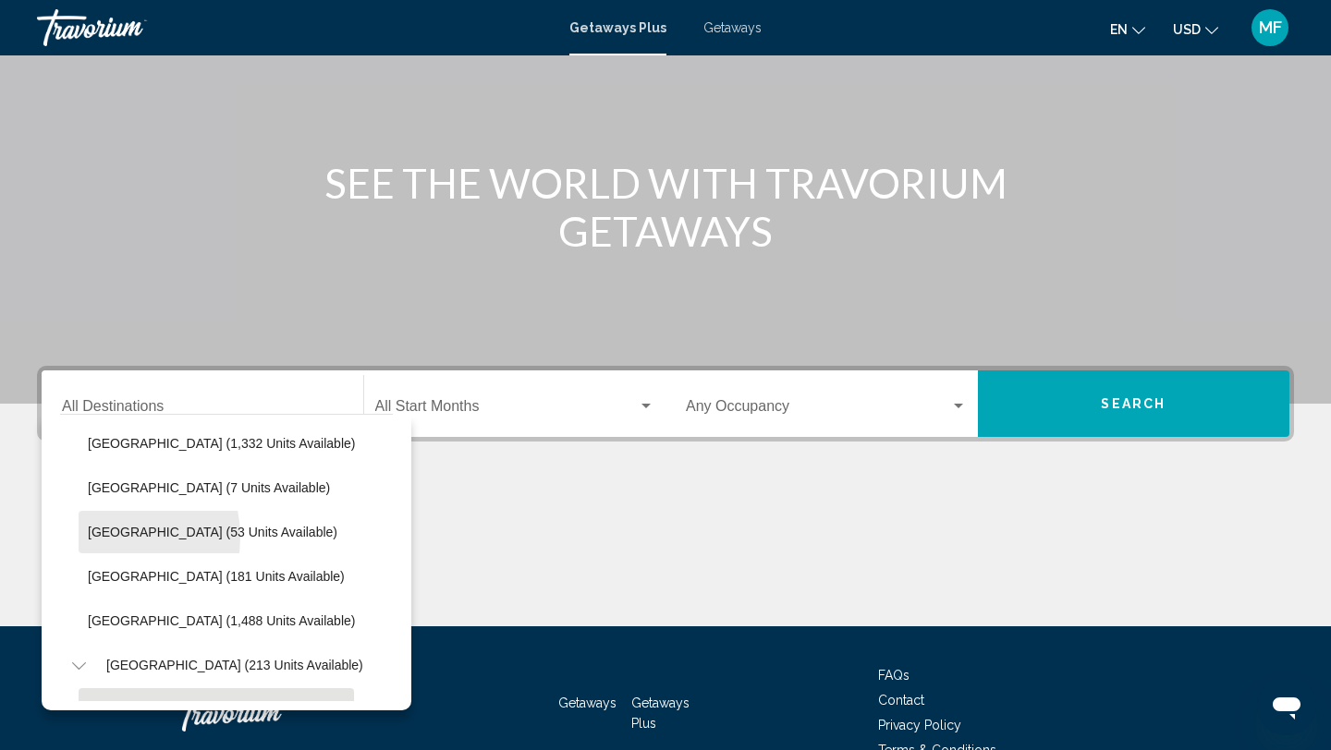
click at [104, 537] on span "Peru (53 units available)" at bounding box center [213, 532] width 250 height 15
type input "**********"
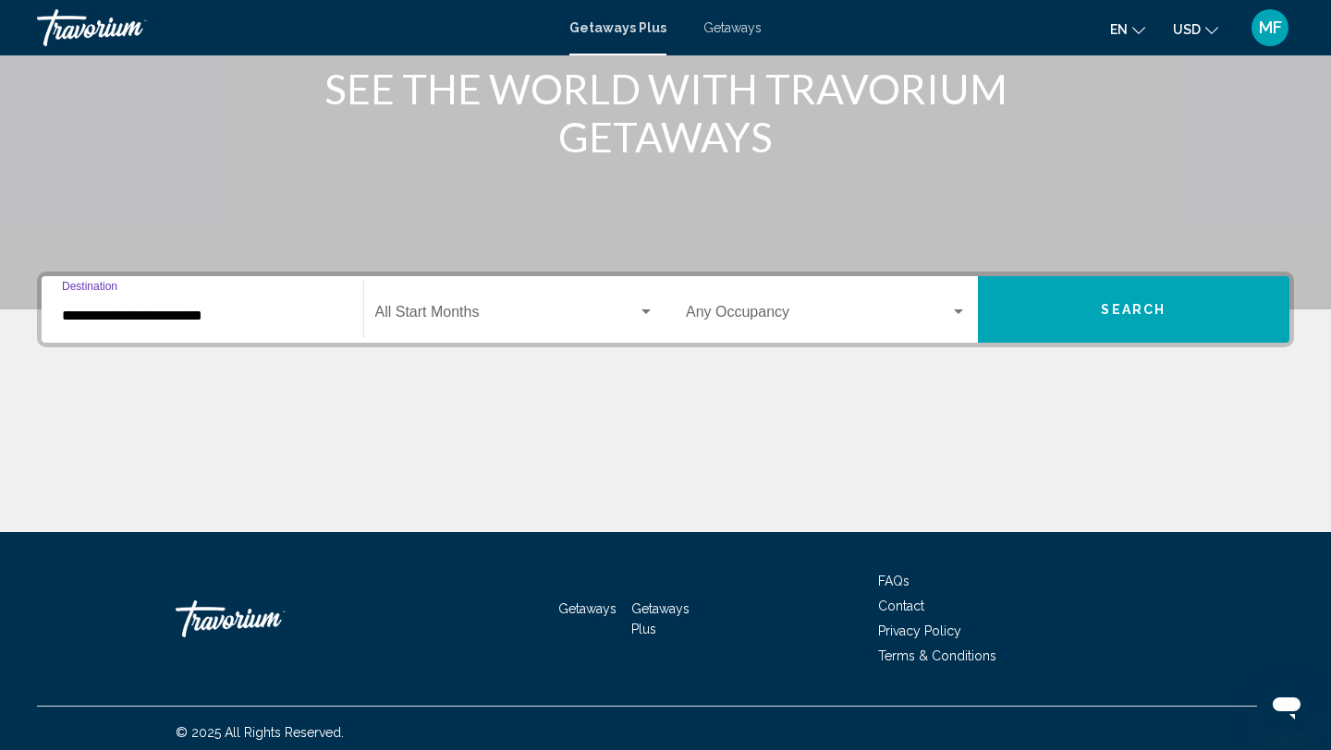
scroll to position [253, 0]
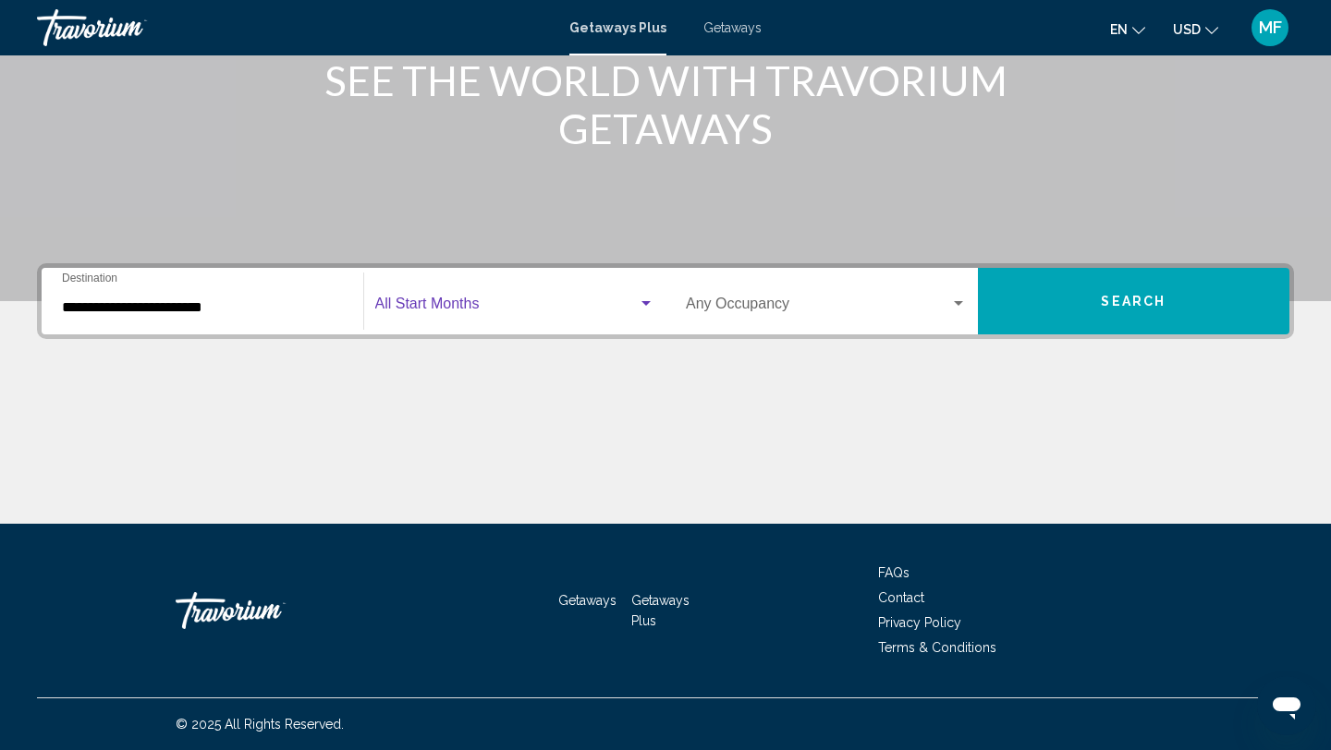
click at [541, 311] on span "Search widget" at bounding box center [506, 307] width 263 height 17
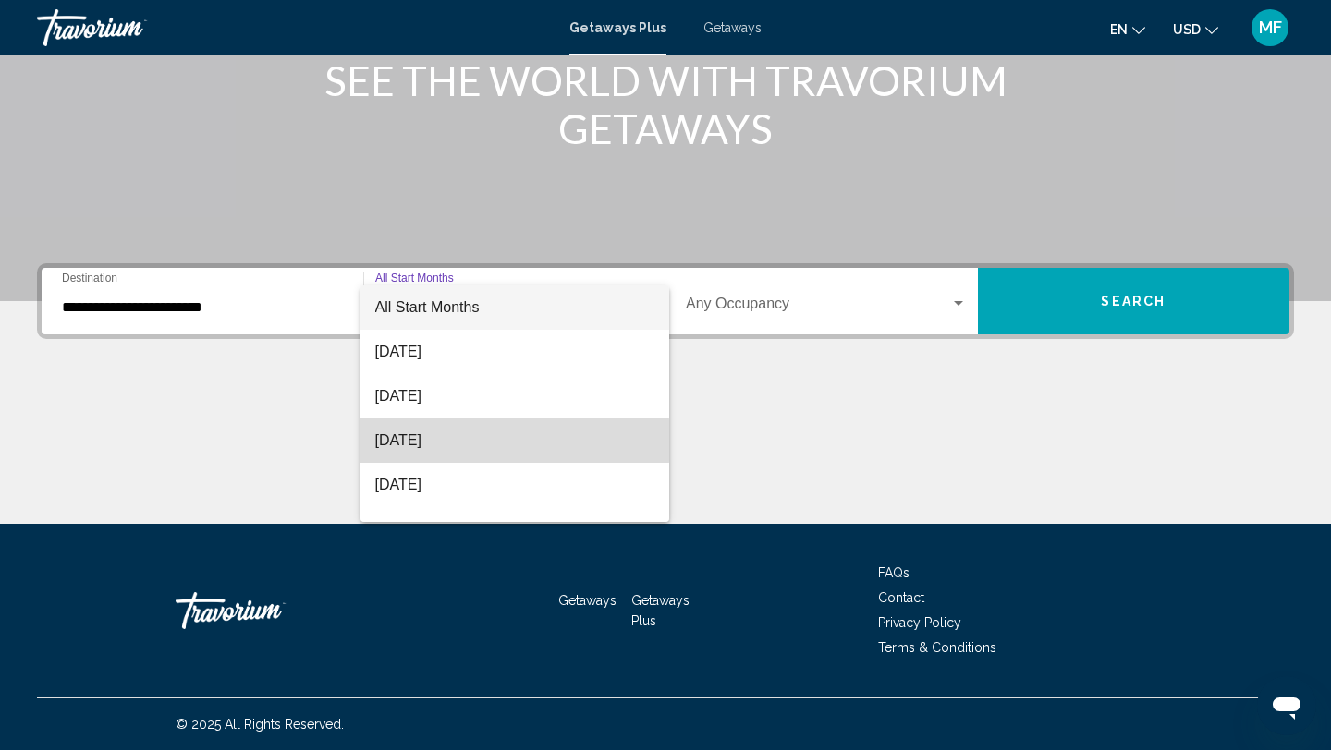
click at [432, 441] on span "[DATE]" at bounding box center [515, 441] width 280 height 44
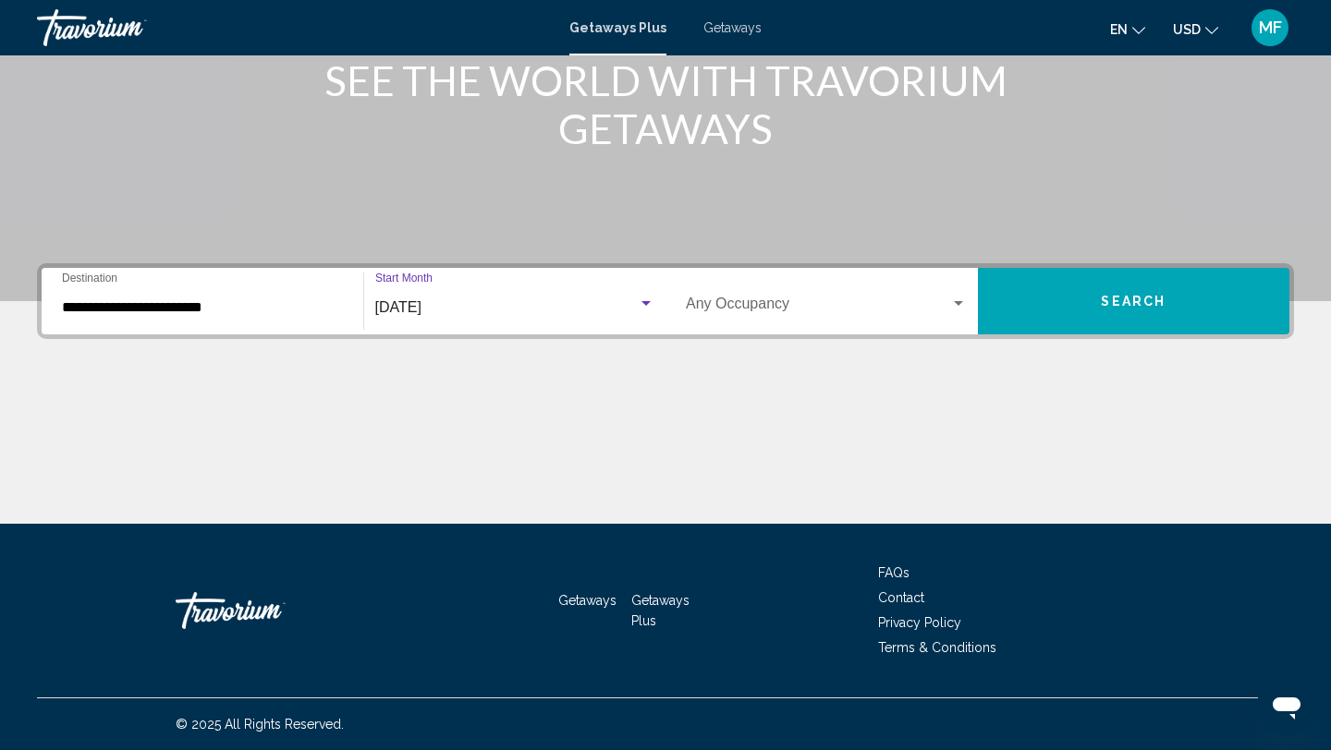
click at [889, 315] on span "Search widget" at bounding box center [818, 307] width 264 height 17
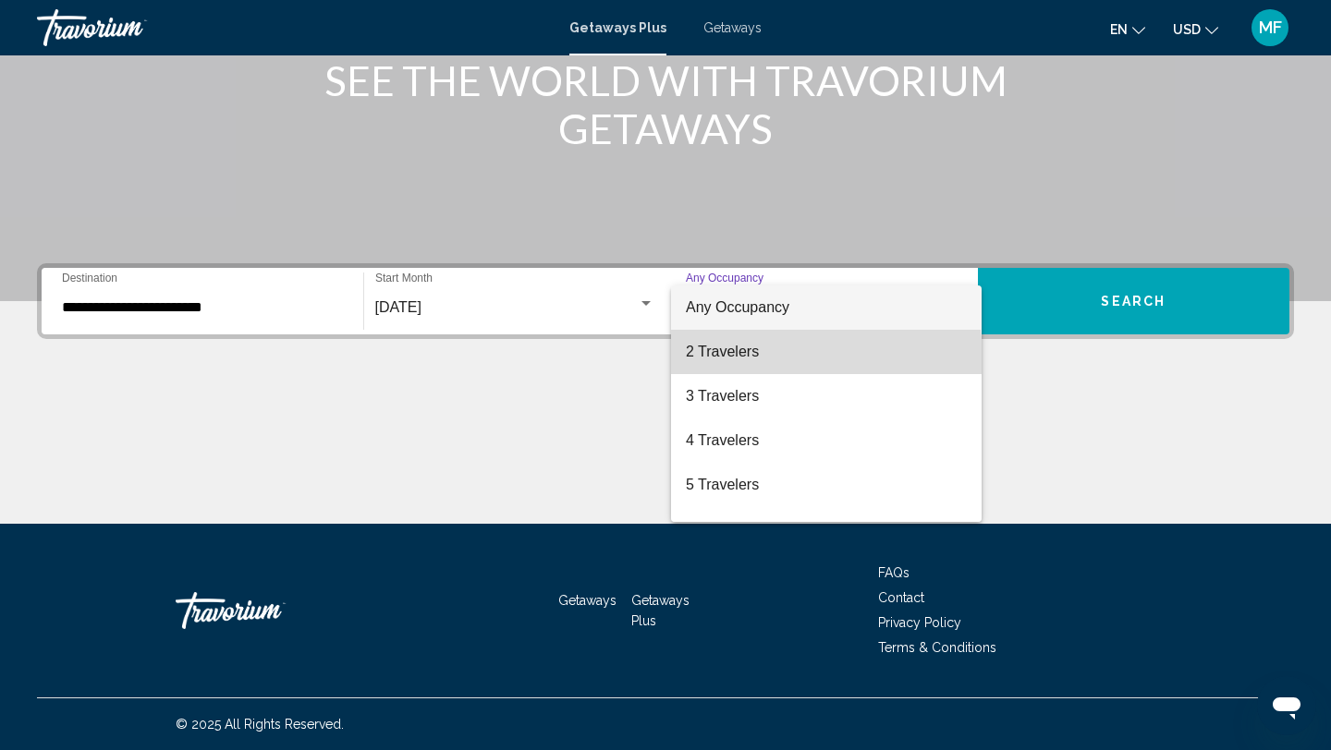
click at [762, 358] on span "2 Travelers" at bounding box center [826, 352] width 281 height 44
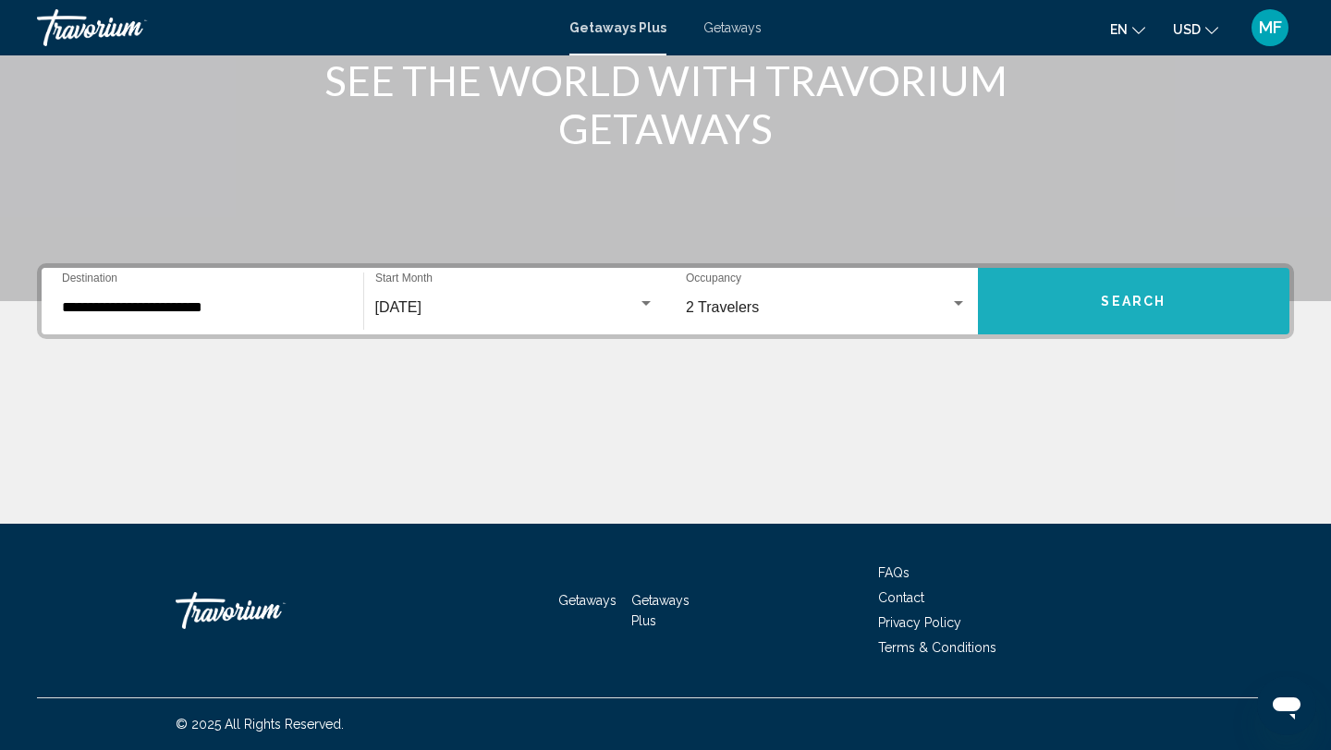
click at [1076, 318] on button "Search" at bounding box center [1134, 301] width 312 height 67
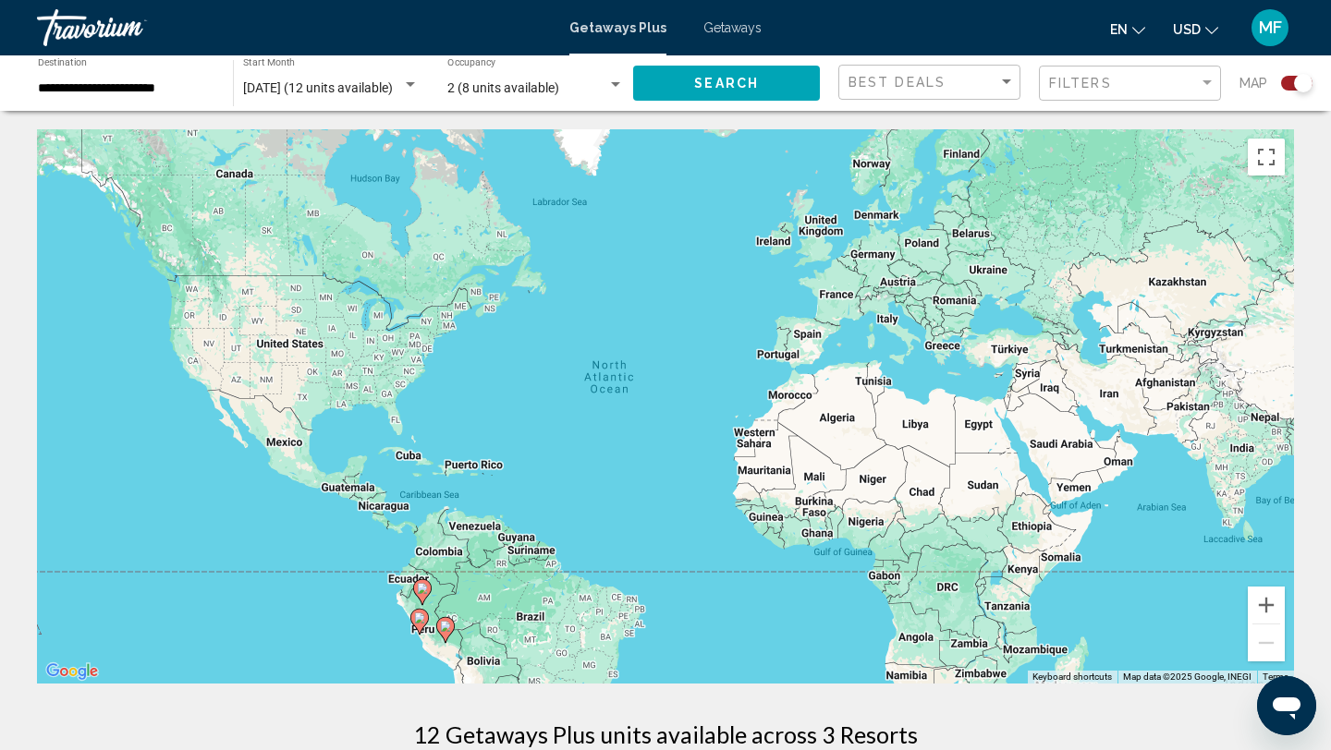
click at [451, 635] on gmp-advanced-marker "Main content" at bounding box center [445, 630] width 18 height 28
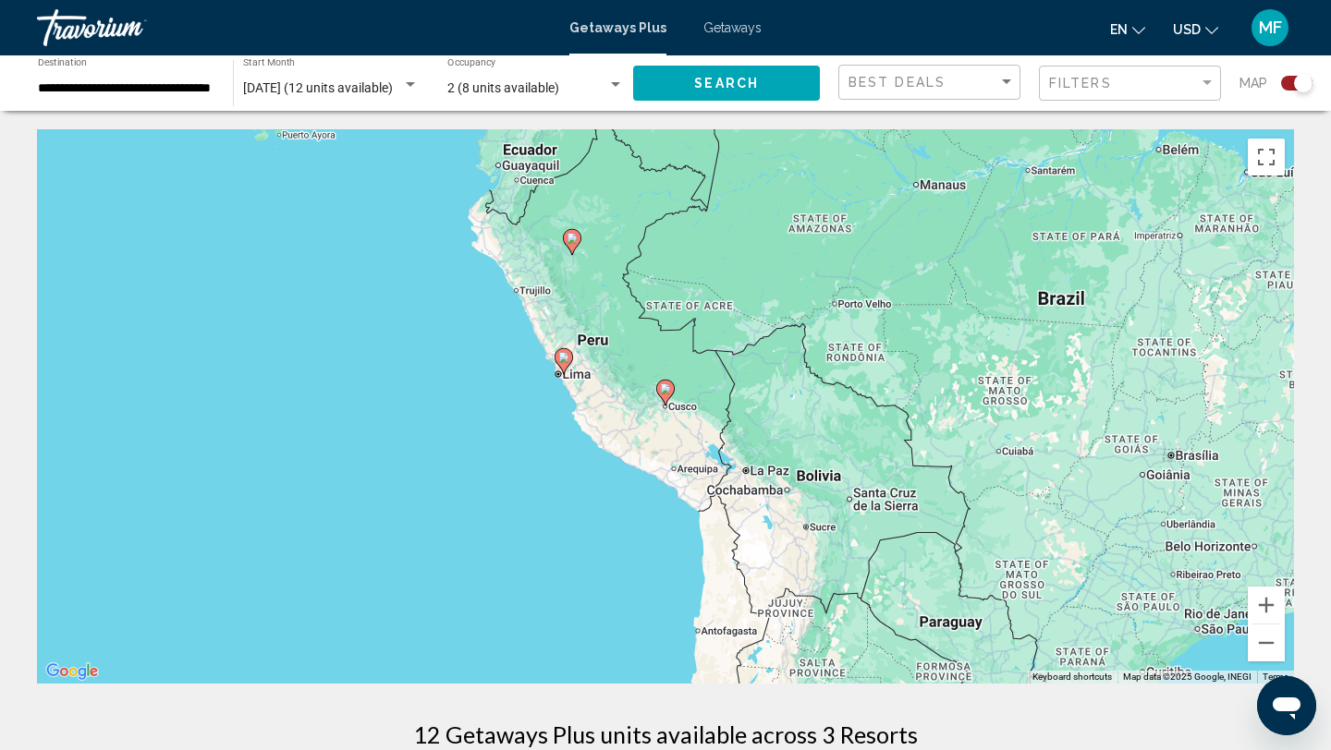
click at [568, 368] on gmp-advanced-marker "Main content" at bounding box center [564, 362] width 18 height 28
type input "**********"
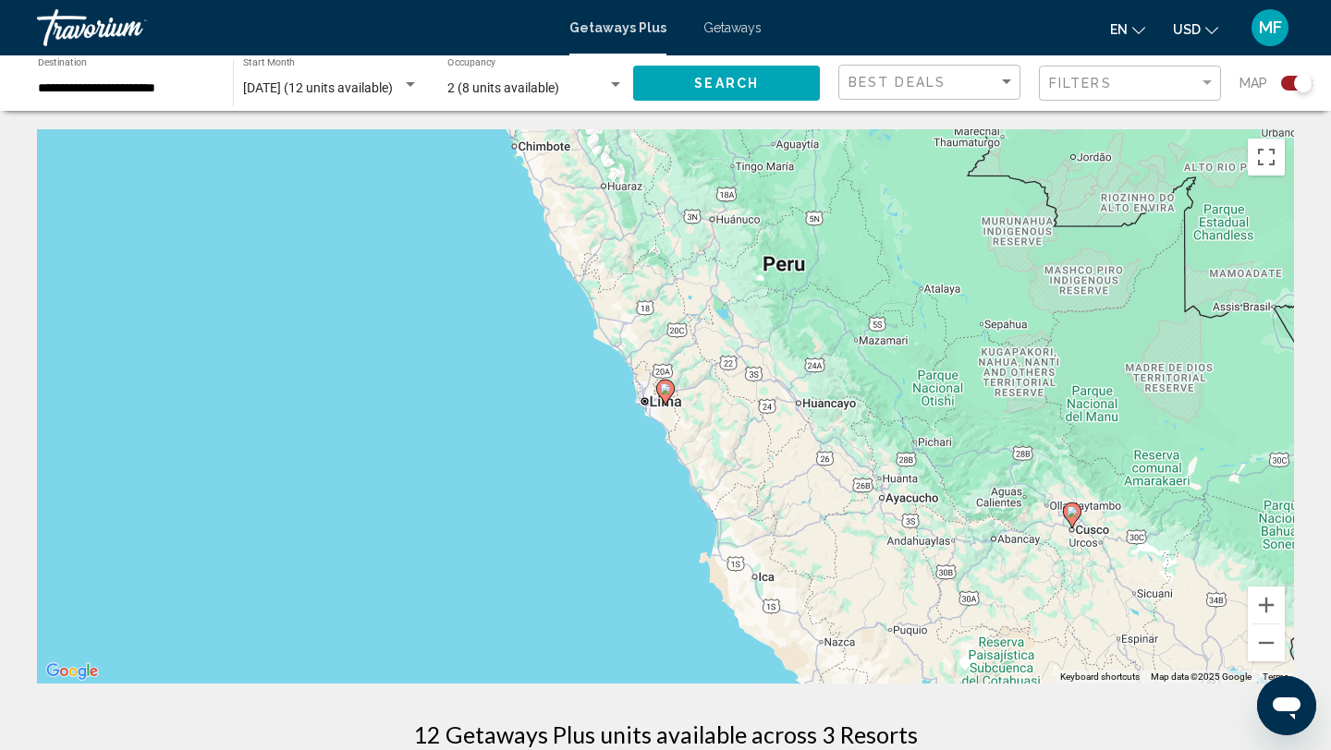
click at [671, 395] on icon "Main content" at bounding box center [665, 393] width 17 height 24
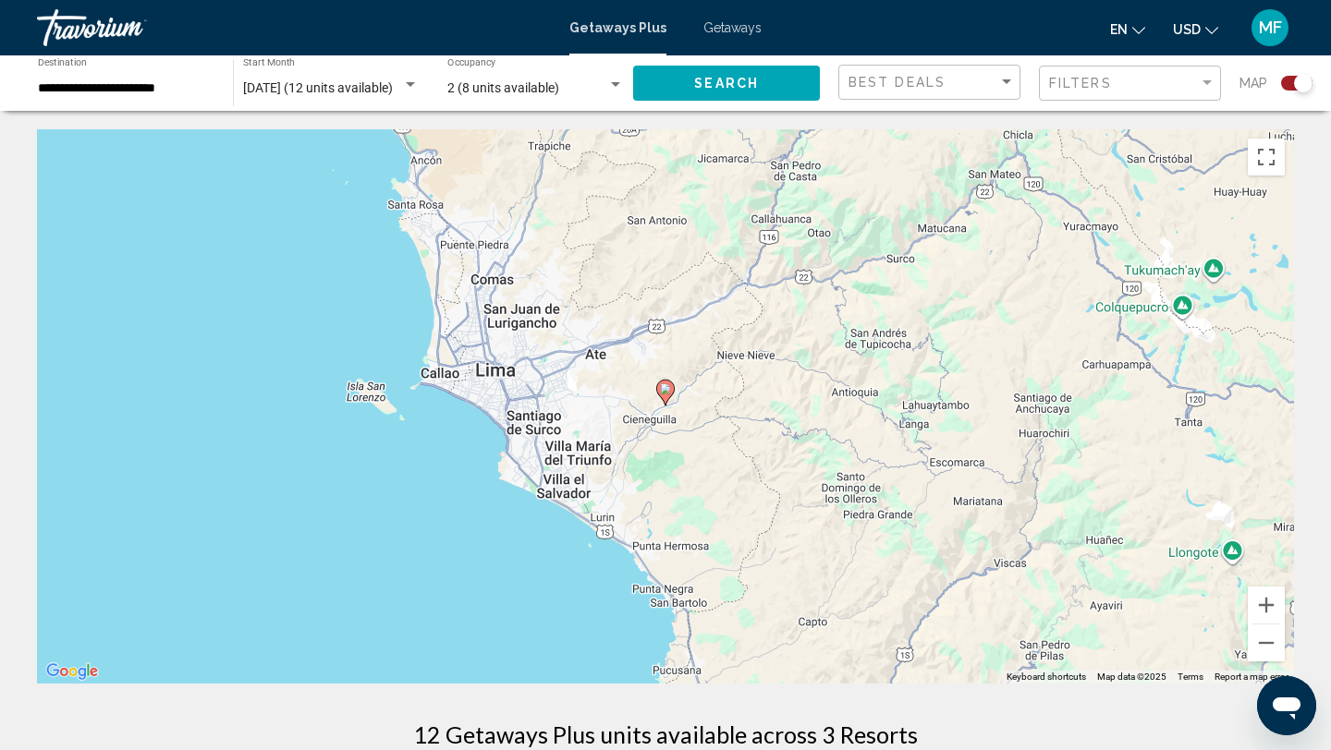
click at [665, 390] on image "Main content" at bounding box center [665, 389] width 11 height 11
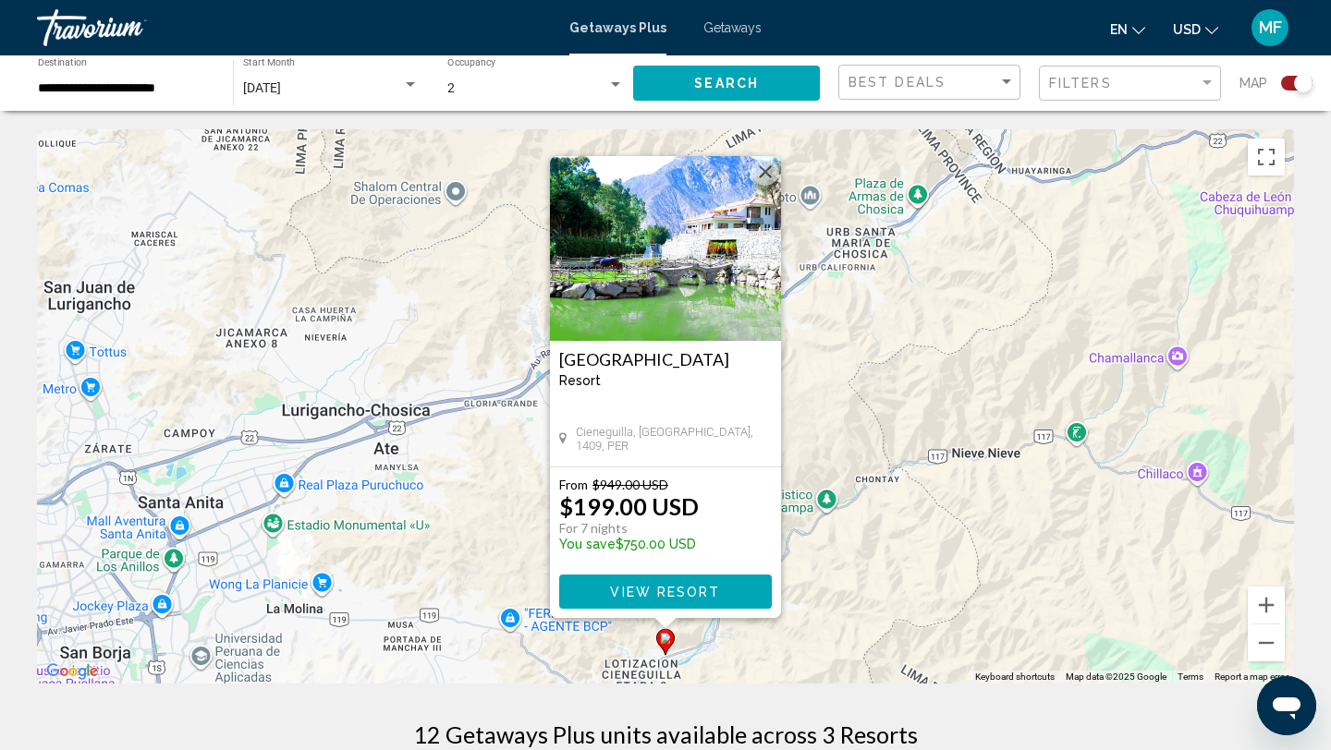
click at [934, 584] on div "To activate drag with keyboard, press Alt + Enter. Once in keyboard drag state,…" at bounding box center [665, 406] width 1257 height 555
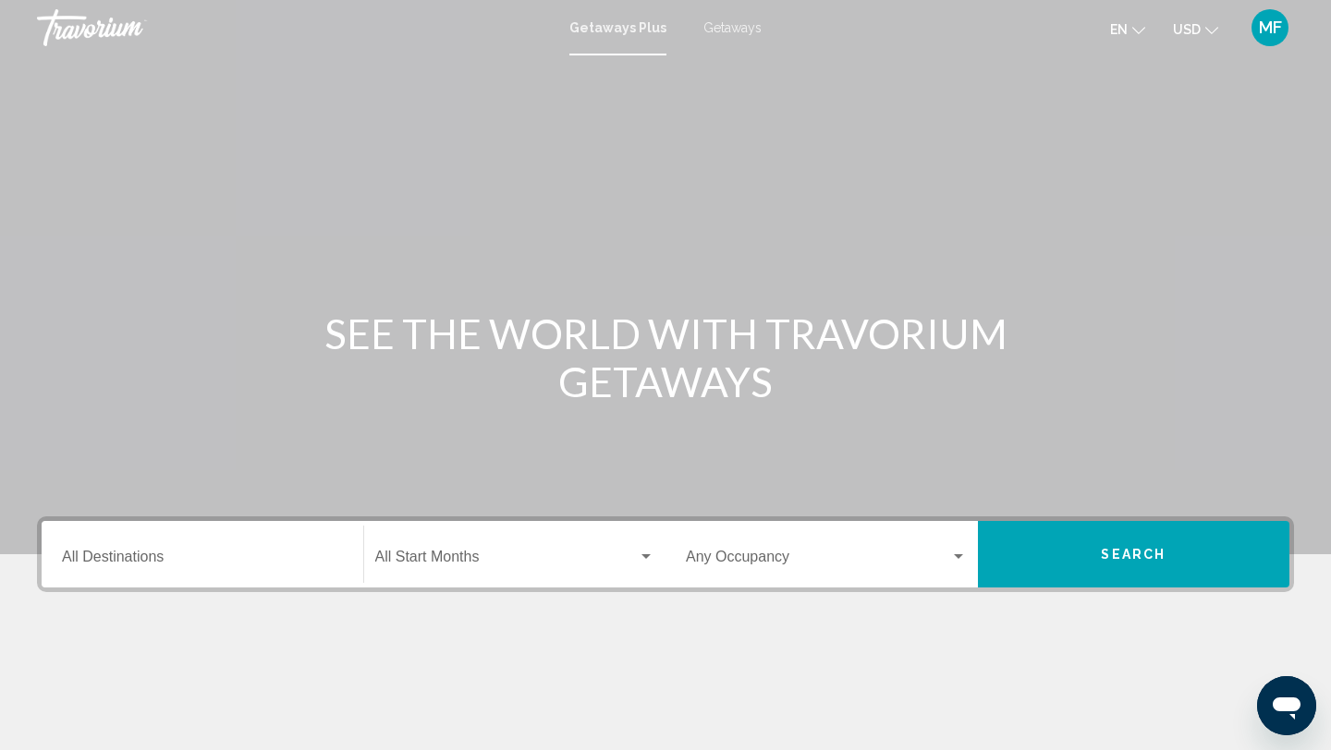
click at [108, 556] on input "Destination All Destinations" at bounding box center [202, 561] width 281 height 17
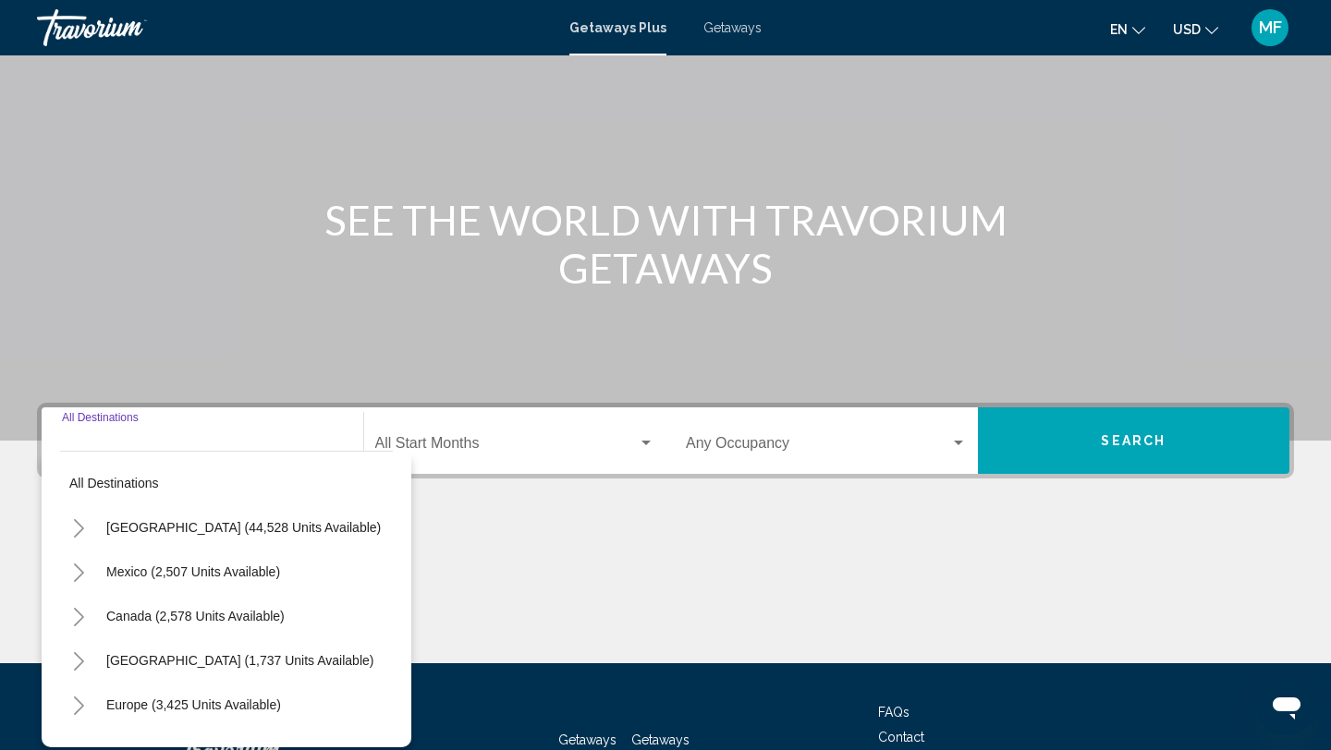
scroll to position [253, 0]
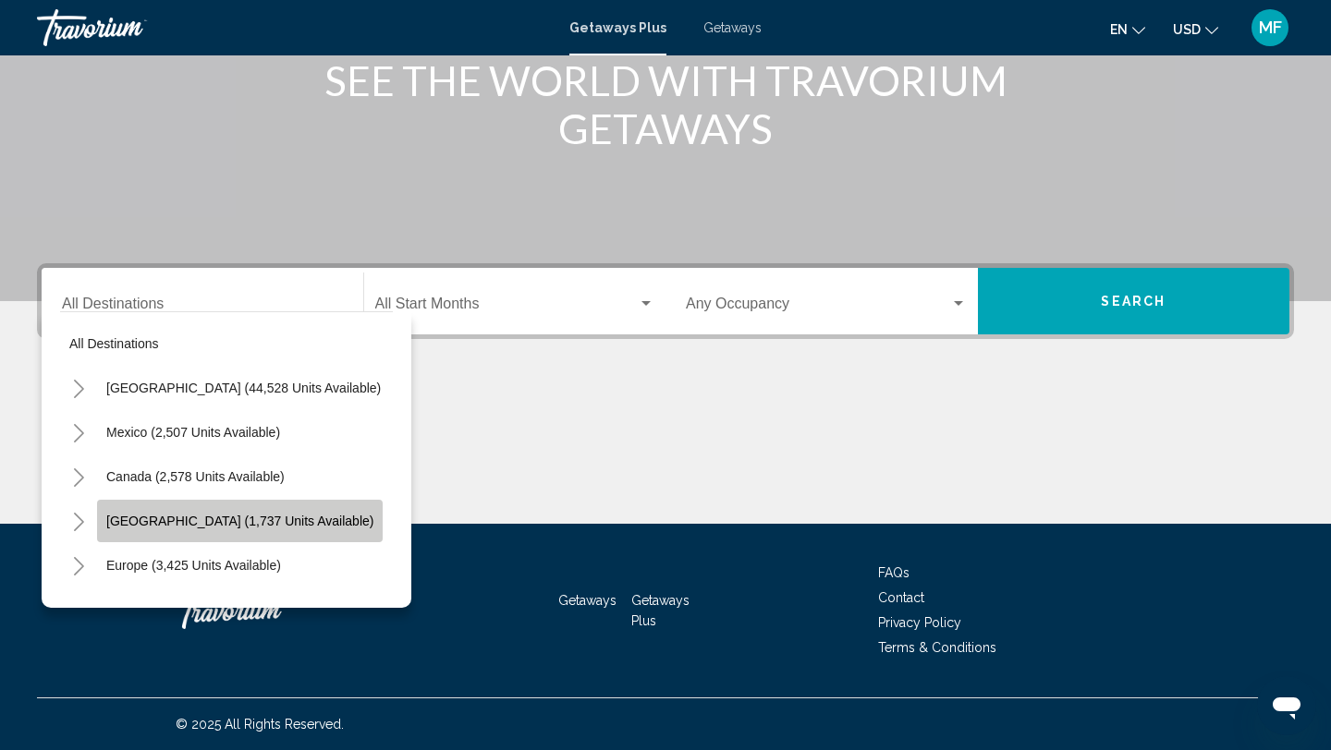
click at [143, 519] on span "[GEOGRAPHIC_DATA] (1,737 units available)" at bounding box center [239, 521] width 267 height 15
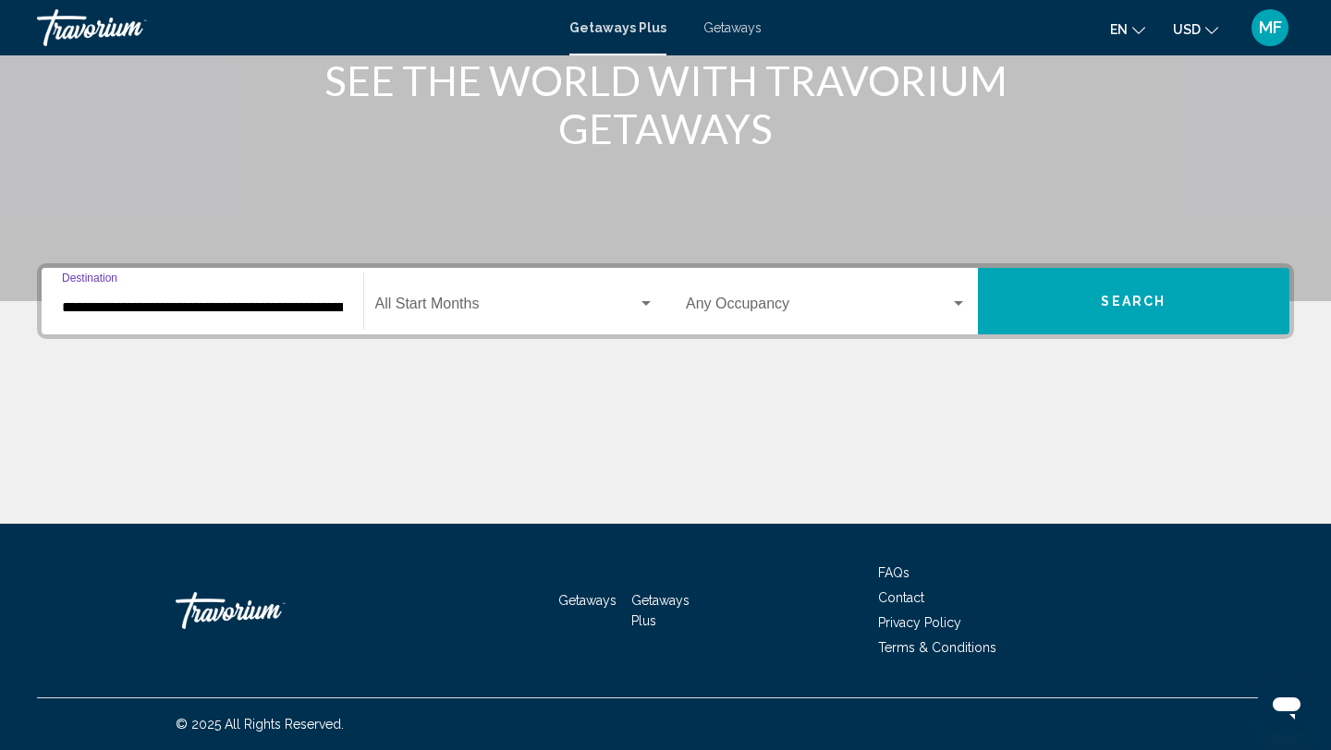
click at [331, 301] on input "**********" at bounding box center [202, 307] width 281 height 17
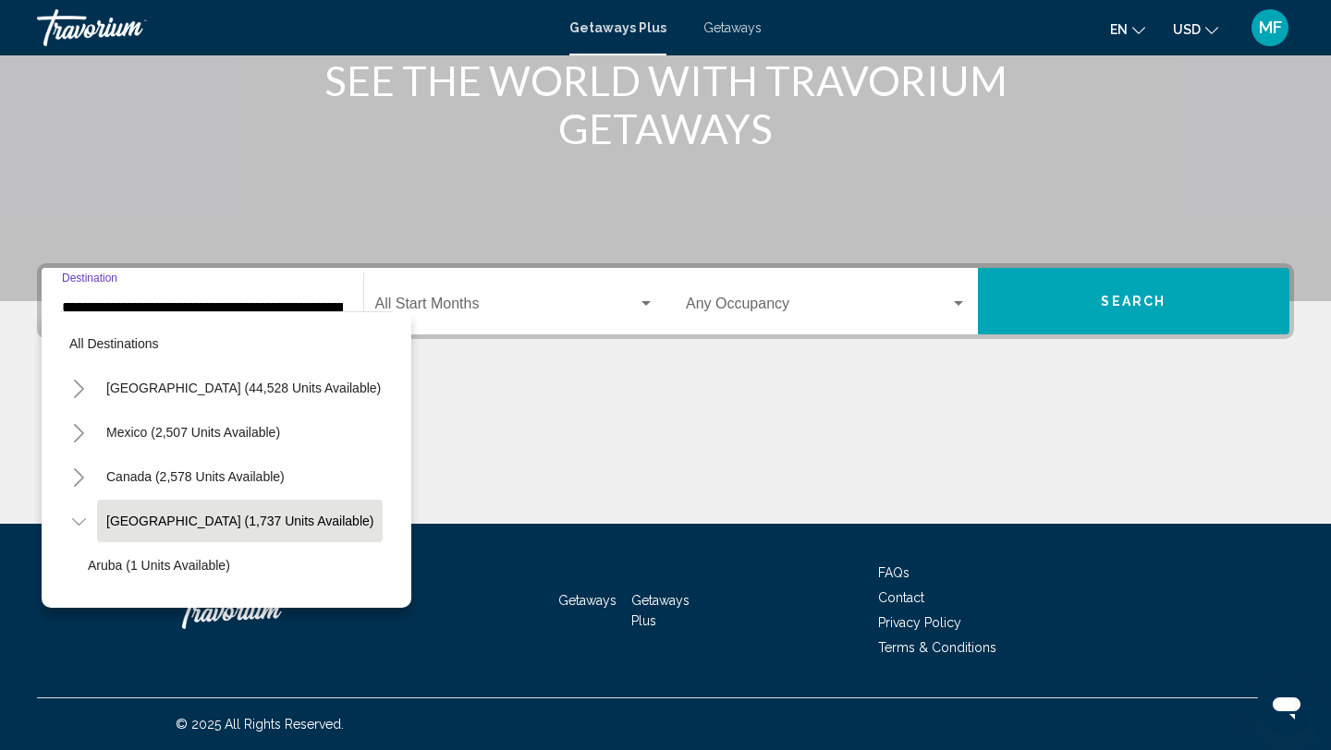
scroll to position [66, 18]
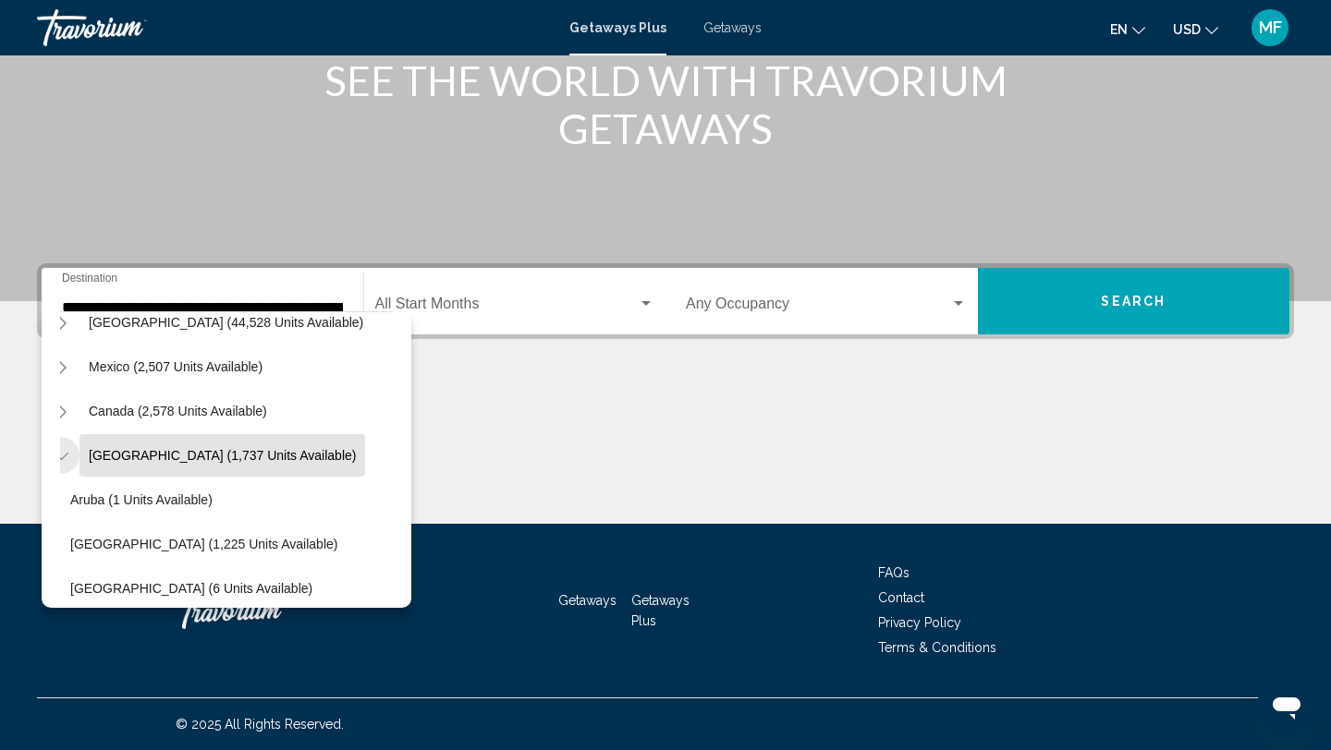
click at [65, 451] on icon "Toggle Caribbean & Atlantic Islands (1,737 units available)" at bounding box center [62, 456] width 14 height 18
click at [62, 448] on icon "Toggle Caribbean & Atlantic Islands (1,737 units available)" at bounding box center [62, 456] width 14 height 18
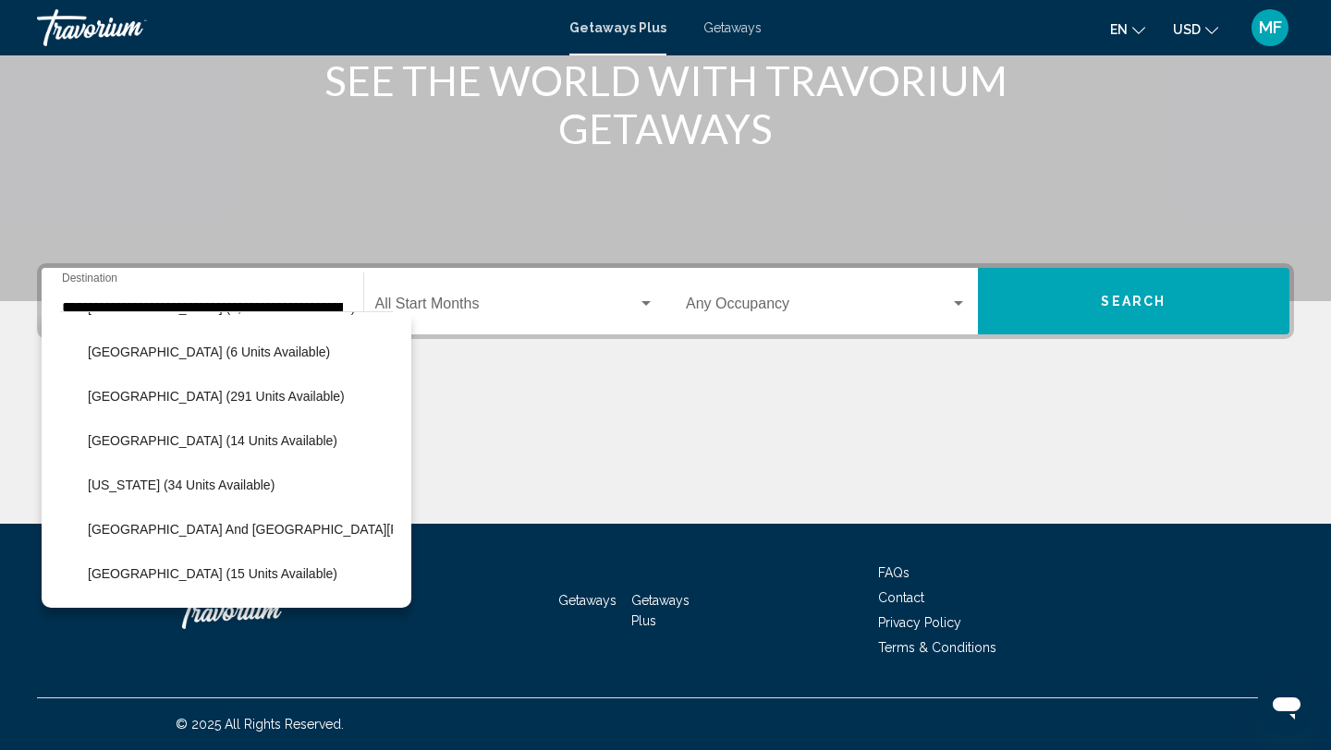
scroll to position [317, 0]
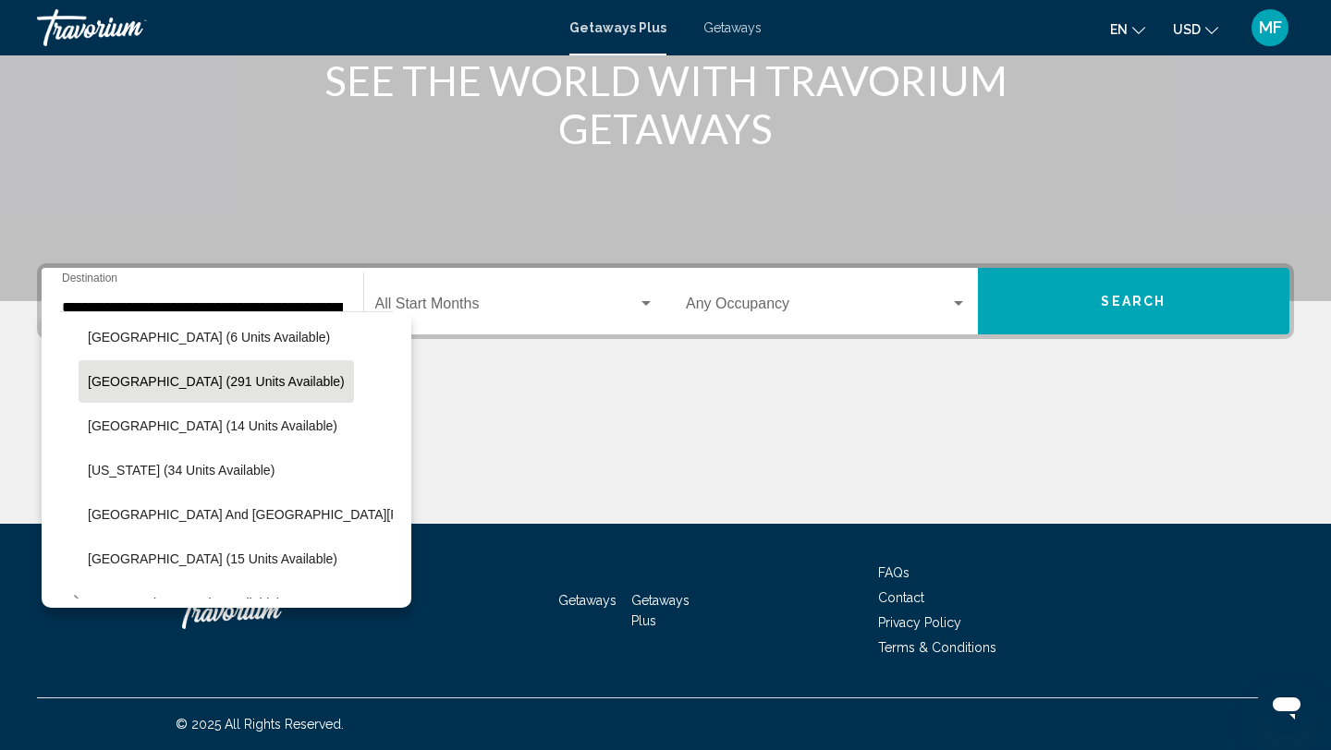
click at [188, 382] on span "[GEOGRAPHIC_DATA] (291 units available)" at bounding box center [216, 381] width 257 height 15
type input "**********"
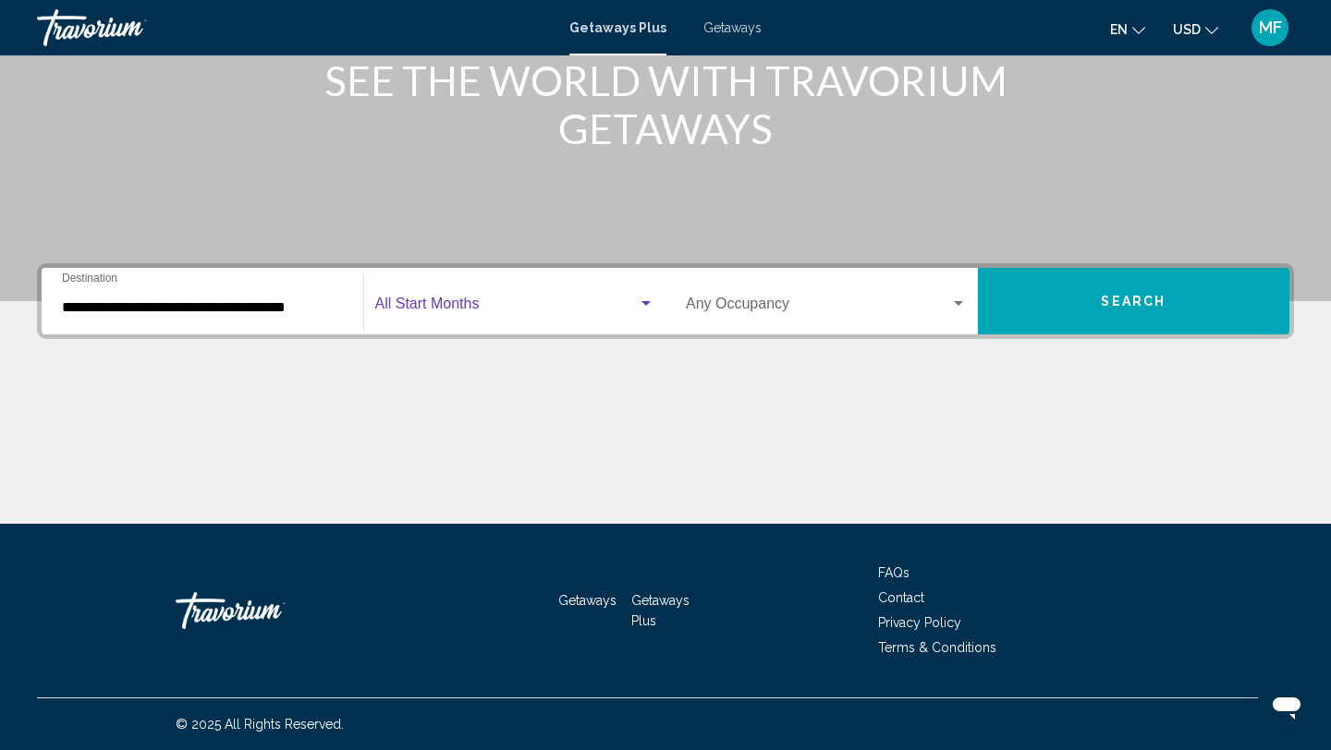
click at [530, 302] on span "Search widget" at bounding box center [506, 307] width 263 height 17
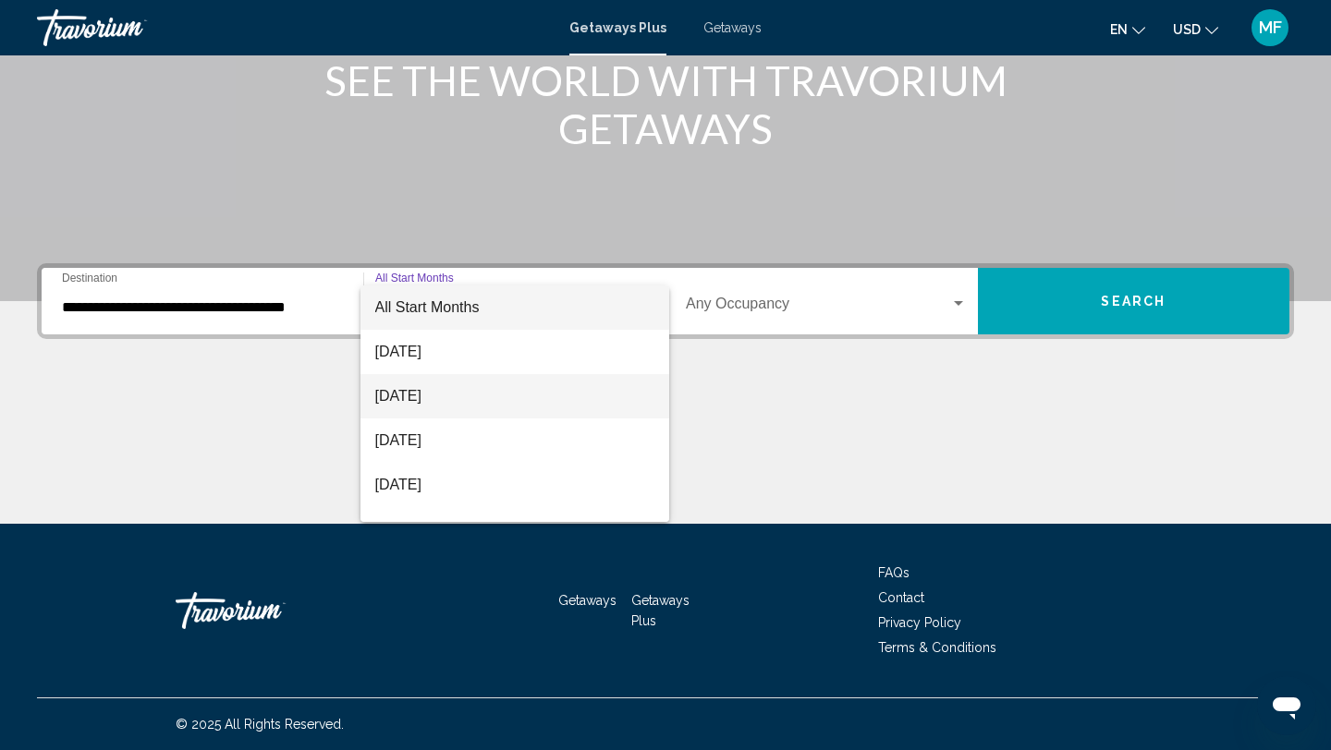
click at [485, 385] on span "[DATE]" at bounding box center [515, 396] width 280 height 44
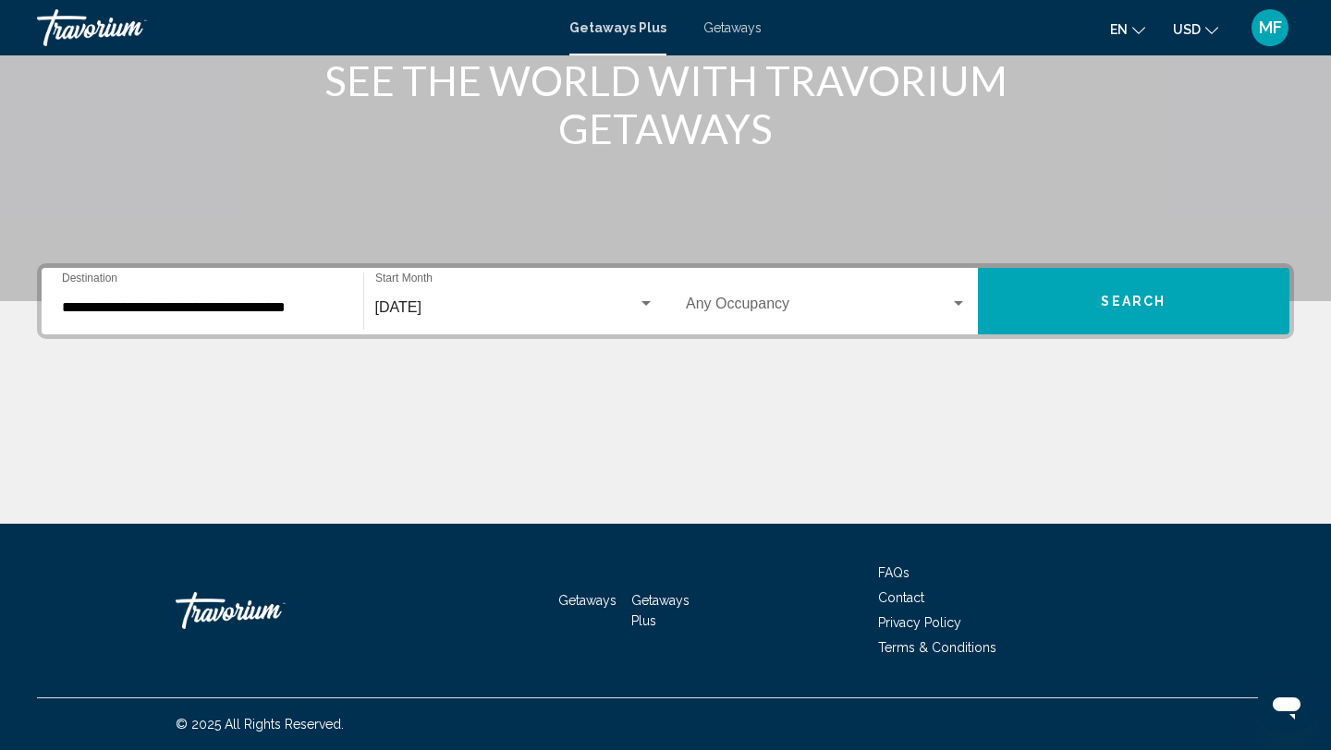
click at [902, 289] on div "Occupancy Any Occupancy" at bounding box center [826, 302] width 281 height 58
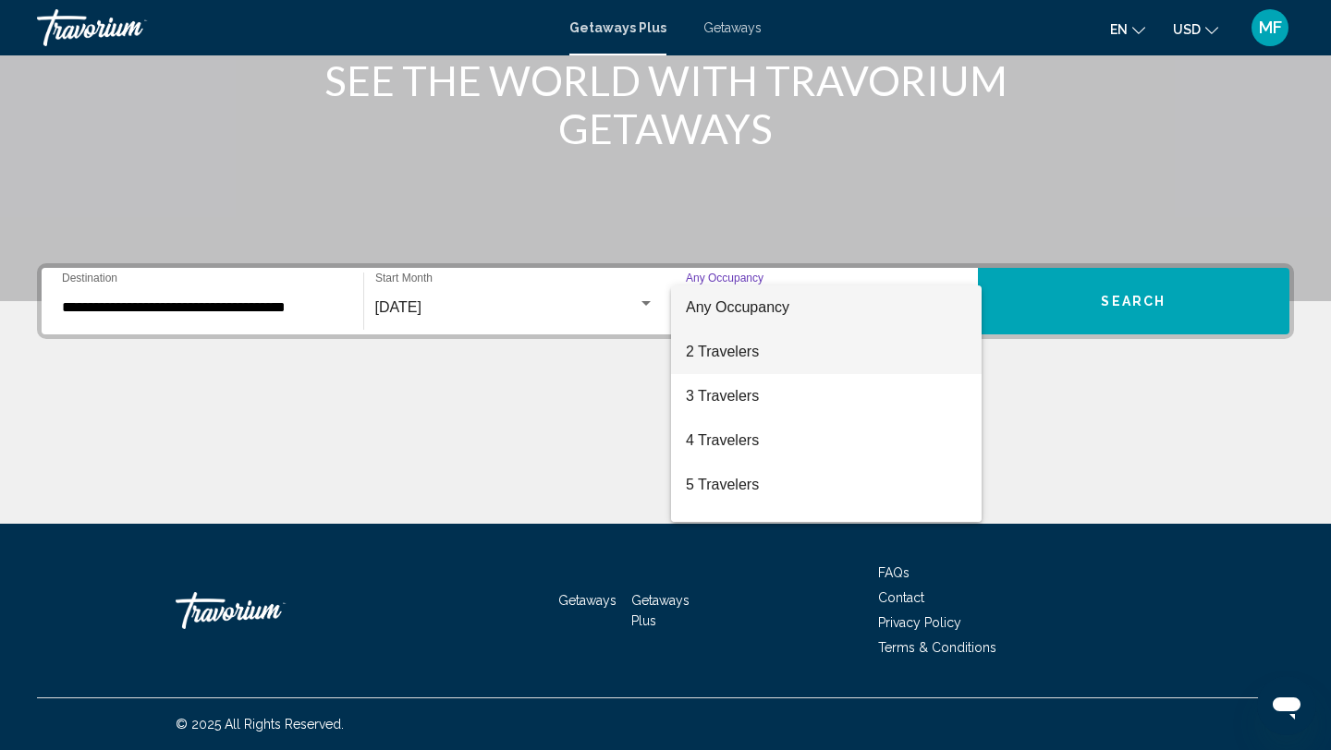
click at [776, 351] on span "2 Travelers" at bounding box center [826, 352] width 281 height 44
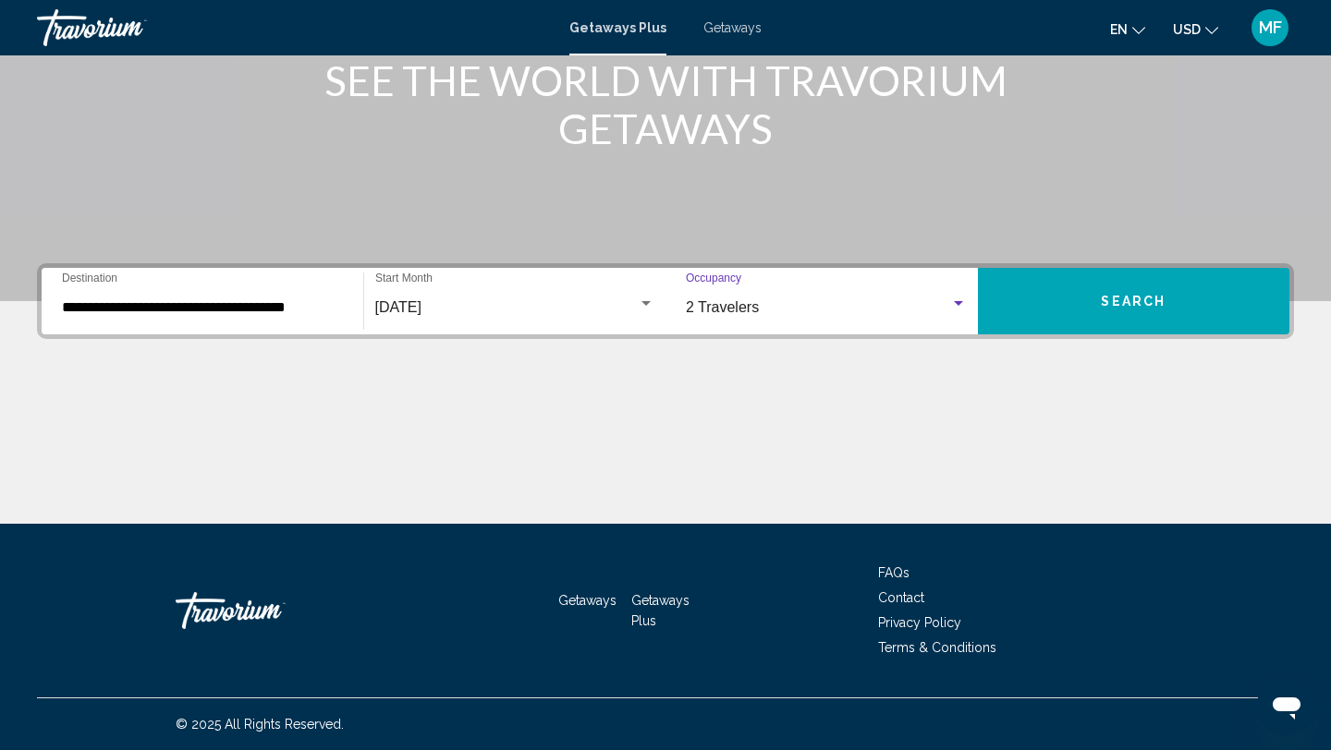
click at [1104, 311] on button "Search" at bounding box center [1134, 301] width 312 height 67
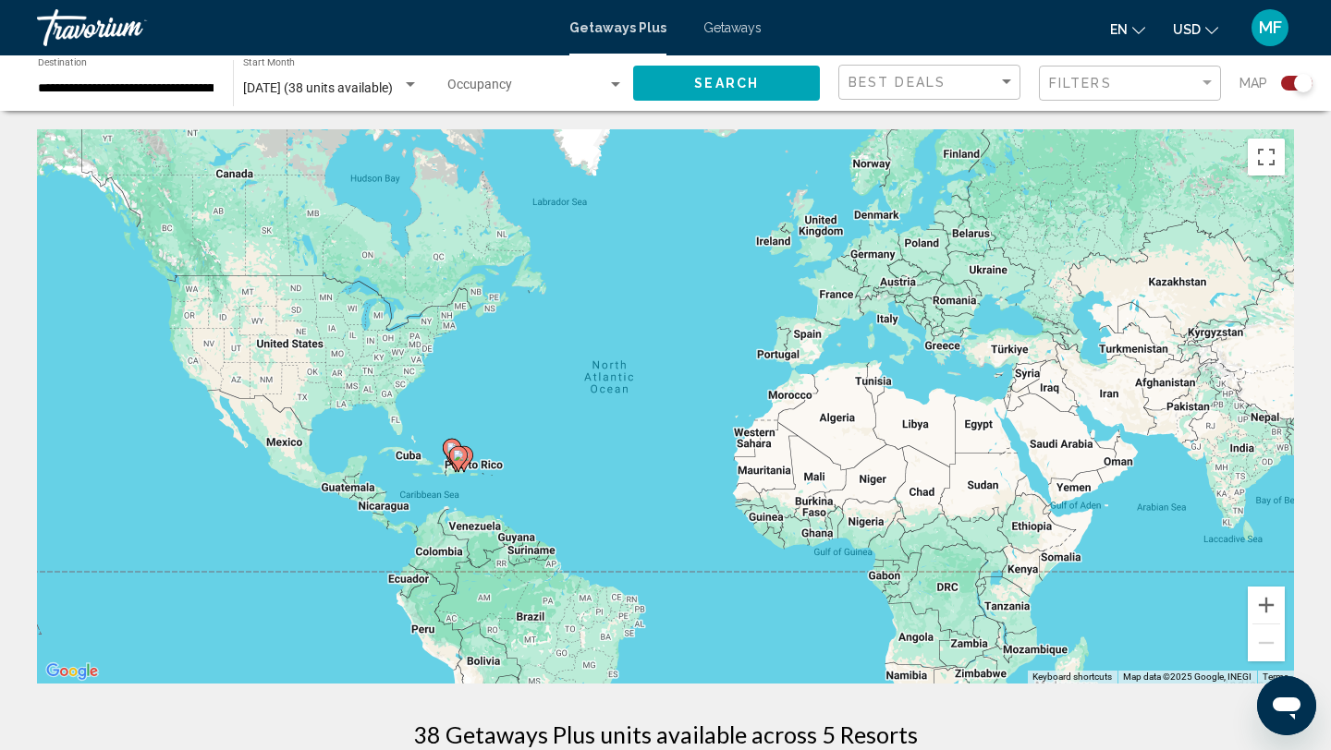
click at [455, 466] on icon "Main content" at bounding box center [458, 459] width 18 height 26
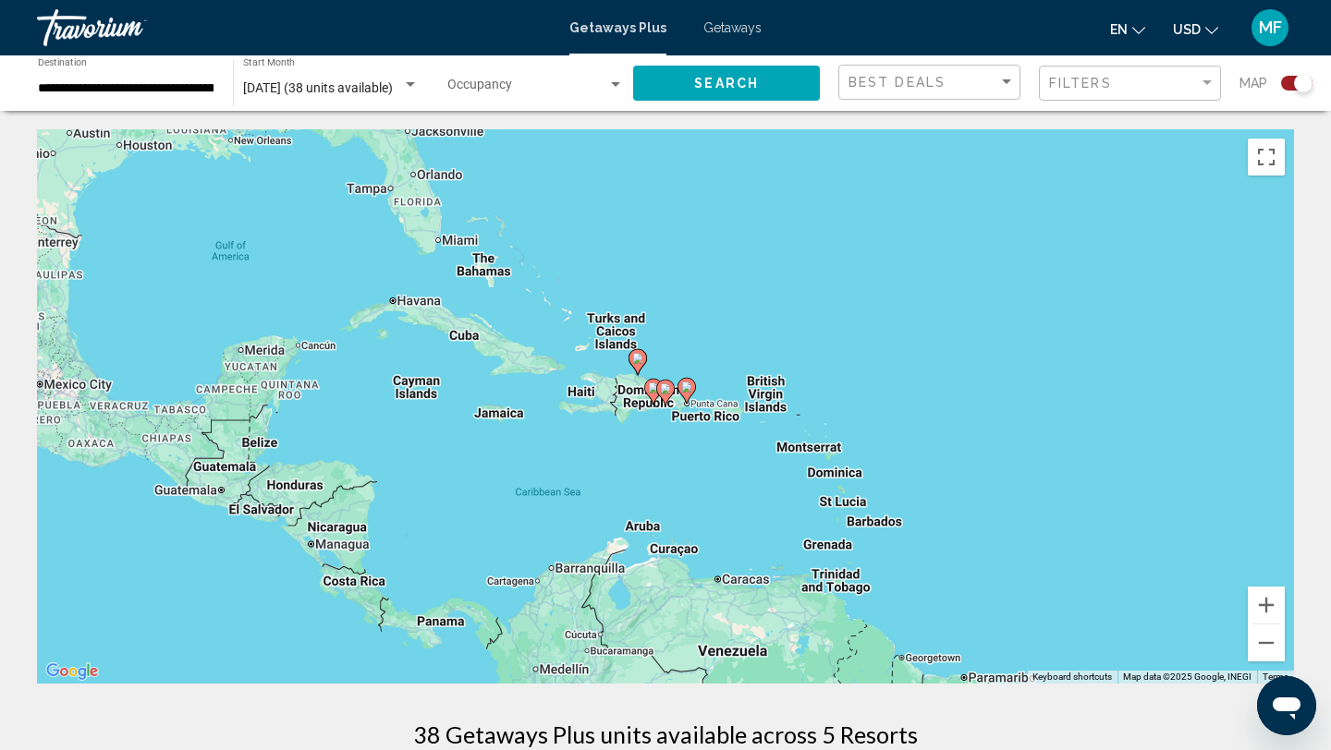
click at [637, 366] on icon "Main content" at bounding box center [637, 362] width 17 height 24
type input "**********"
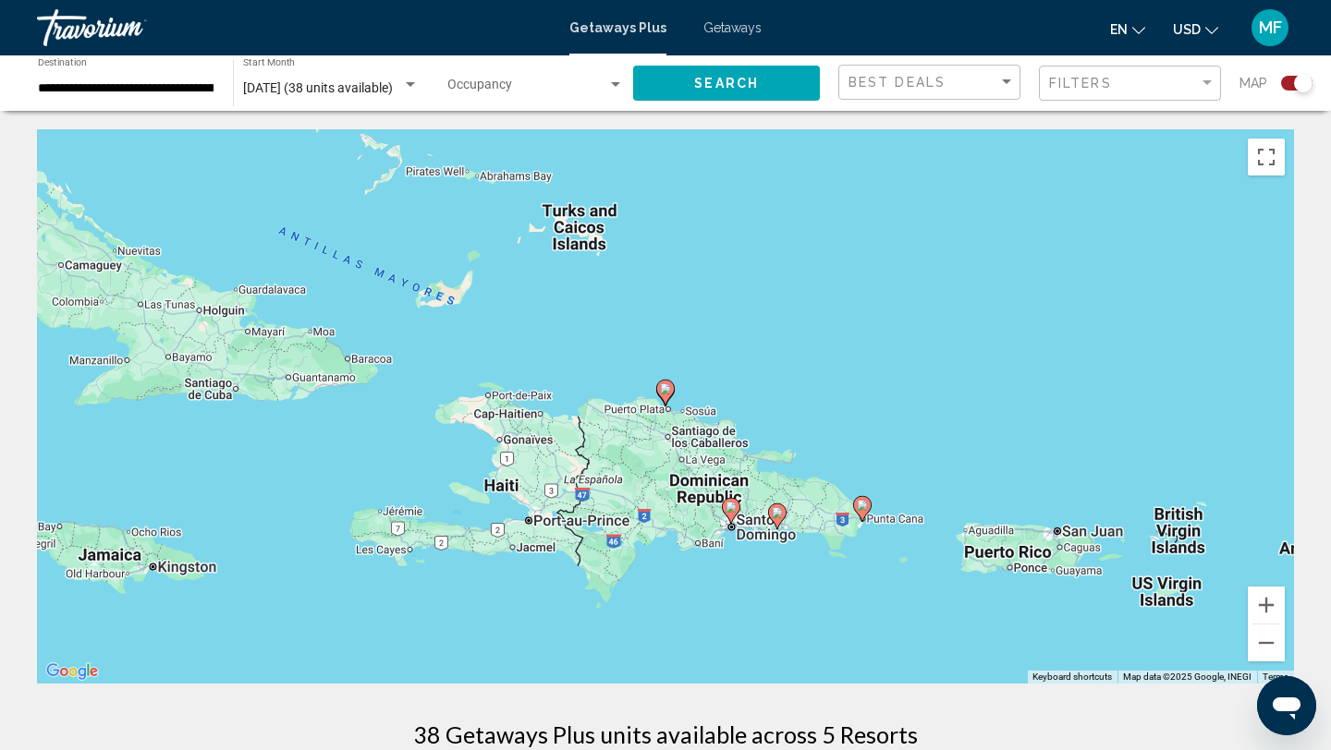
click at [671, 389] on icon "Main content" at bounding box center [665, 393] width 17 height 24
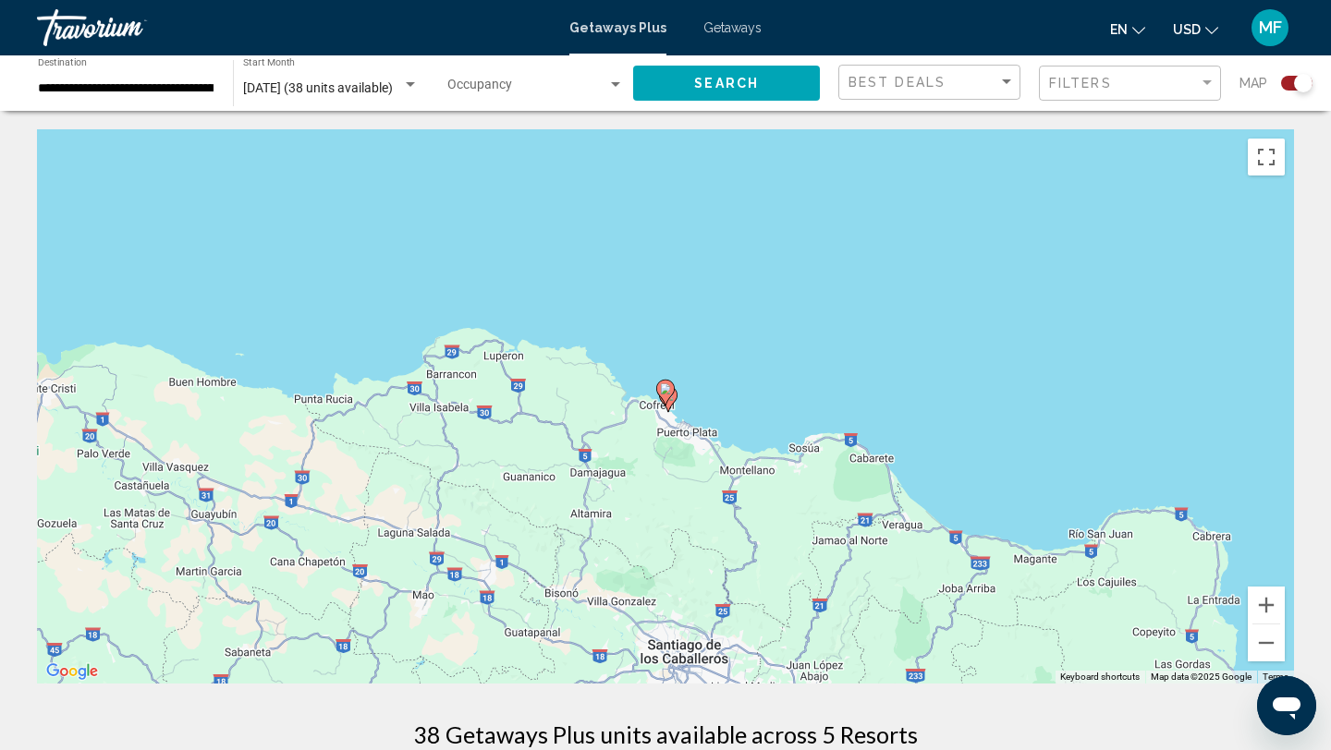
click at [667, 389] on image "Main content" at bounding box center [665, 389] width 11 height 11
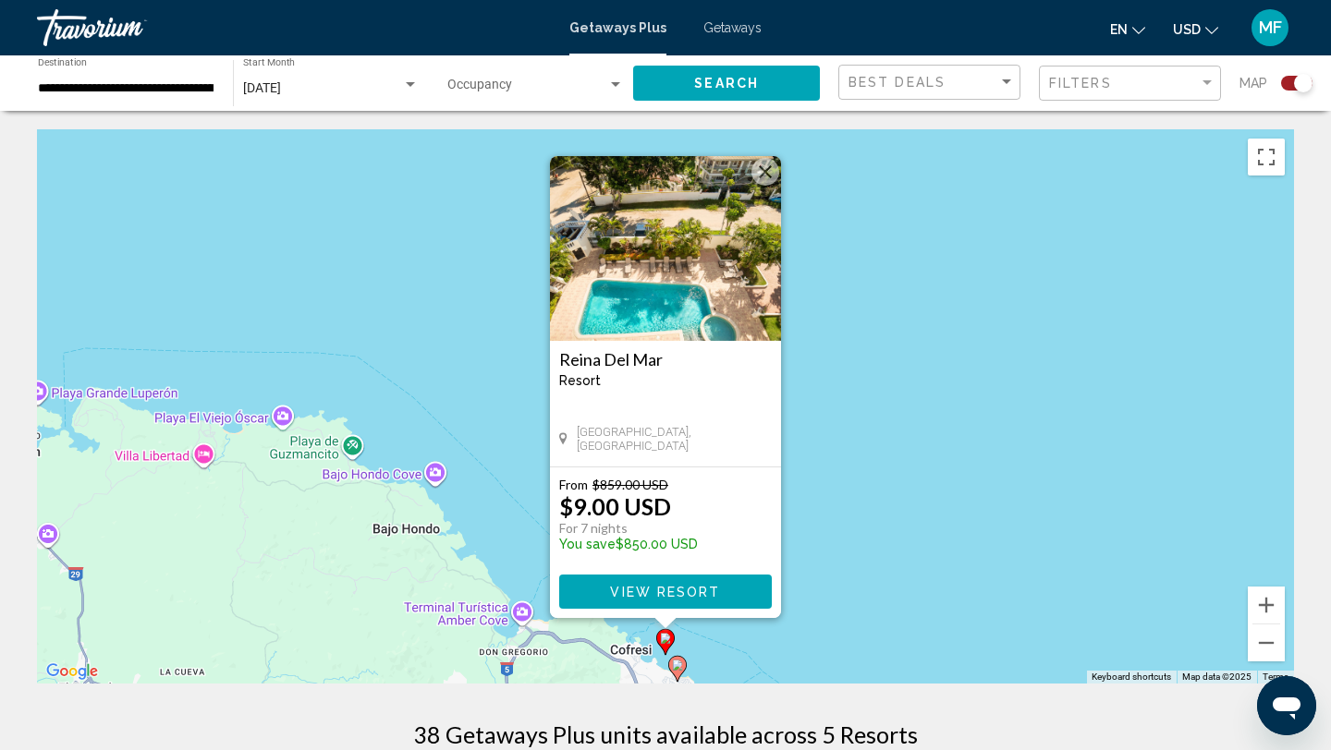
click at [676, 665] on image "Main content" at bounding box center [677, 665] width 11 height 11
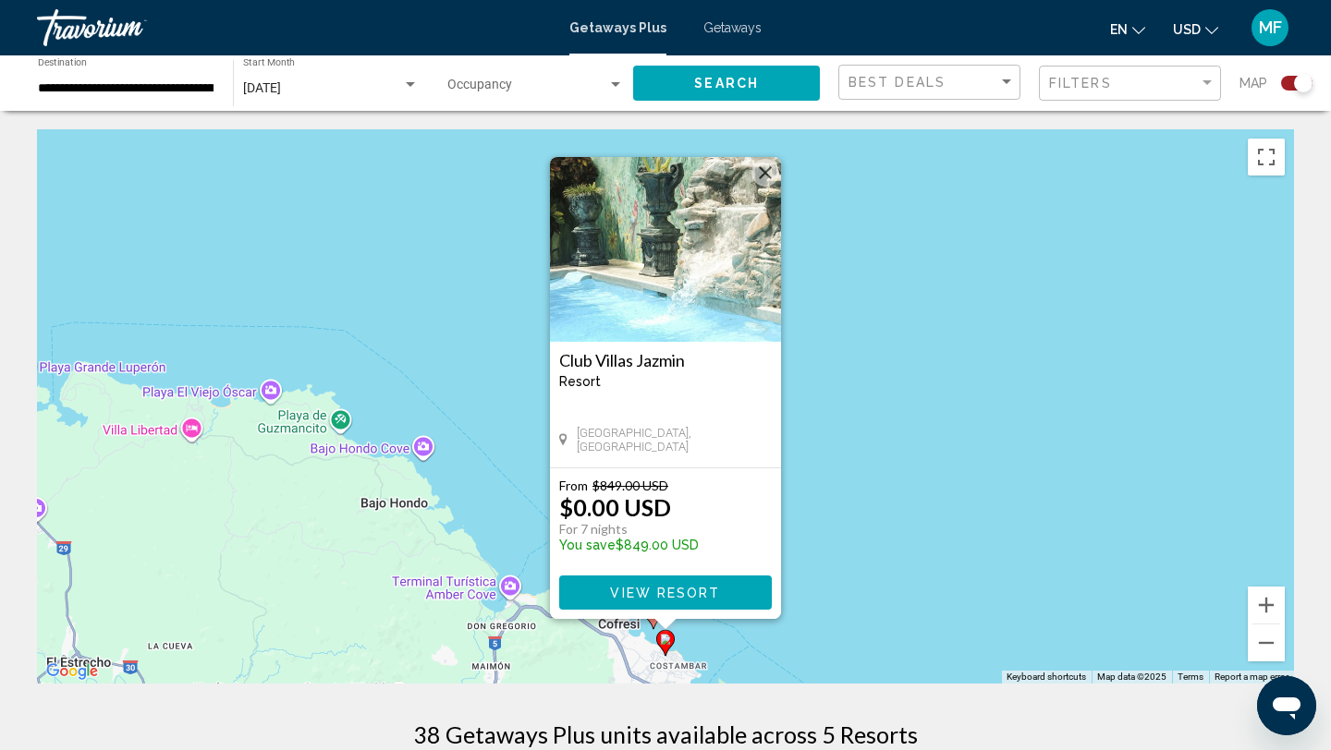
click at [797, 625] on div "To navigate, press the arrow keys. To activate drag with keyboard, press Alt + …" at bounding box center [665, 406] width 1257 height 555
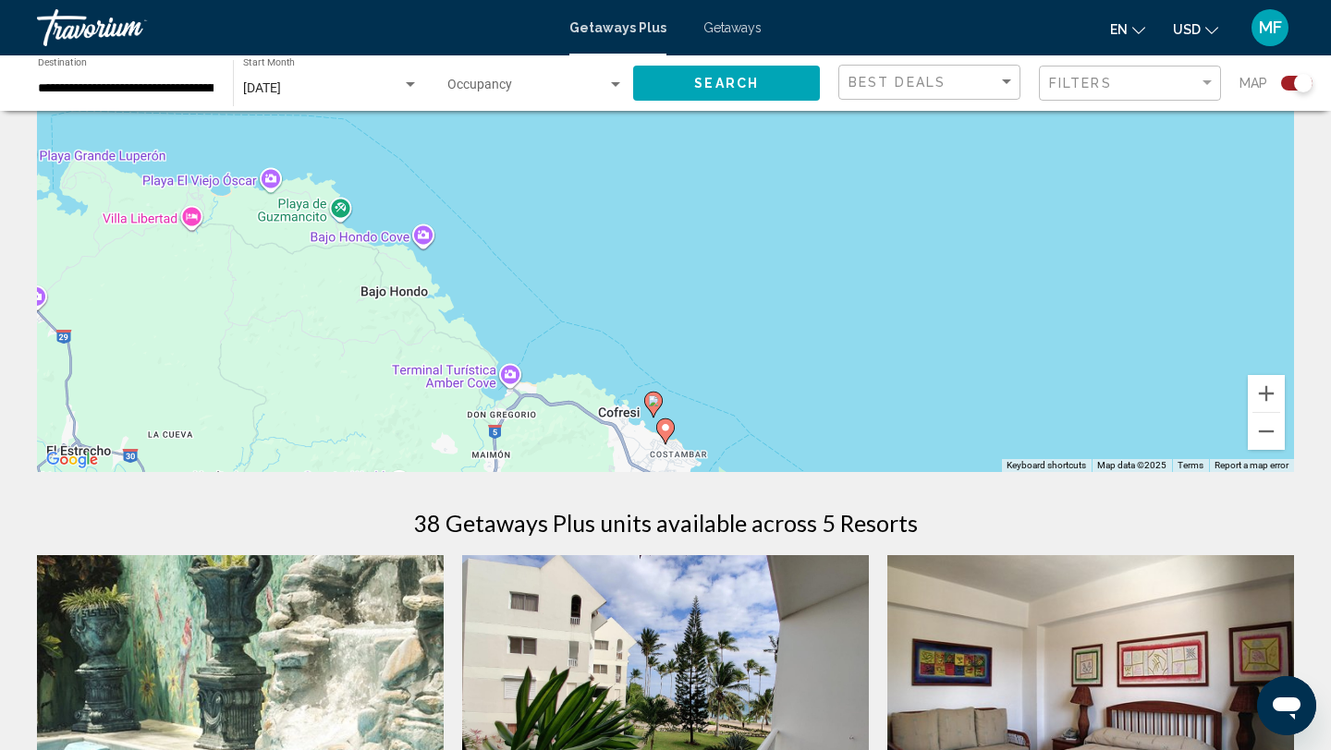
scroll to position [209, 0]
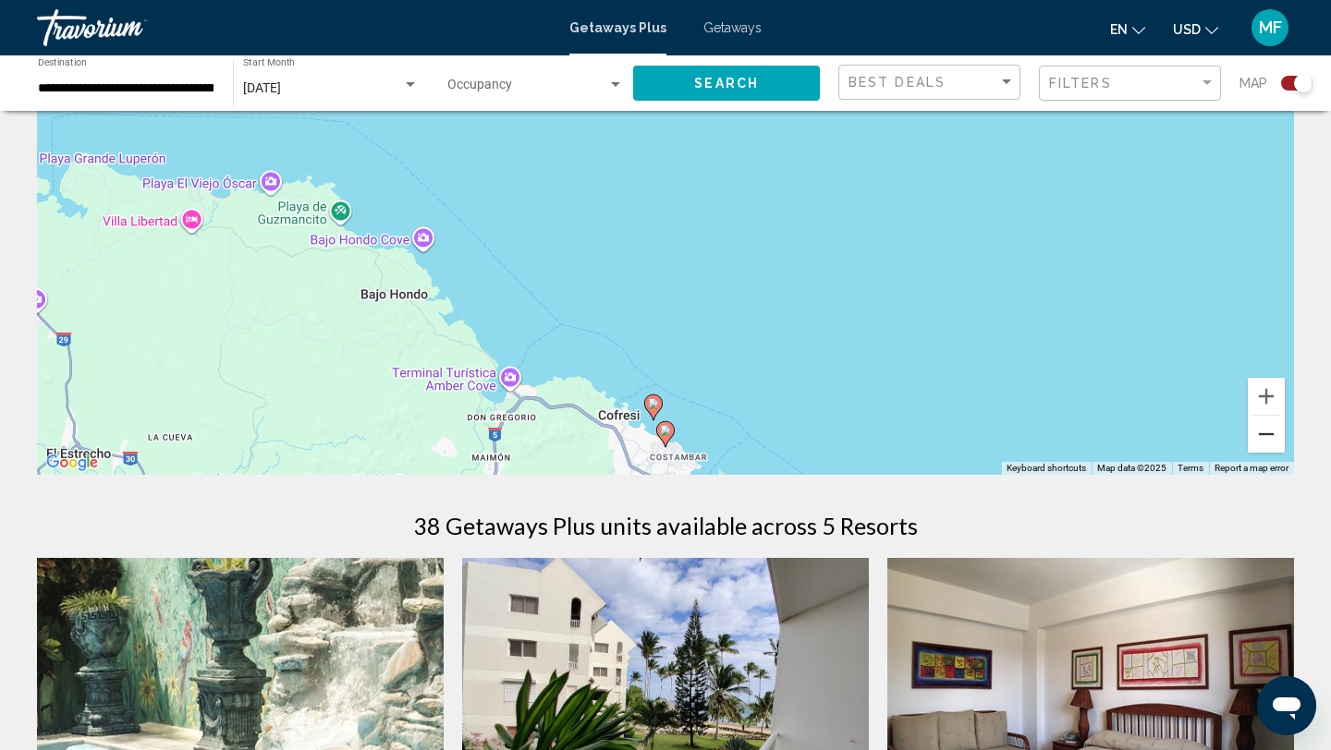
click at [1263, 430] on button "Zoom out" at bounding box center [1266, 434] width 37 height 37
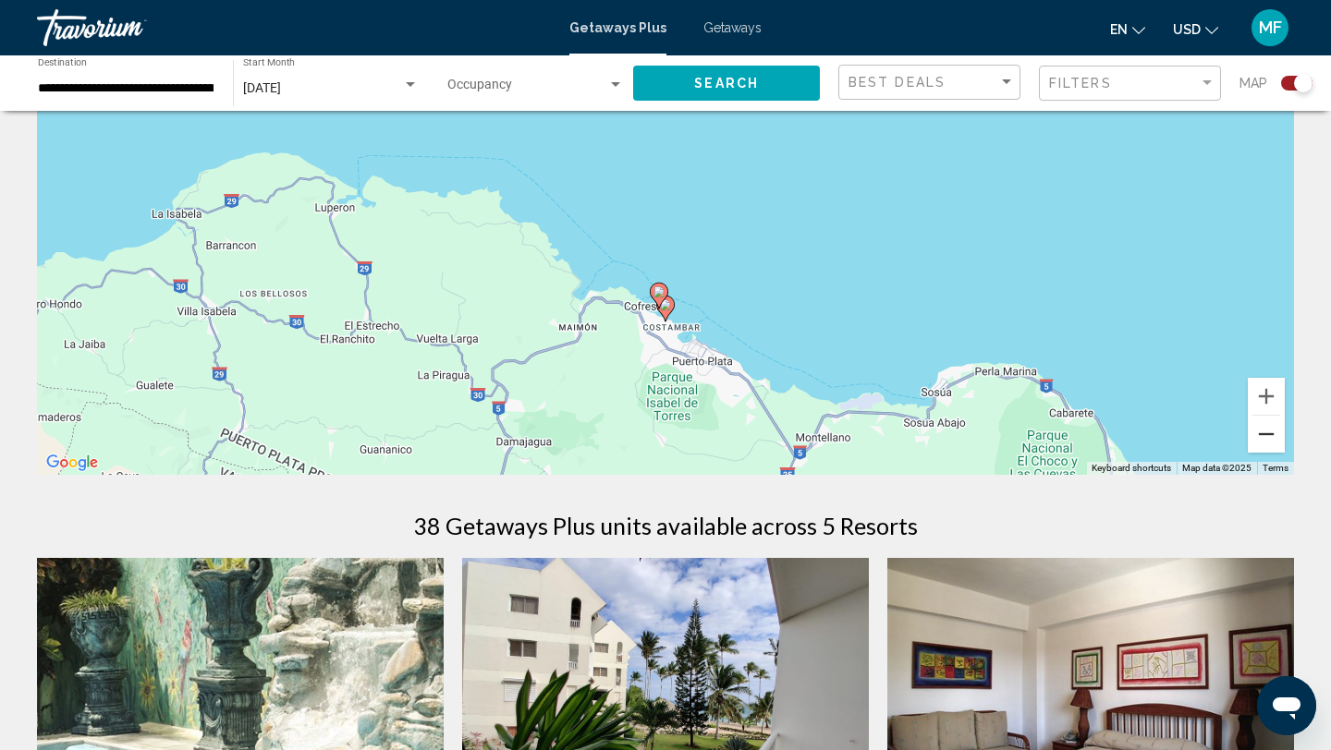
click at [1263, 430] on button "Zoom out" at bounding box center [1266, 434] width 37 height 37
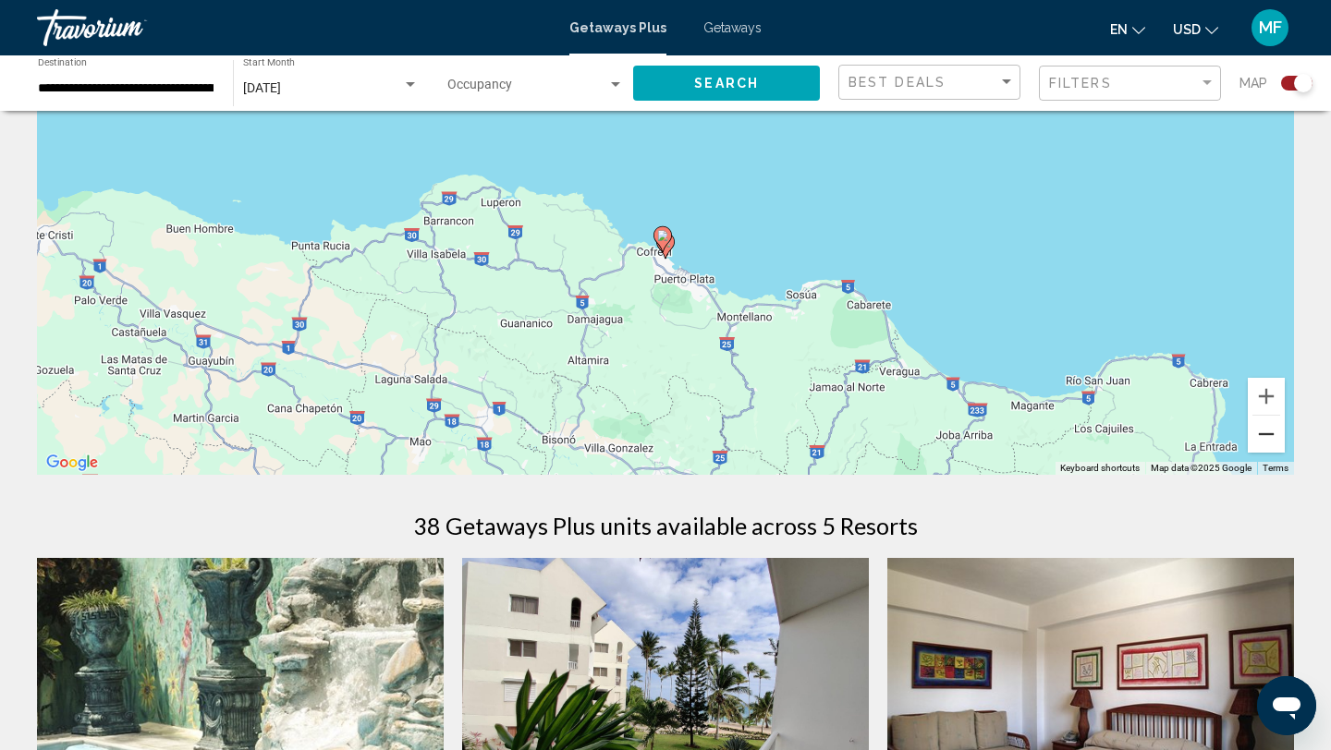
click at [1263, 429] on button "Zoom out" at bounding box center [1266, 434] width 37 height 37
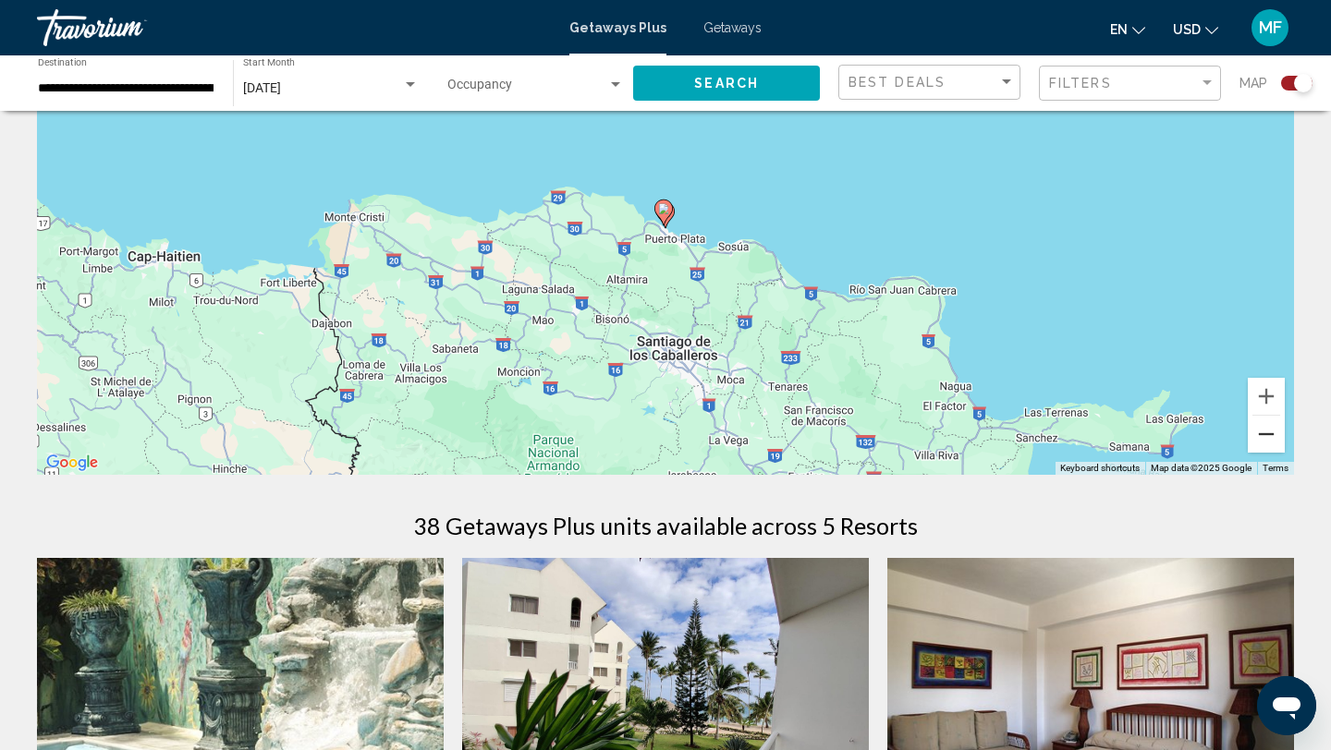
click at [1263, 429] on button "Zoom out" at bounding box center [1266, 434] width 37 height 37
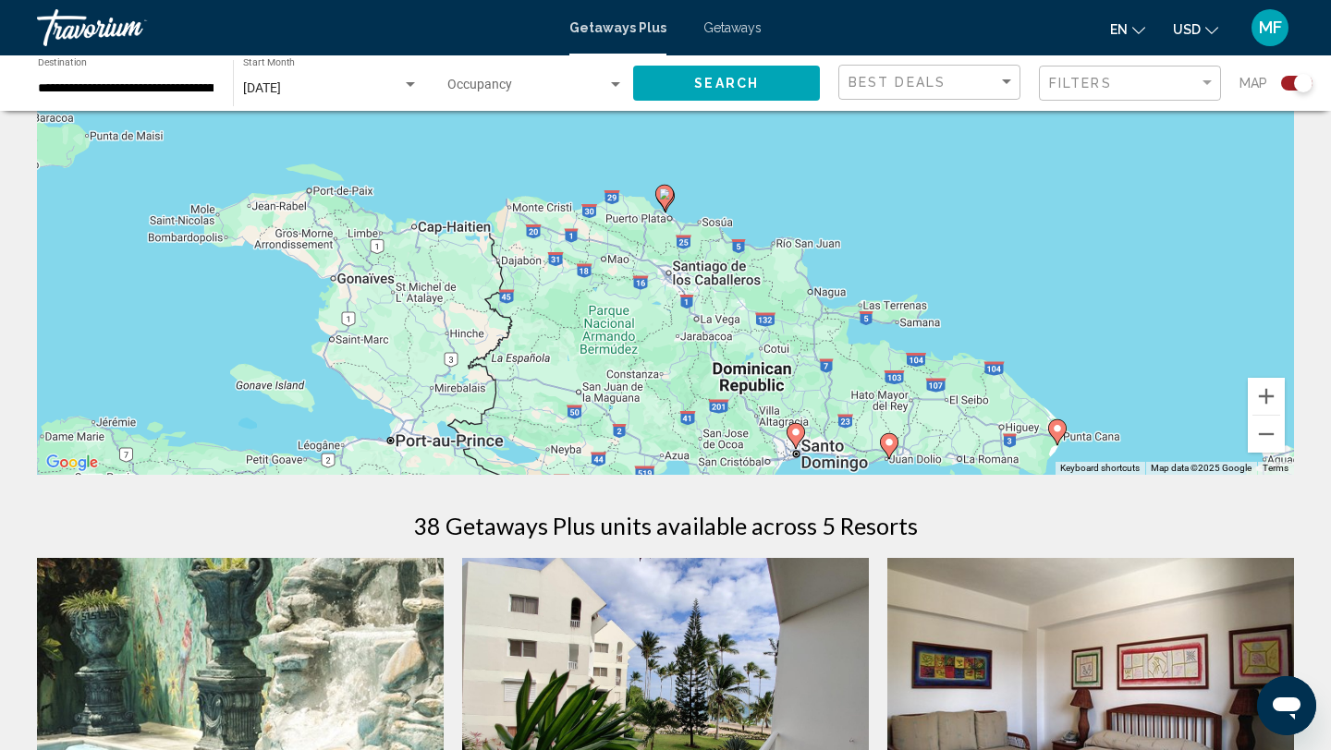
click at [1052, 431] on image "Main content" at bounding box center [1057, 428] width 11 height 11
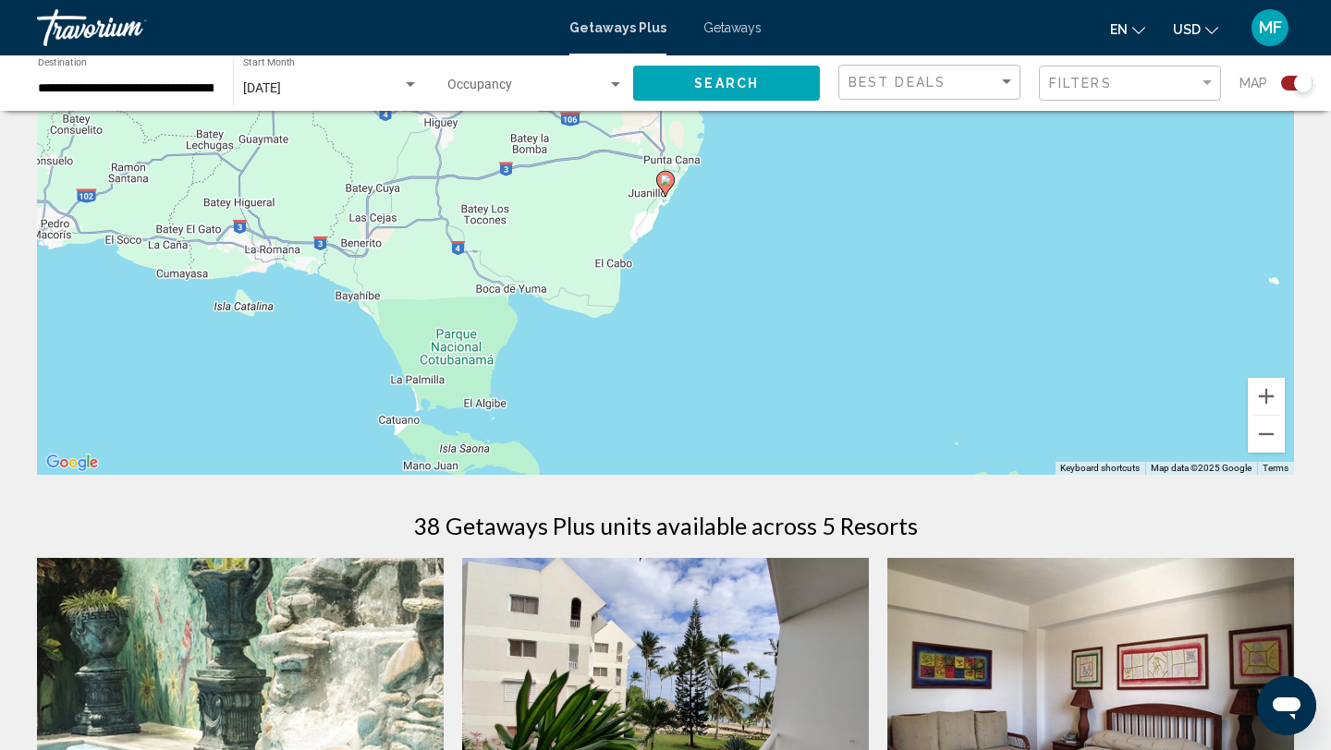
click at [667, 186] on icon "Main content" at bounding box center [665, 184] width 17 height 24
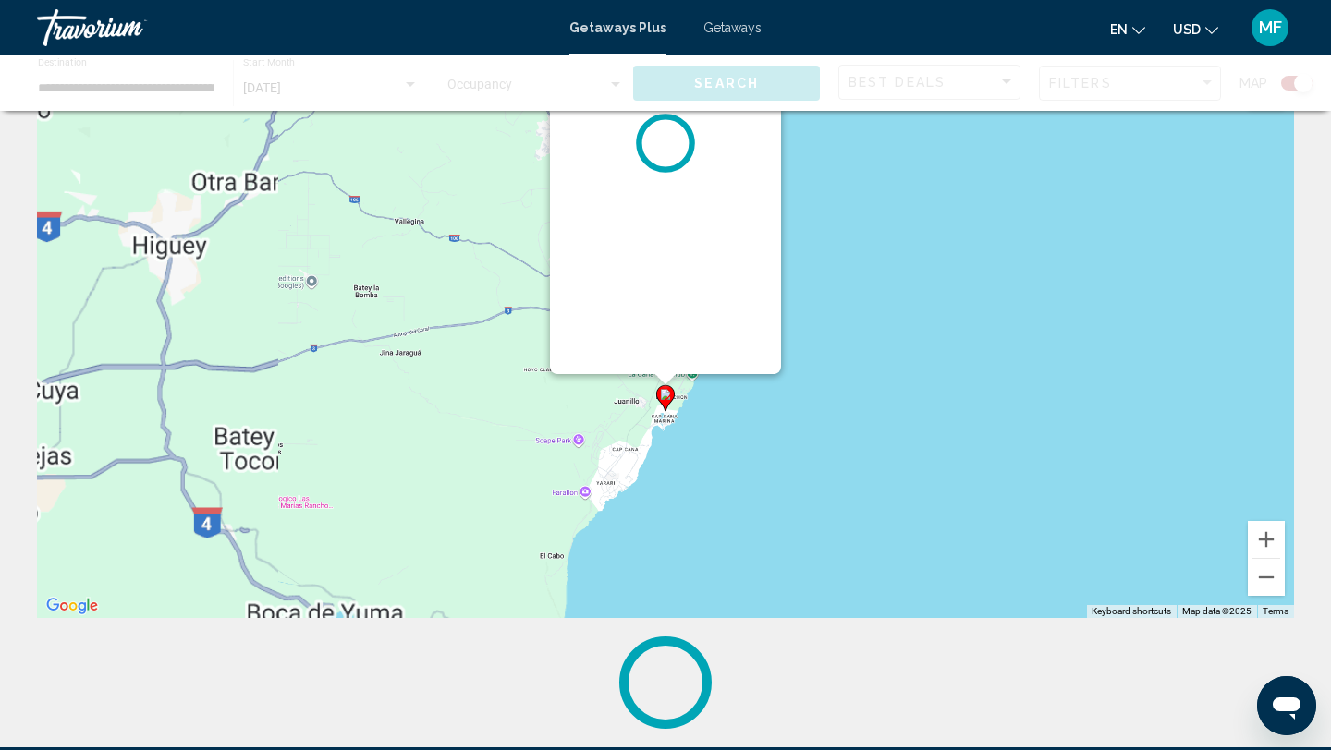
scroll to position [0, 0]
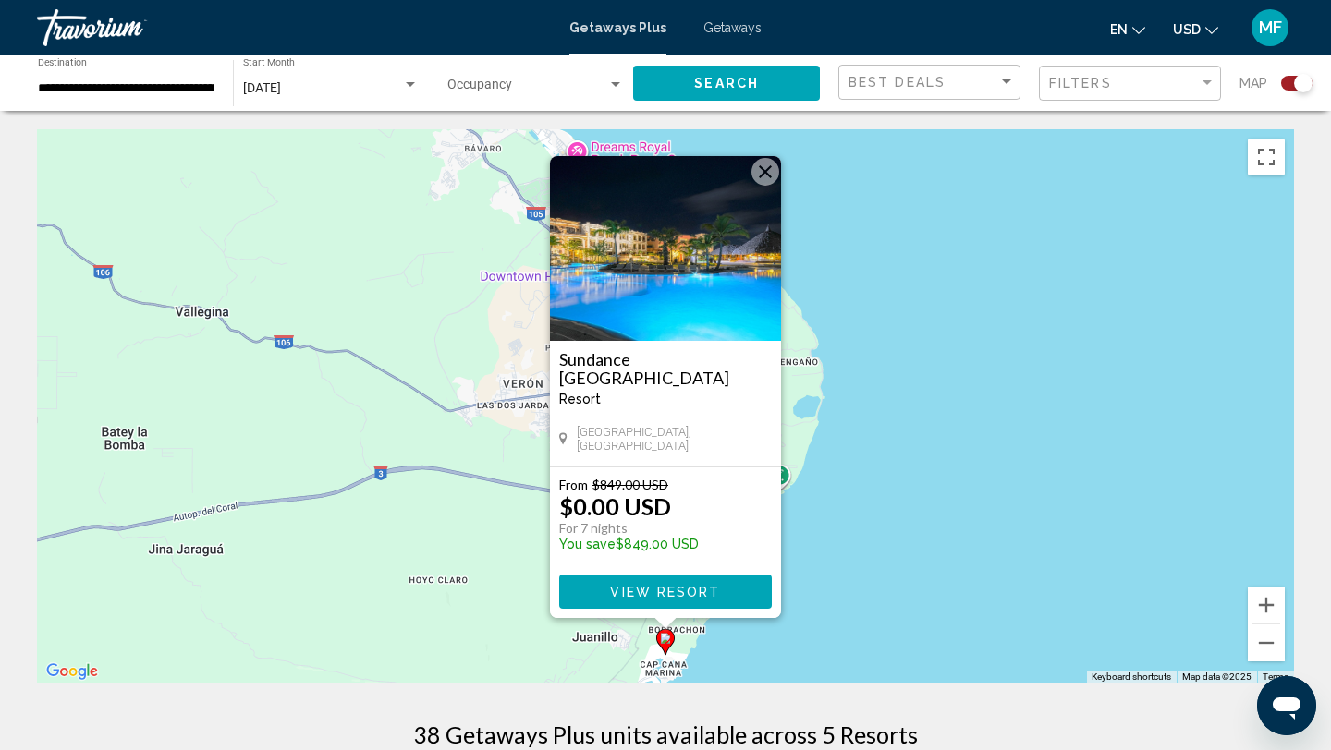
click at [770, 172] on button "Close" at bounding box center [765, 172] width 28 height 28
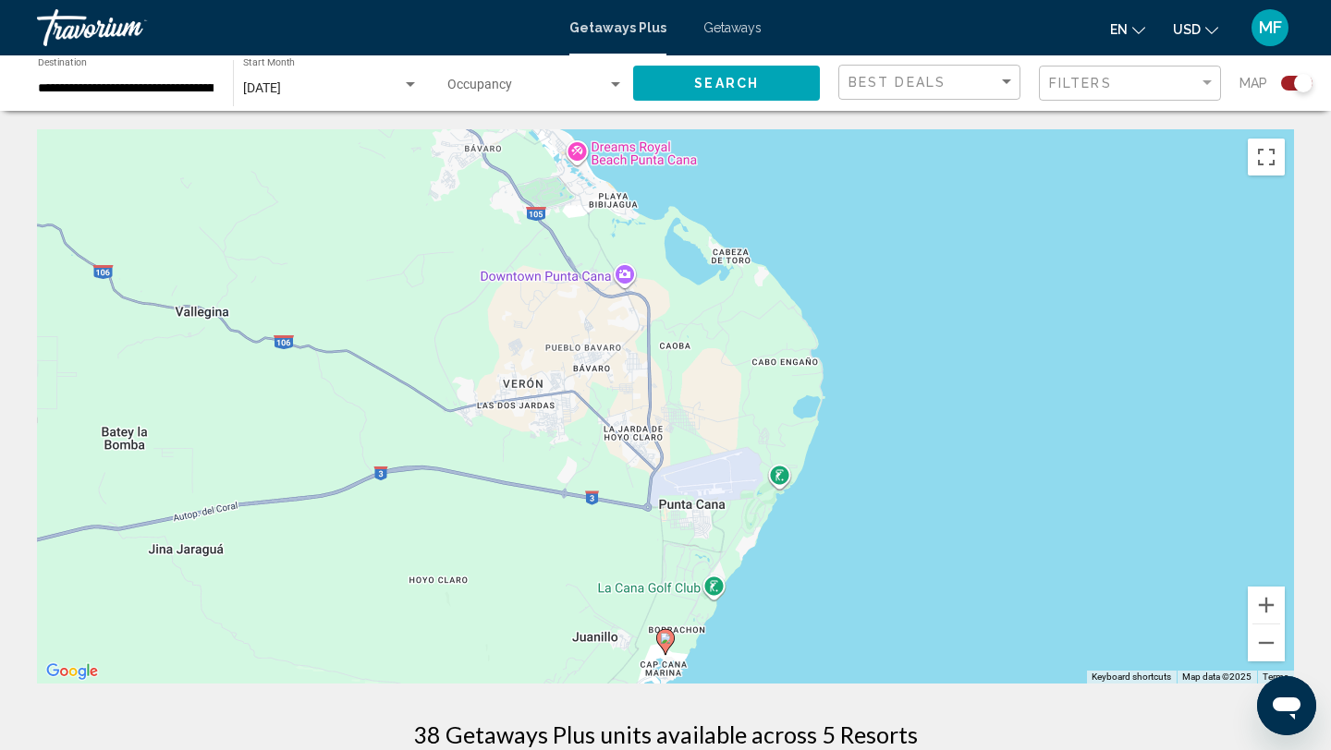
click at [666, 636] on image "Main content" at bounding box center [665, 638] width 11 height 11
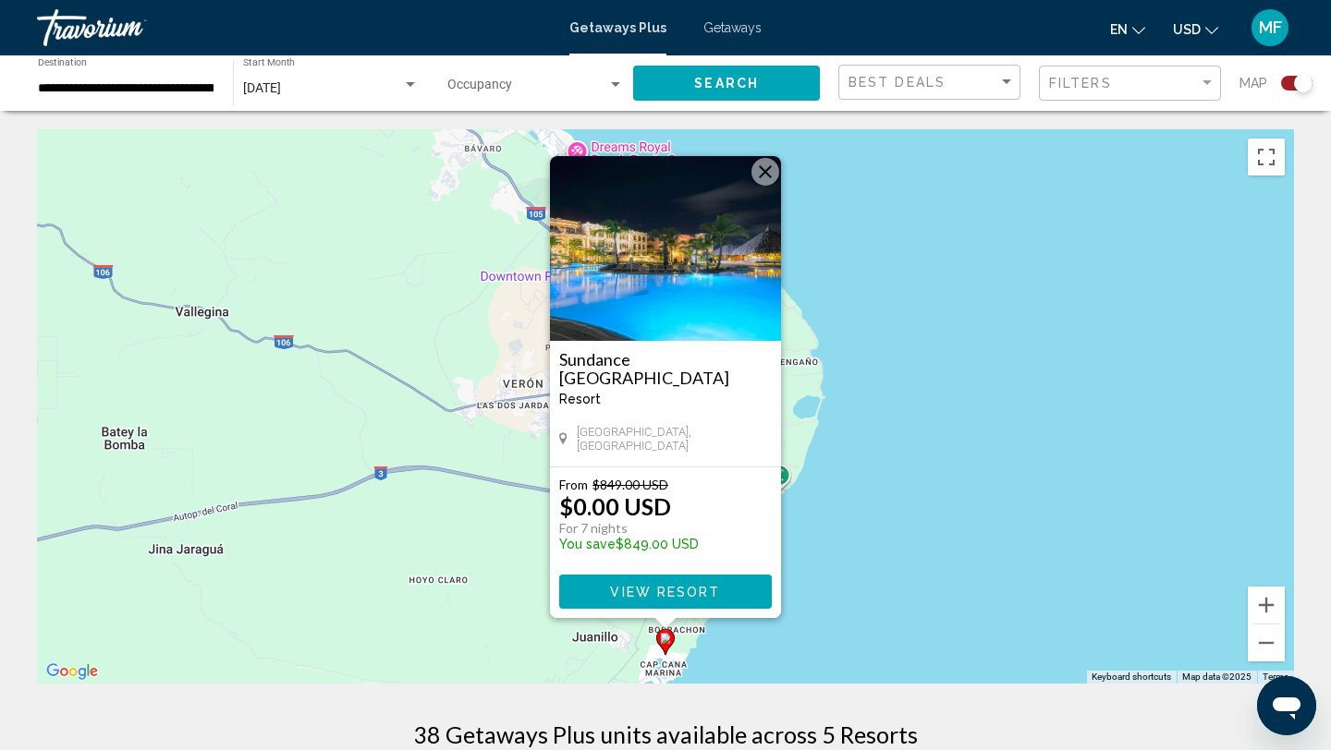
click at [764, 168] on button "Close" at bounding box center [765, 172] width 28 height 28
